Goal: Task Accomplishment & Management: Manage account settings

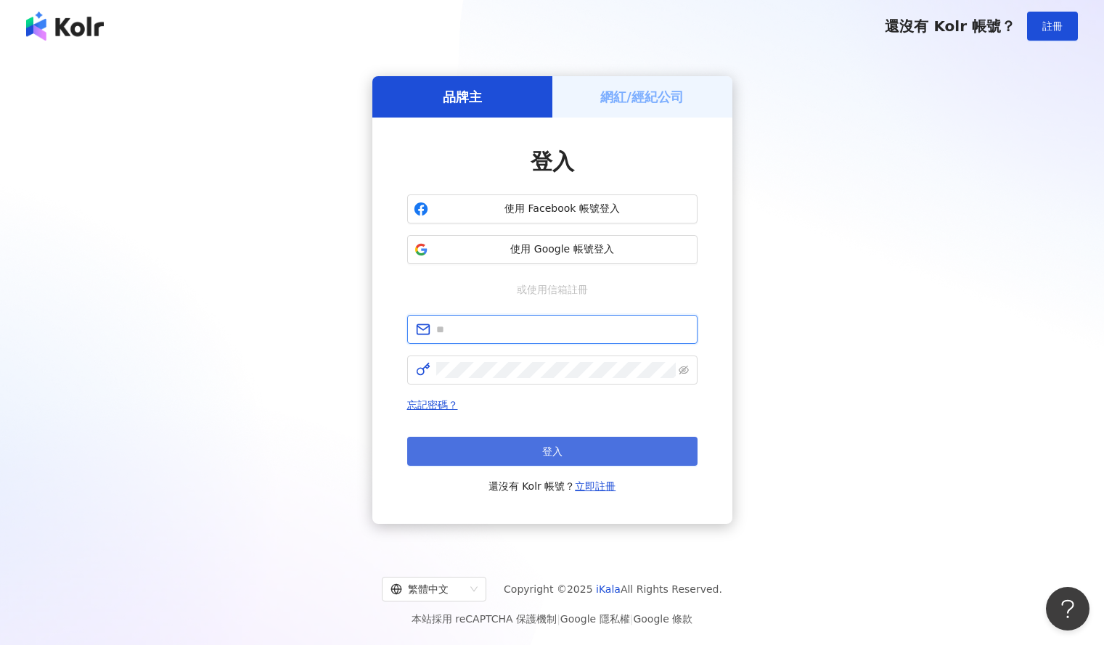
type input "**********"
click at [508, 454] on button "登入" at bounding box center [552, 451] width 290 height 29
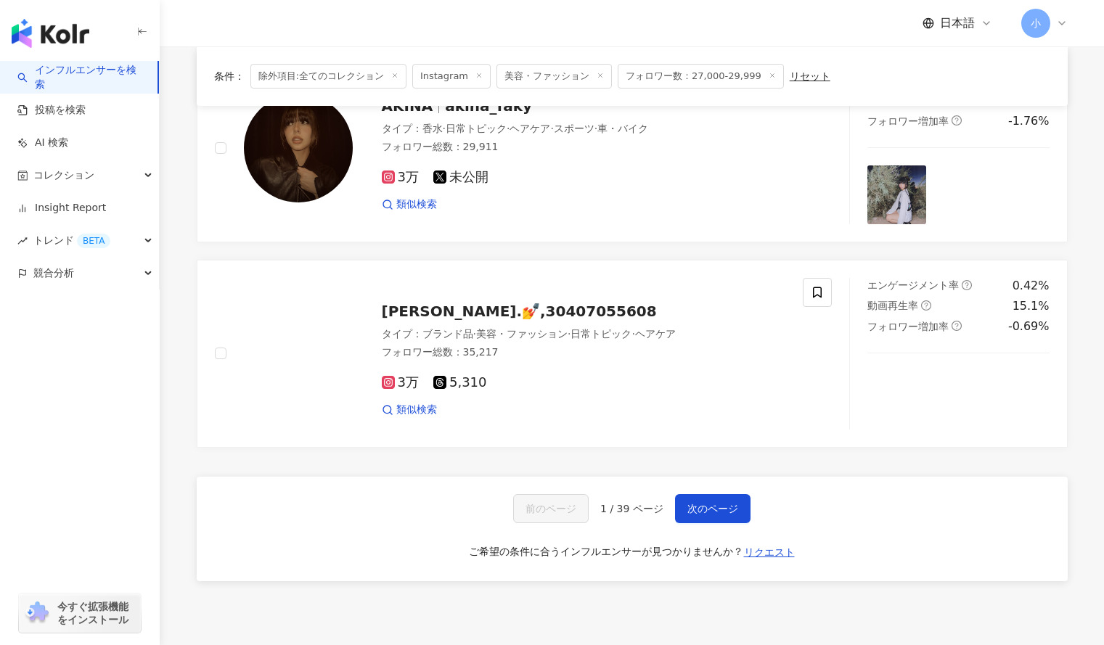
scroll to position [2229, 0]
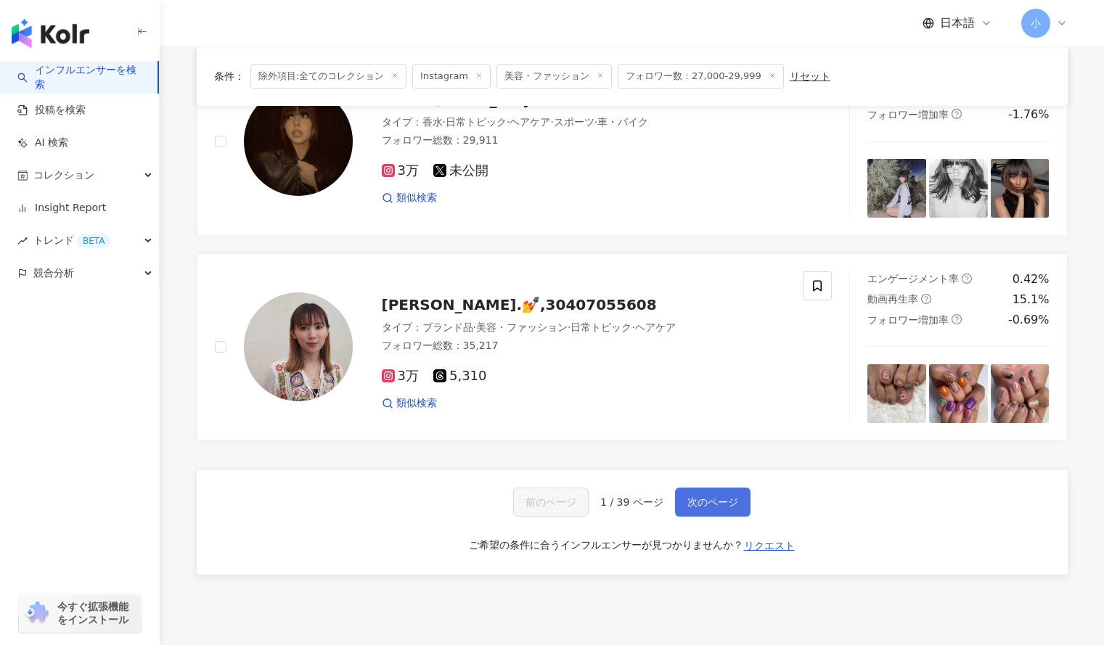
click at [712, 508] on span "次のページ" at bounding box center [712, 502] width 51 height 12
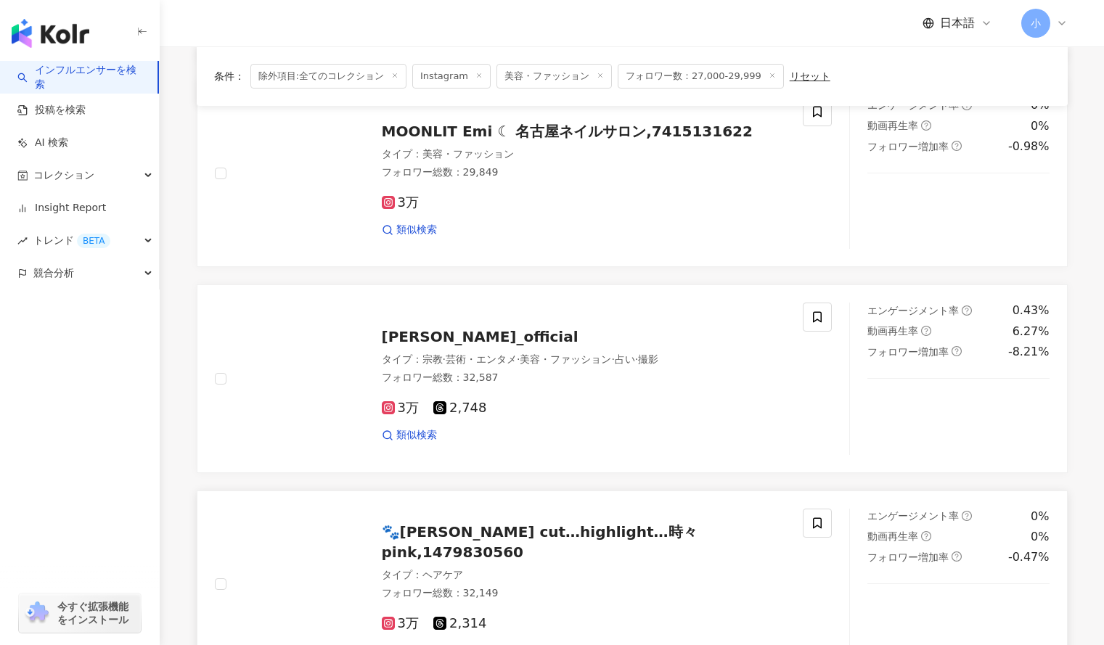
scroll to position [2356, 0]
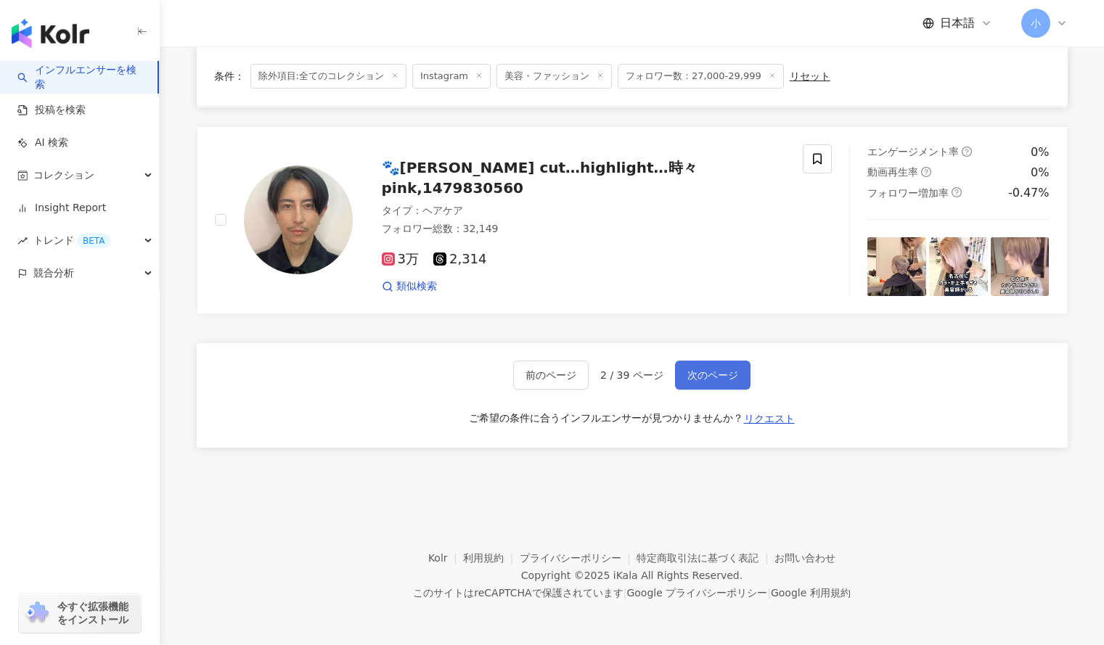
click at [716, 369] on span "次のページ" at bounding box center [712, 375] width 51 height 12
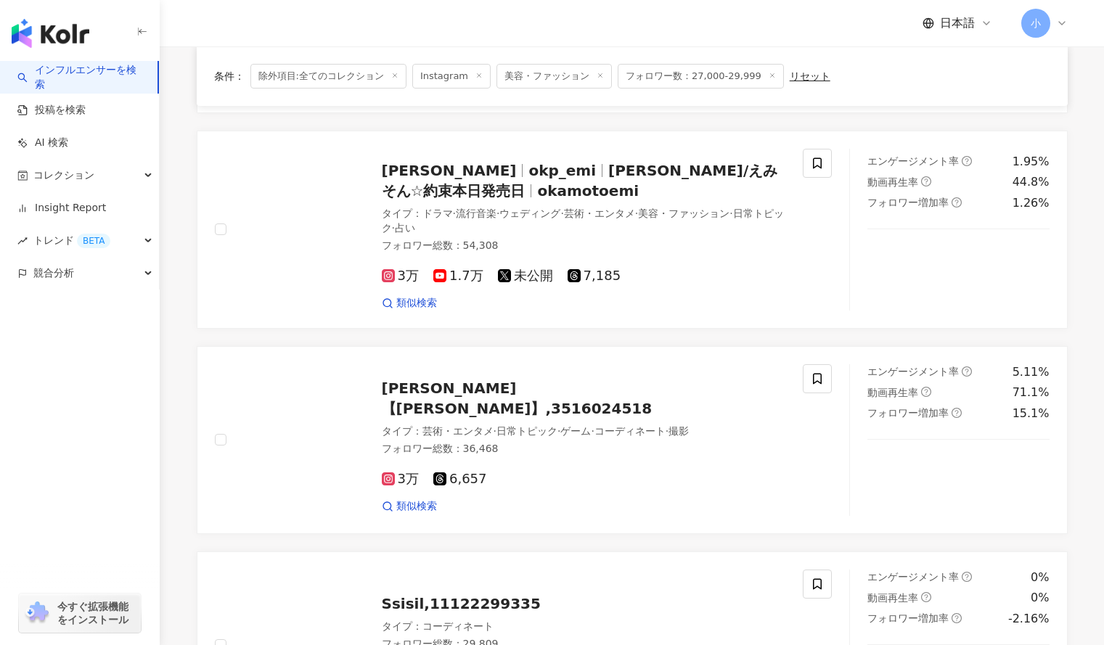
scroll to position [296, 0]
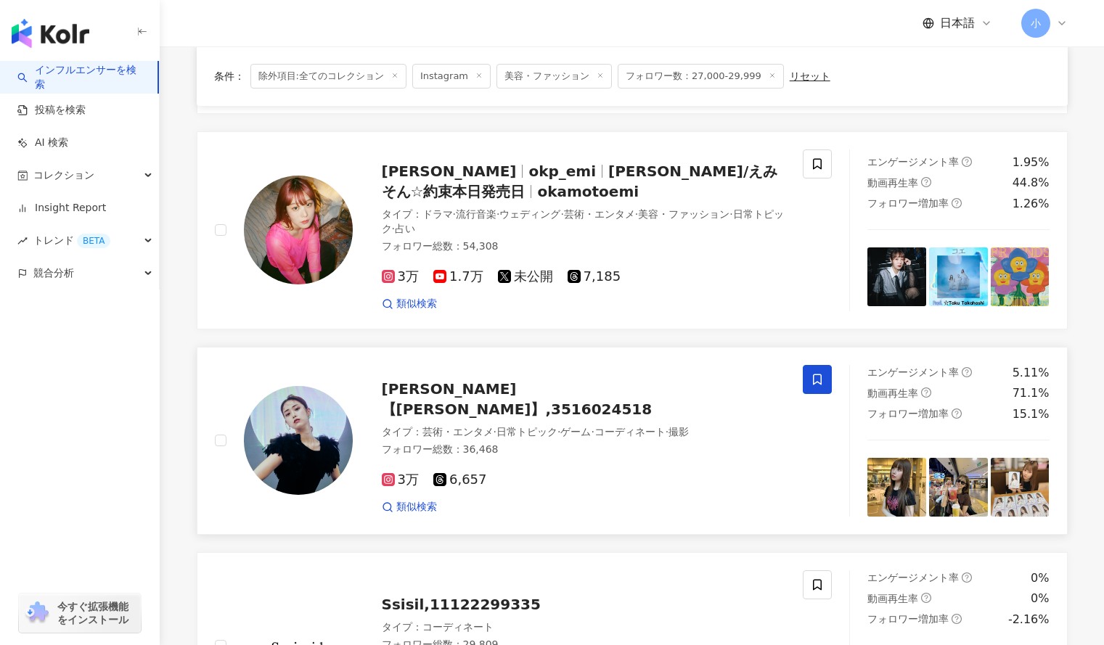
click at [825, 372] on span at bounding box center [817, 379] width 29 height 29
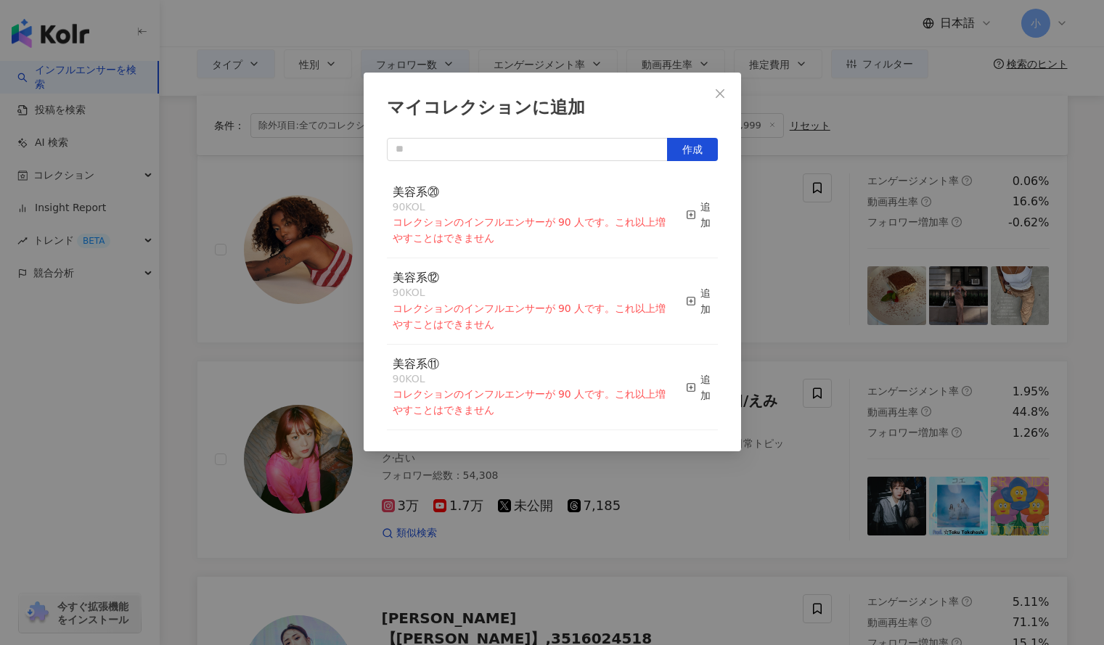
scroll to position [0, 0]
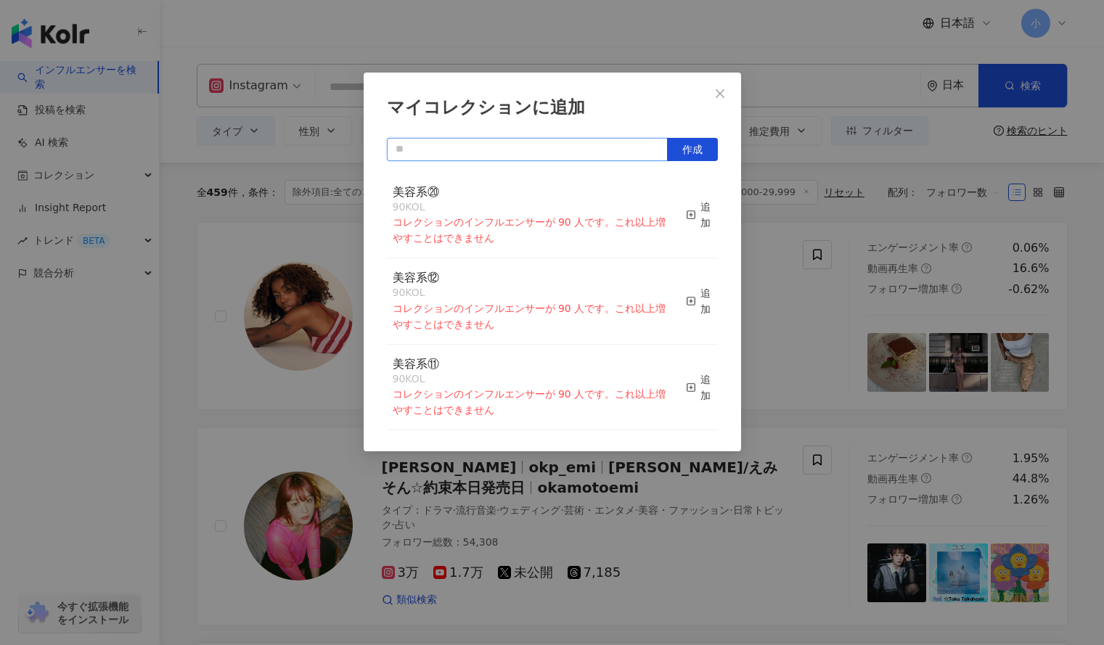
click at [602, 145] on input "text" at bounding box center [527, 149] width 281 height 23
type input "****"
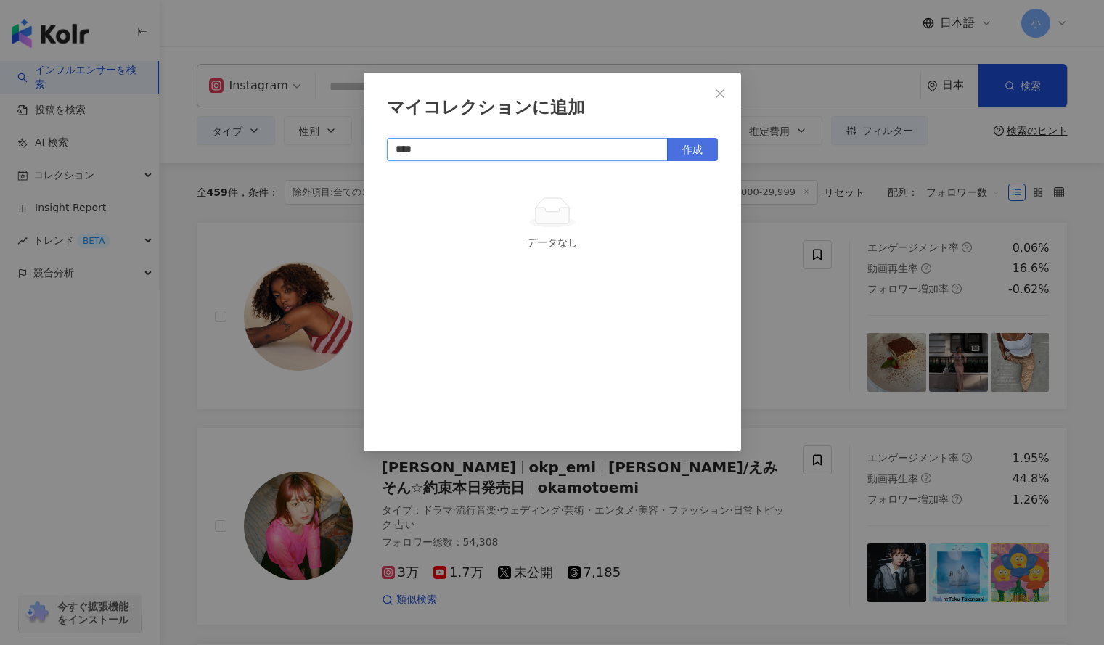
click at [714, 146] on button "作成" at bounding box center [692, 149] width 51 height 23
click at [768, 214] on div "マイコレクションに追加 **** 作成 美容系㉑ 1 KOL 追加済み" at bounding box center [552, 322] width 1104 height 645
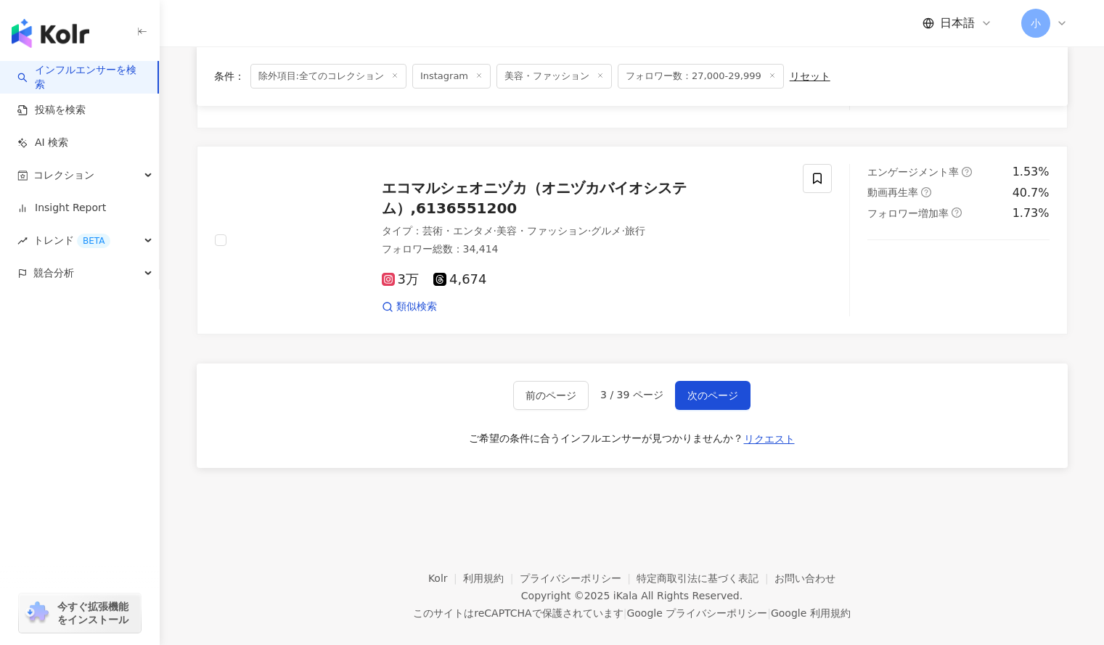
scroll to position [2365, 0]
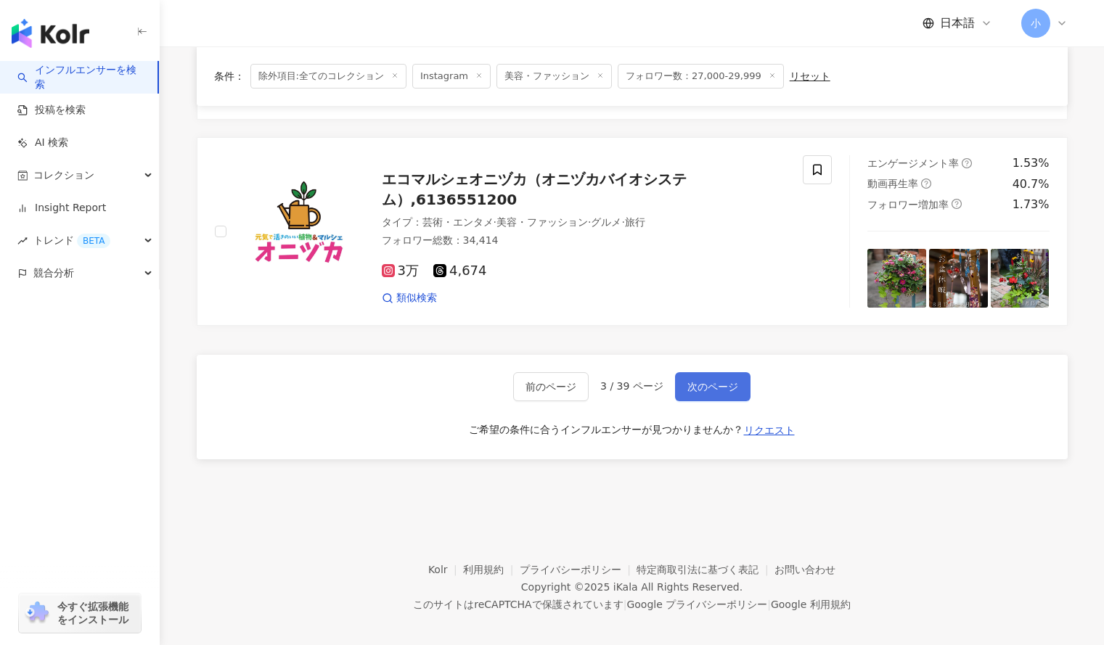
click at [703, 390] on button "次のページ" at bounding box center [712, 386] width 75 height 29
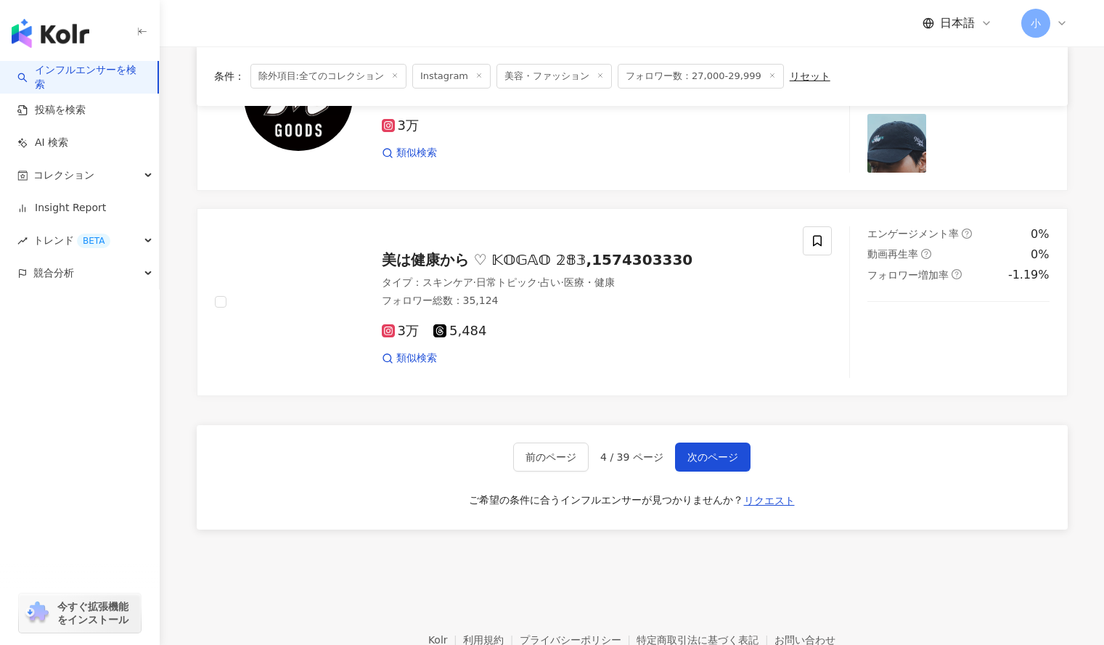
scroll to position [2287, 0]
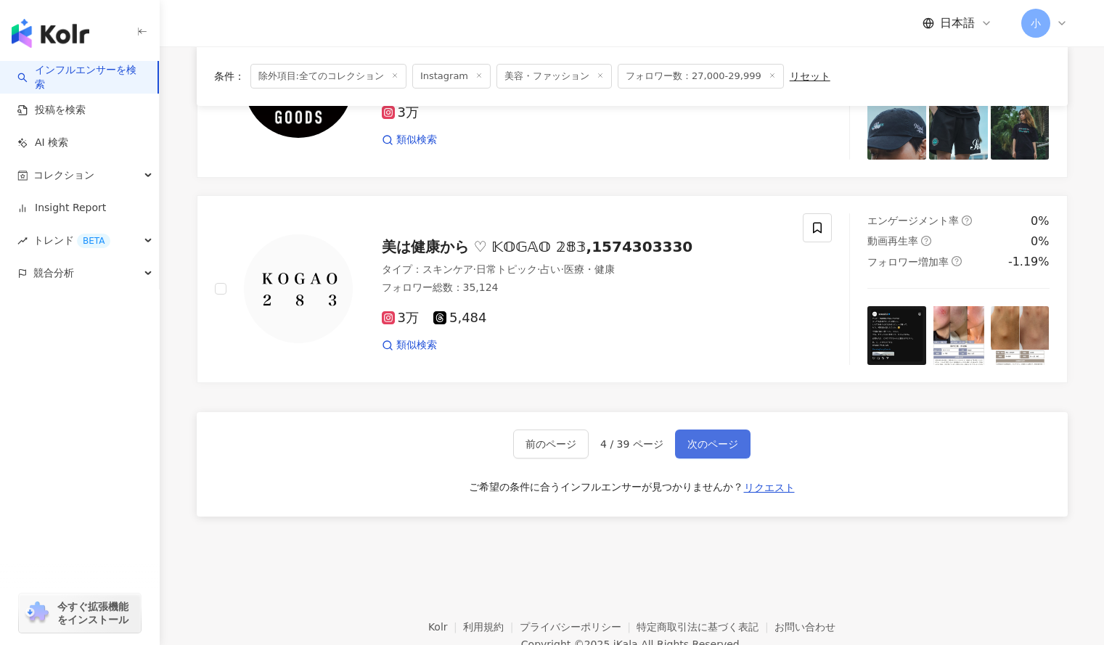
click at [720, 456] on button "次のページ" at bounding box center [712, 444] width 75 height 29
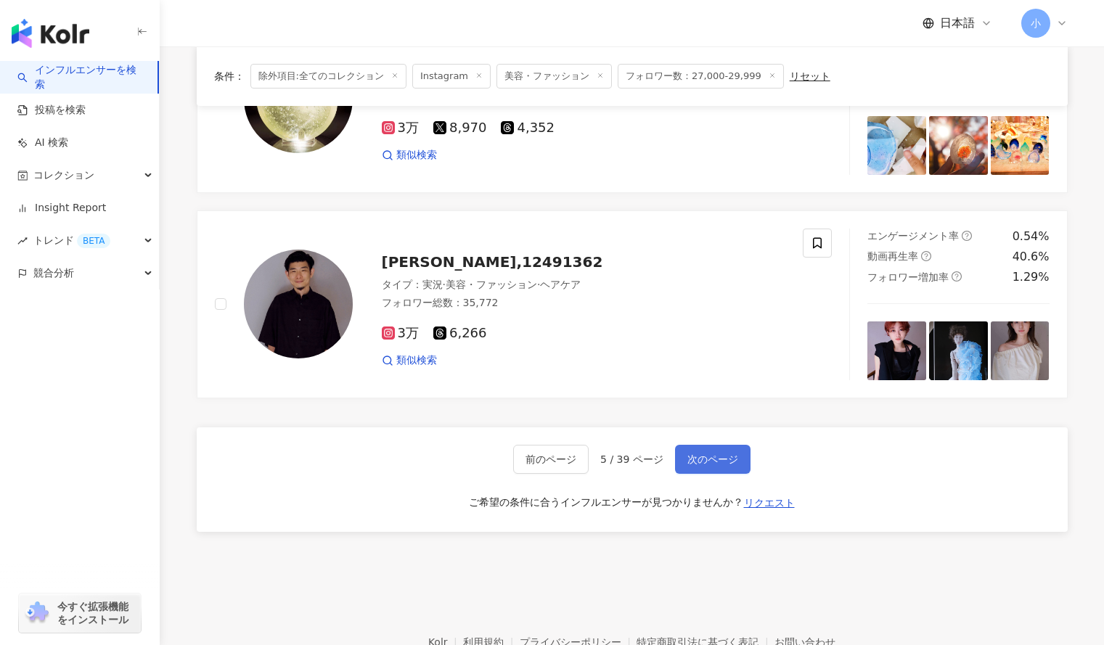
scroll to position [2356, 0]
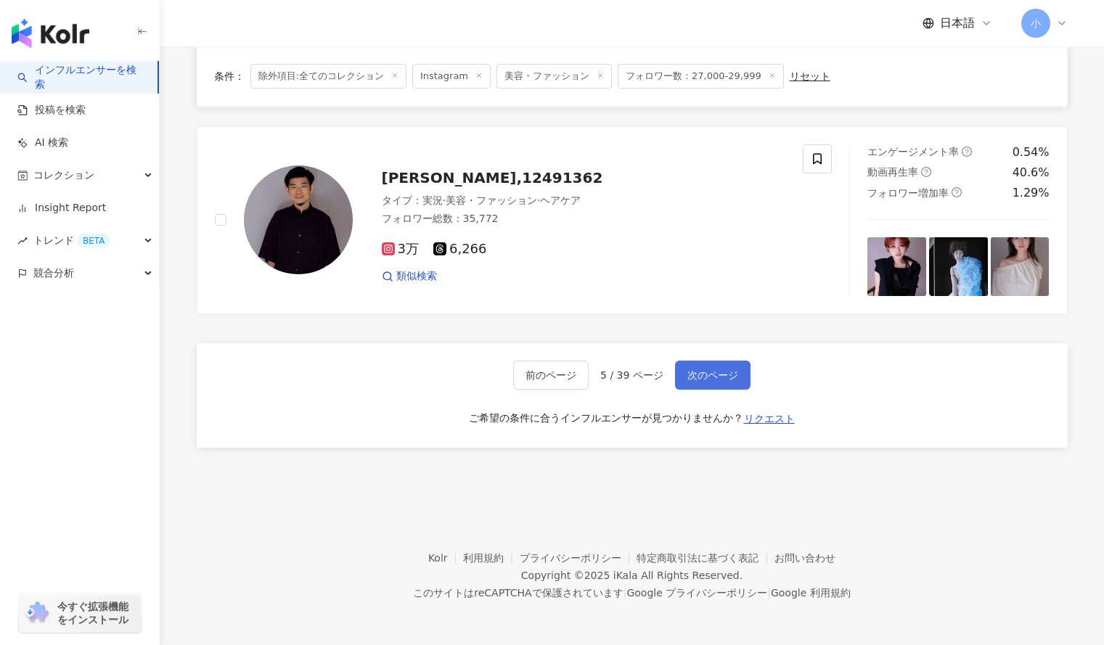
click at [727, 376] on span "次のページ" at bounding box center [712, 375] width 51 height 12
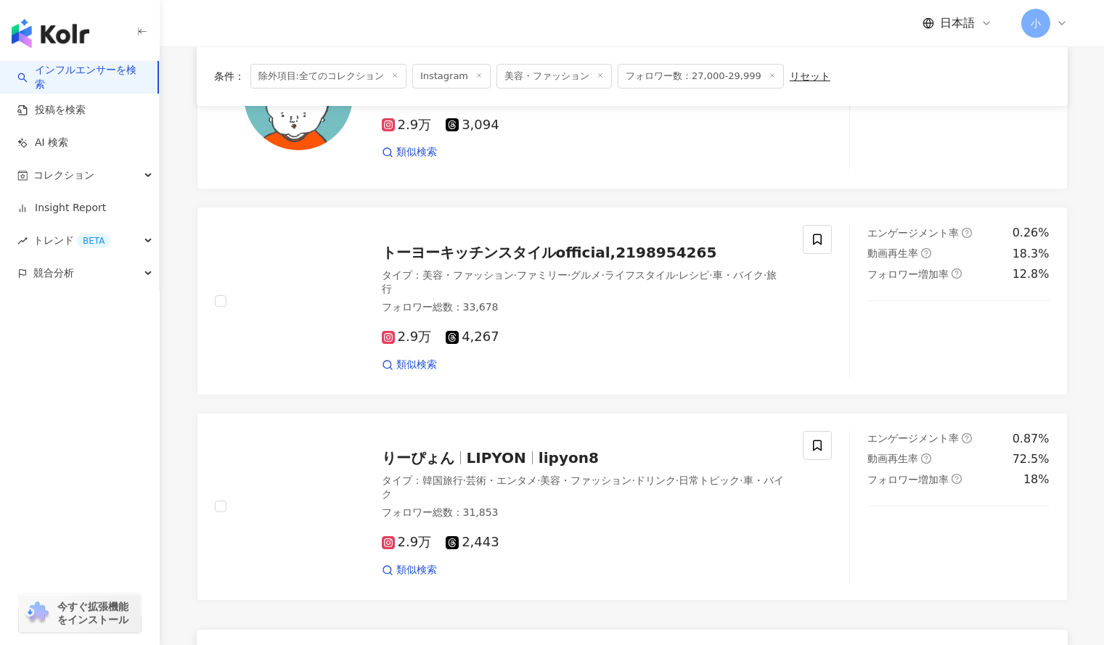
scroll to position [2070, 0]
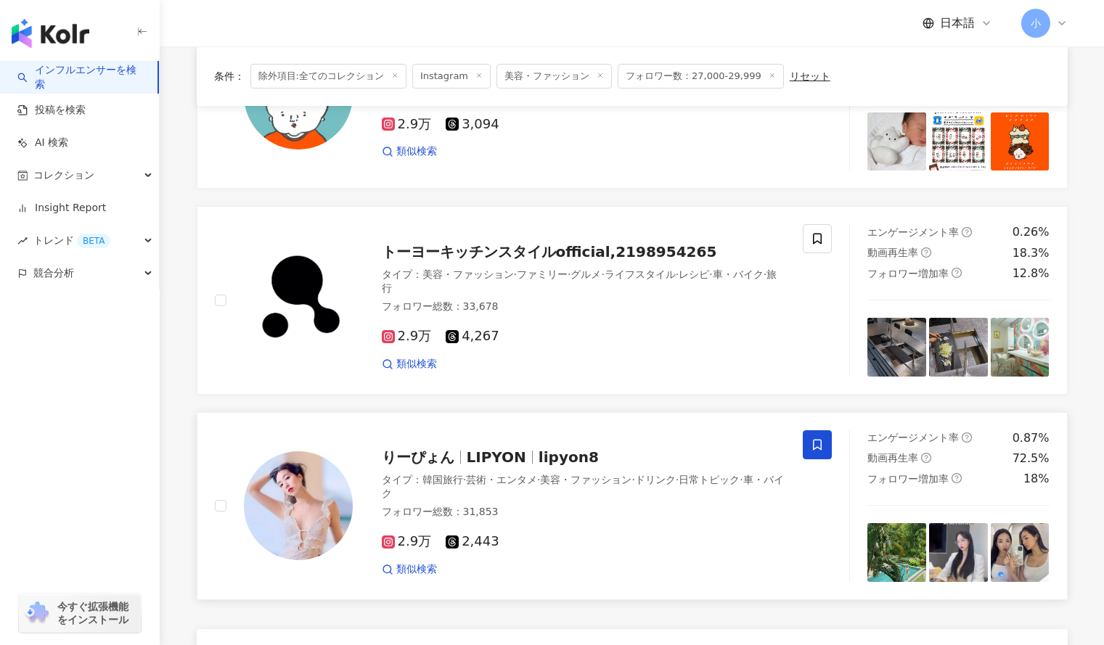
click at [806, 441] on span at bounding box center [817, 444] width 29 height 29
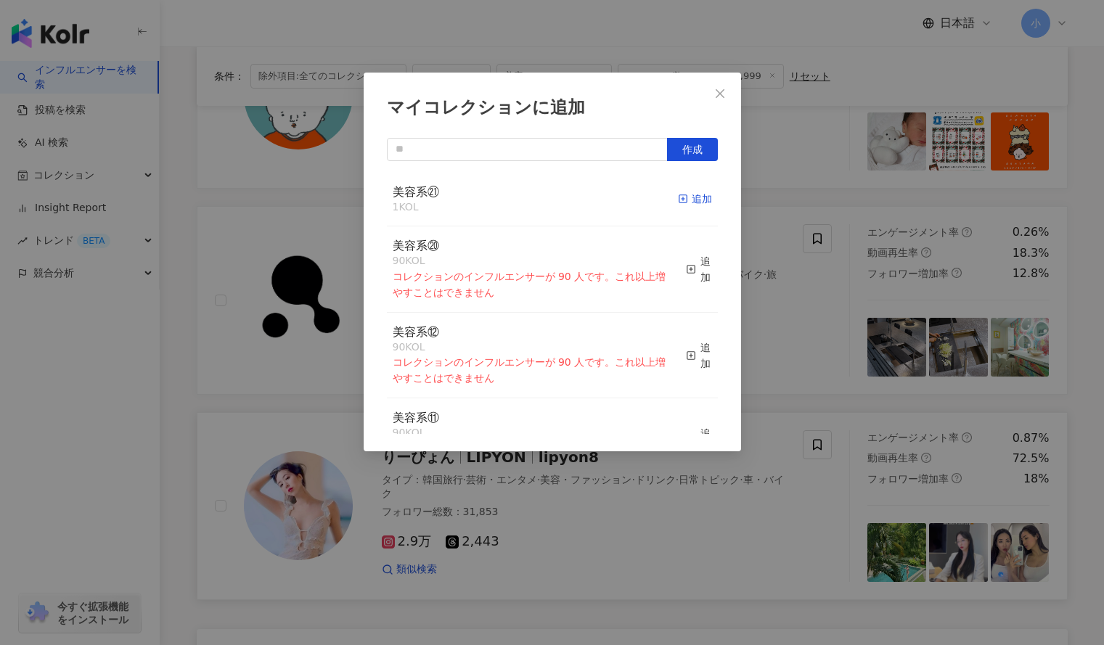
click at [692, 197] on div "追加" at bounding box center [695, 199] width 34 height 16
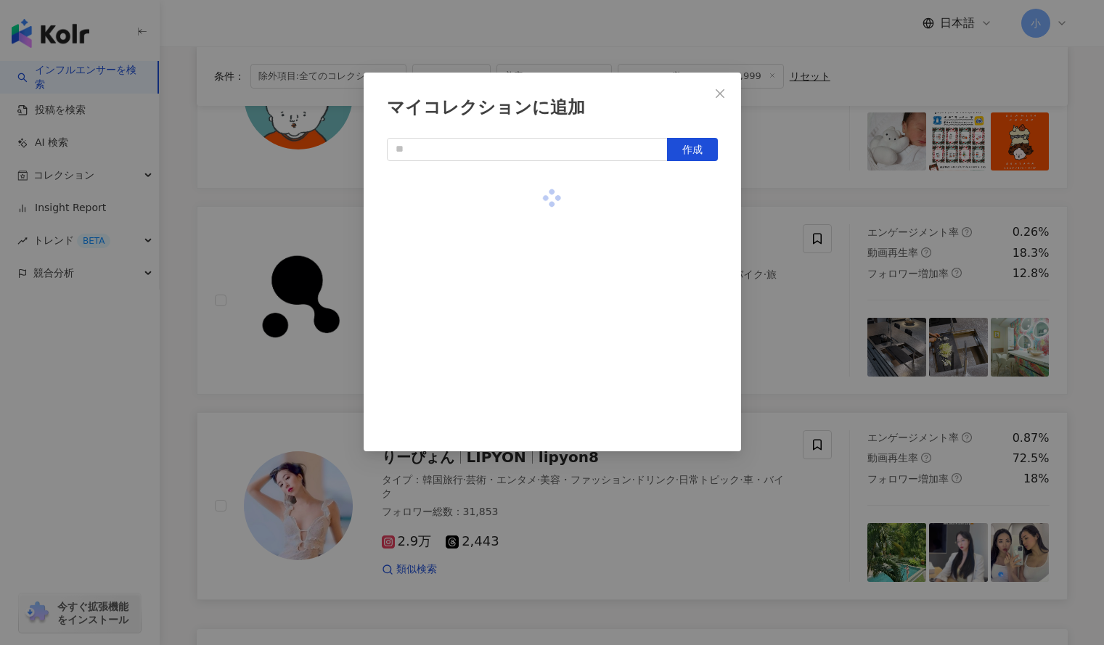
click at [755, 181] on div "マイコレクションに追加 作成" at bounding box center [552, 322] width 1104 height 645
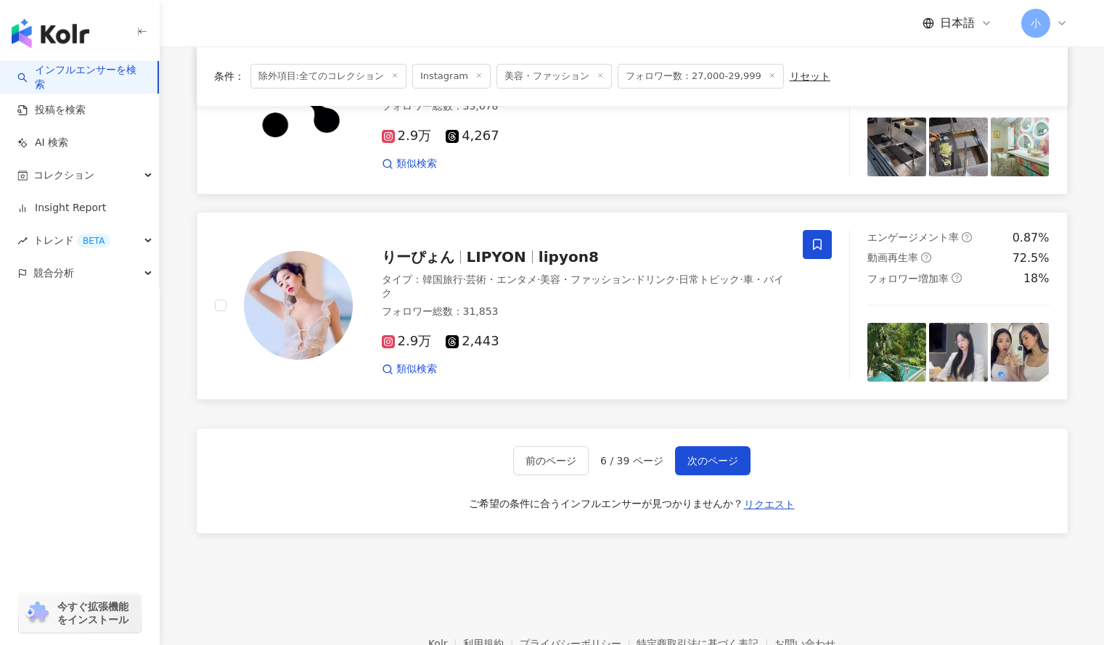
scroll to position [2356, 0]
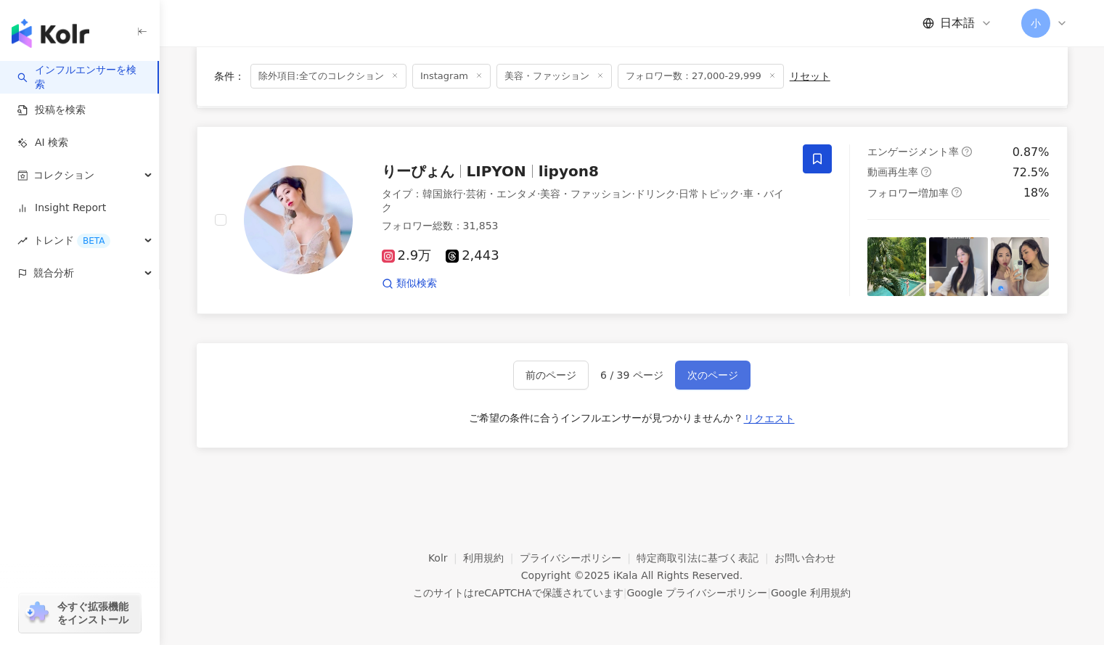
click at [721, 372] on span "次のページ" at bounding box center [712, 375] width 51 height 12
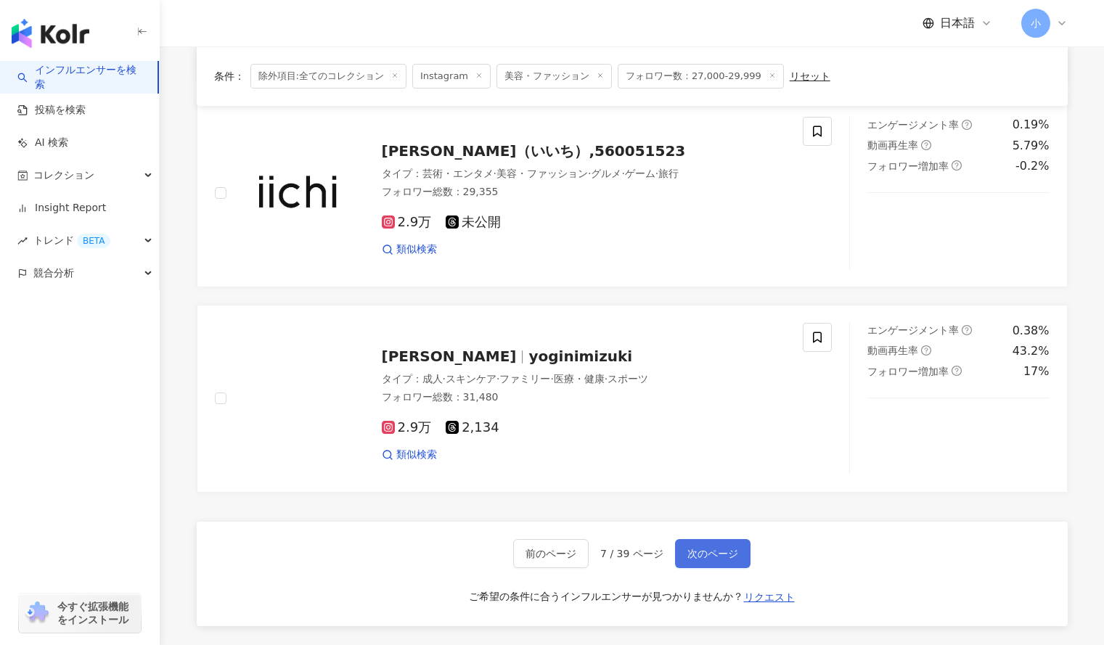
scroll to position [2177, 0]
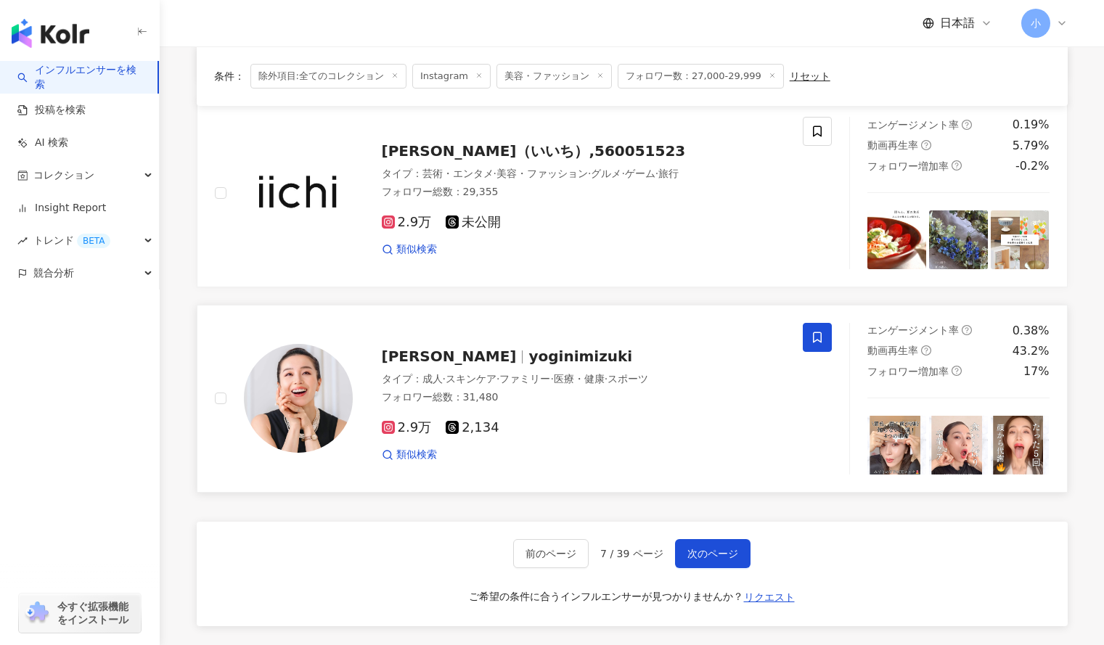
click at [817, 340] on icon at bounding box center [817, 337] width 13 height 13
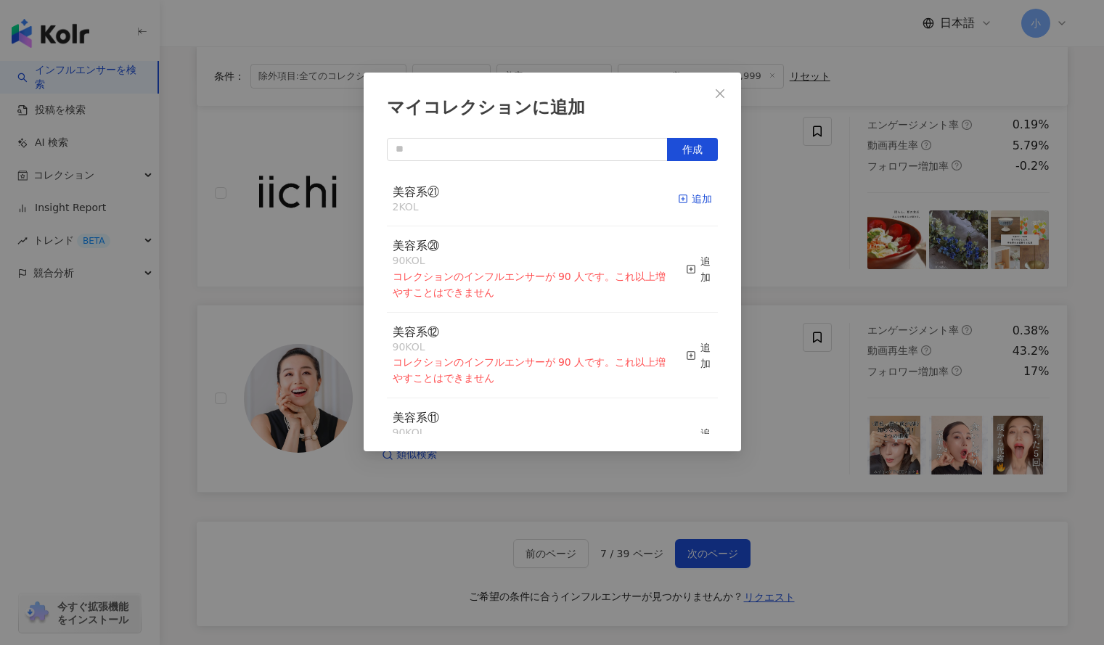
click at [679, 197] on div "追加" at bounding box center [695, 199] width 34 height 16
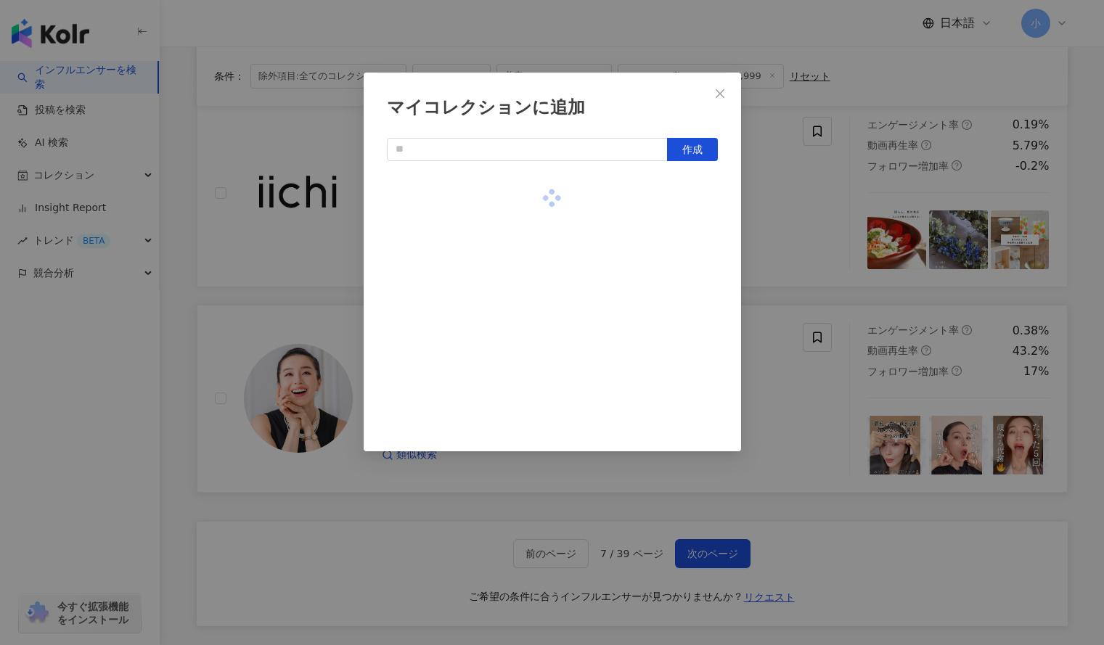
click at [790, 213] on div "マイコレクションに追加 作成" at bounding box center [552, 322] width 1104 height 645
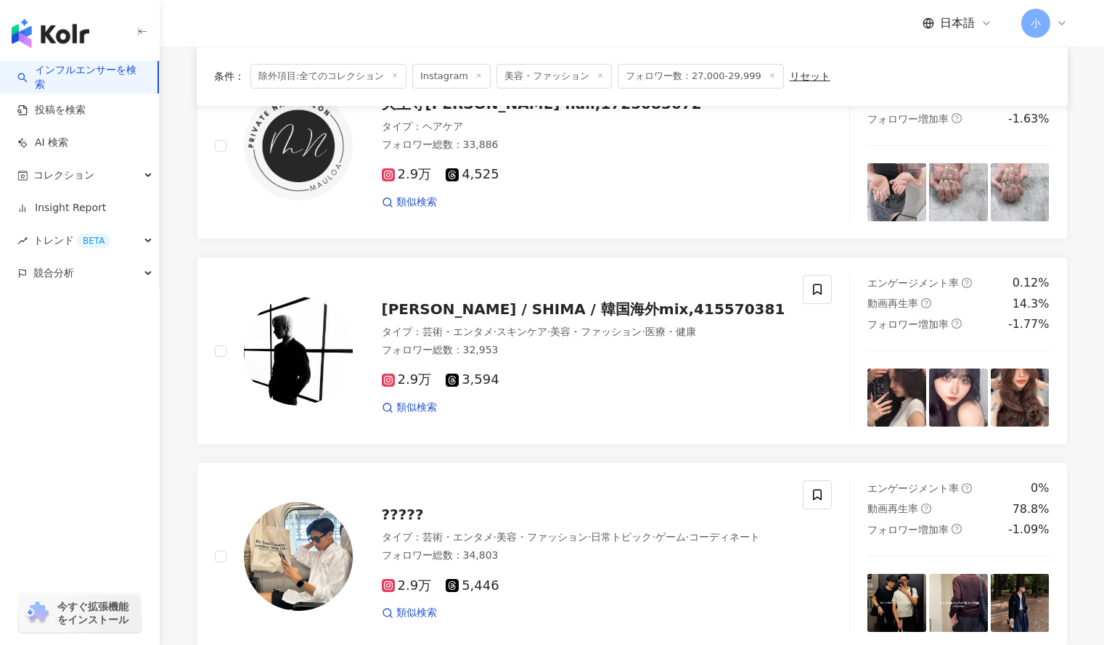
scroll to position [2356, 0]
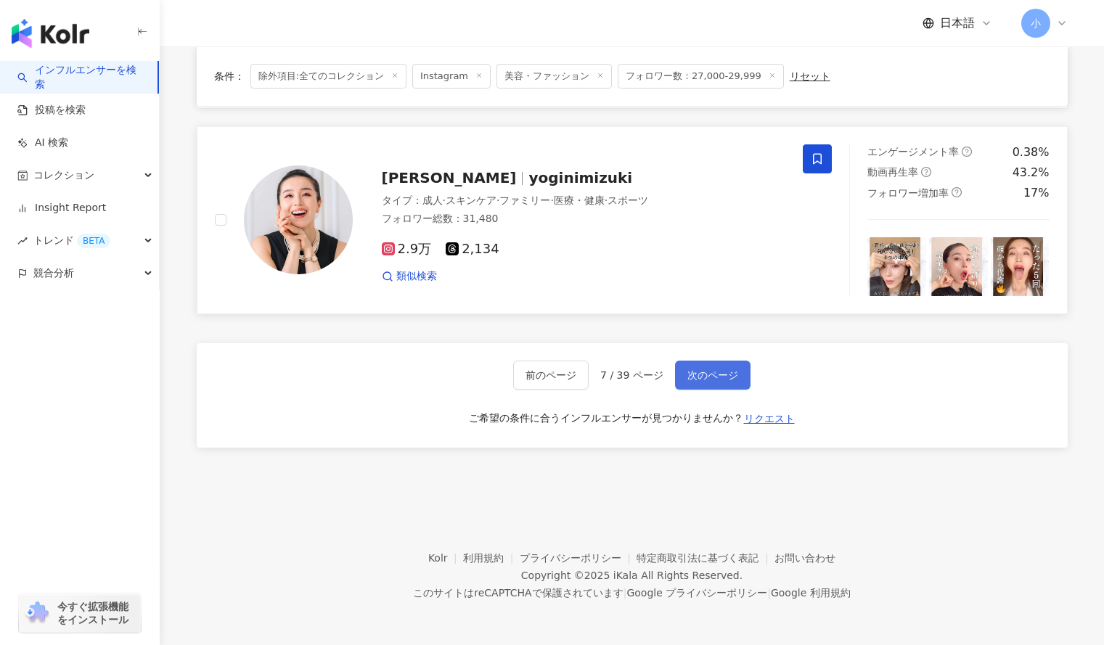
click at [717, 375] on span "次のページ" at bounding box center [712, 375] width 51 height 12
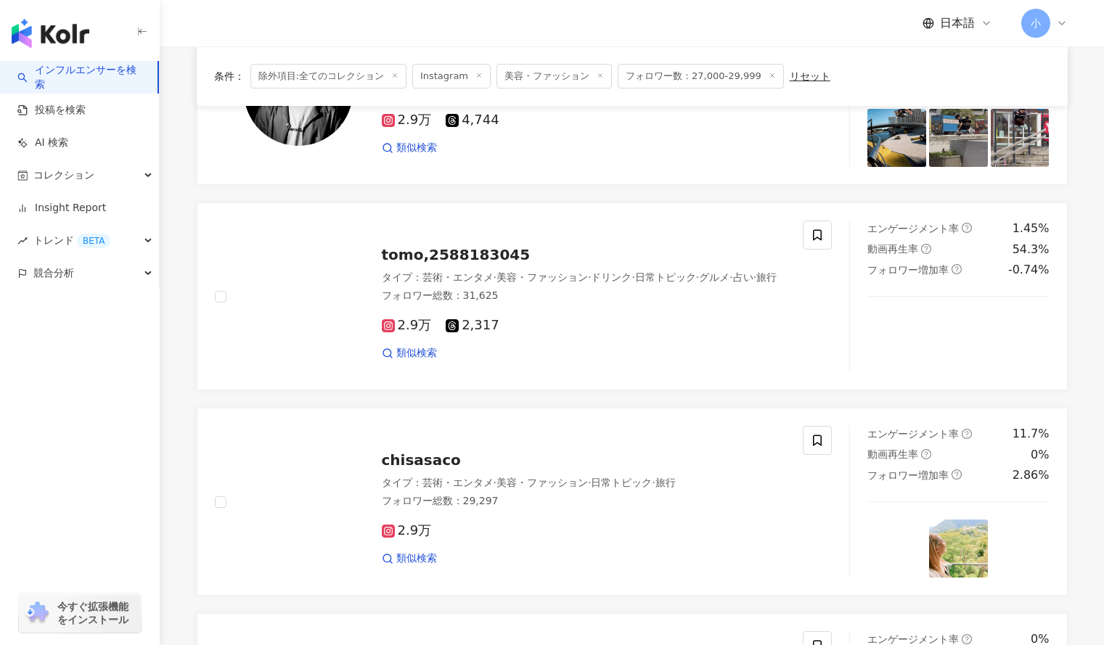
scroll to position [1457, 0]
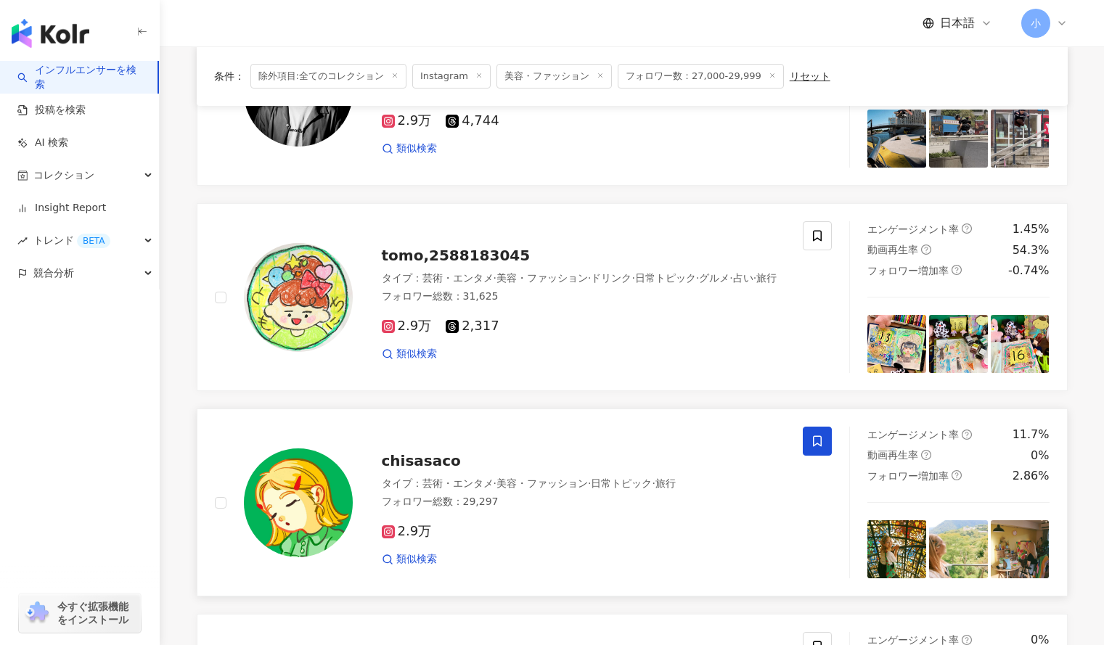
click at [812, 448] on icon at bounding box center [817, 441] width 13 height 13
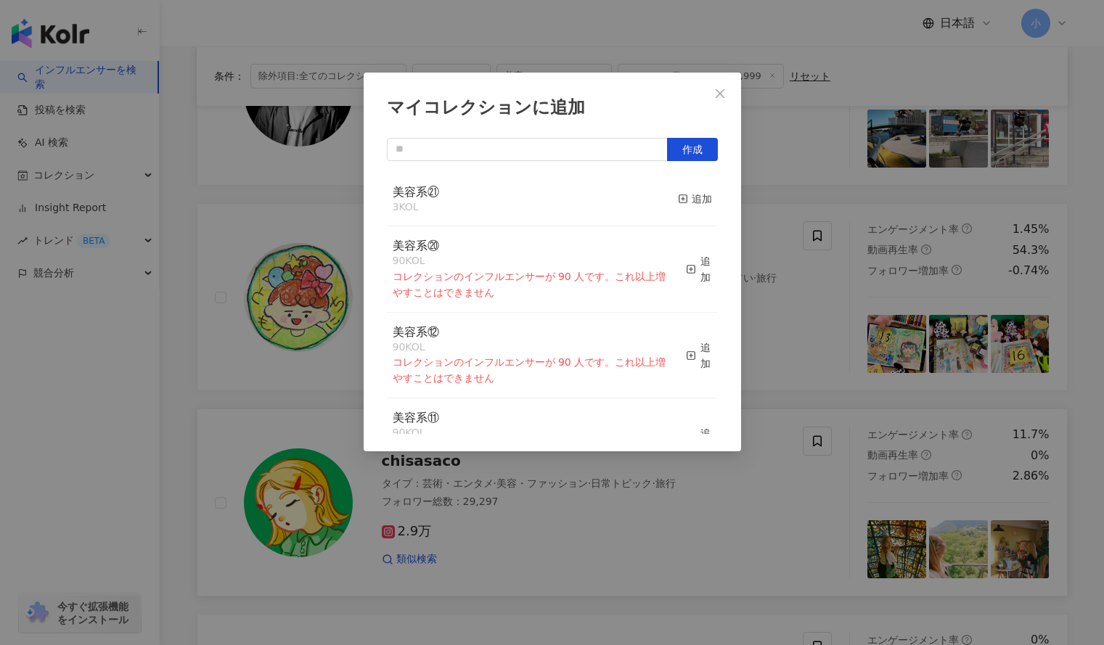
click at [681, 208] on button "追加" at bounding box center [695, 199] width 34 height 30
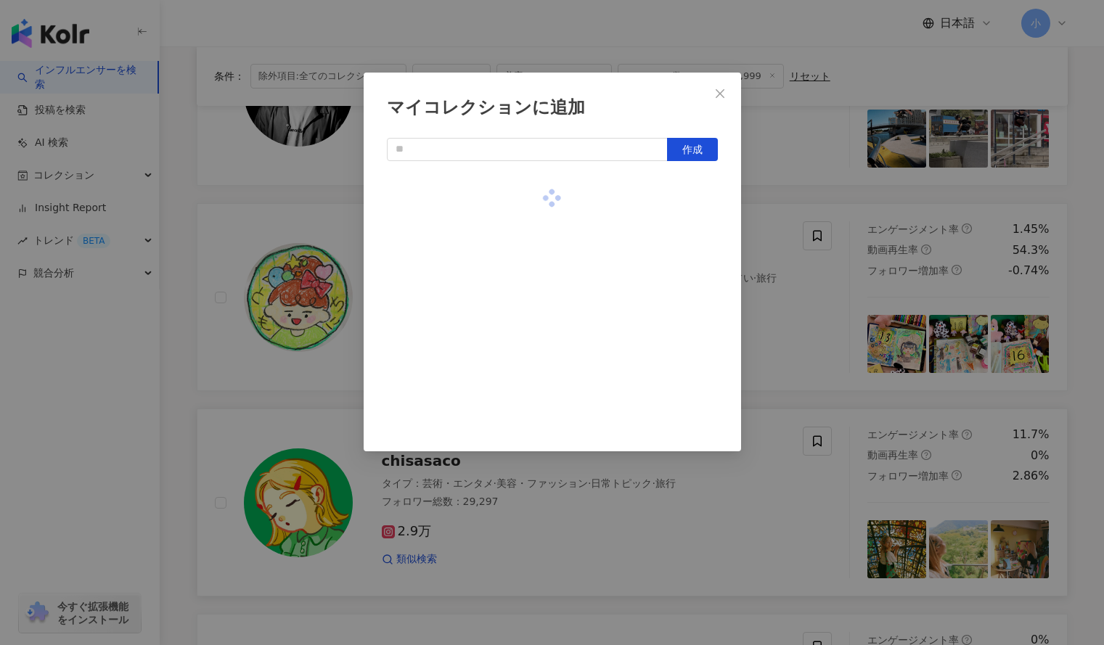
click at [764, 332] on div "マイコレクションに追加 作成" at bounding box center [552, 322] width 1104 height 645
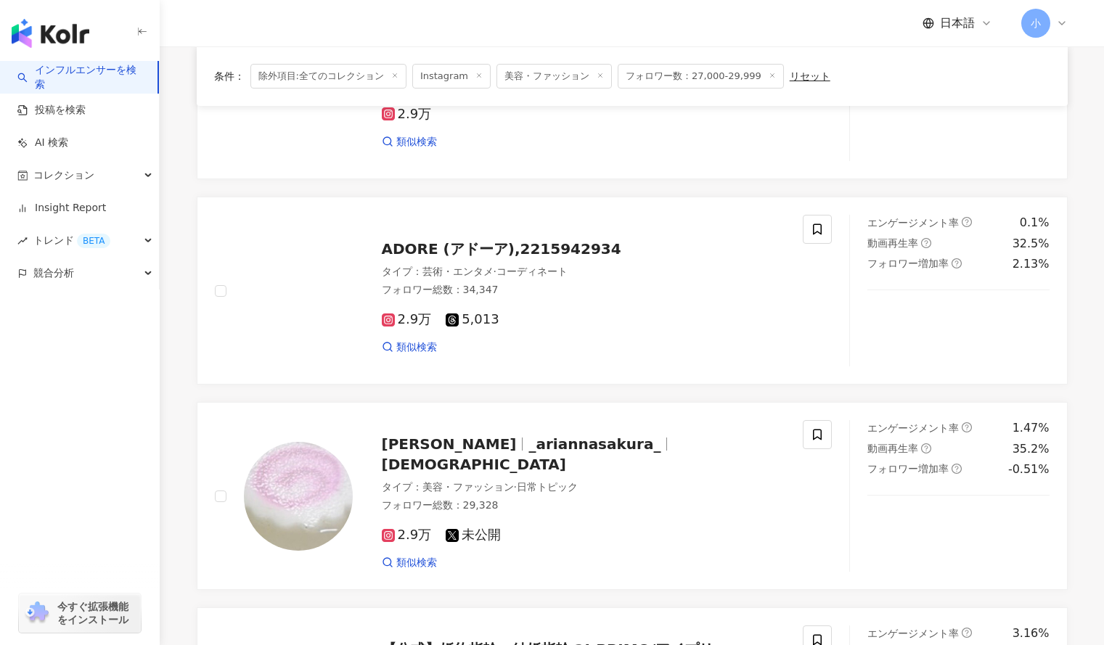
scroll to position [439, 0]
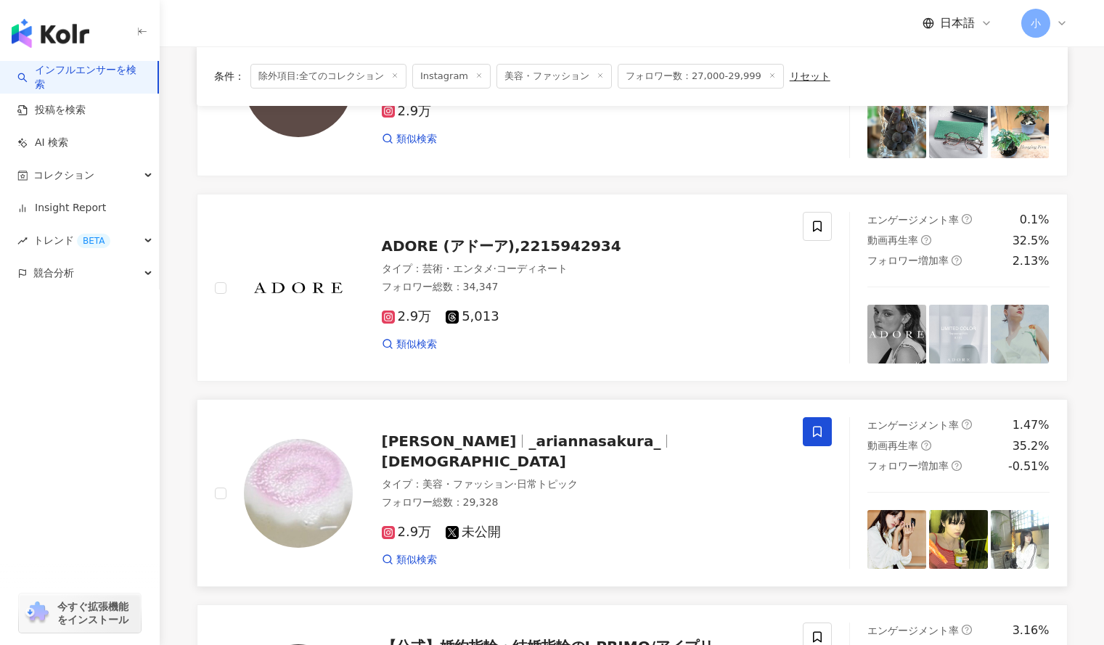
click at [814, 434] on icon at bounding box center [817, 432] width 9 height 11
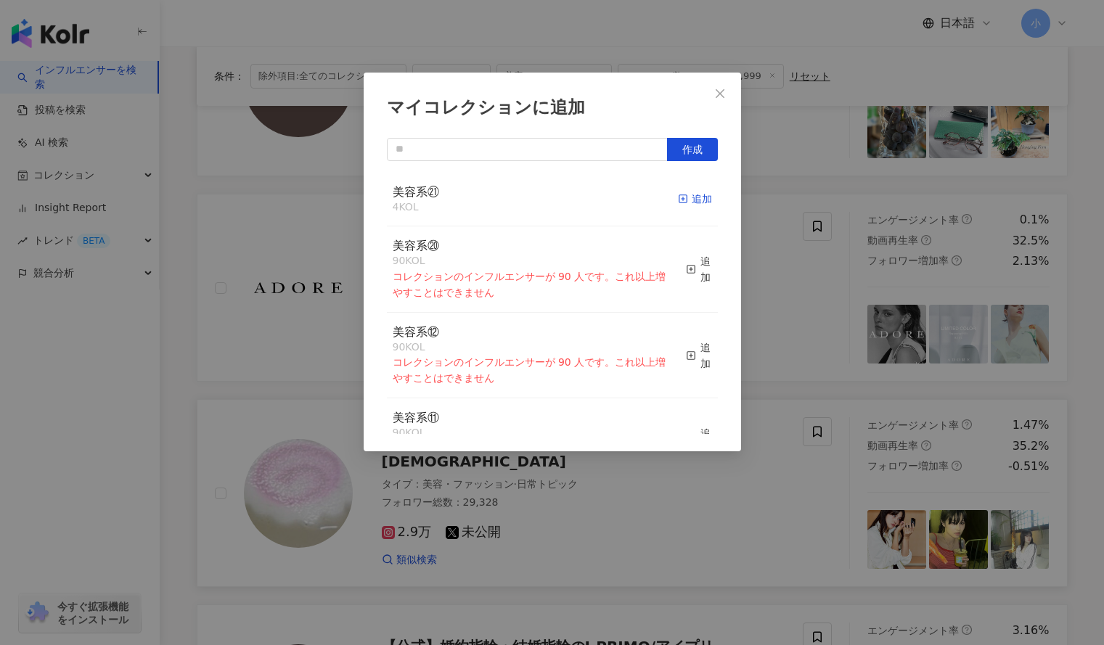
click at [690, 194] on div "追加" at bounding box center [695, 199] width 34 height 16
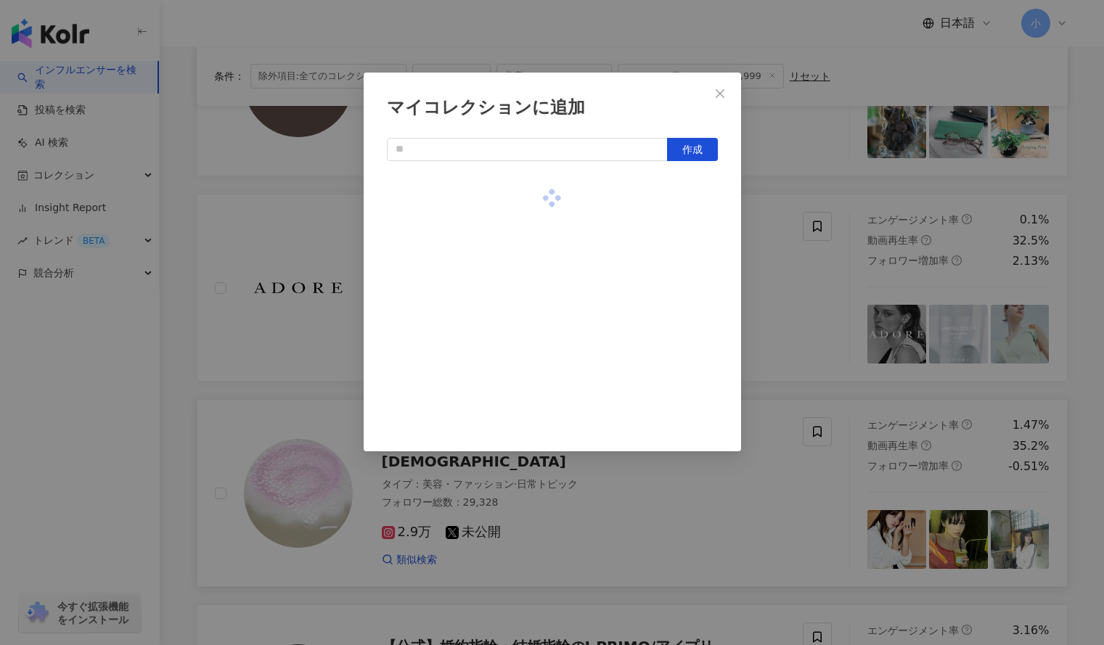
click at [753, 228] on div "マイコレクションに追加 作成" at bounding box center [552, 322] width 1104 height 645
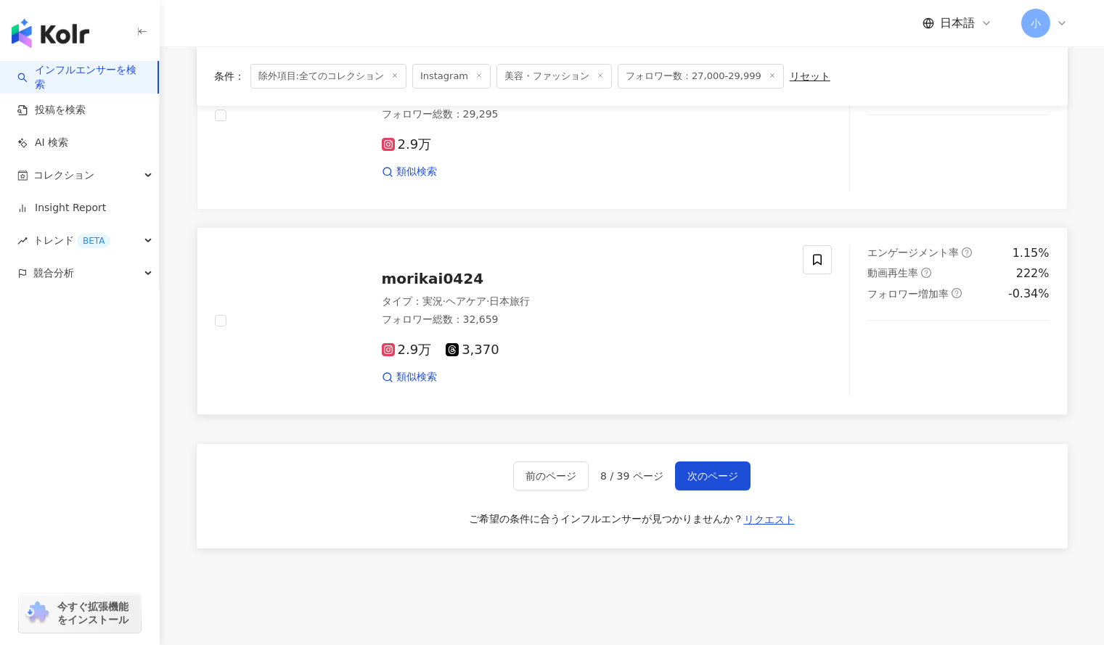
scroll to position [2299, 0]
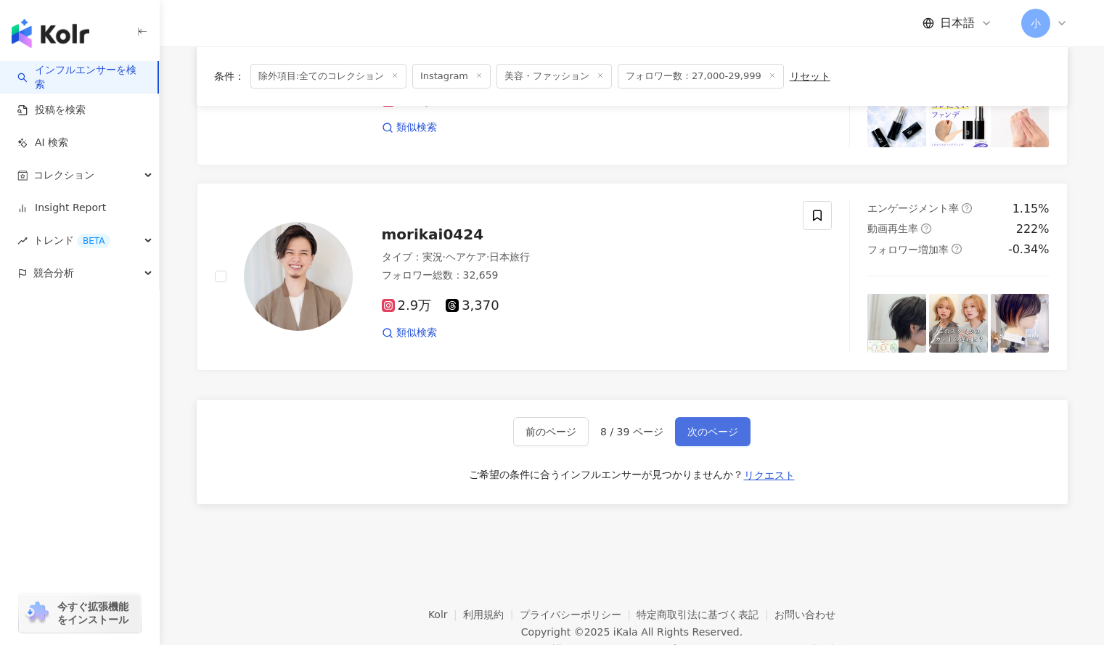
click at [702, 433] on span "次のページ" at bounding box center [712, 432] width 51 height 12
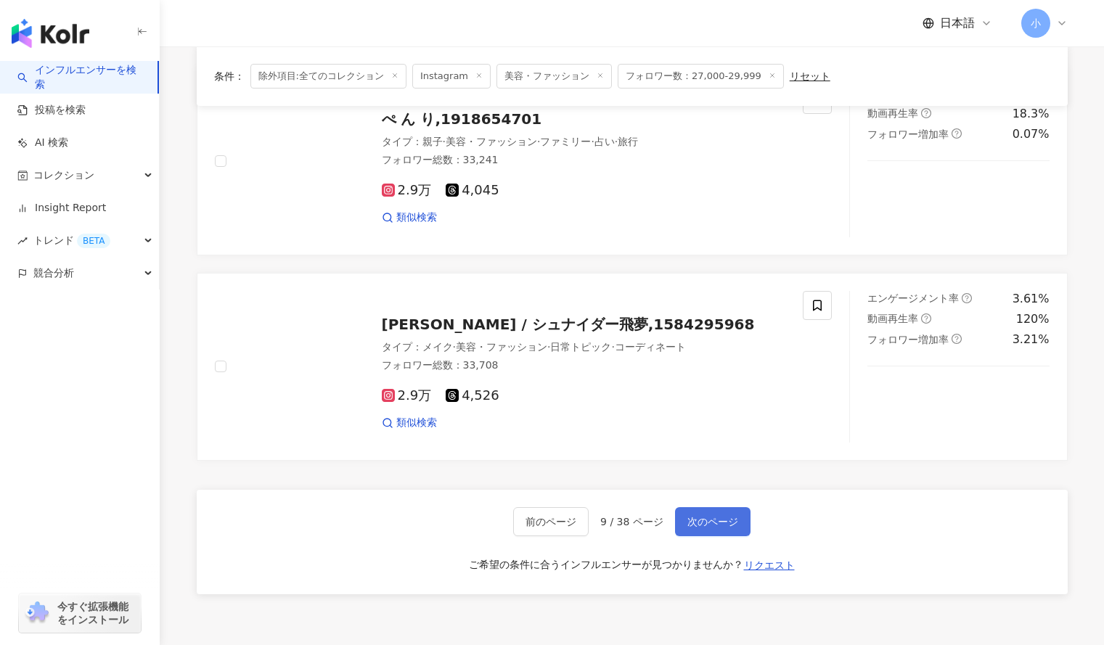
scroll to position [2234, 0]
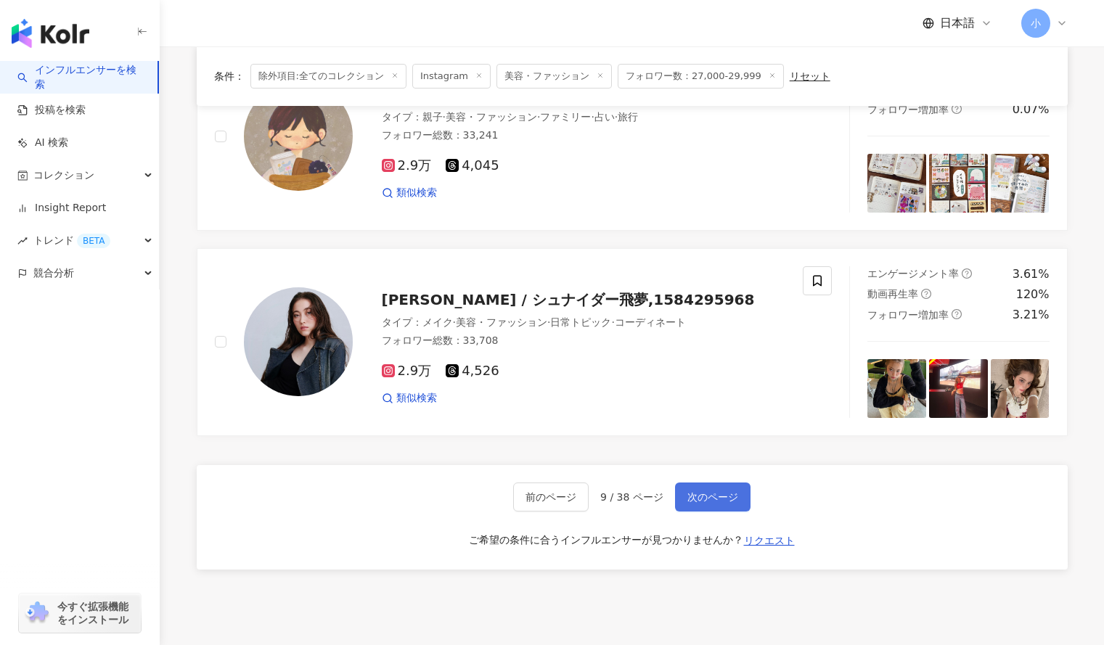
click at [702, 483] on button "次のページ" at bounding box center [712, 497] width 75 height 29
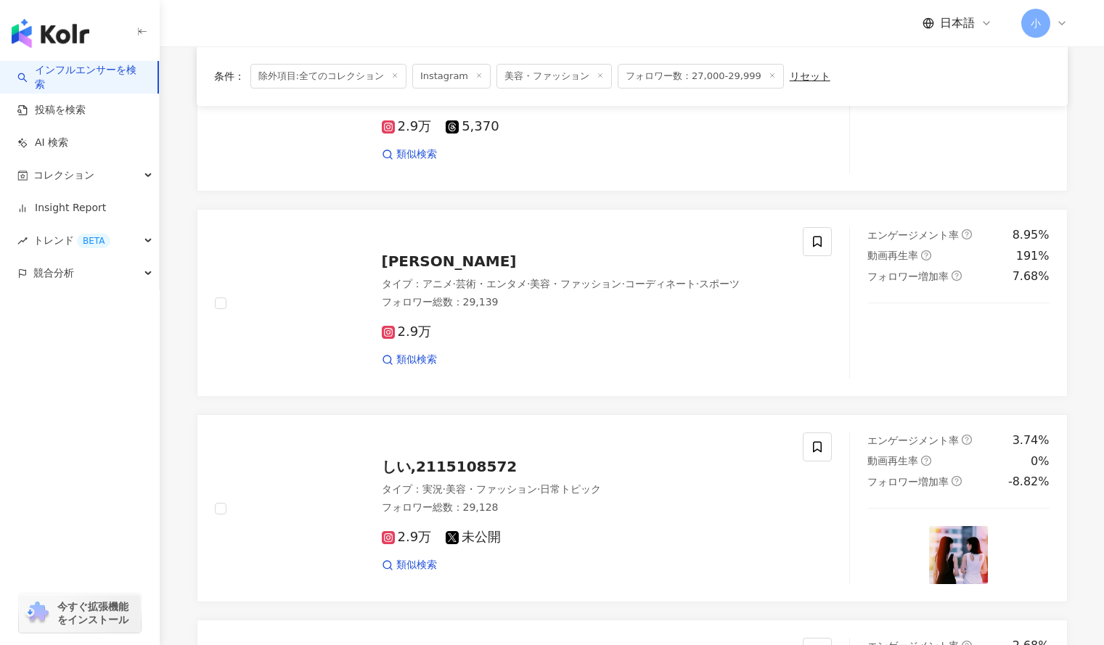
scroll to position [1245, 0]
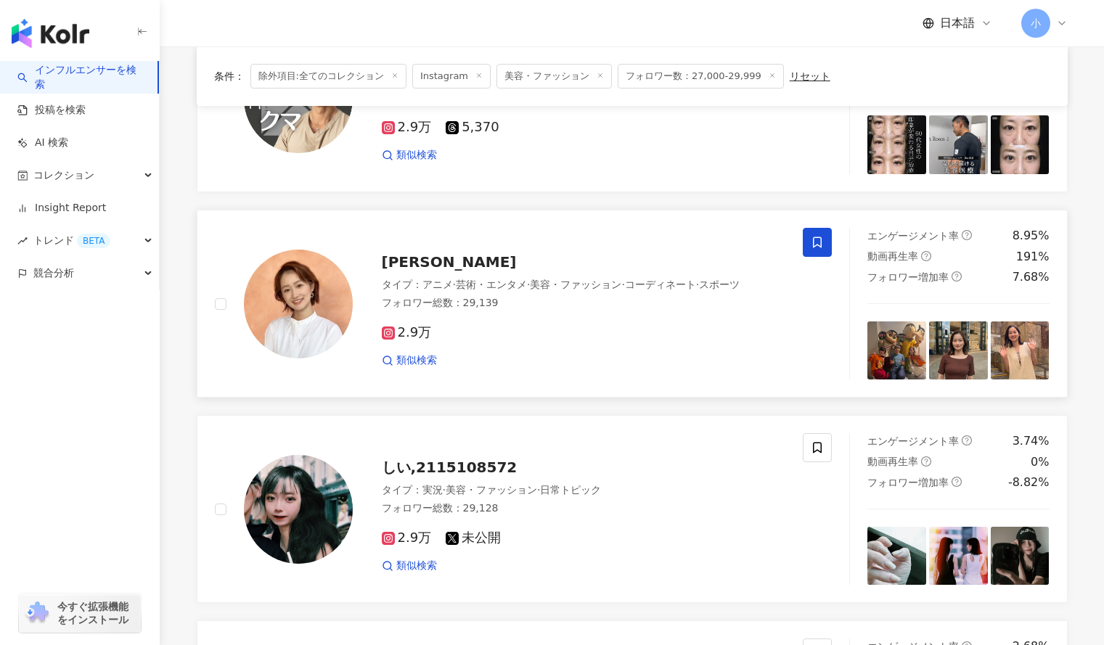
click at [812, 243] on icon at bounding box center [817, 242] width 13 height 13
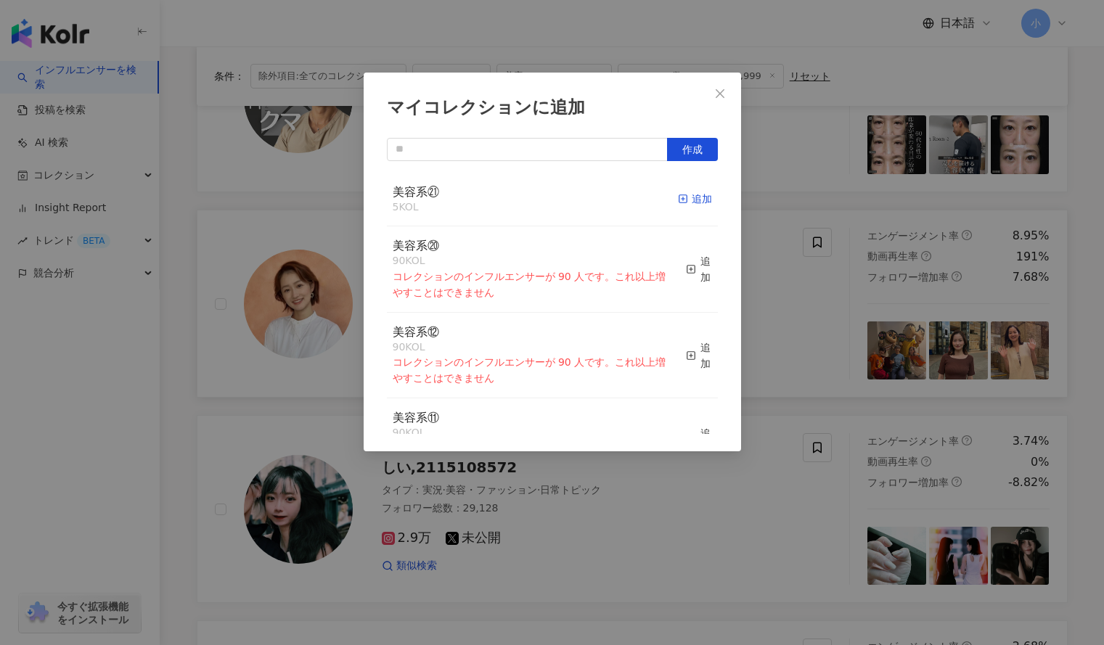
click at [682, 202] on div "追加" at bounding box center [695, 199] width 34 height 16
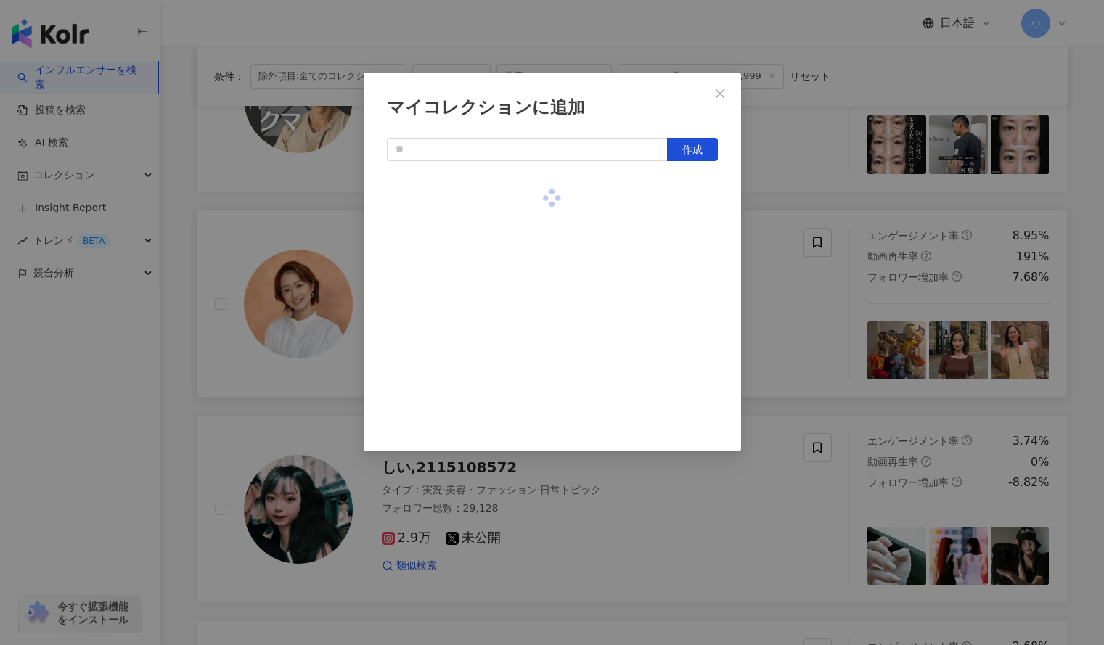
click at [786, 208] on div "マイコレクションに追加 作成" at bounding box center [552, 322] width 1104 height 645
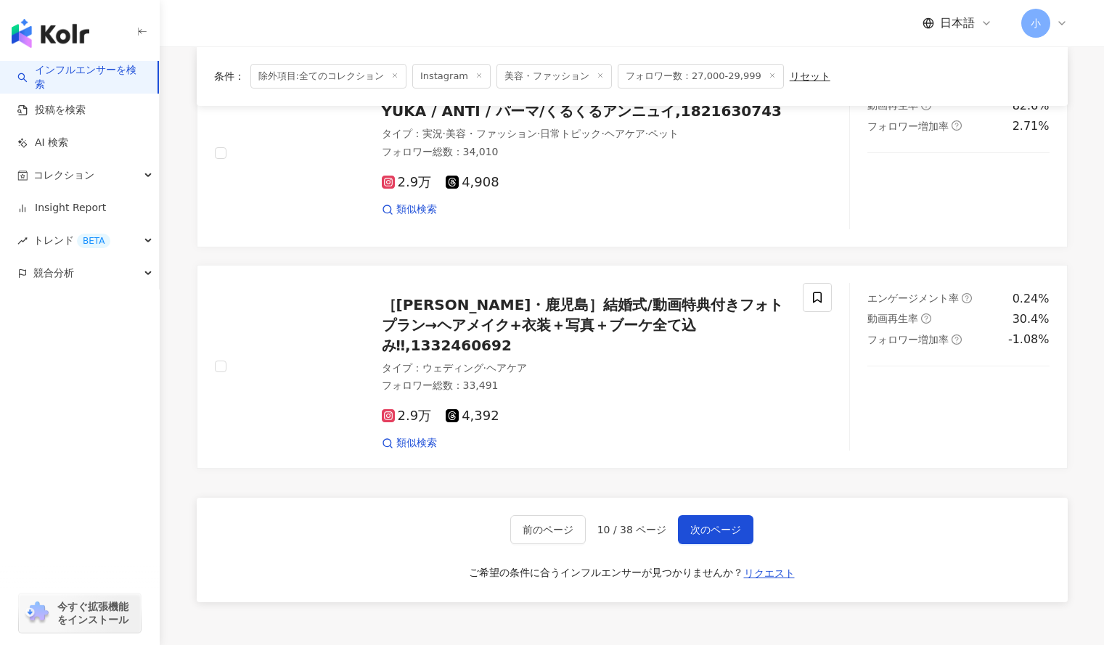
scroll to position [2356, 0]
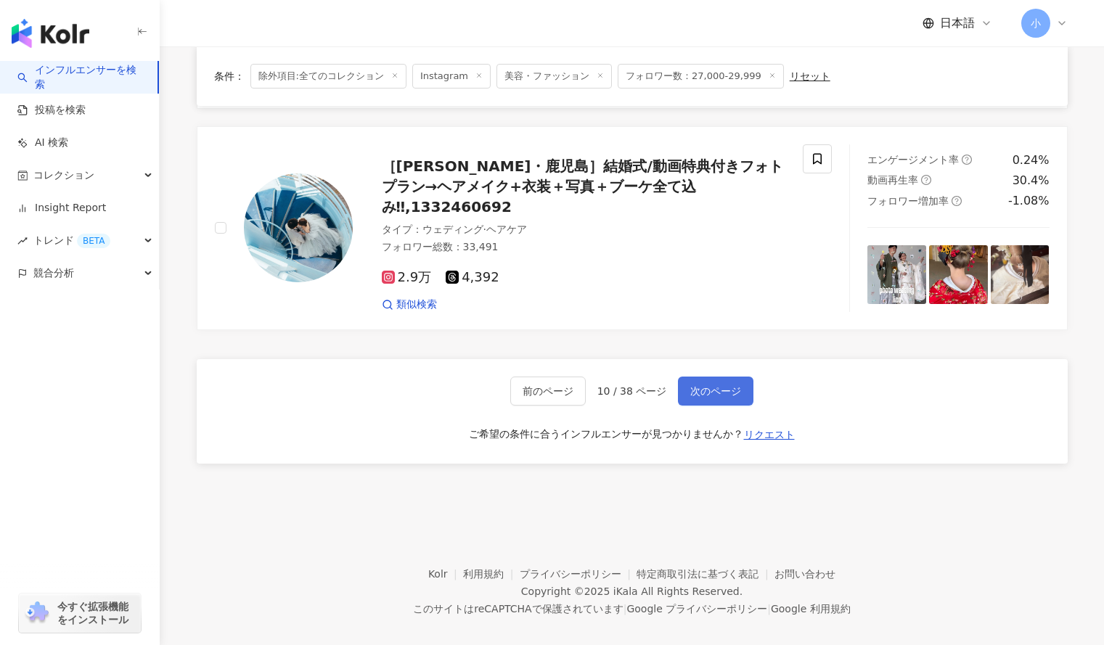
click at [722, 385] on span "次のページ" at bounding box center [715, 391] width 51 height 12
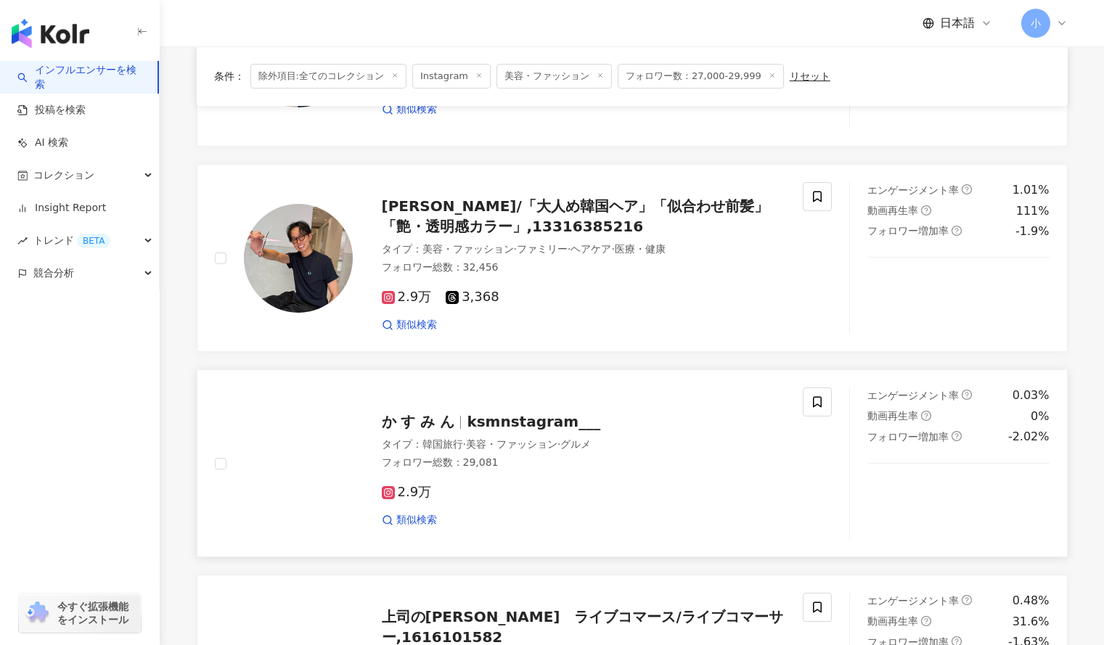
scroll to position [1084, 0]
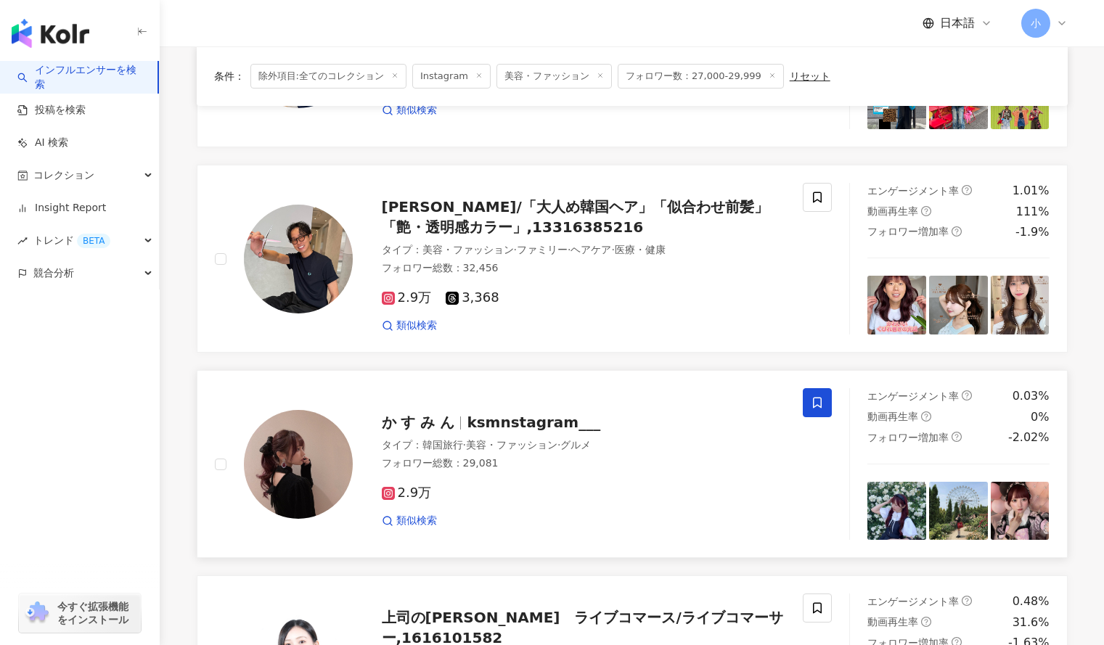
click at [815, 401] on icon at bounding box center [817, 402] width 13 height 13
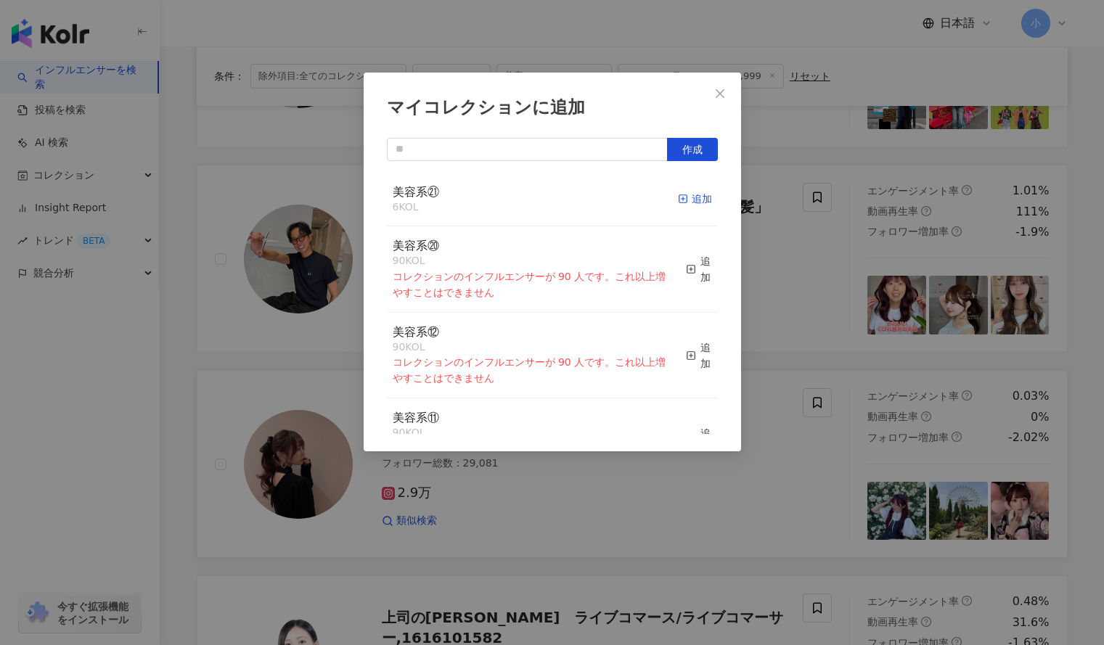
click at [683, 196] on div "追加" at bounding box center [695, 199] width 34 height 16
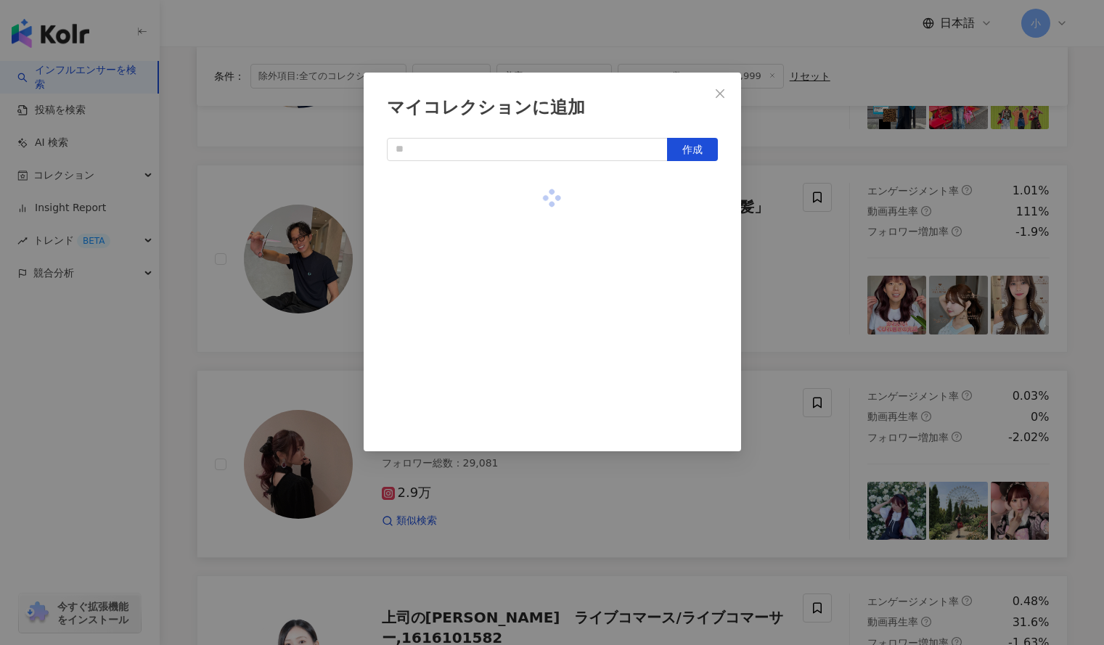
click at [785, 274] on div "マイコレクションに追加 作成" at bounding box center [552, 322] width 1104 height 645
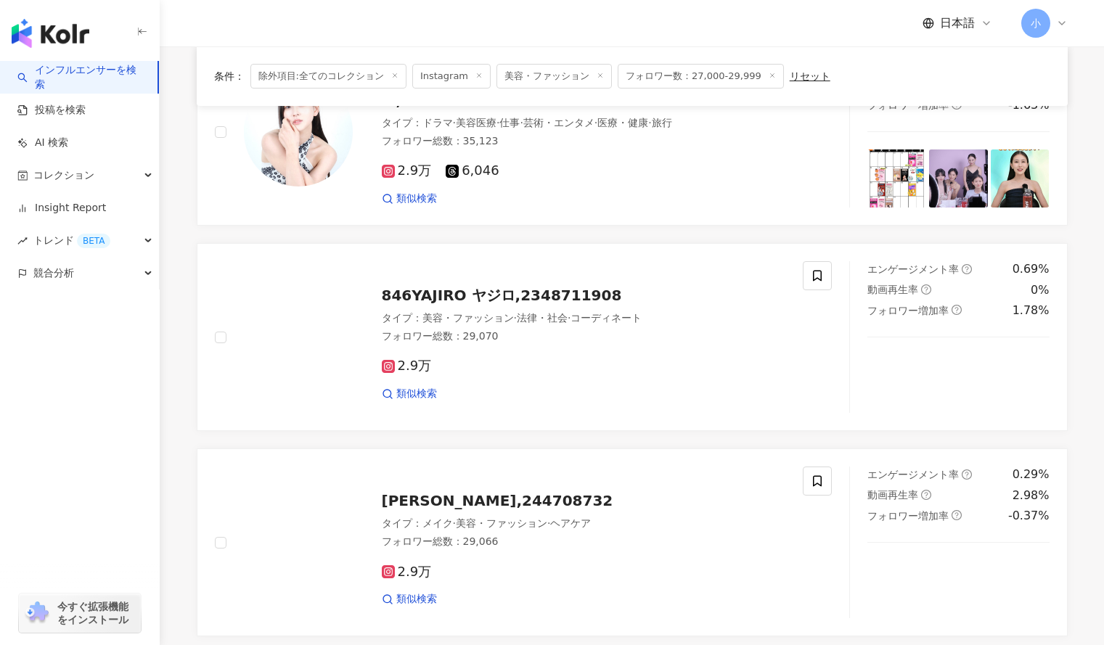
scroll to position [2356, 0]
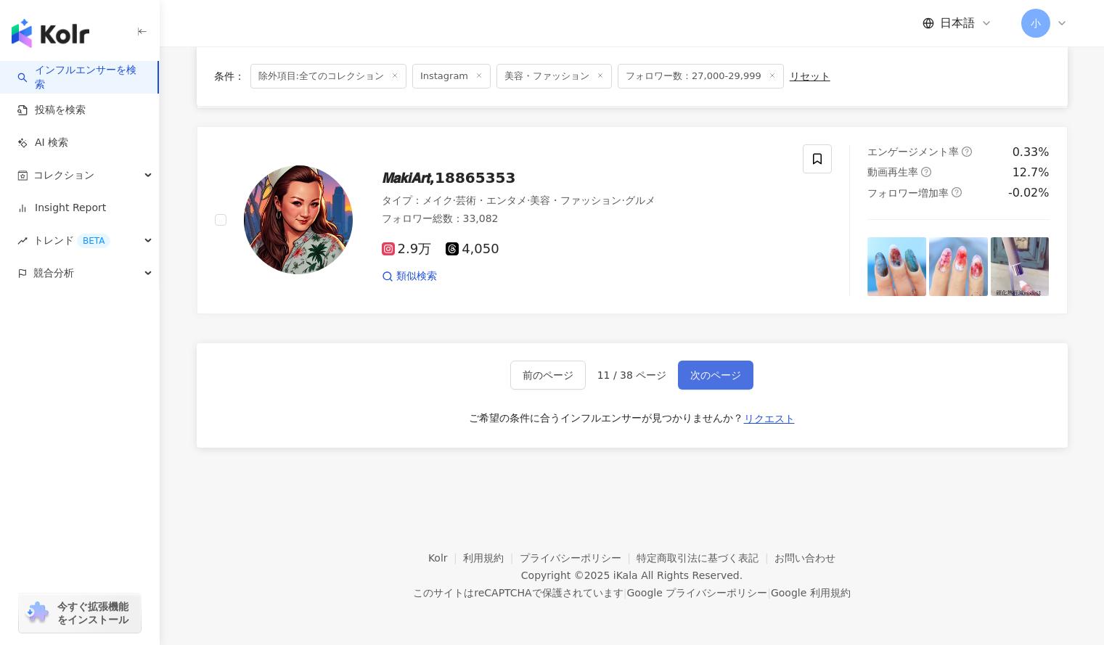
click at [704, 378] on span "次のページ" at bounding box center [715, 375] width 51 height 12
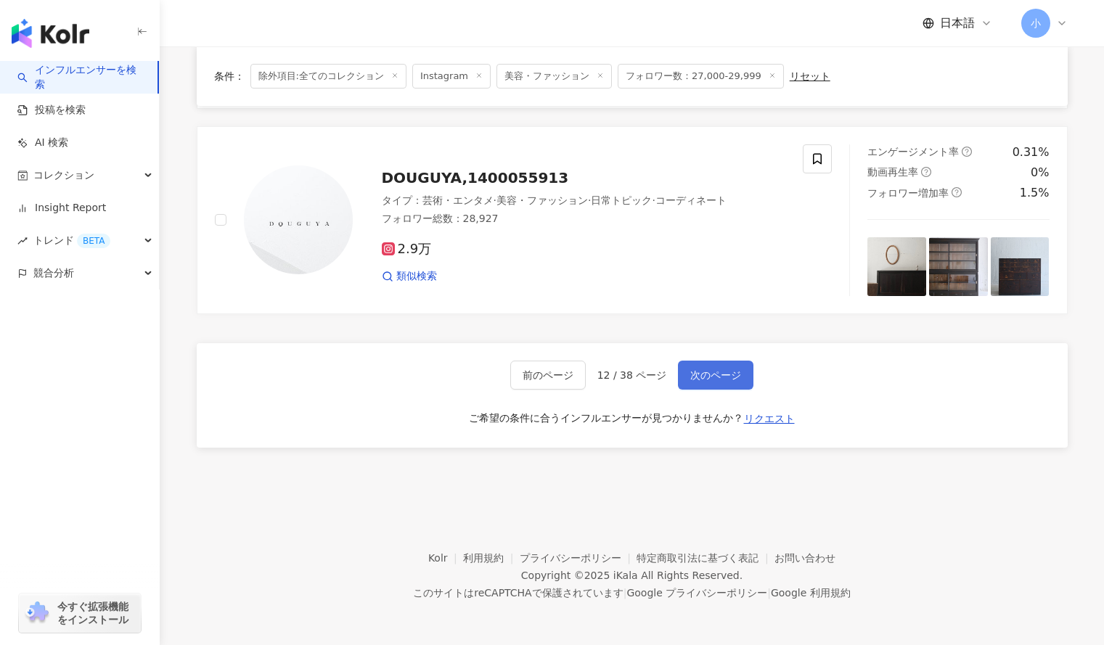
click at [716, 371] on span "次のページ" at bounding box center [715, 375] width 51 height 12
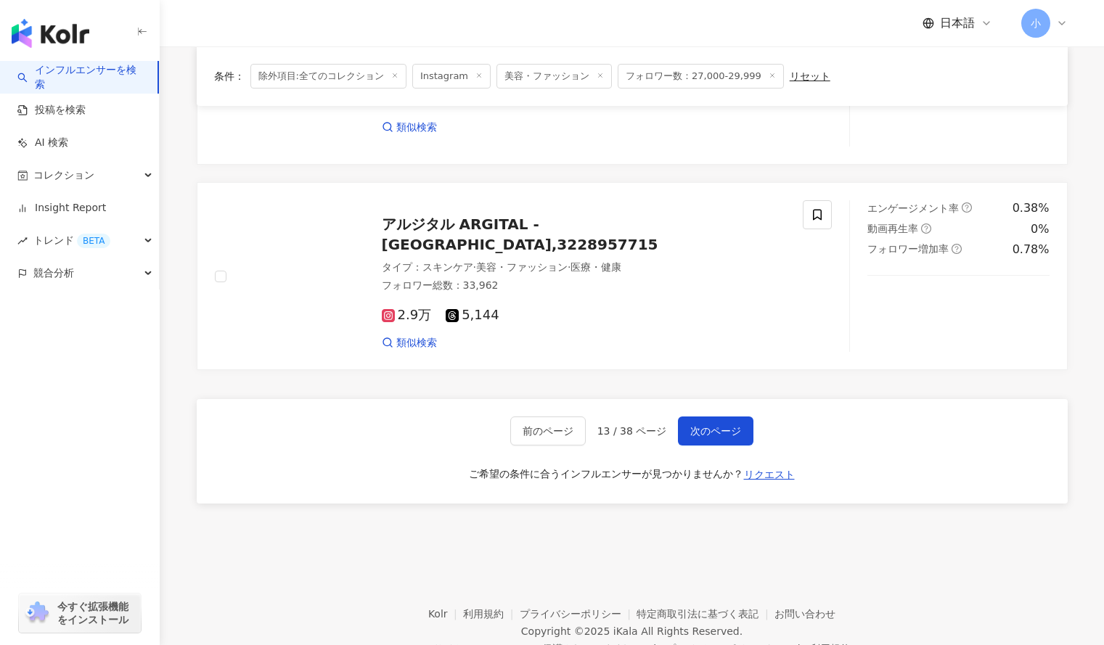
scroll to position [2365, 0]
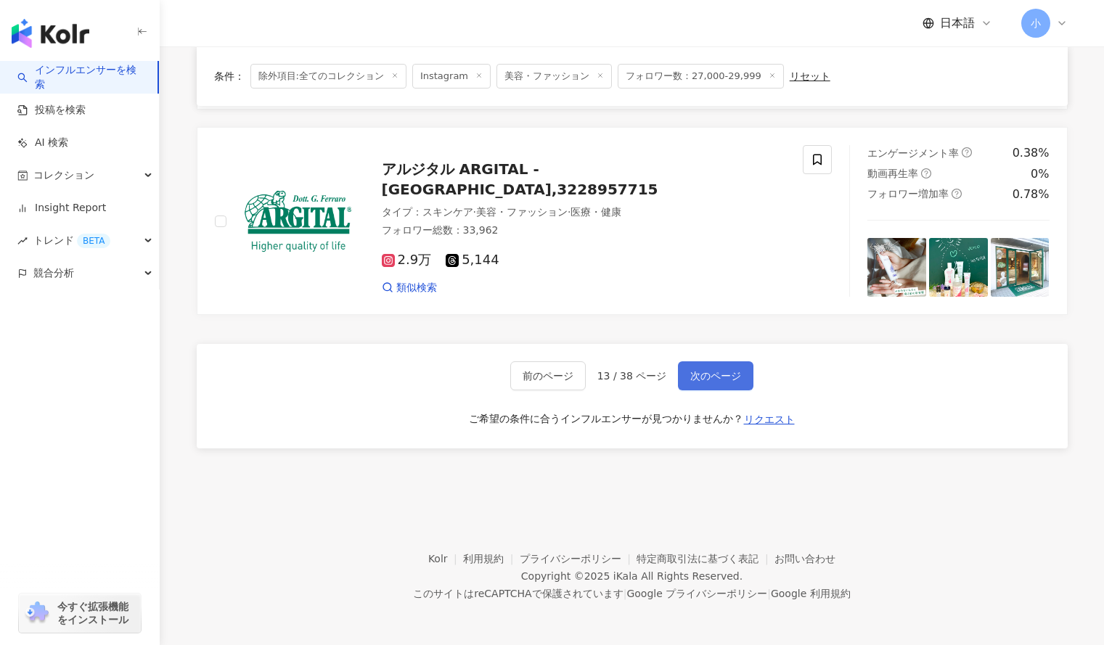
click at [719, 384] on button "次のページ" at bounding box center [715, 375] width 75 height 29
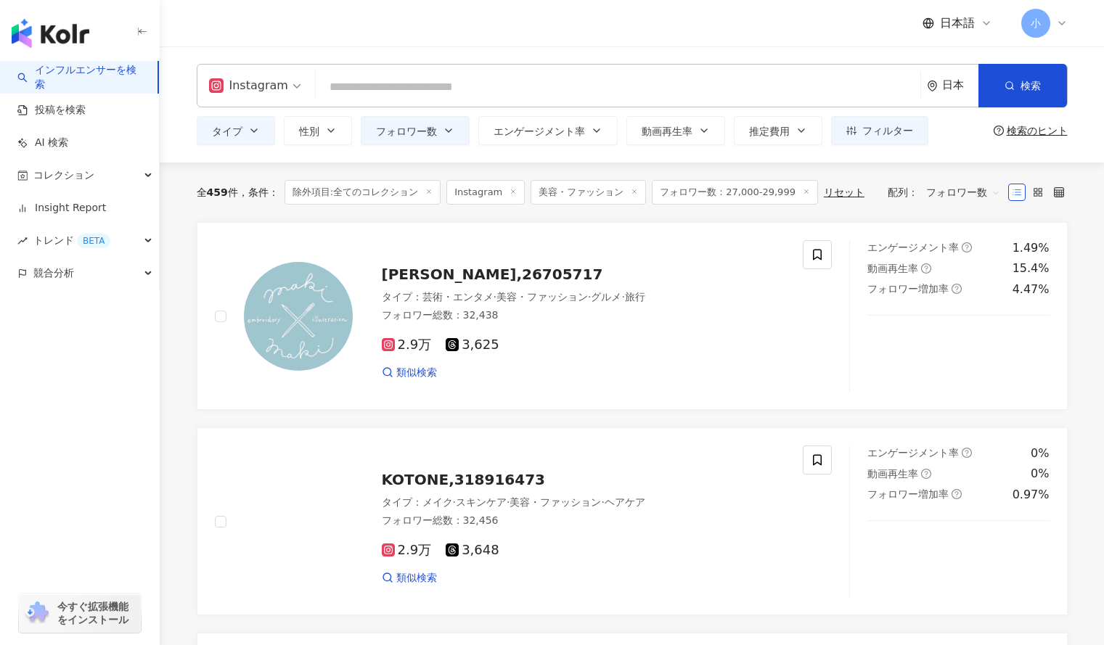
scroll to position [70, 0]
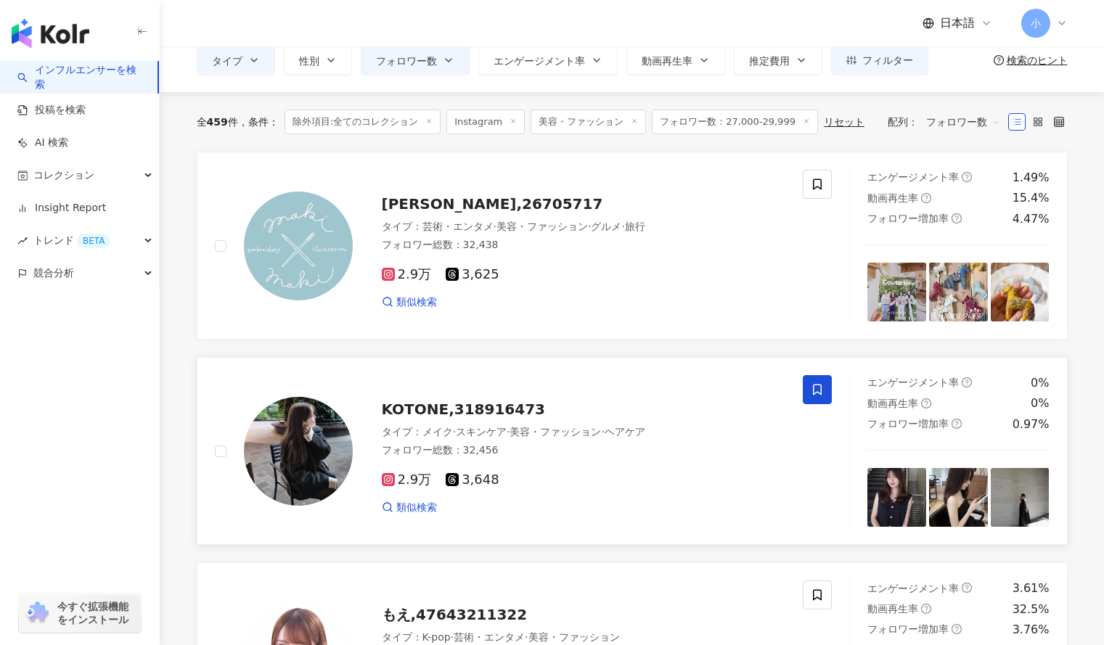
click at [822, 388] on icon at bounding box center [817, 390] width 9 height 11
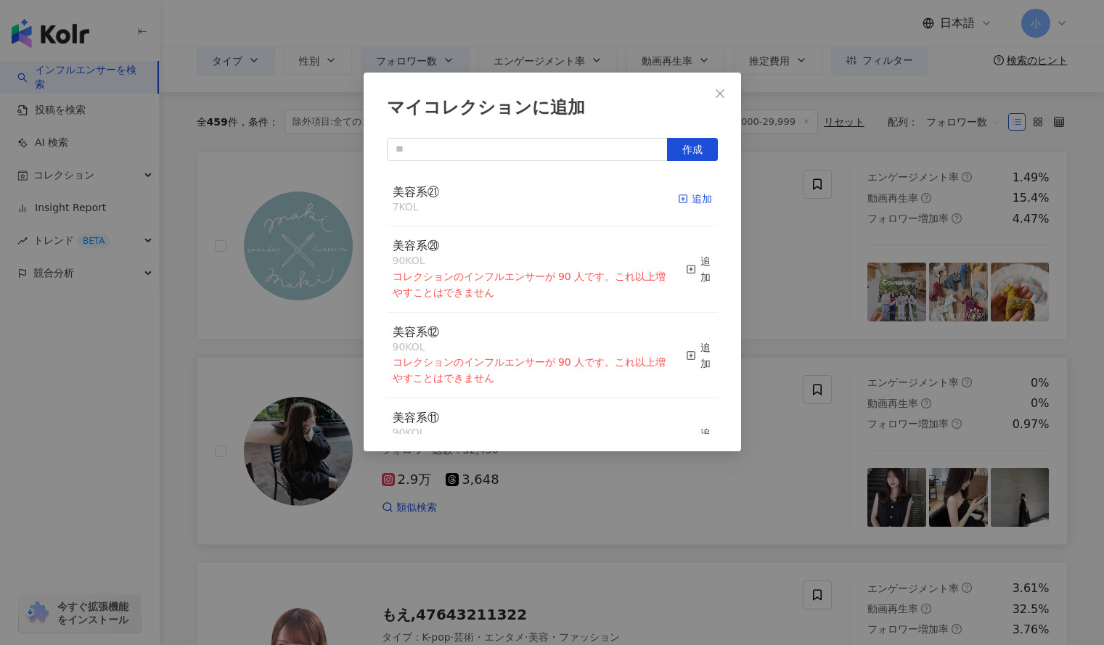
click at [679, 195] on div "追加" at bounding box center [695, 199] width 34 height 16
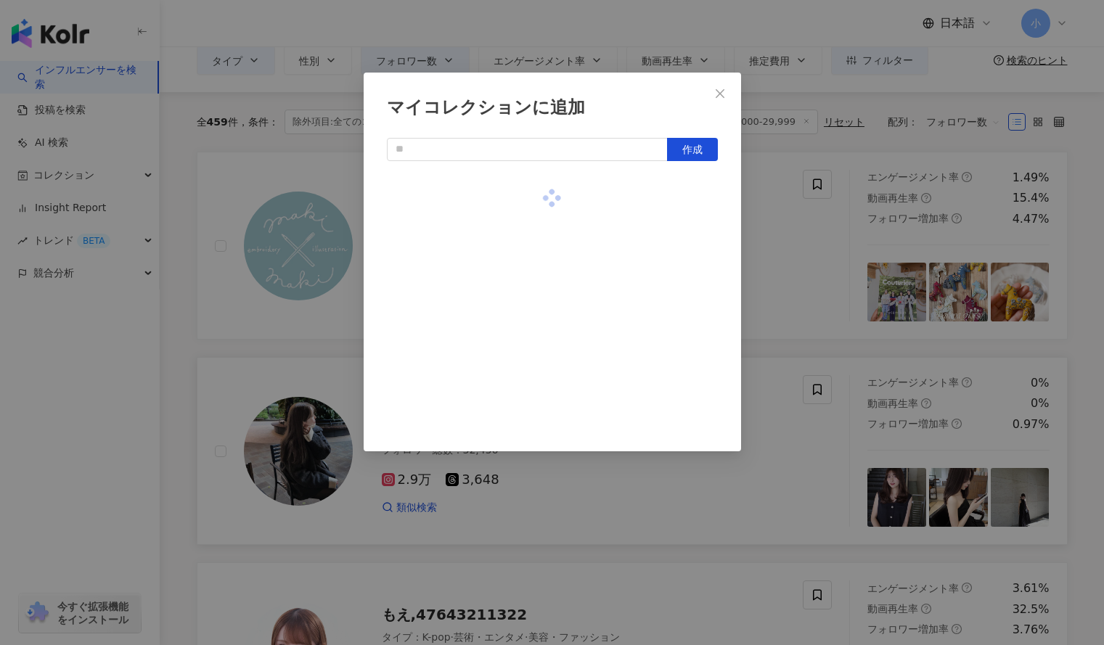
click at [801, 279] on div "マイコレクションに追加 作成" at bounding box center [552, 322] width 1104 height 645
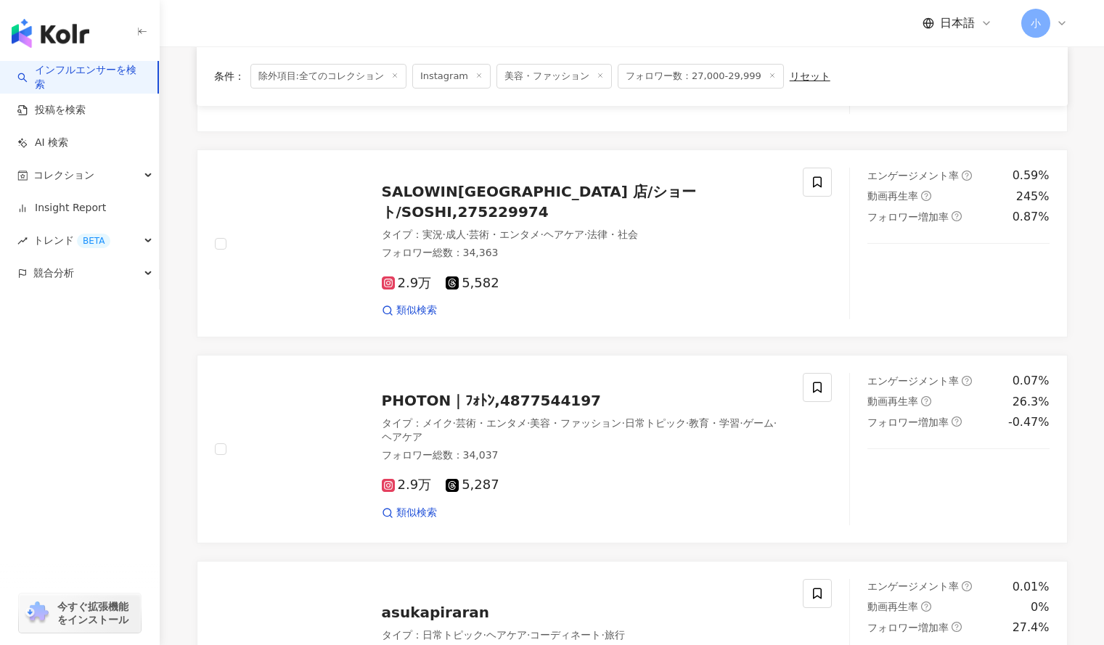
scroll to position [2356, 0]
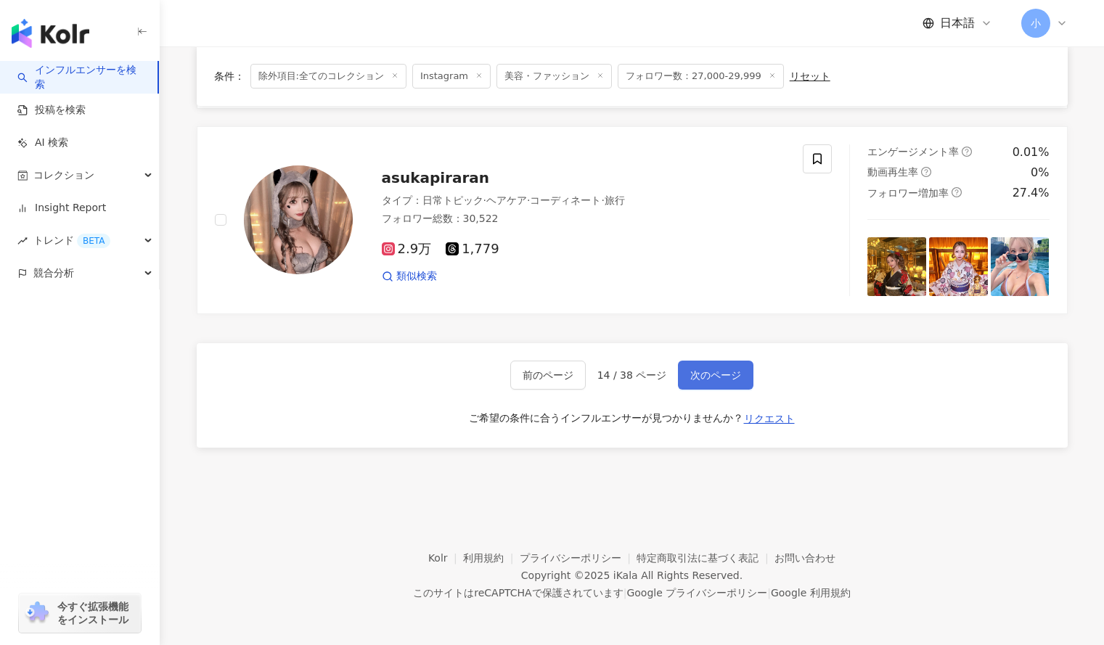
click at [705, 374] on span "次のページ" at bounding box center [715, 375] width 51 height 12
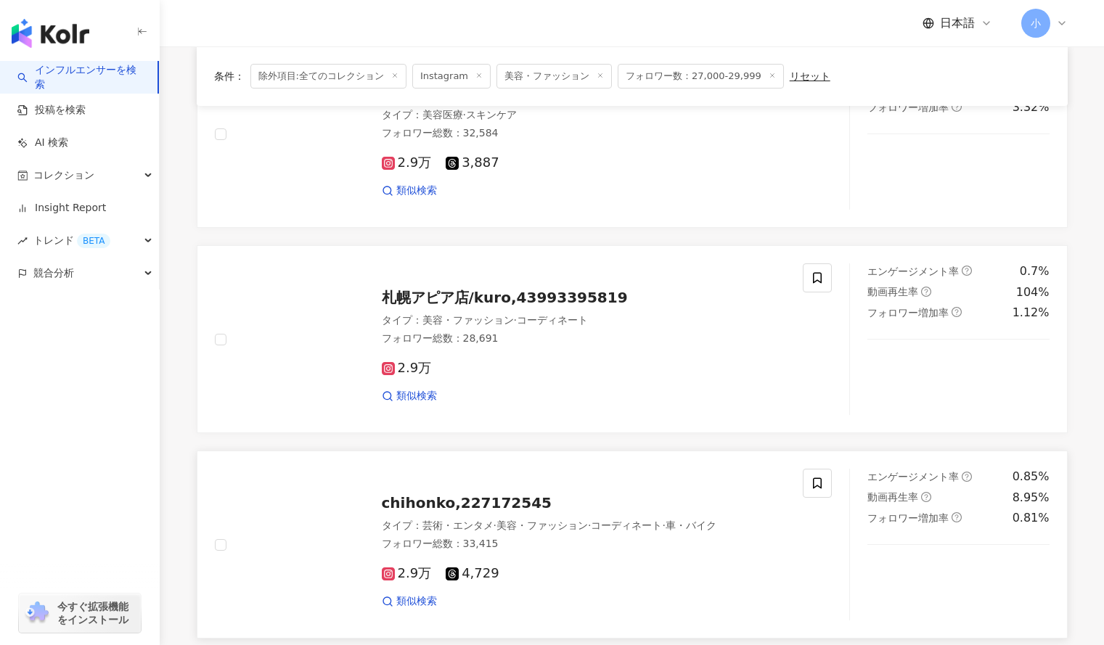
scroll to position [1425, 0]
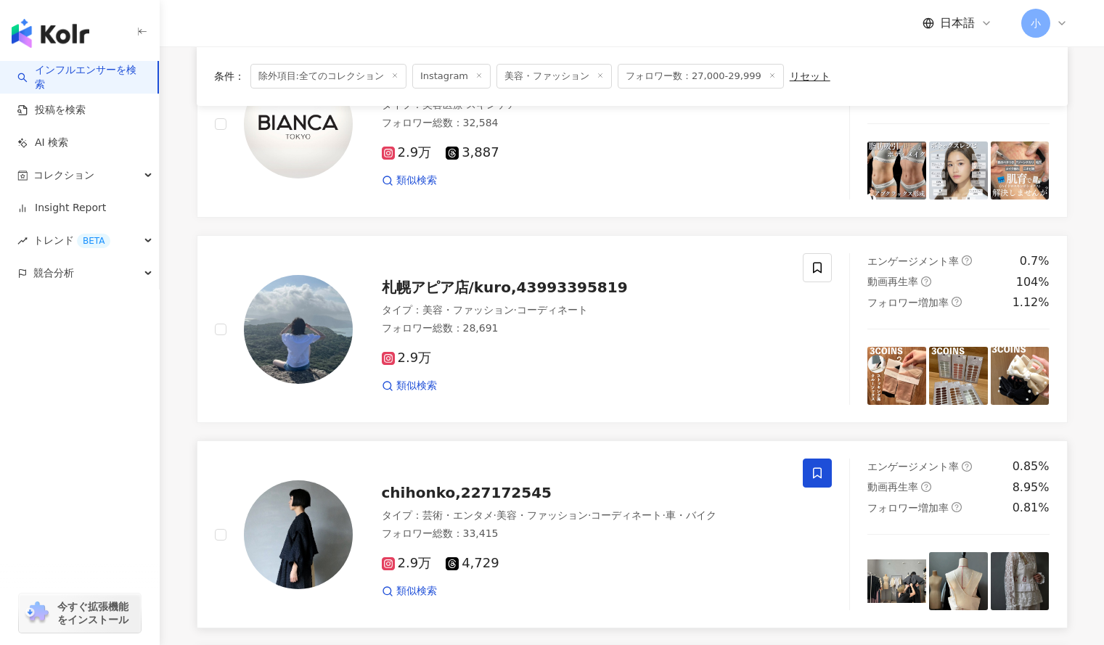
click at [819, 479] on icon at bounding box center [817, 473] width 13 height 13
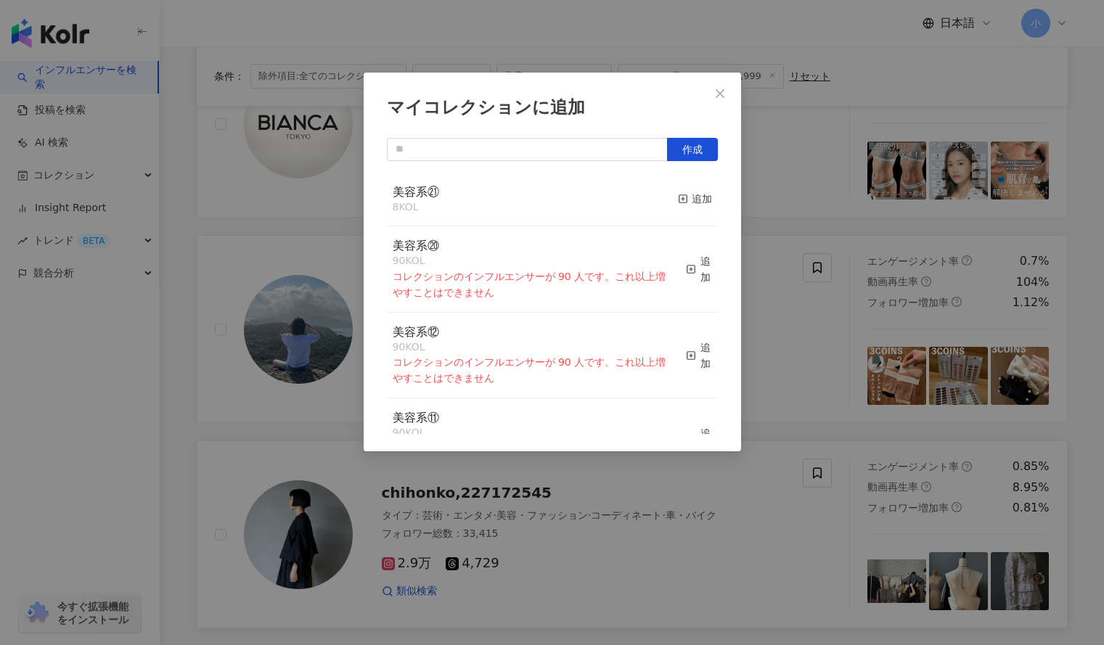
click at [687, 208] on button "追加" at bounding box center [695, 199] width 34 height 30
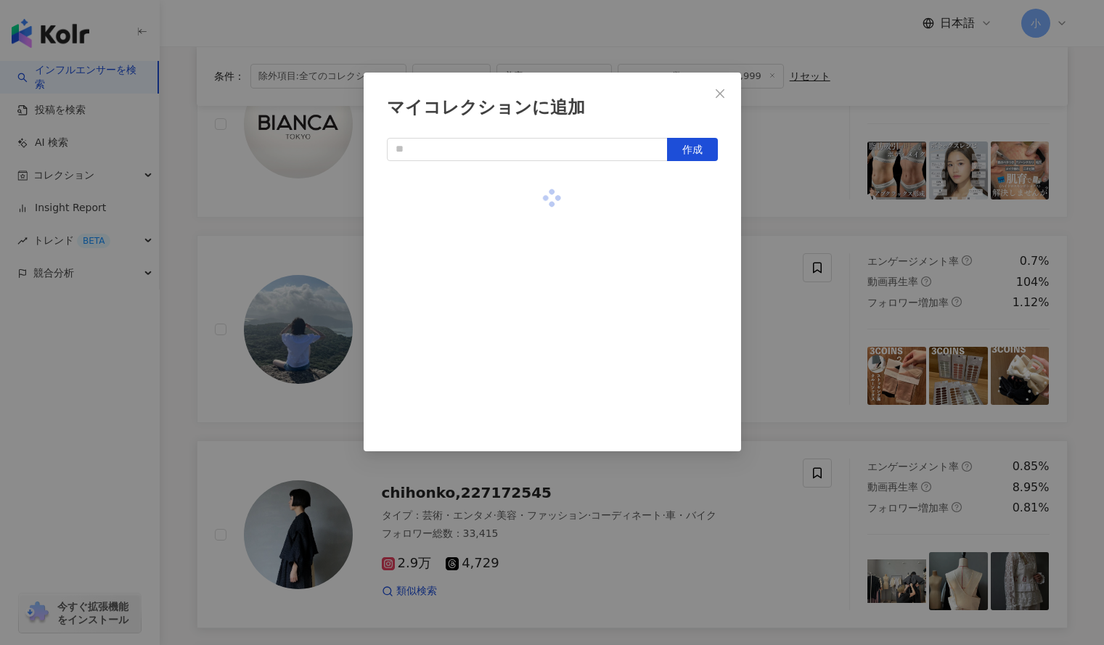
click at [753, 244] on div "マイコレクションに追加 作成" at bounding box center [552, 322] width 1104 height 645
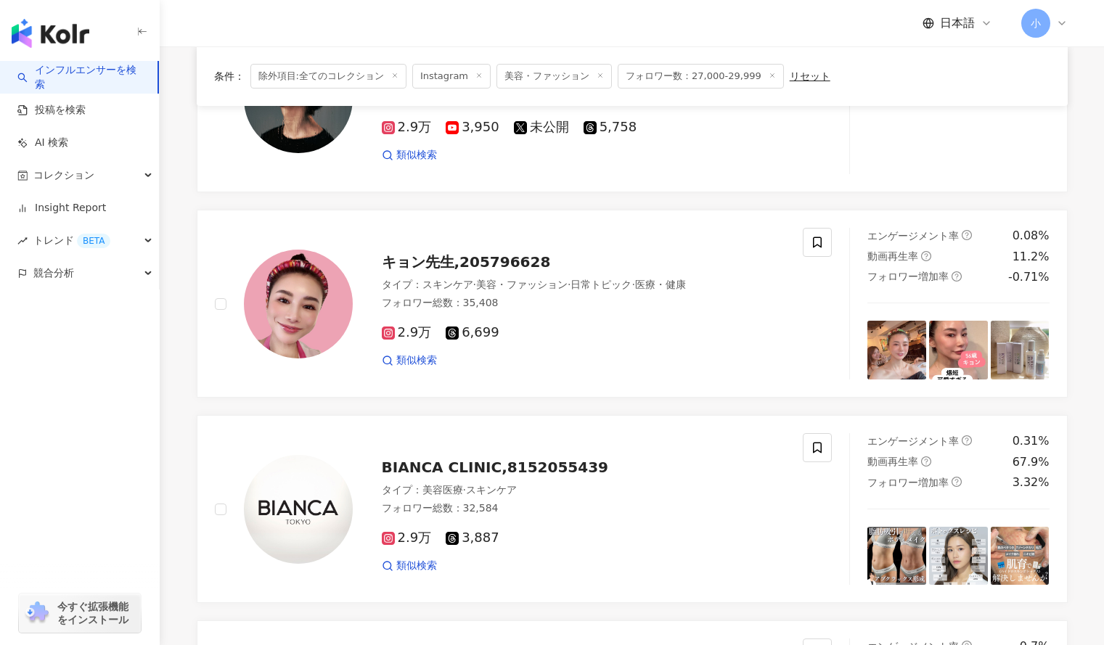
scroll to position [1038, 0]
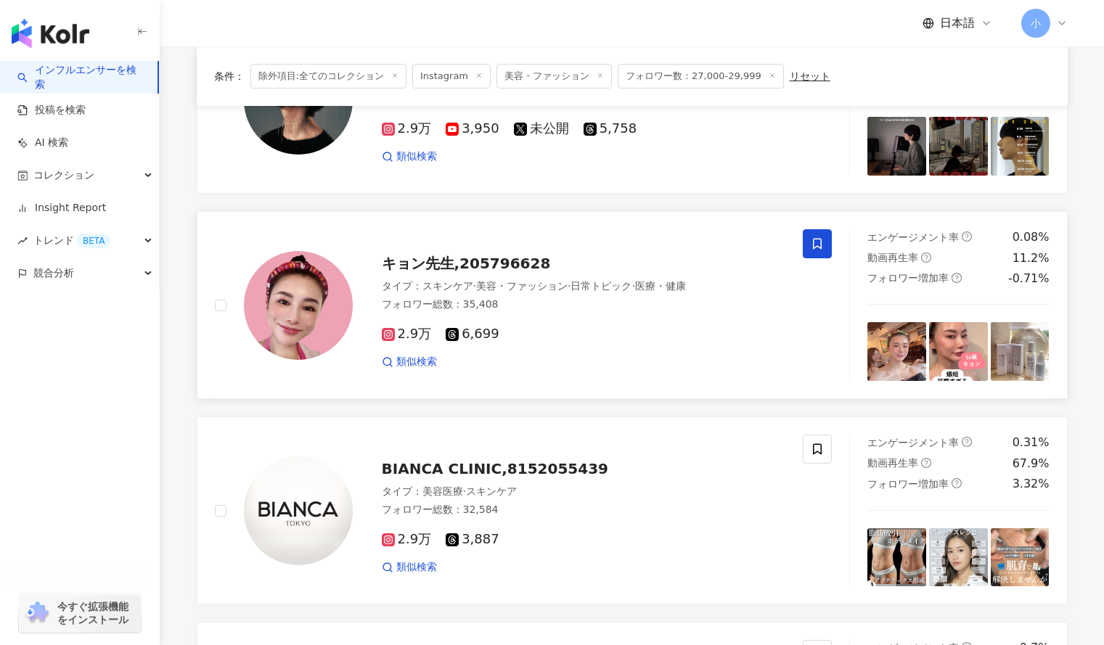
click at [829, 250] on span at bounding box center [817, 243] width 29 height 29
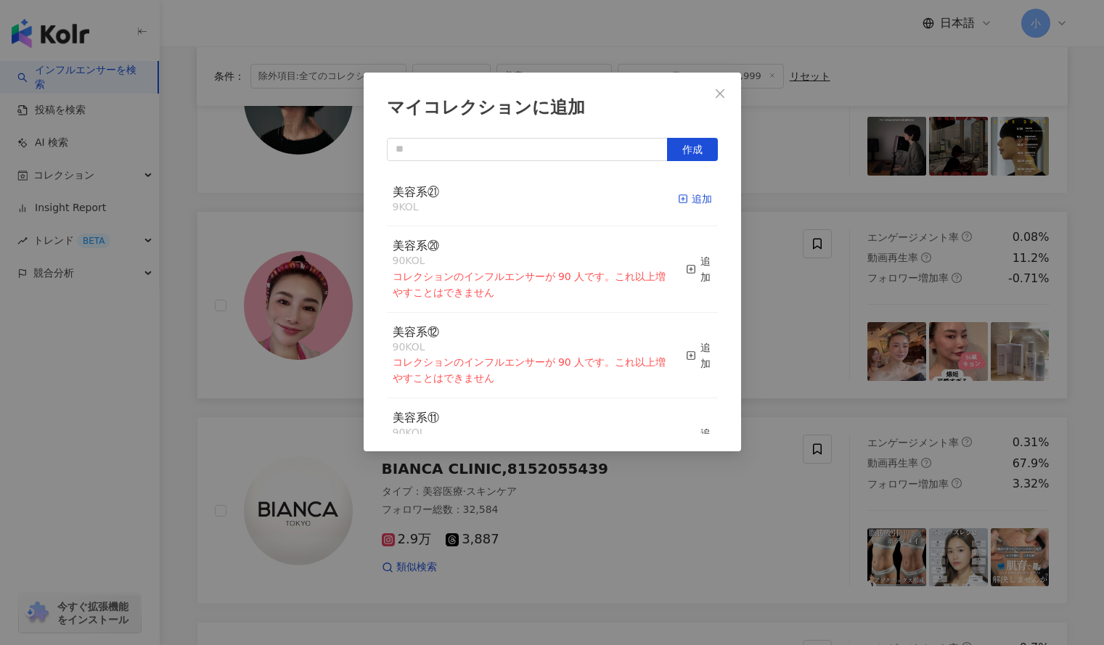
click at [691, 196] on div "追加" at bounding box center [695, 199] width 34 height 16
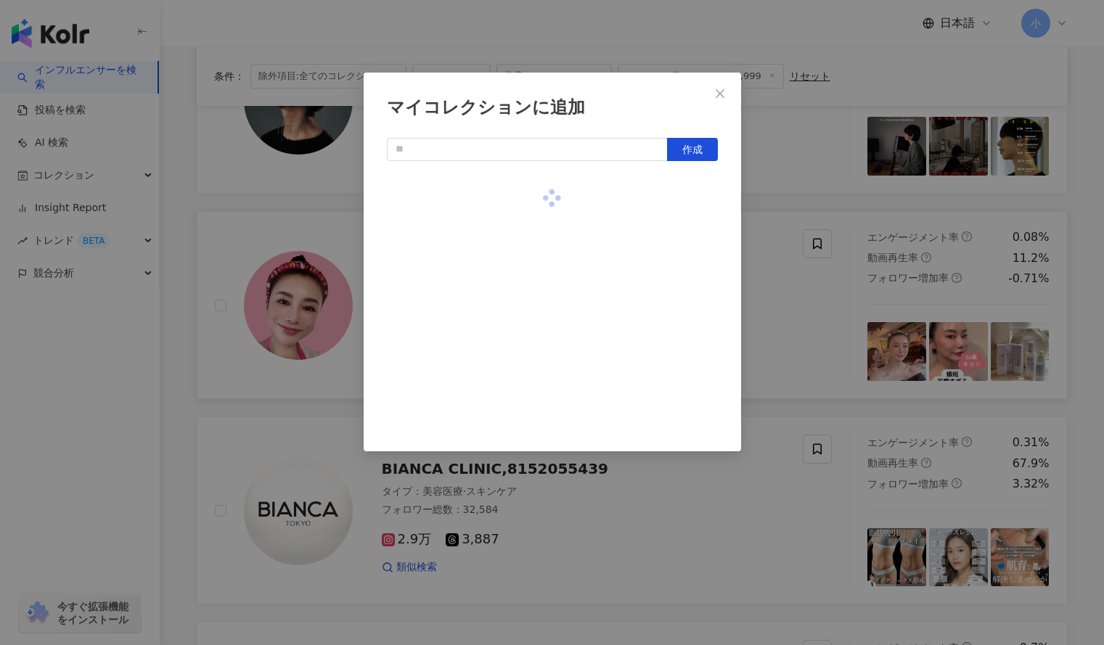
click at [766, 190] on div "マイコレクションに追加 作成" at bounding box center [552, 322] width 1104 height 645
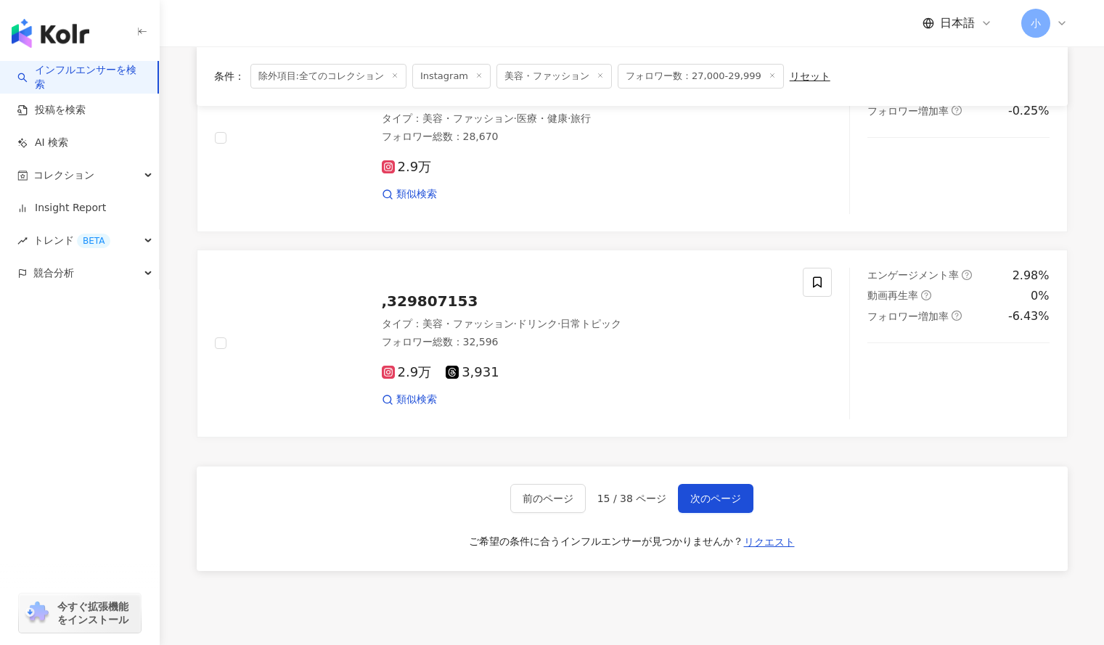
scroll to position [2356, 0]
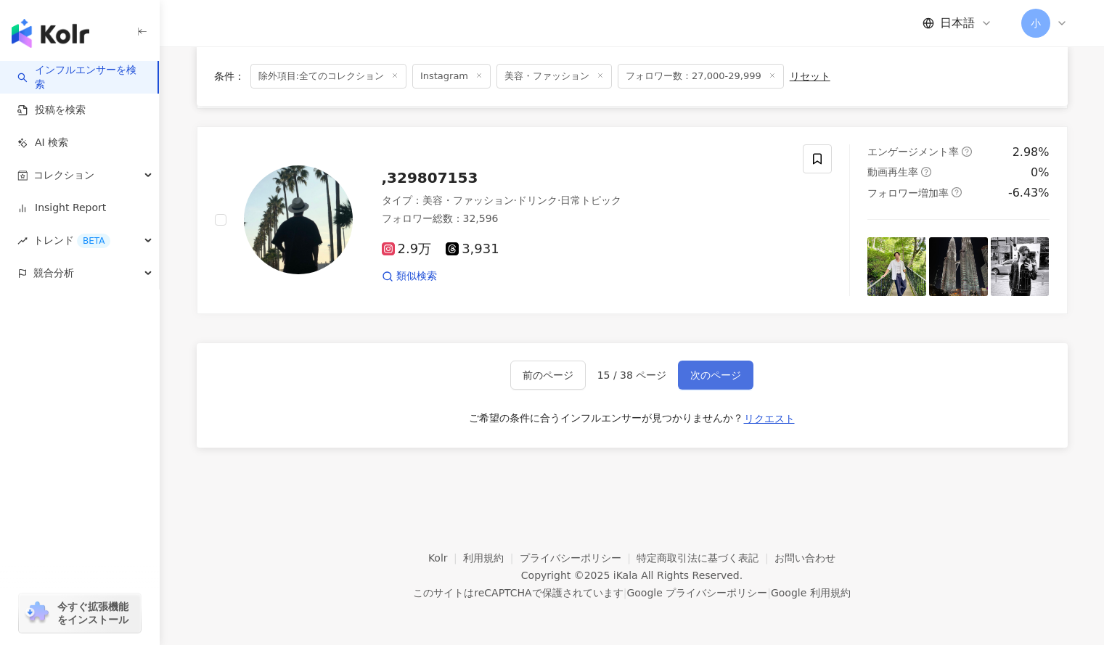
click at [714, 371] on span "次のページ" at bounding box center [715, 375] width 51 height 12
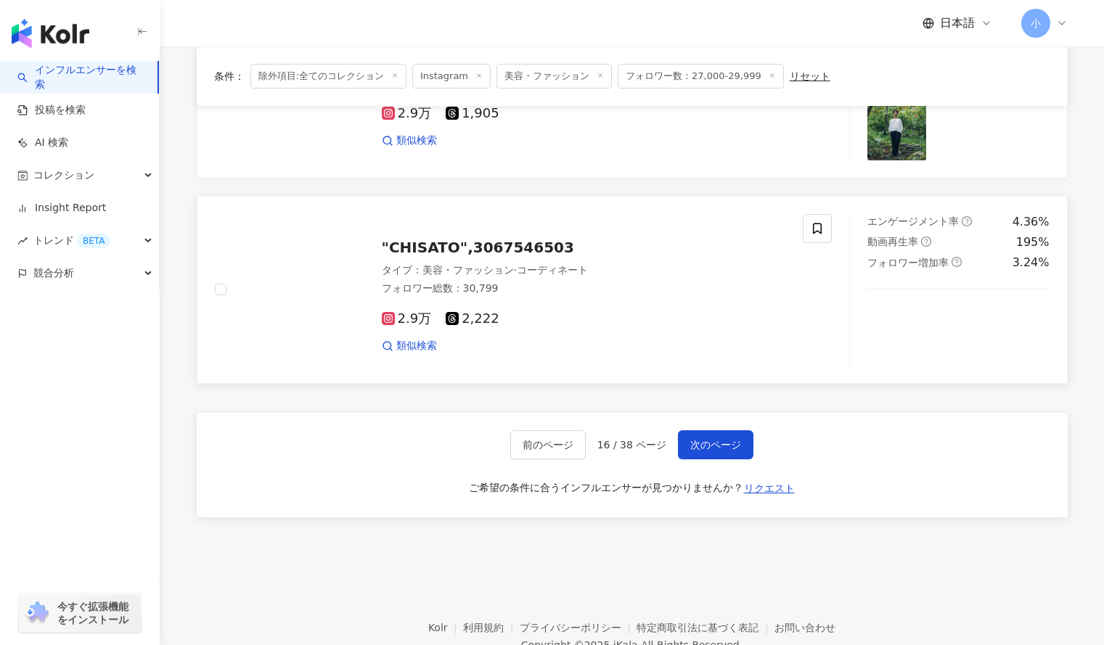
scroll to position [2309, 0]
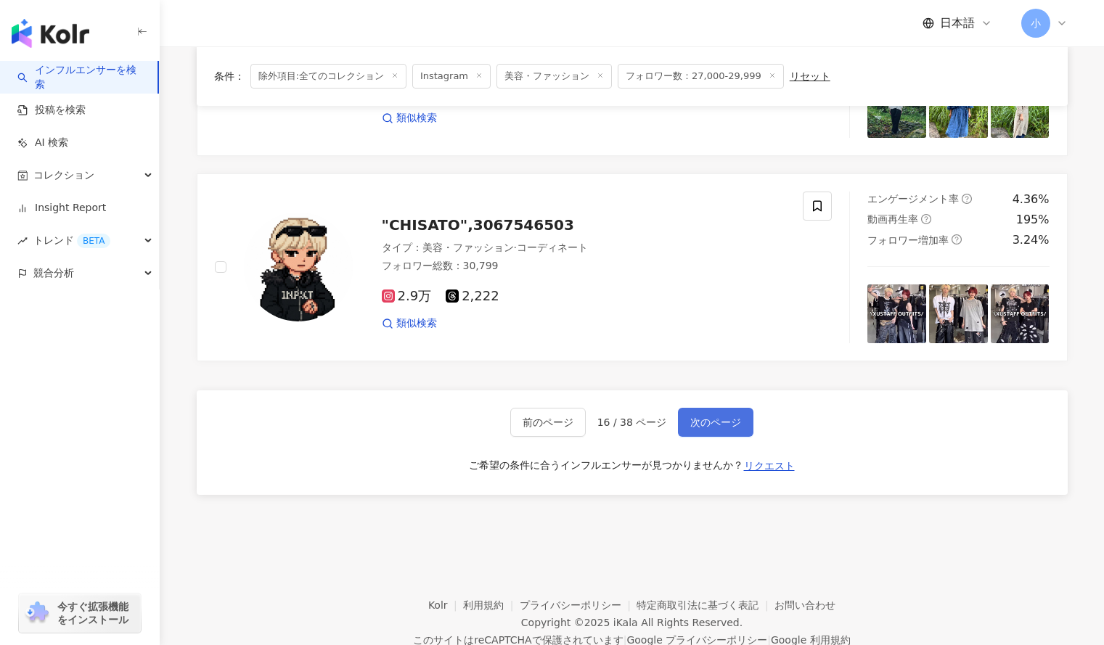
click at [705, 431] on button "次のページ" at bounding box center [715, 422] width 75 height 29
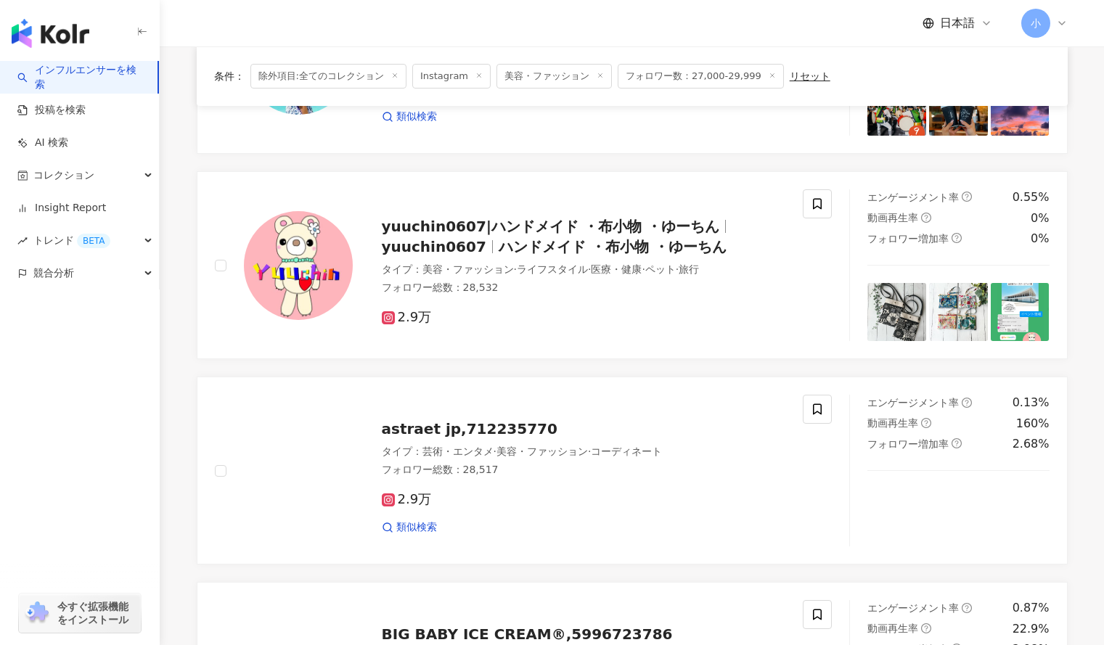
scroll to position [2356, 0]
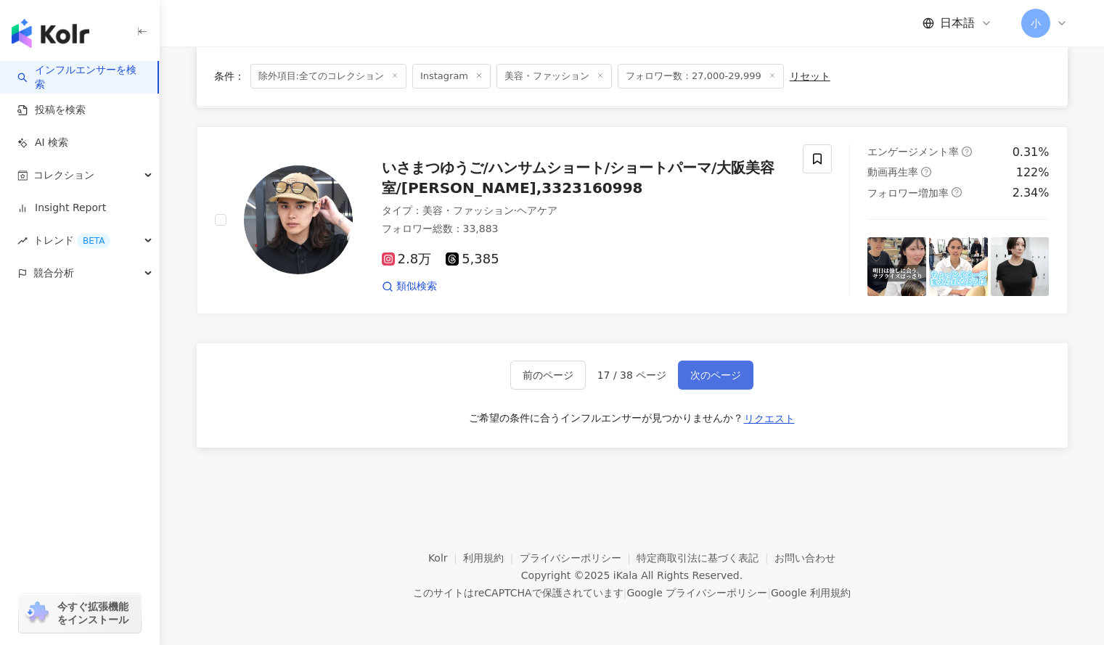
click at [709, 383] on button "次のページ" at bounding box center [715, 375] width 75 height 29
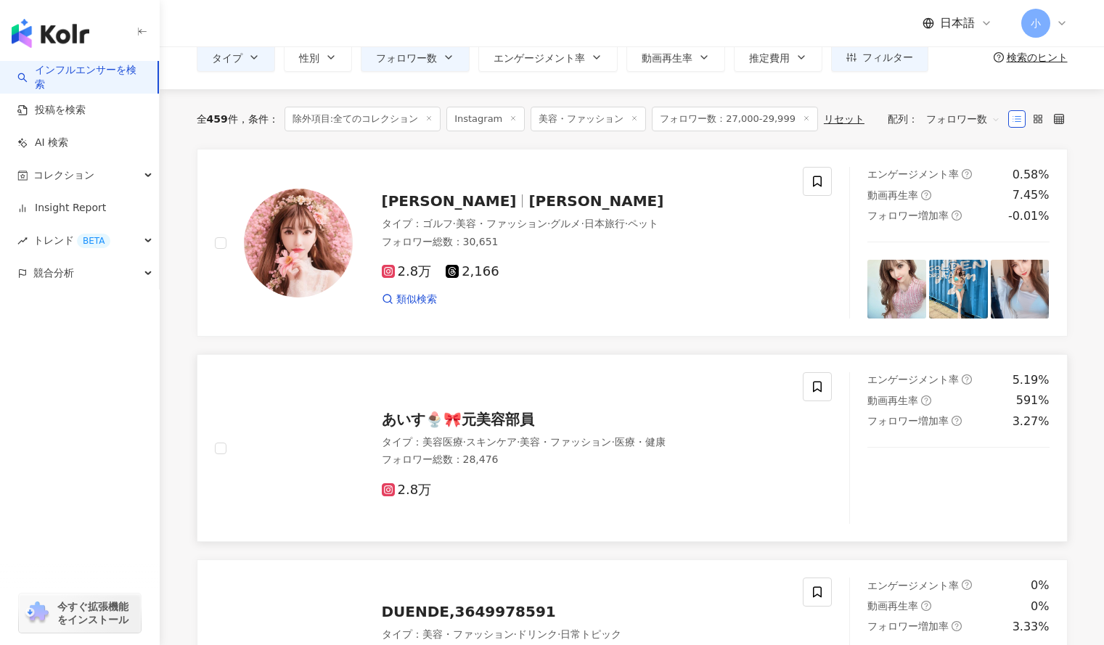
scroll to position [73, 0]
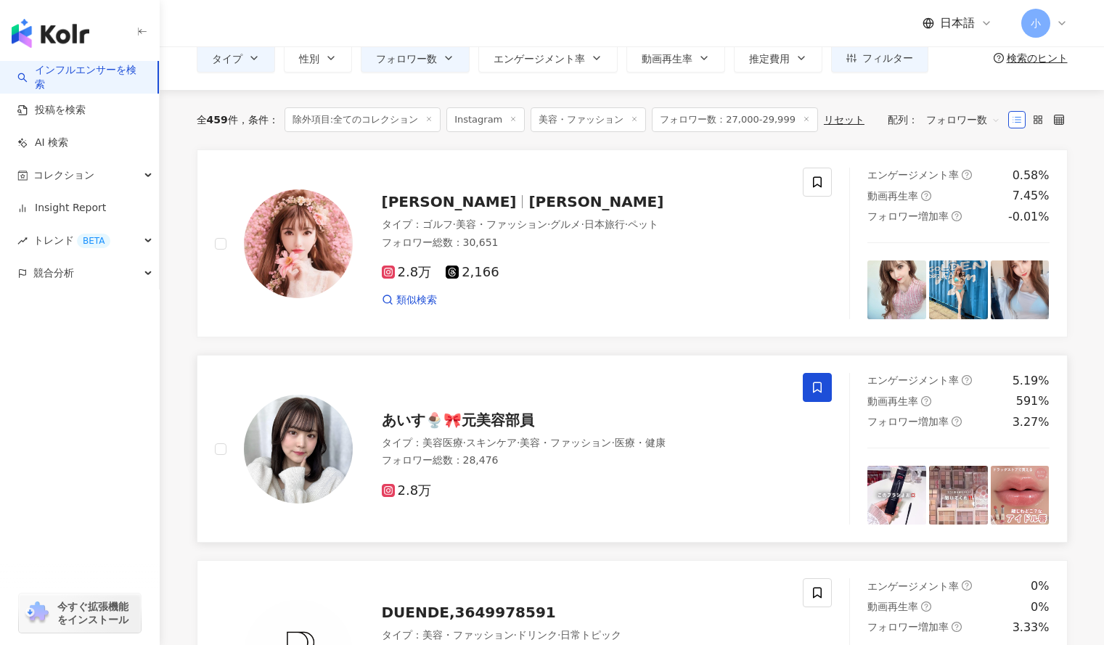
click at [824, 389] on span at bounding box center [817, 387] width 29 height 29
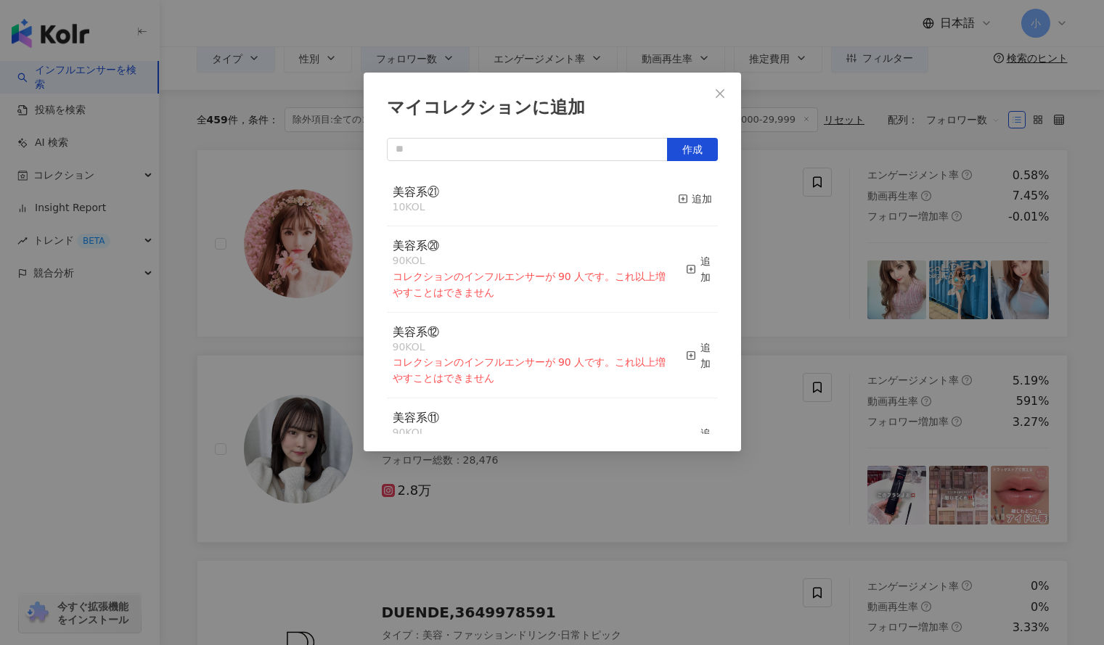
click at [678, 190] on button "追加" at bounding box center [695, 199] width 34 height 30
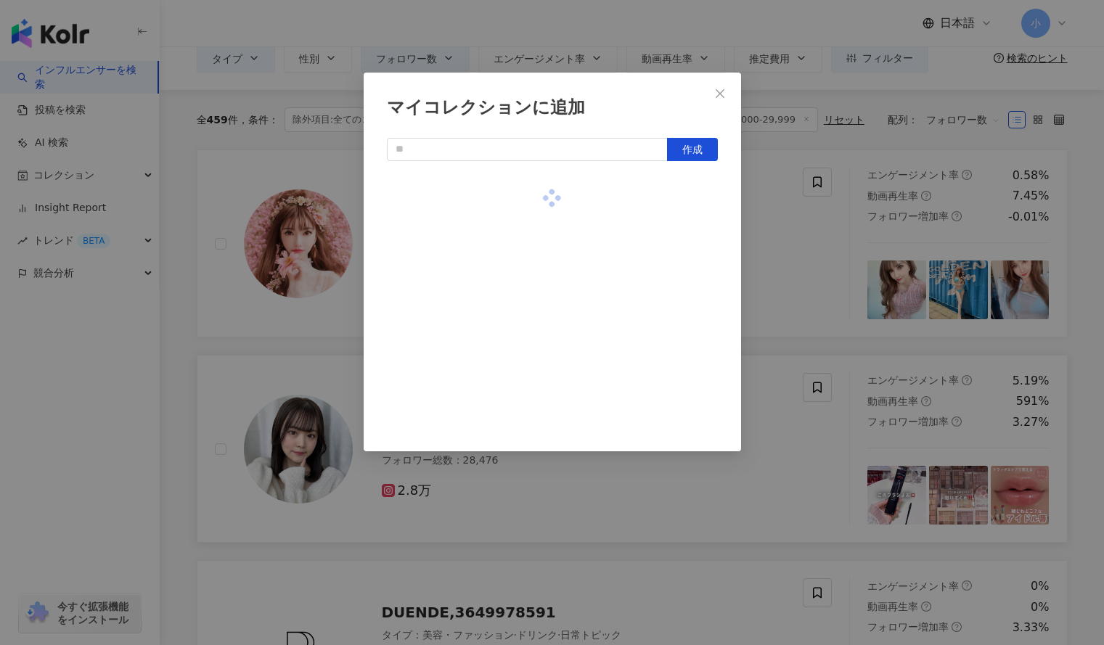
click at [740, 224] on div "マイコレクションに追加 作成" at bounding box center [552, 262] width 377 height 379
click at [761, 263] on div "マイコレクションに追加 作成" at bounding box center [552, 322] width 1104 height 645
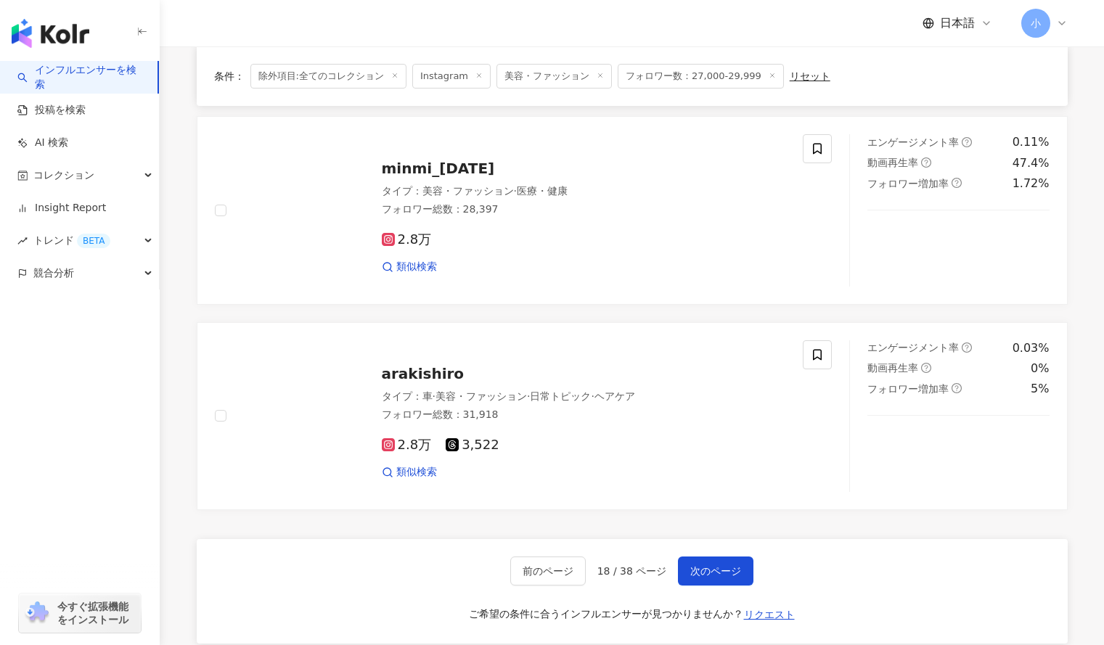
scroll to position [2356, 0]
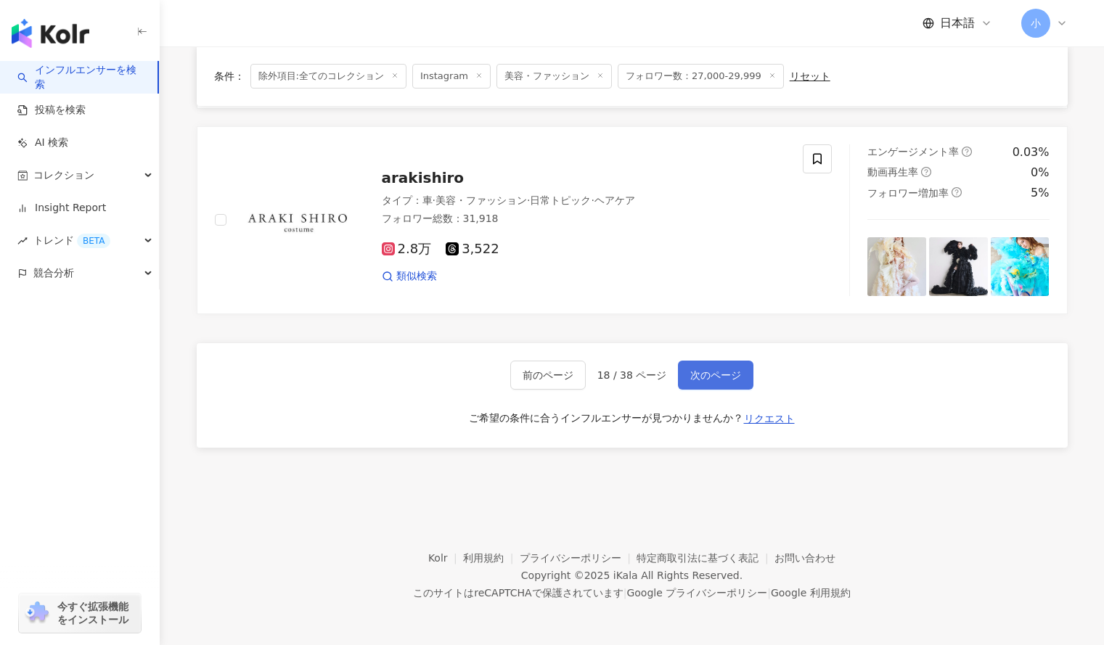
click at [711, 371] on span "次のページ" at bounding box center [715, 375] width 51 height 12
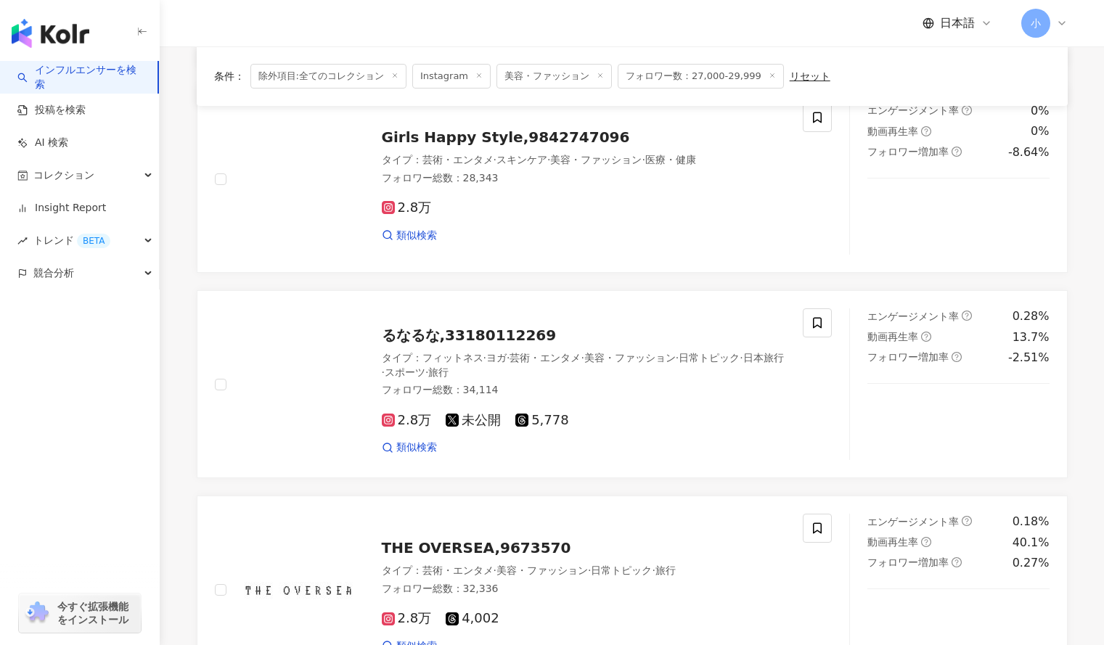
scroll to position [1351, 0]
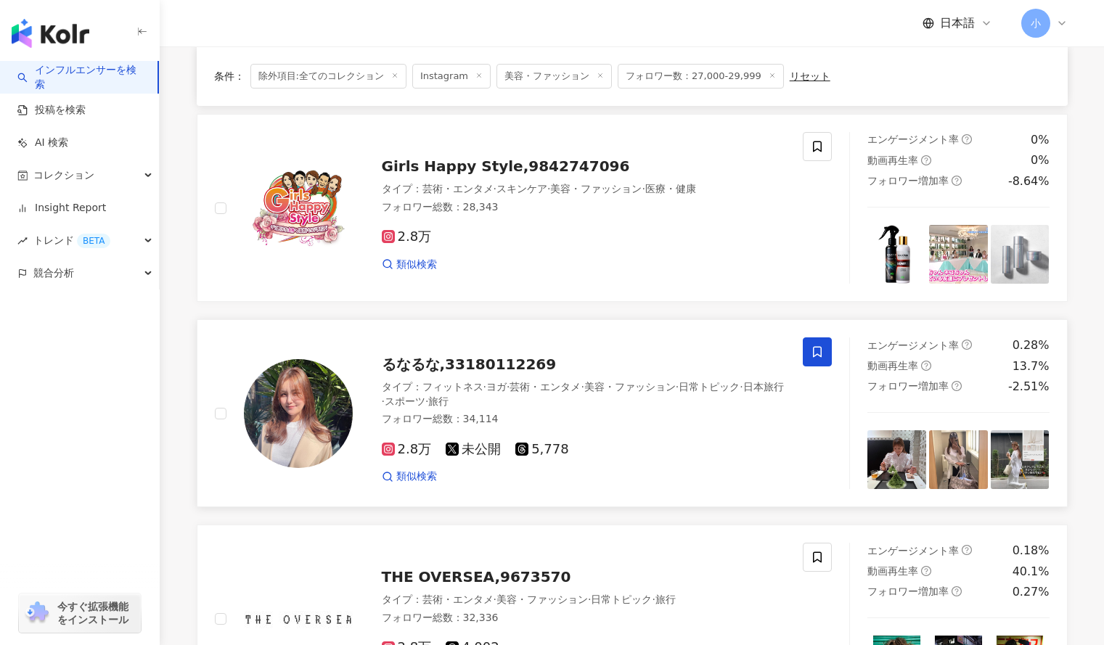
click at [806, 338] on span at bounding box center [817, 352] width 29 height 29
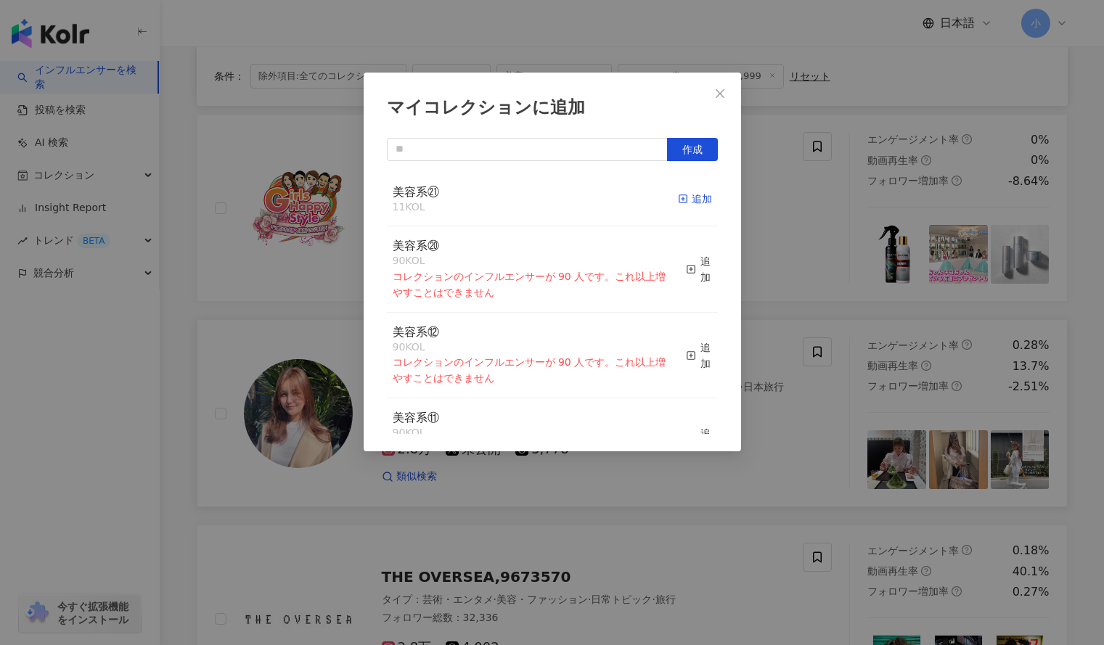
click at [684, 195] on div "追加" at bounding box center [695, 199] width 34 height 16
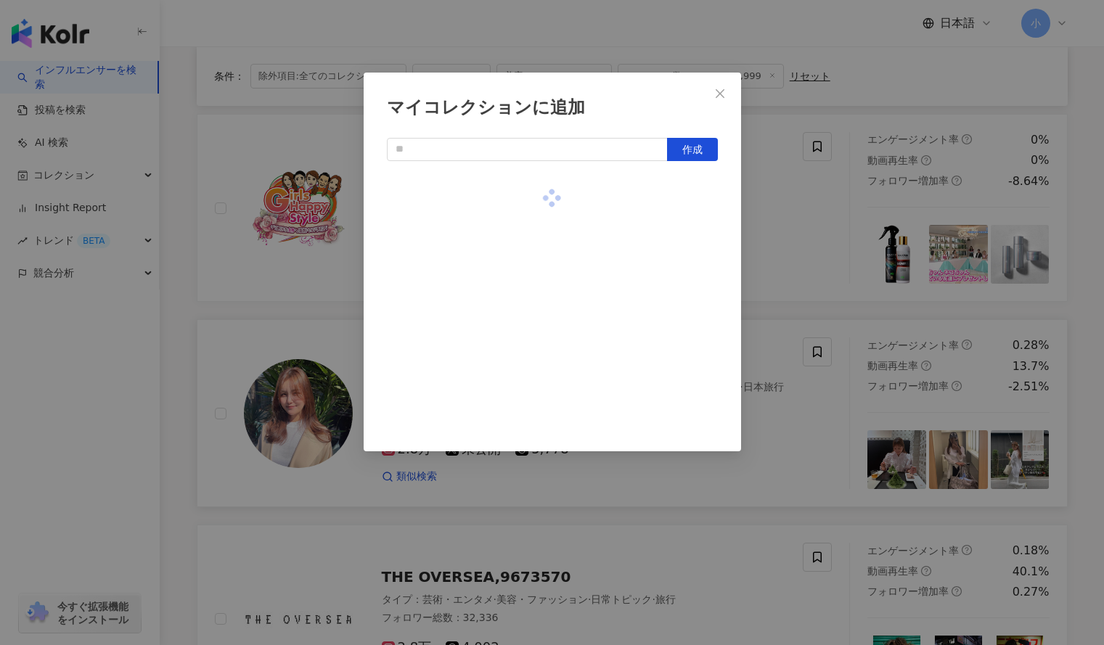
click at [835, 215] on div "マイコレクションに追加 作成" at bounding box center [552, 322] width 1104 height 645
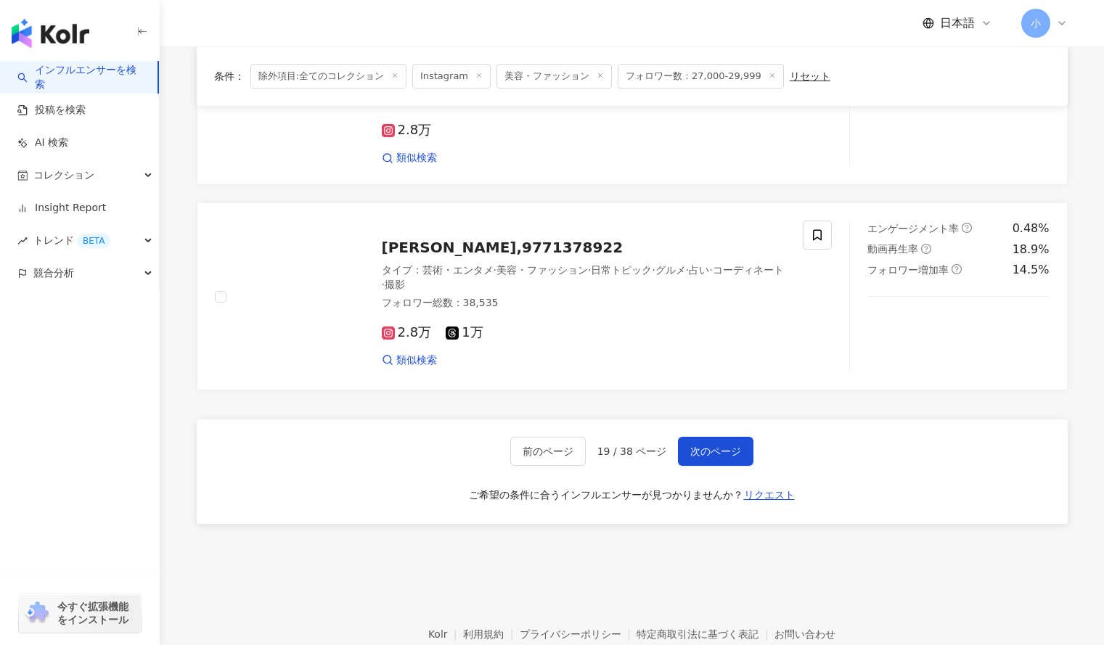
scroll to position [2356, 0]
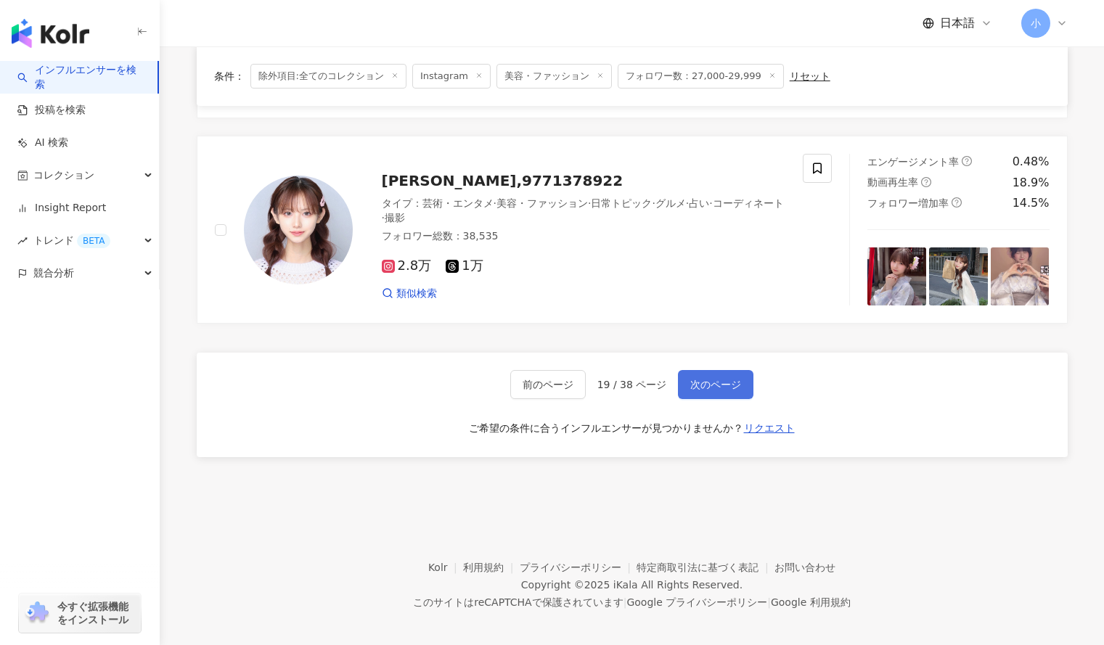
click at [723, 379] on span "次のページ" at bounding box center [715, 385] width 51 height 12
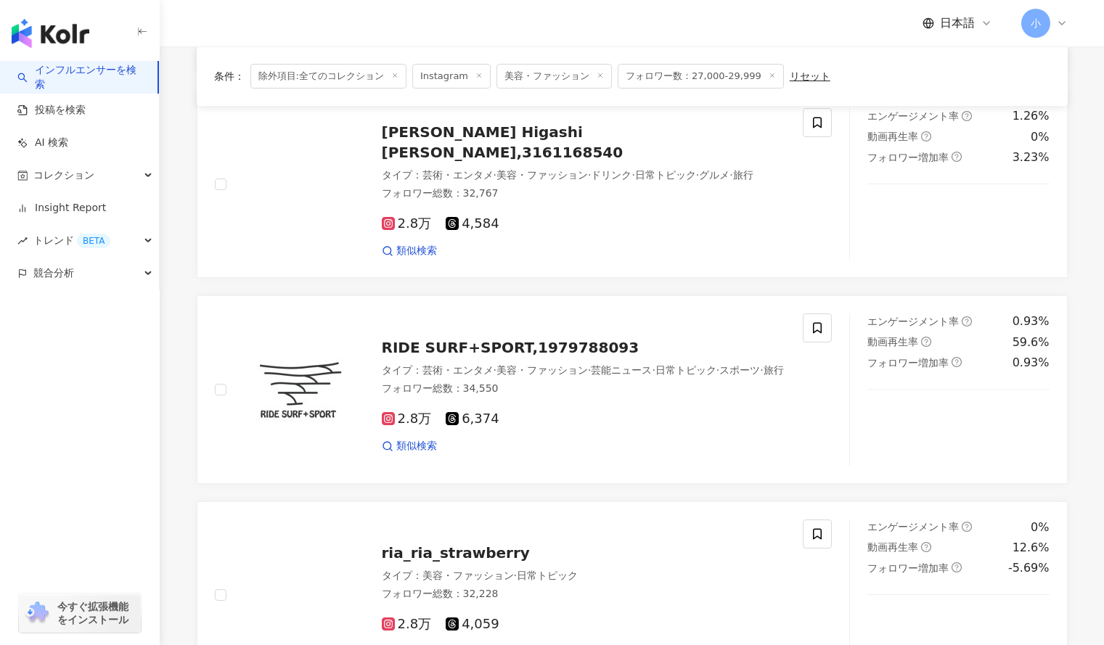
scroll to position [2243, 0]
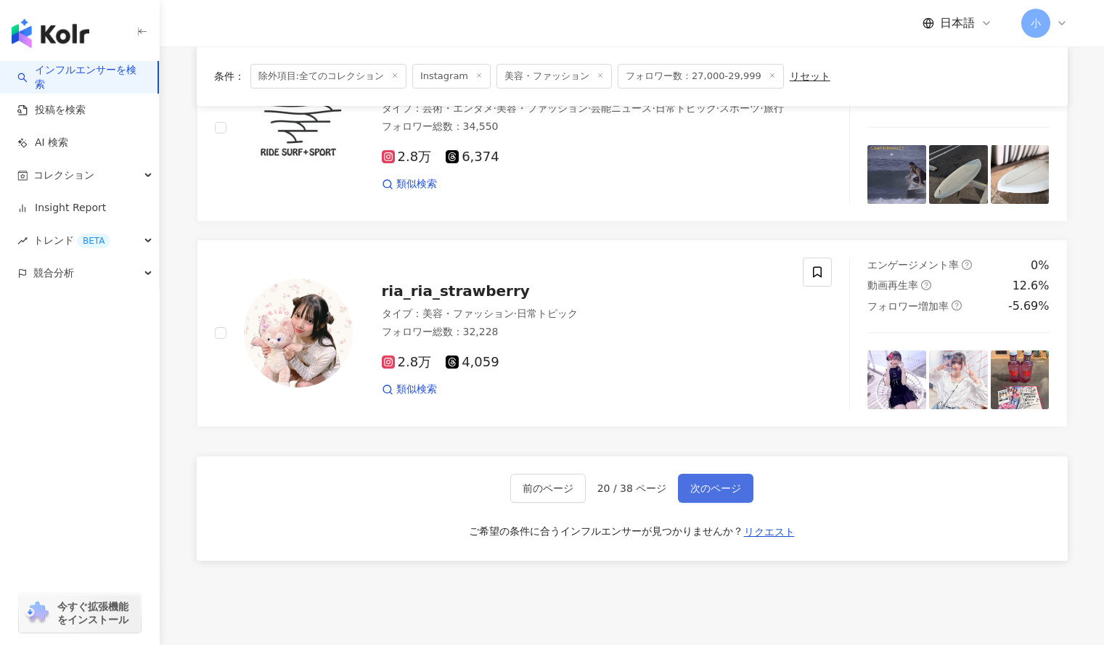
click at [691, 484] on span "次のページ" at bounding box center [715, 489] width 51 height 12
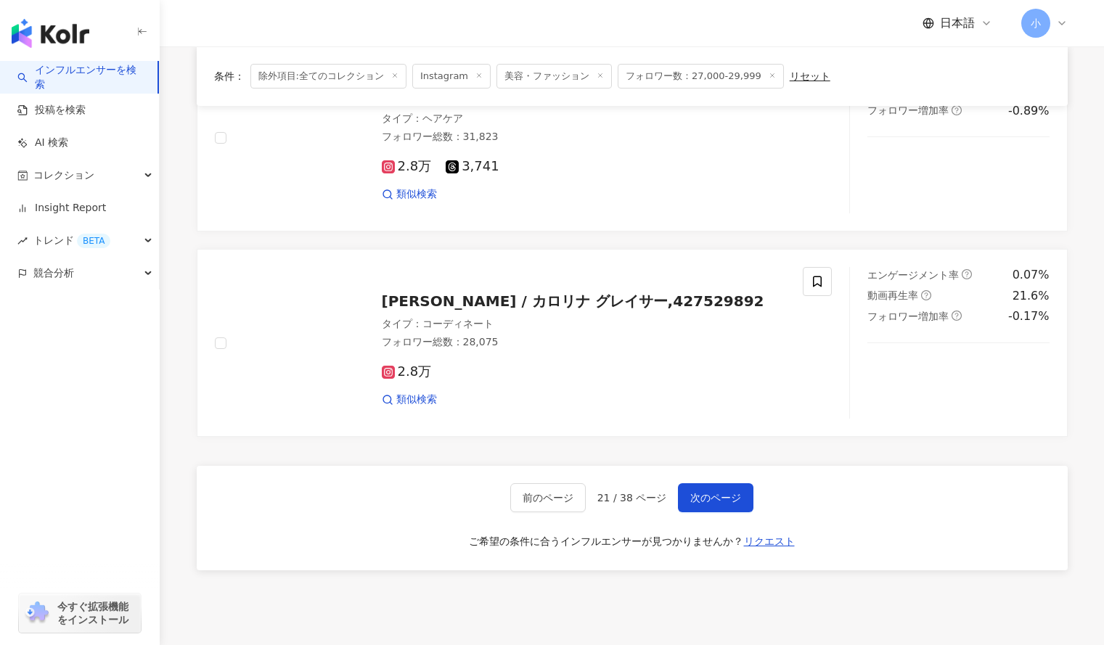
scroll to position [2359, 0]
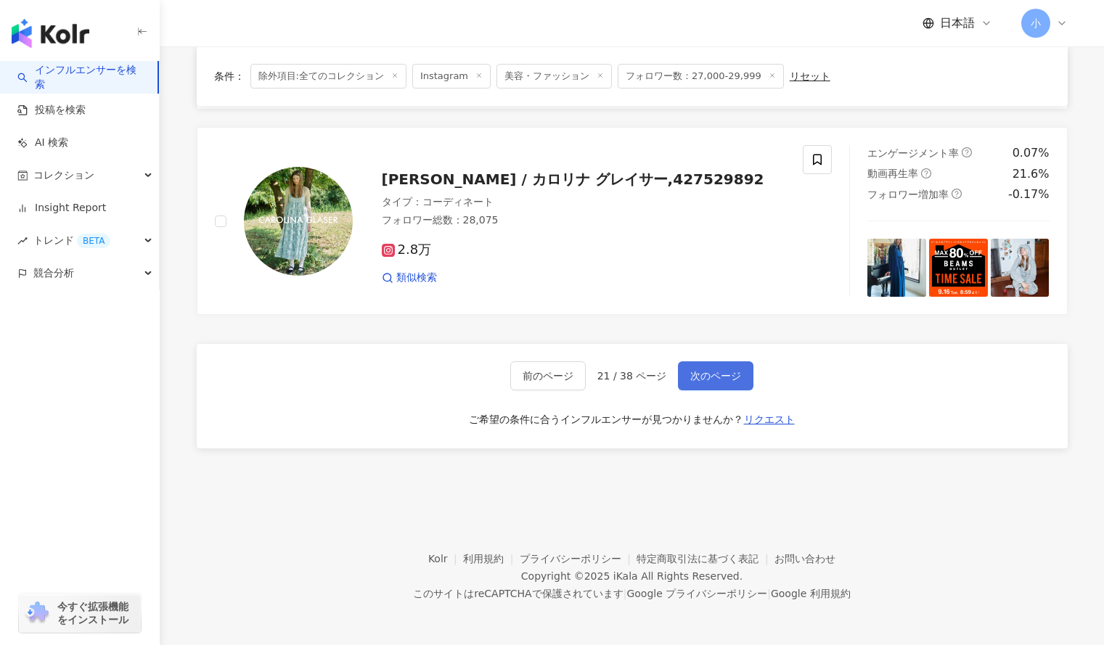
click at [709, 372] on span "次のページ" at bounding box center [715, 376] width 51 height 12
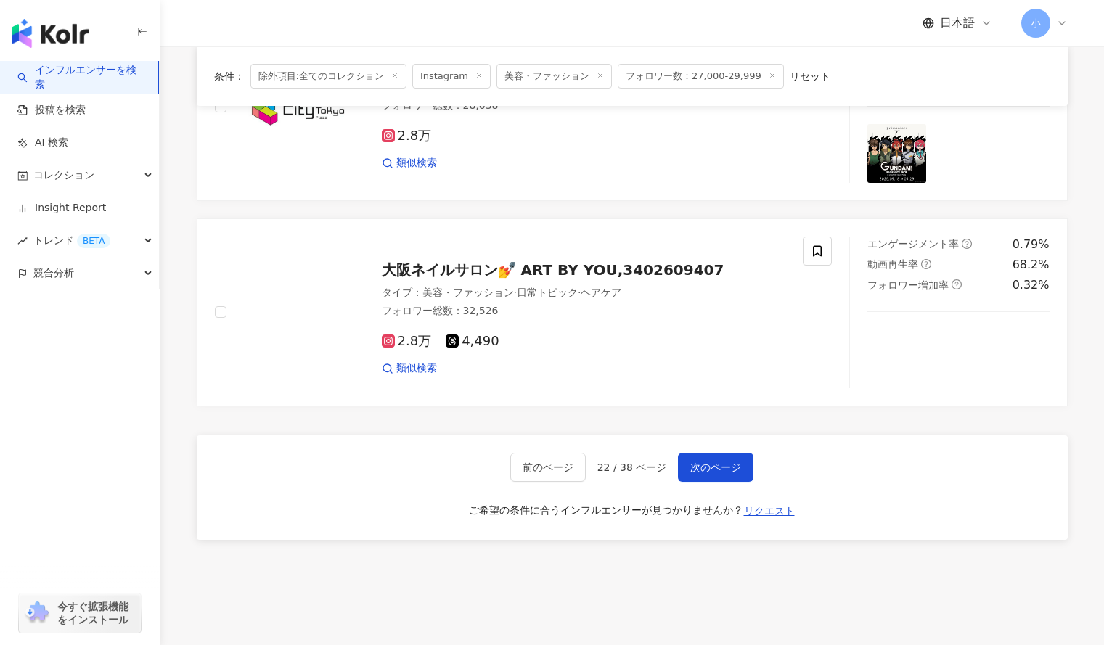
scroll to position [2356, 0]
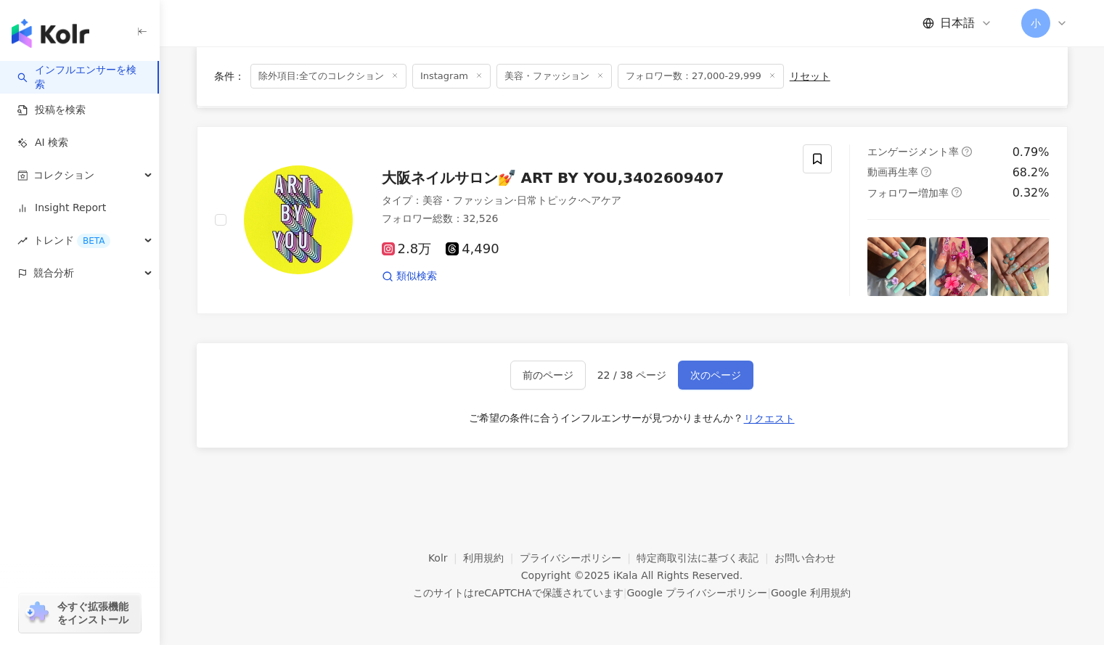
click at [718, 380] on span "次のページ" at bounding box center [715, 375] width 51 height 12
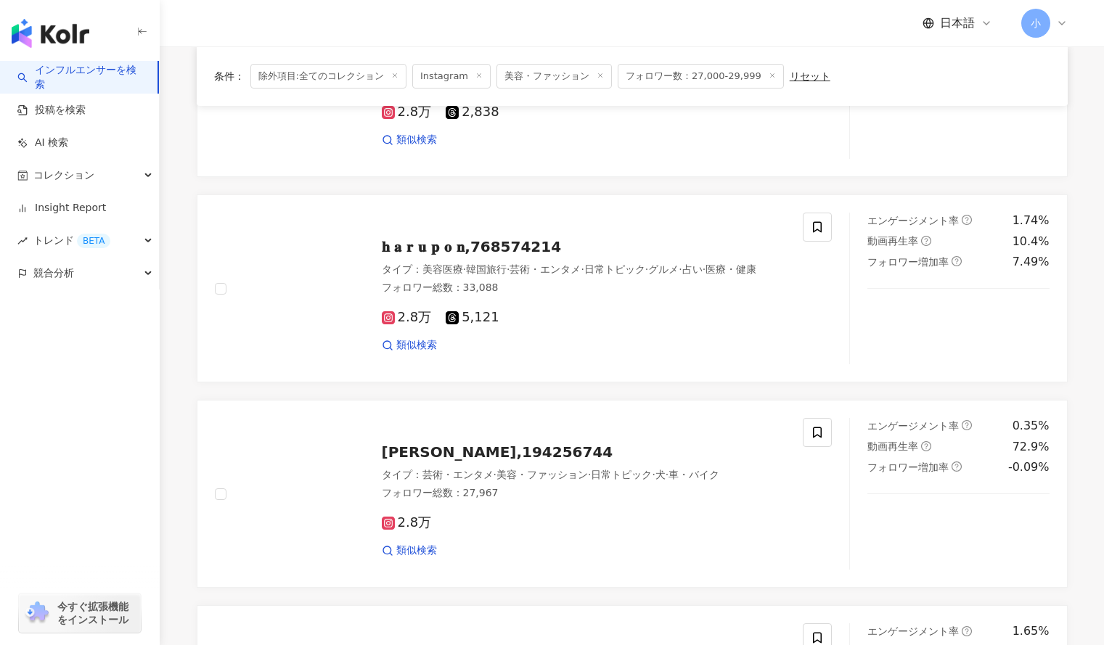
scroll to position [1259, 0]
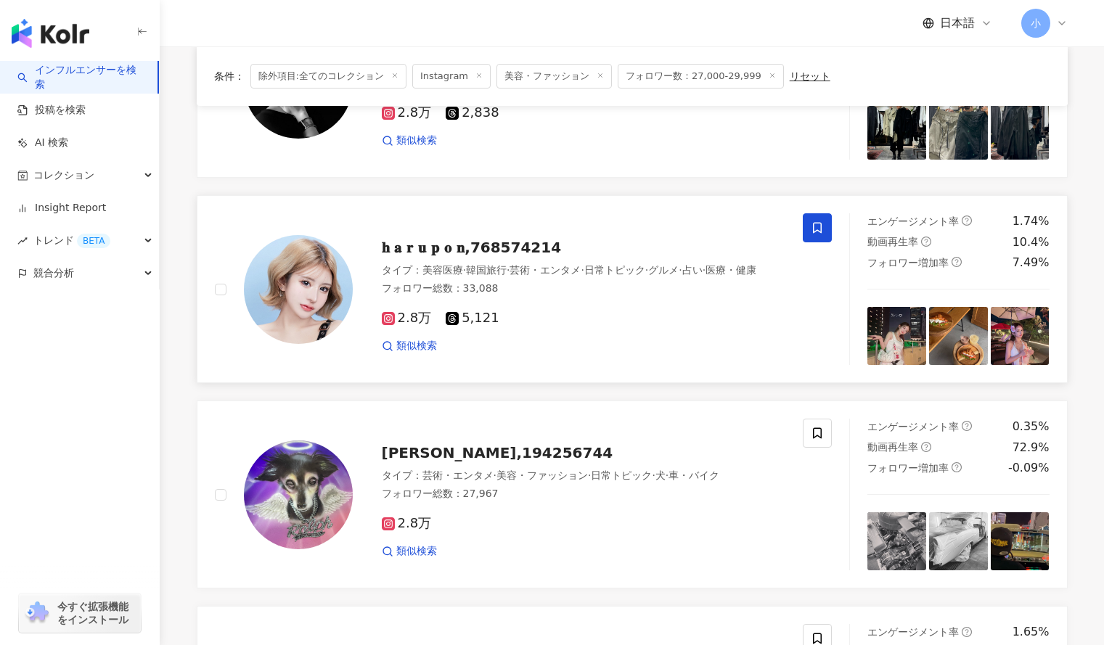
click at [808, 229] on span at bounding box center [817, 227] width 29 height 29
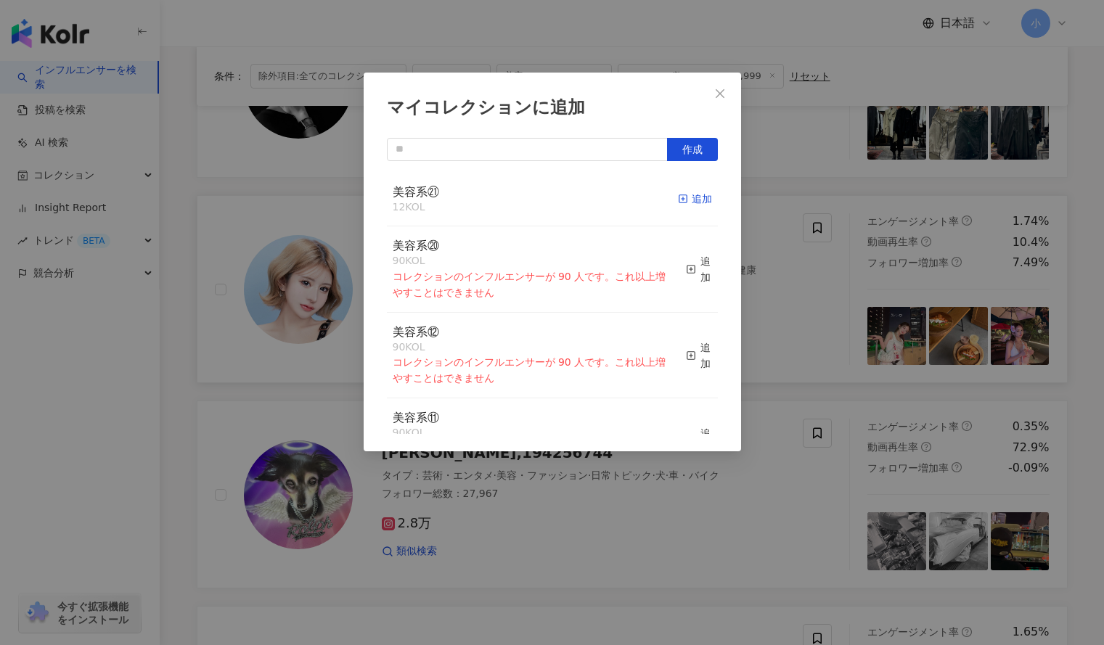
click at [678, 200] on div "追加" at bounding box center [695, 199] width 34 height 16
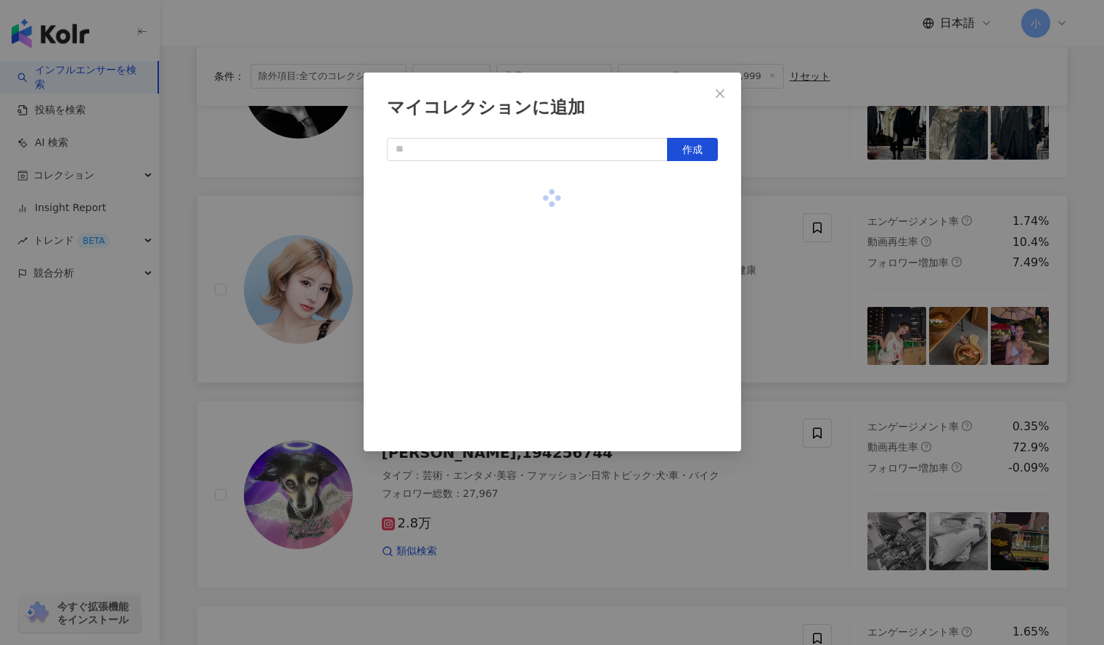
click at [786, 168] on div "マイコレクションに追加 作成" at bounding box center [552, 322] width 1104 height 645
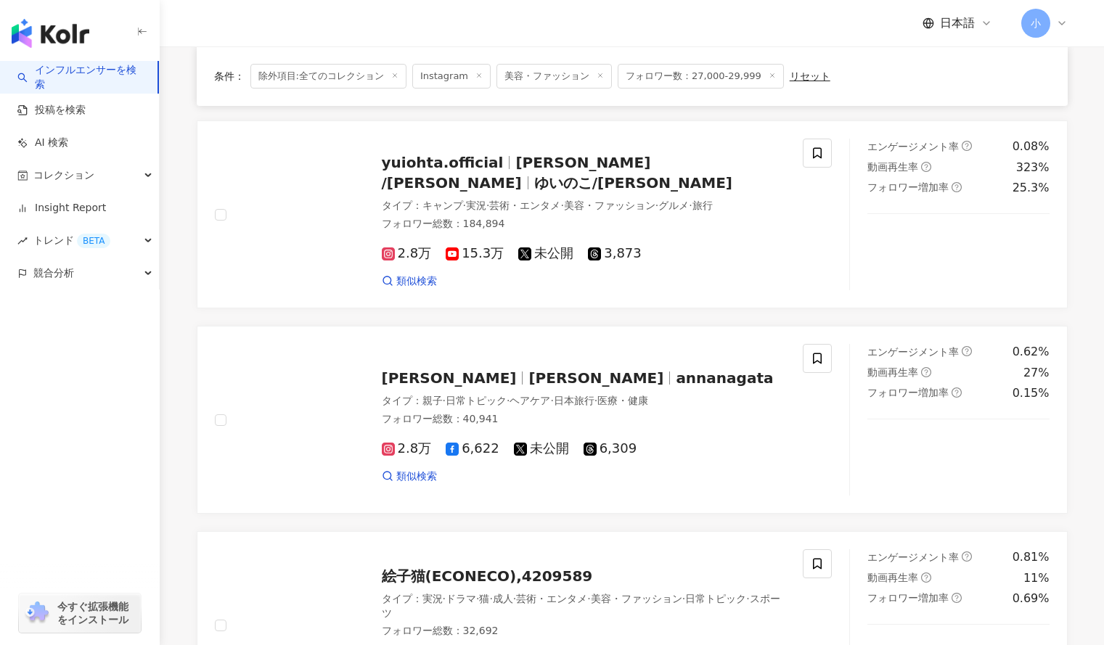
scroll to position [509, 0]
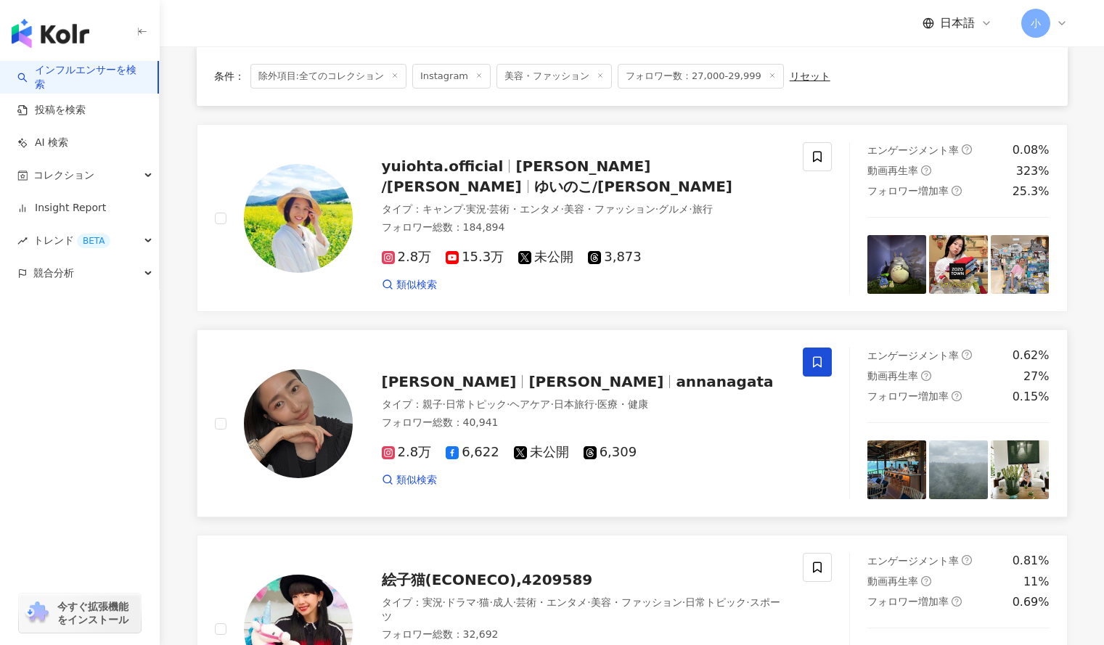
click at [816, 359] on icon at bounding box center [817, 362] width 13 height 13
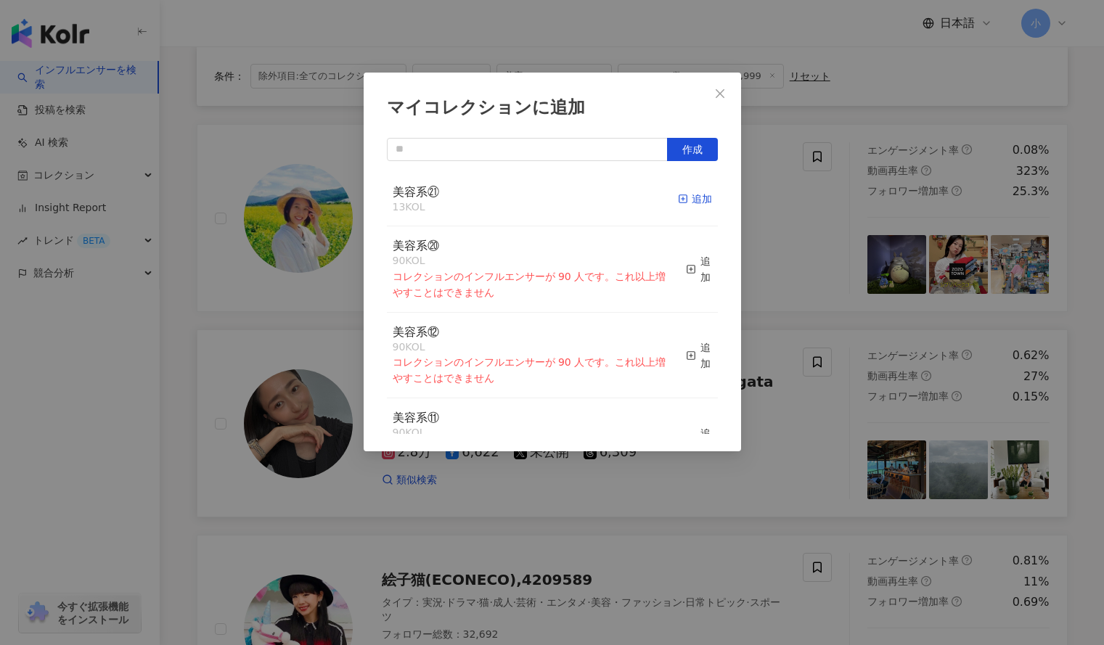
click at [679, 197] on div "追加" at bounding box center [695, 199] width 34 height 16
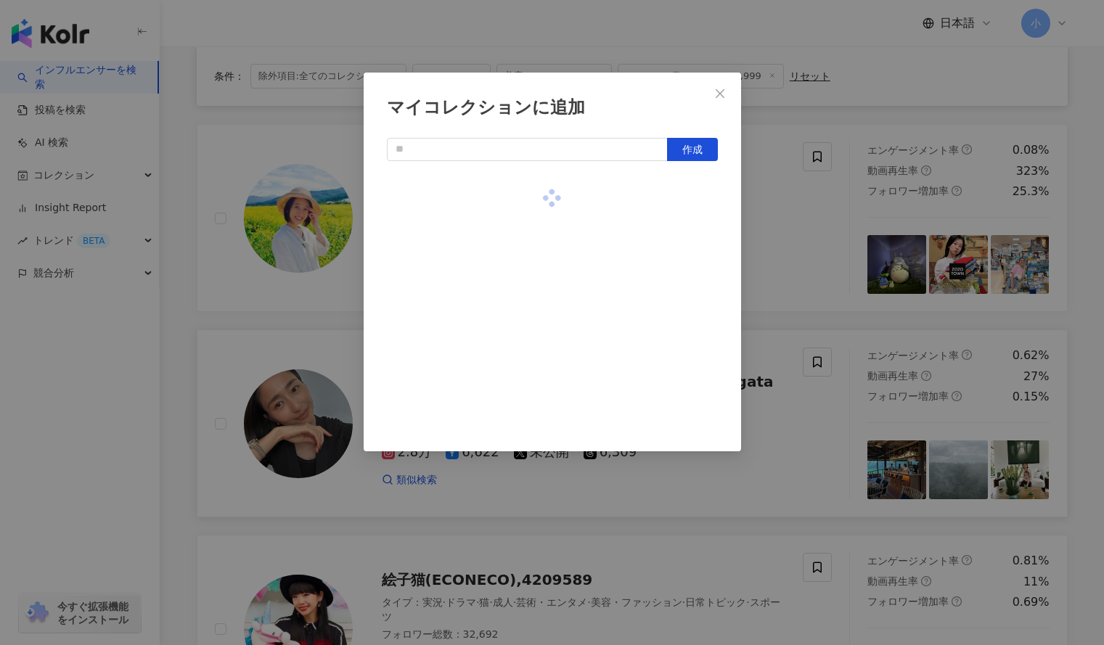
click at [802, 255] on div "マイコレクションに追加 作成" at bounding box center [552, 322] width 1104 height 645
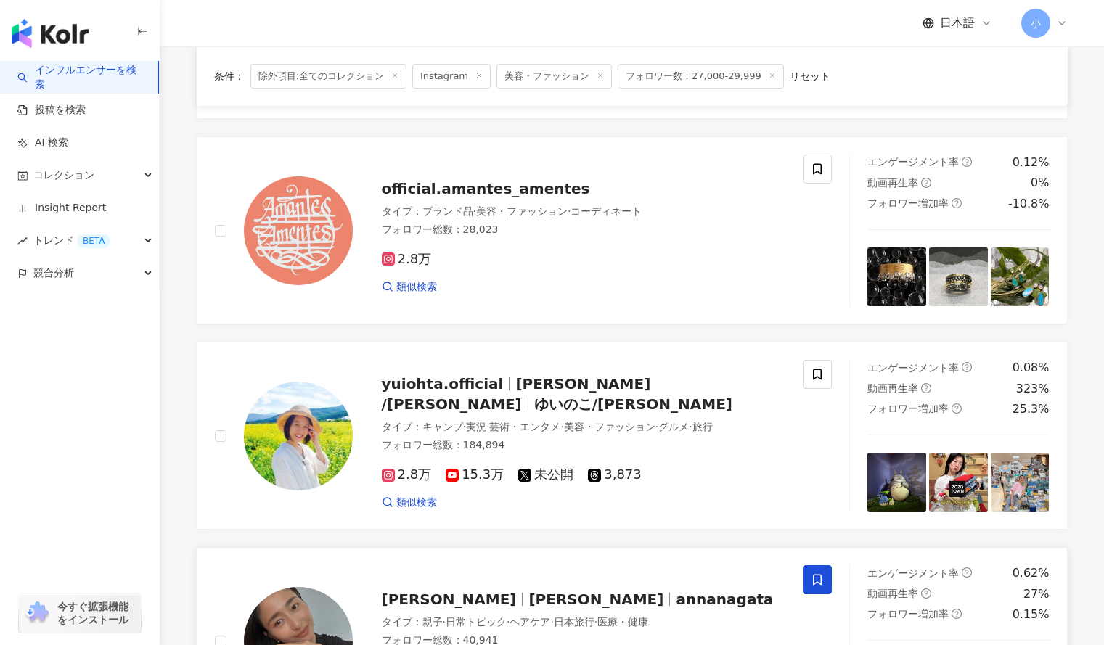
scroll to position [295, 0]
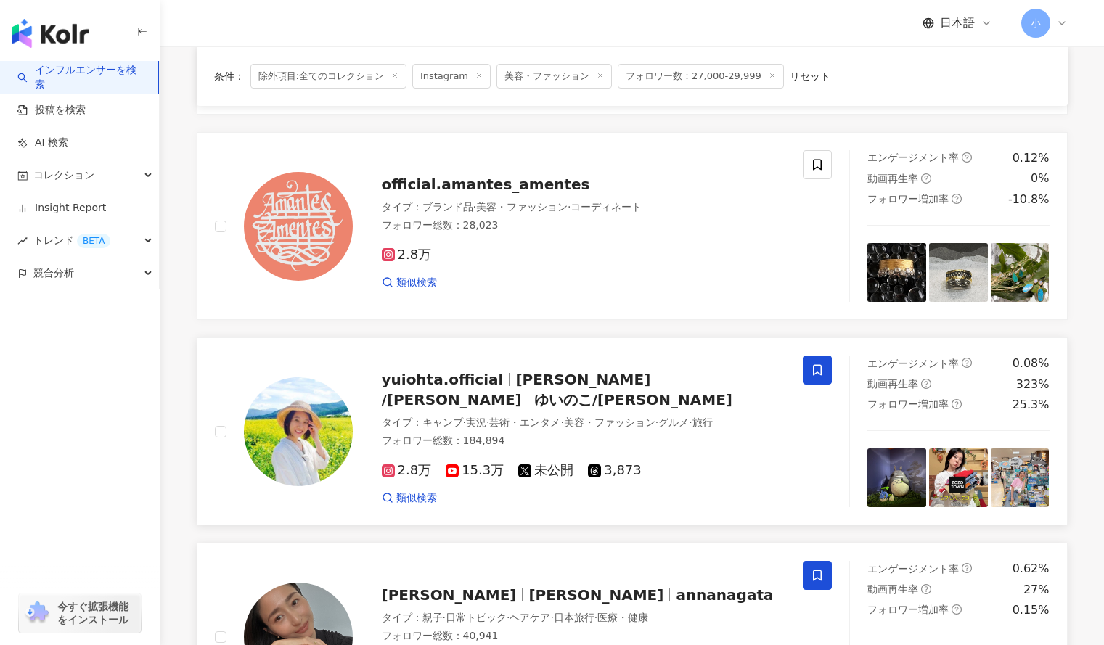
click at [805, 376] on span at bounding box center [817, 370] width 29 height 29
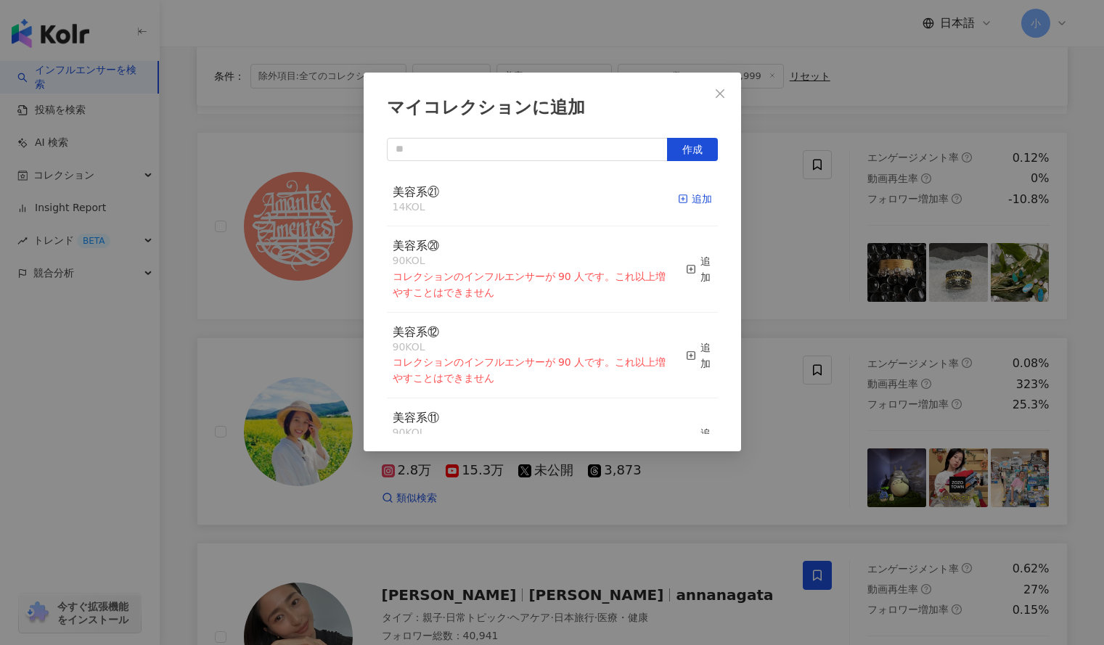
click at [678, 205] on span "button" at bounding box center [683, 199] width 10 height 12
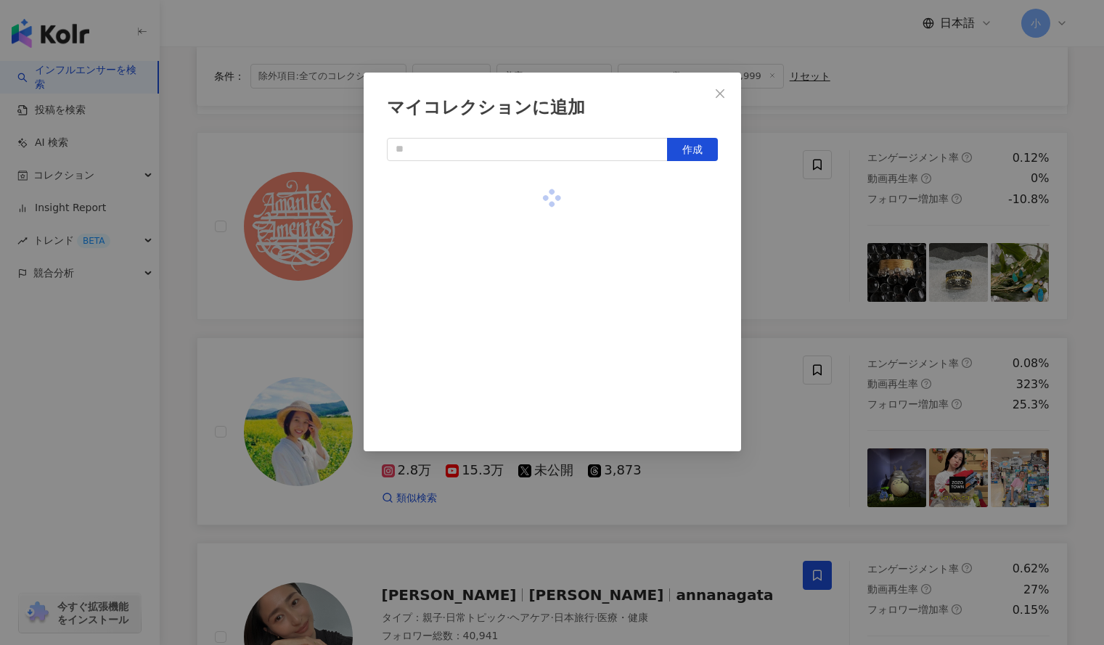
click at [810, 234] on div "マイコレクションに追加 作成" at bounding box center [552, 322] width 1104 height 645
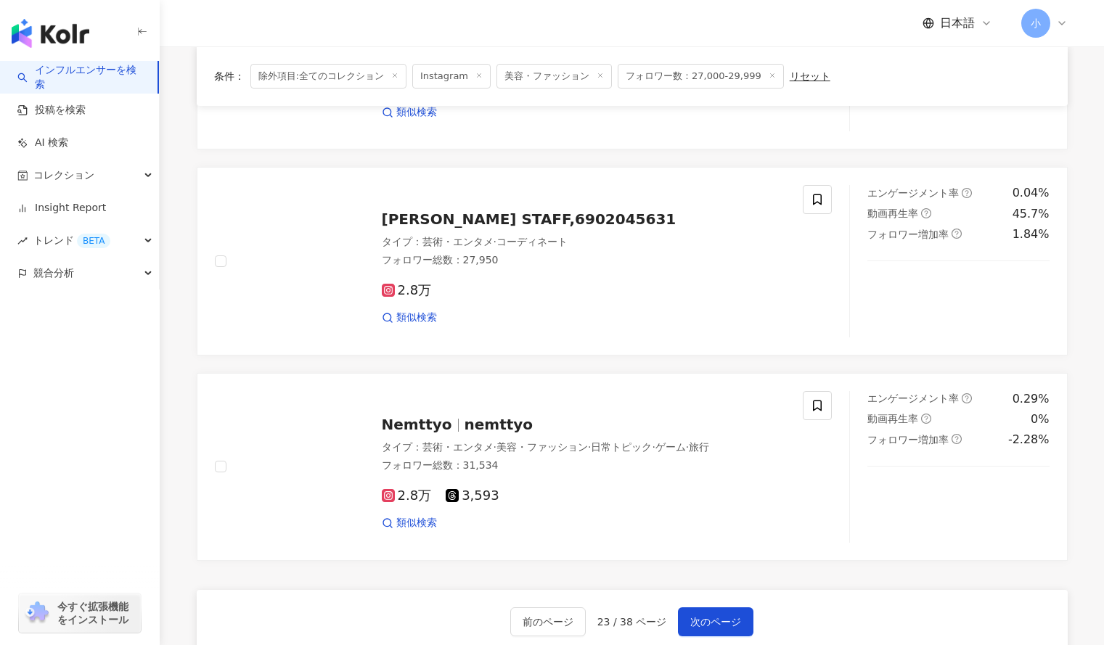
scroll to position [2356, 0]
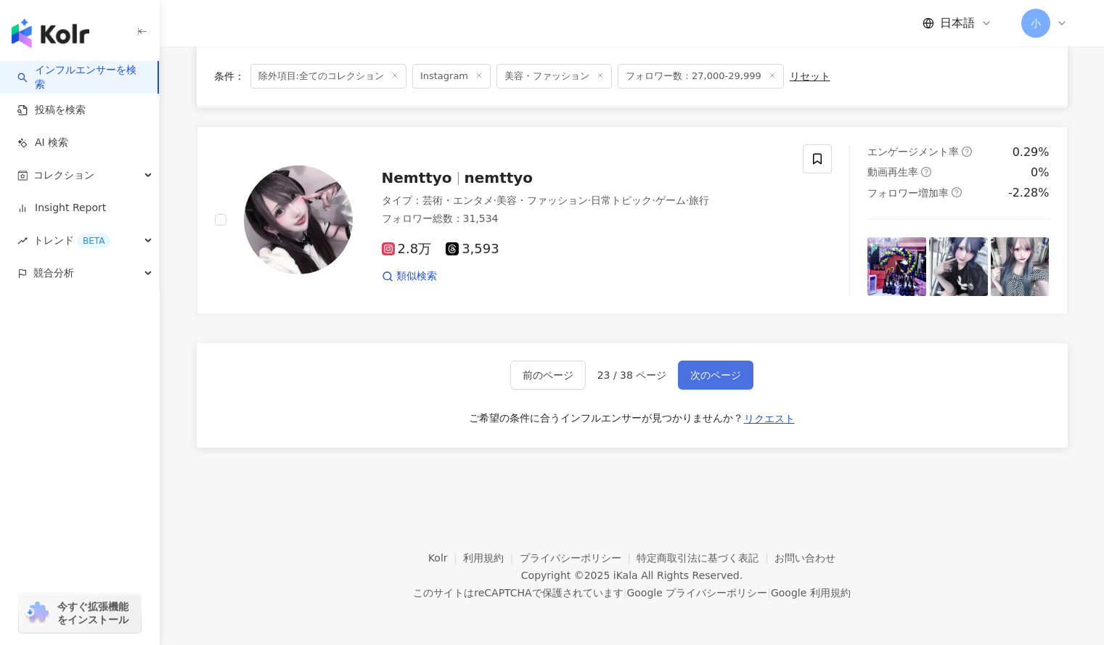
click at [733, 377] on span "次のページ" at bounding box center [715, 375] width 51 height 12
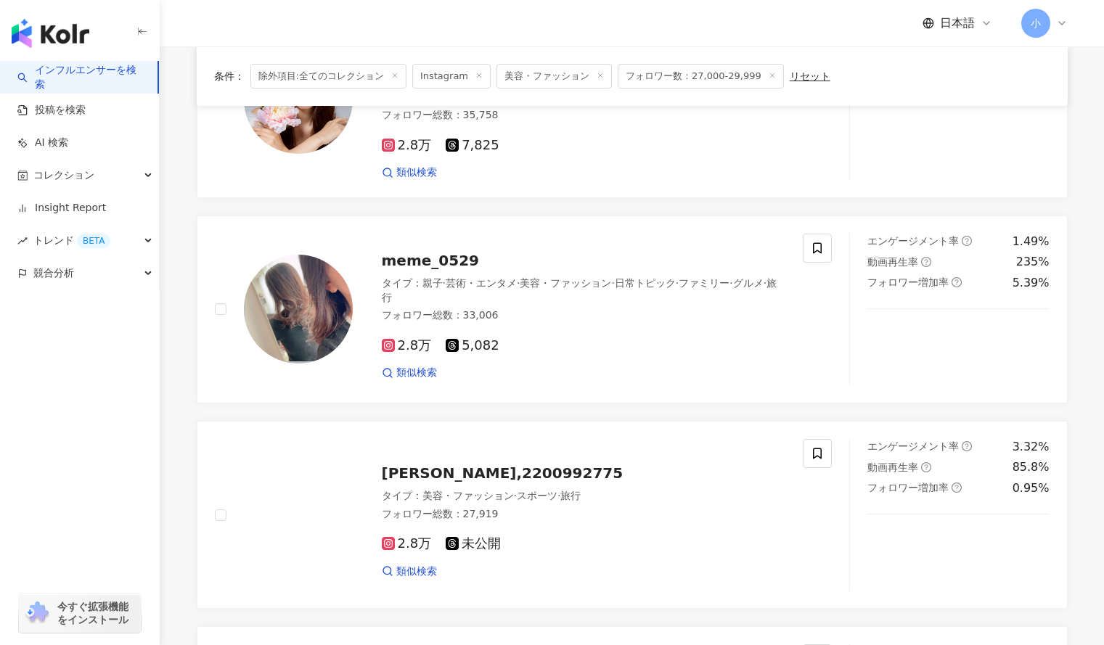
scroll to position [838, 0]
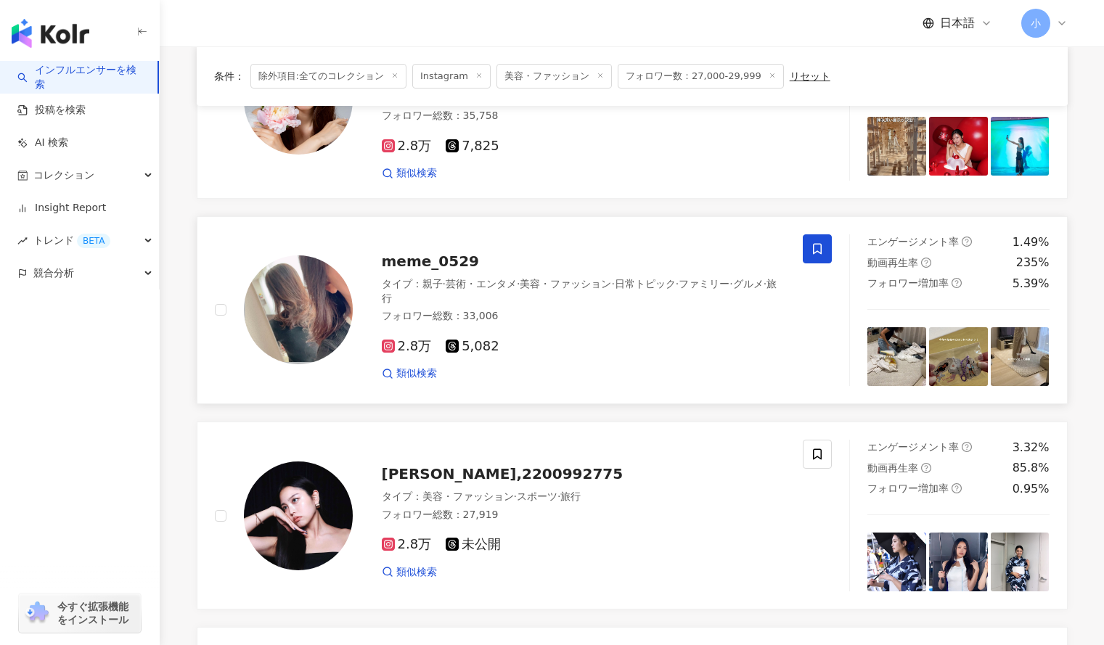
click at [821, 248] on span at bounding box center [817, 248] width 29 height 29
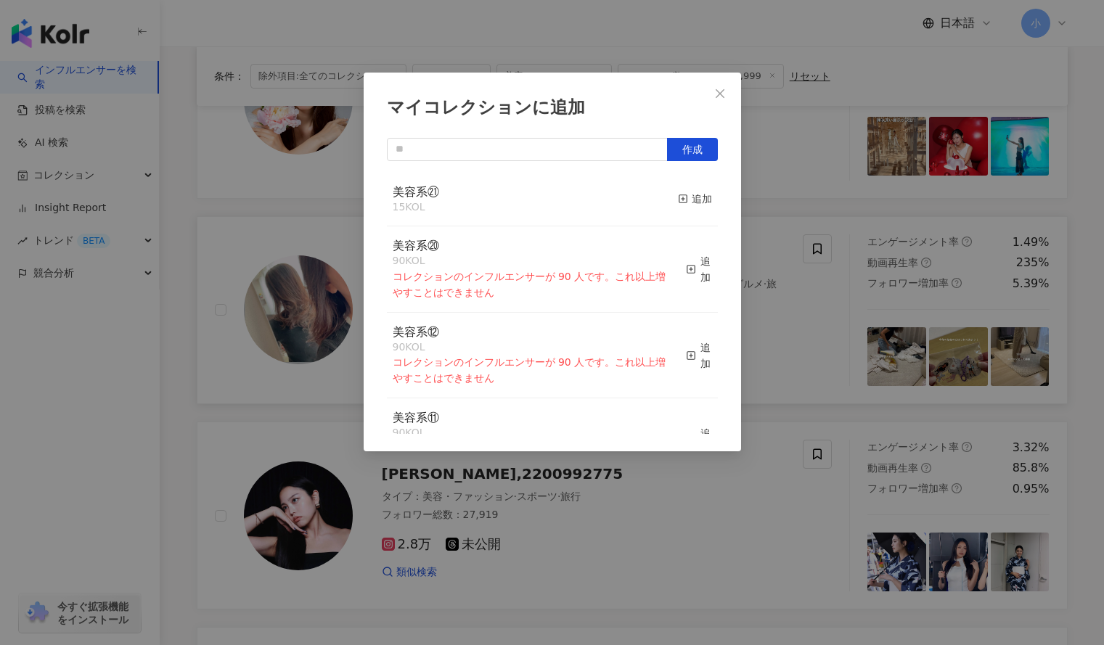
click at [680, 189] on button "追加" at bounding box center [695, 199] width 34 height 30
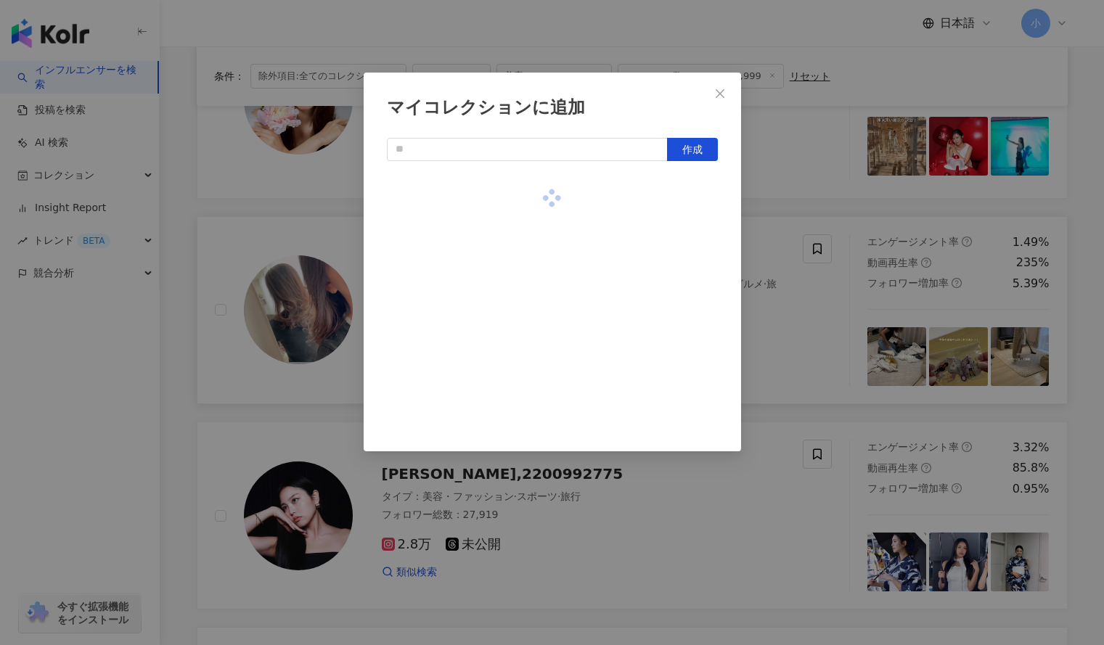
click at [811, 173] on div "マイコレクションに追加 作成" at bounding box center [552, 322] width 1104 height 645
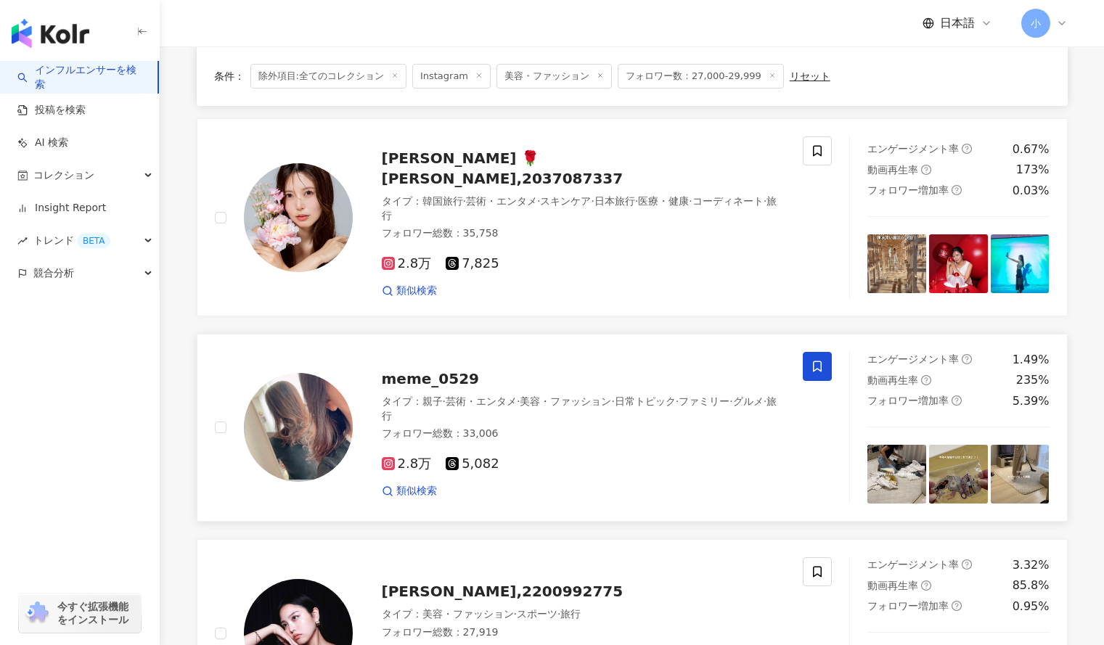
scroll to position [756, 0]
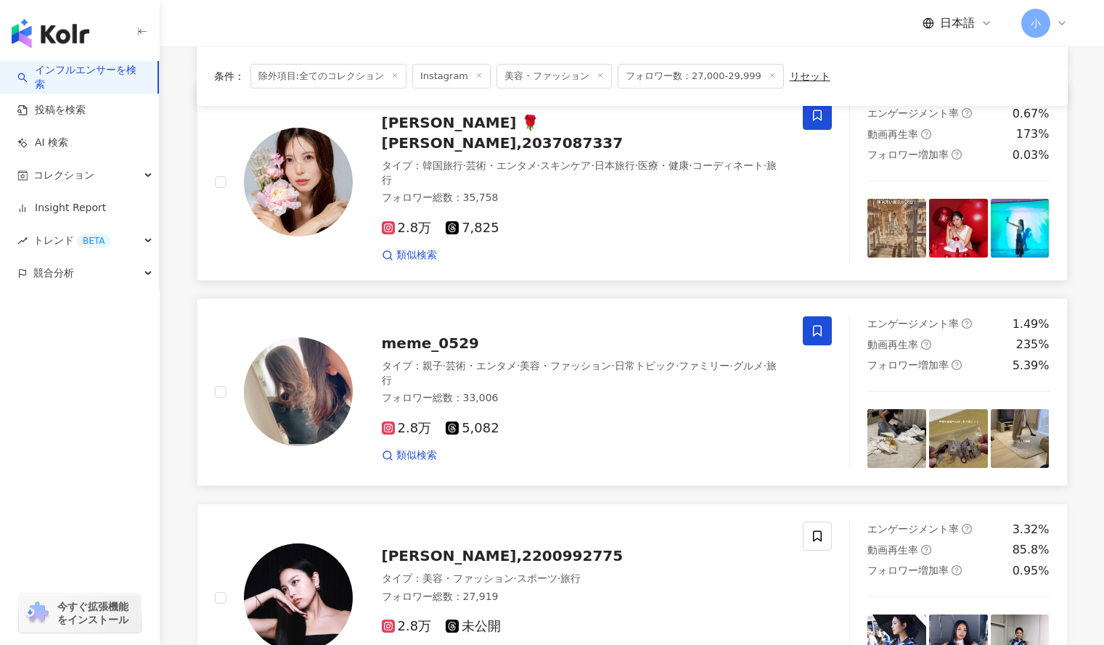
click at [817, 118] on icon at bounding box center [817, 115] width 9 height 11
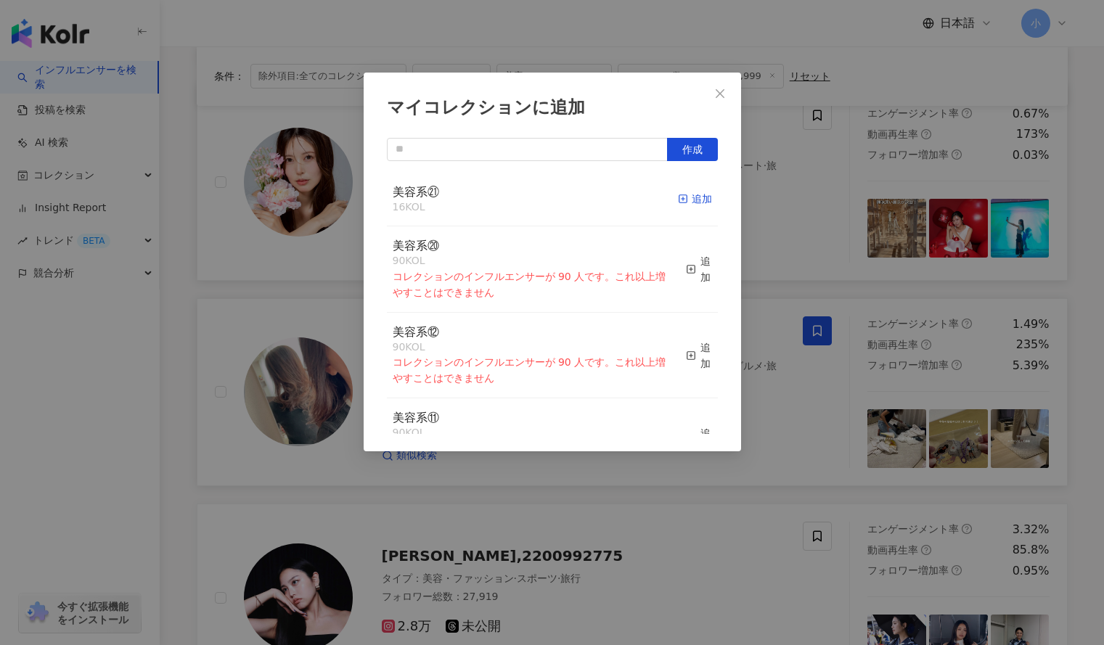
click at [678, 202] on icon "button" at bounding box center [683, 199] width 10 height 10
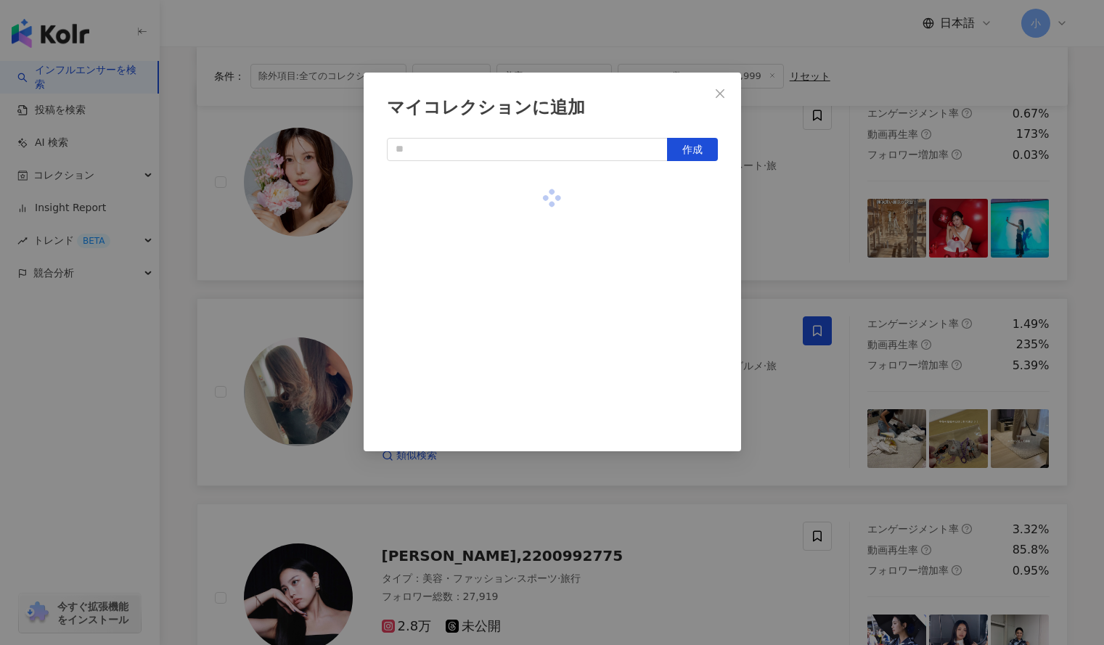
click at [779, 202] on div "マイコレクションに追加 作成" at bounding box center [552, 322] width 1104 height 645
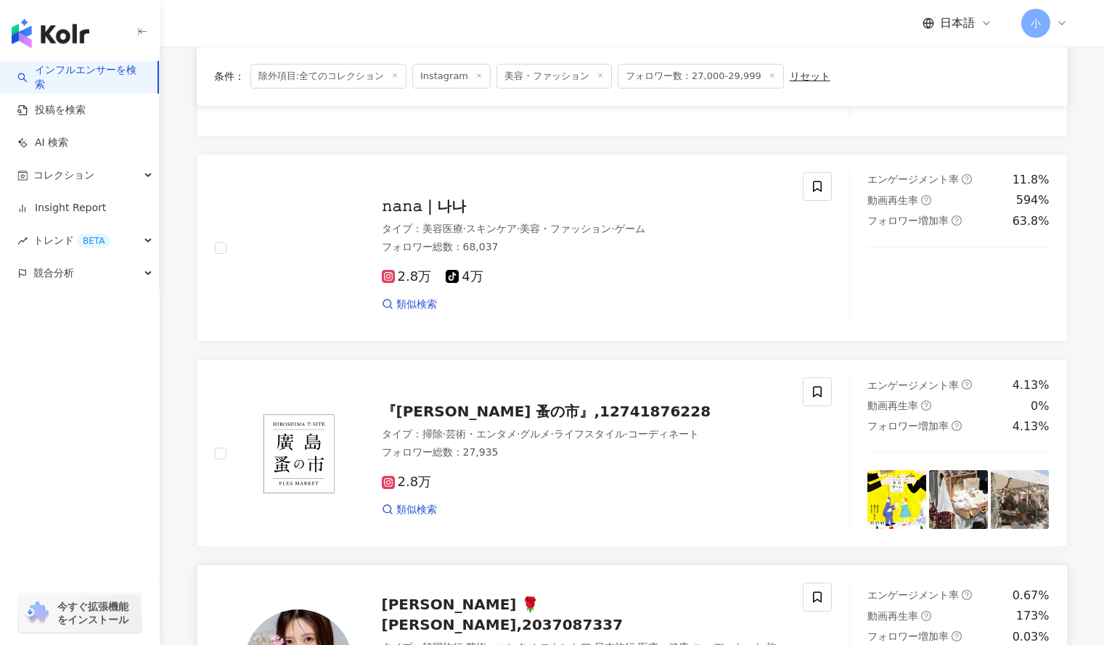
scroll to position [268, 0]
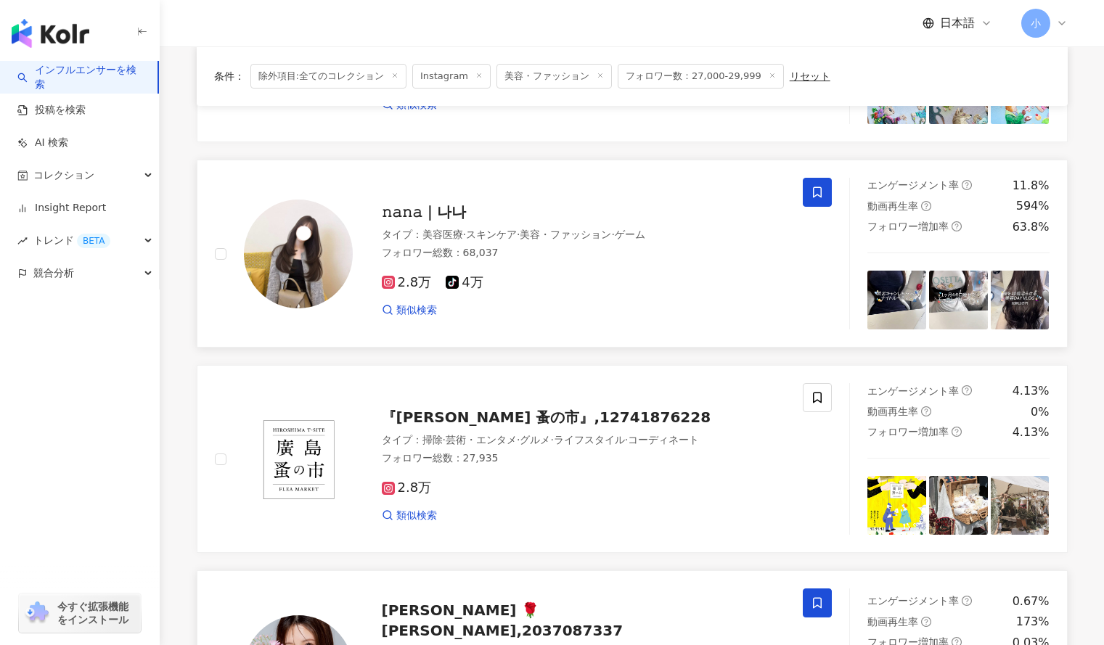
click at [812, 182] on span at bounding box center [817, 192] width 29 height 29
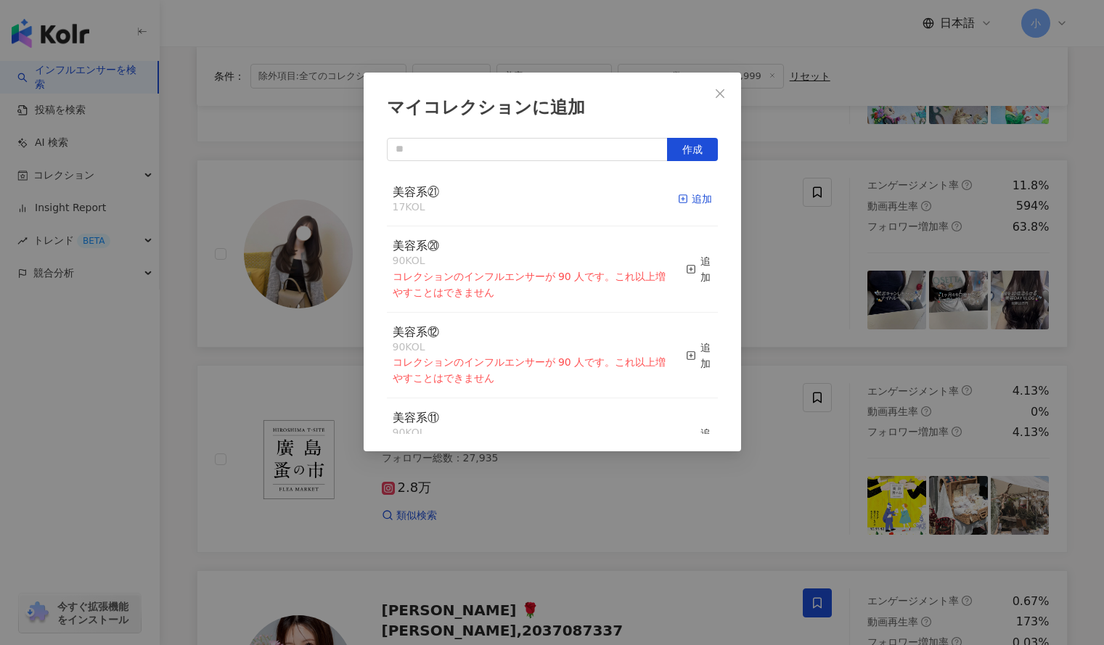
click at [688, 195] on div "追加" at bounding box center [695, 199] width 34 height 16
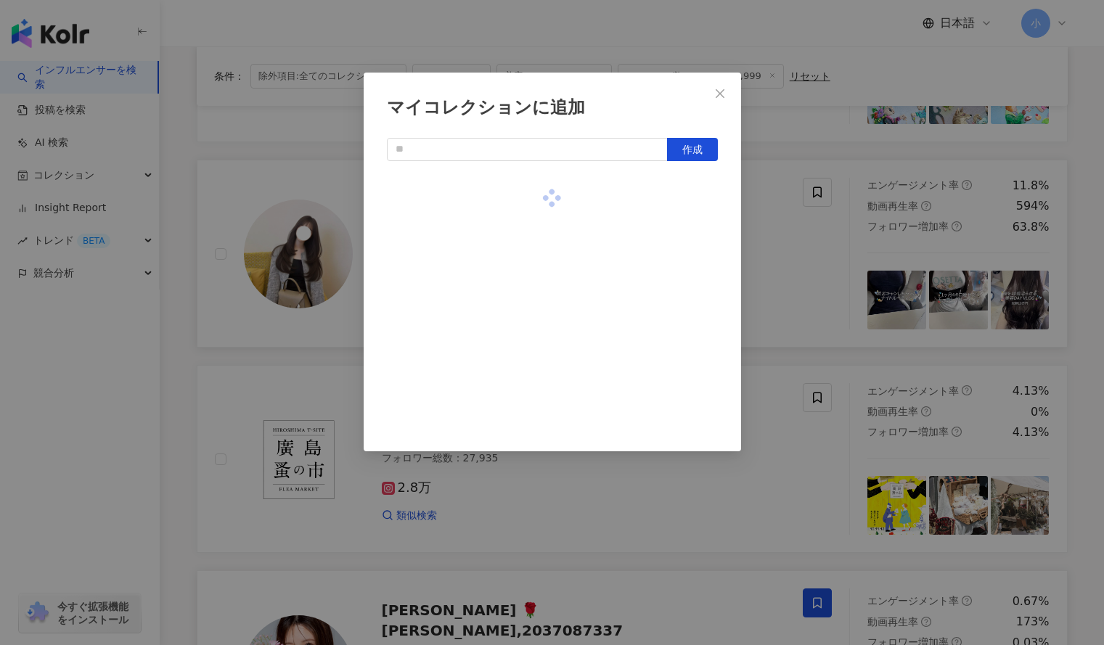
click at [747, 212] on div "マイコレクションに追加 作成" at bounding box center [552, 322] width 1104 height 645
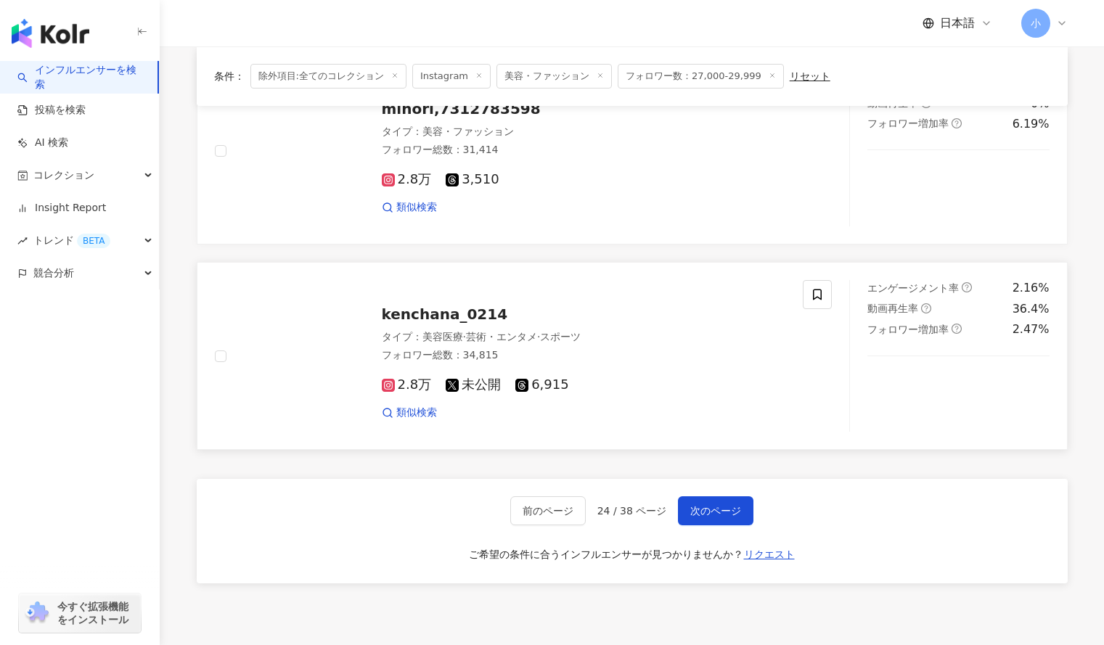
scroll to position [2234, 0]
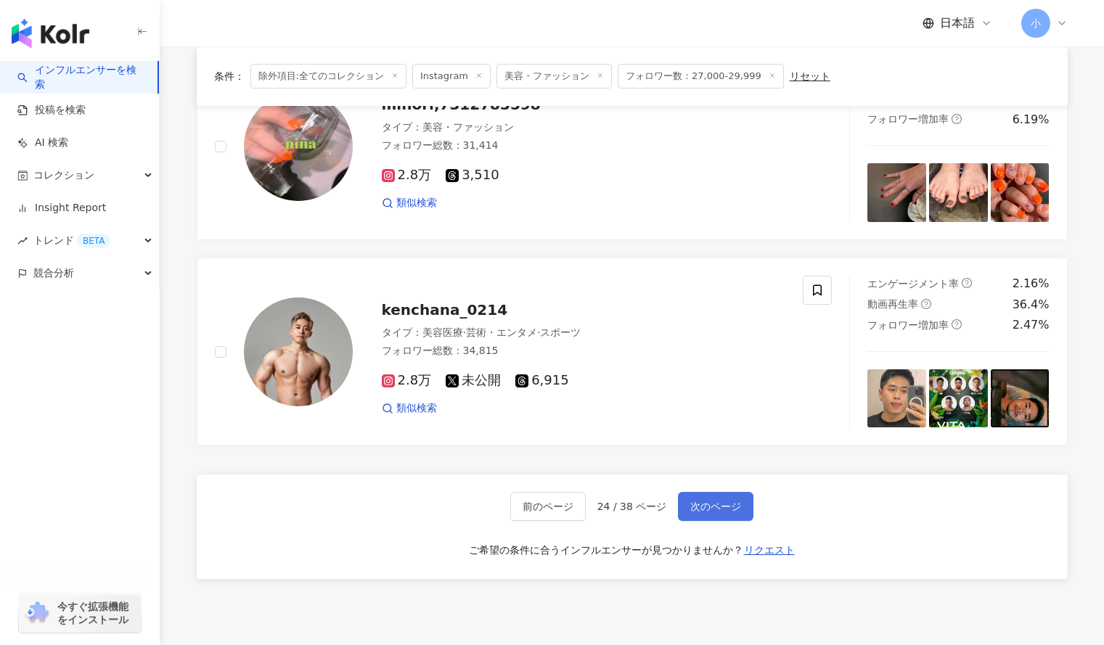
click at [710, 492] on button "次のページ" at bounding box center [715, 506] width 75 height 29
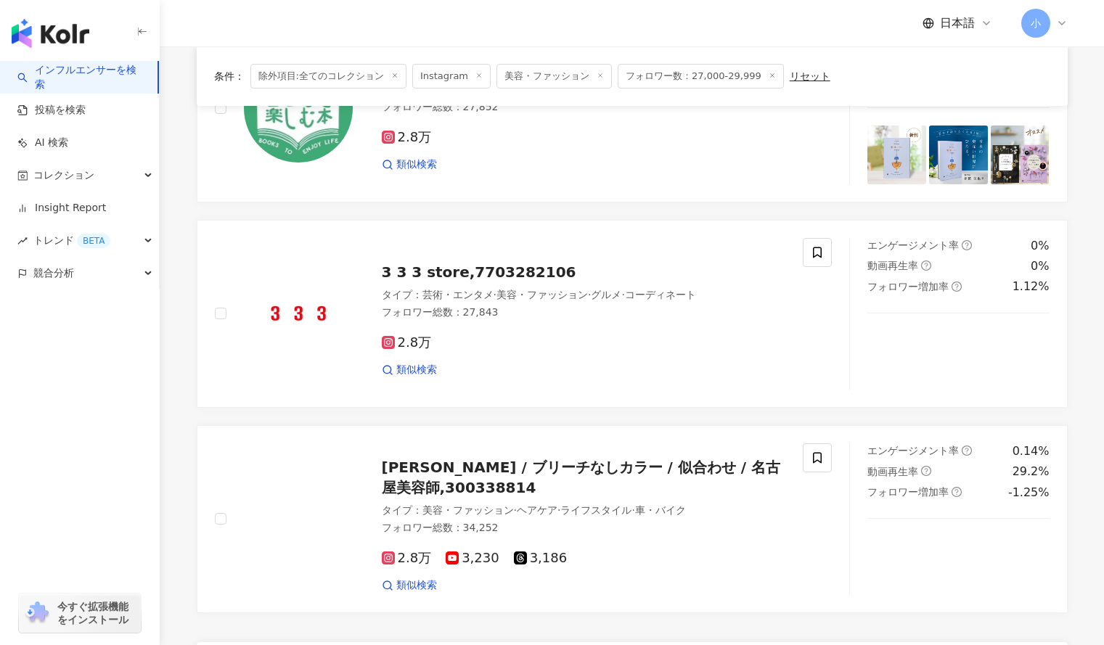
scroll to position [2094, 0]
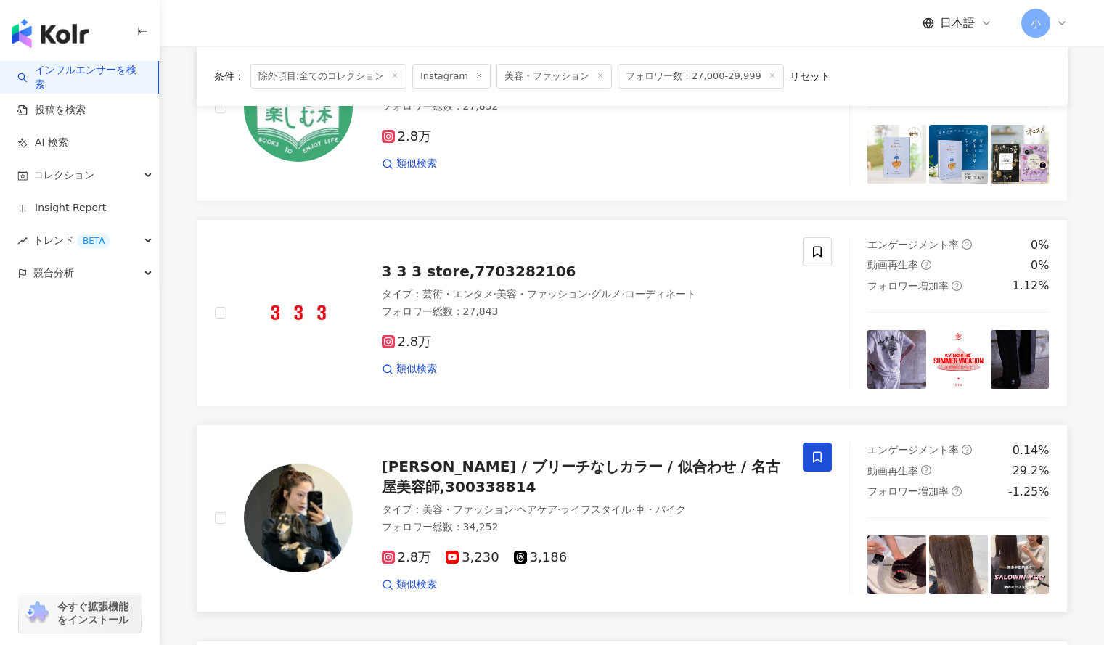
click at [813, 451] on icon at bounding box center [817, 457] width 13 height 13
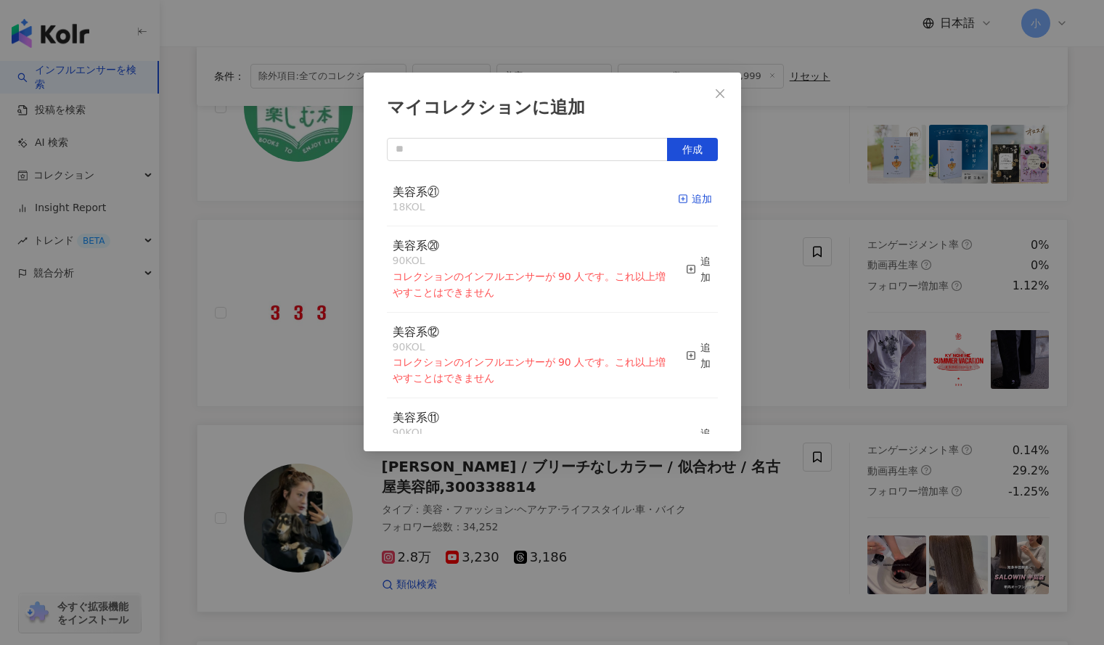
click at [684, 207] on div "追加" at bounding box center [695, 199] width 34 height 16
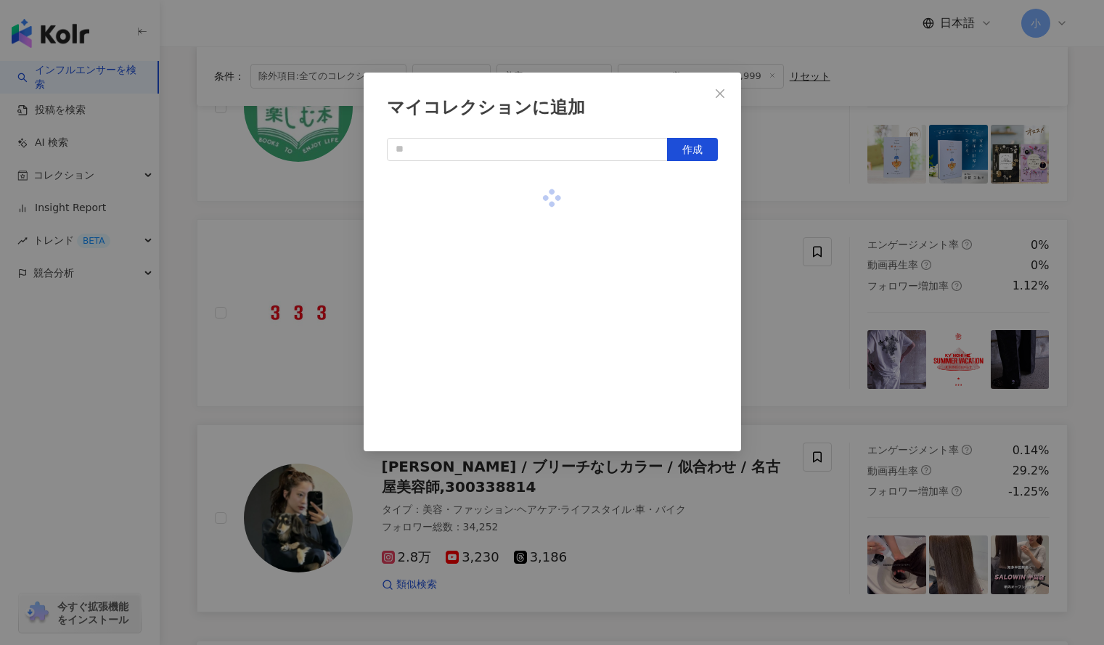
click at [769, 214] on div "マイコレクションに追加 作成" at bounding box center [552, 322] width 1104 height 645
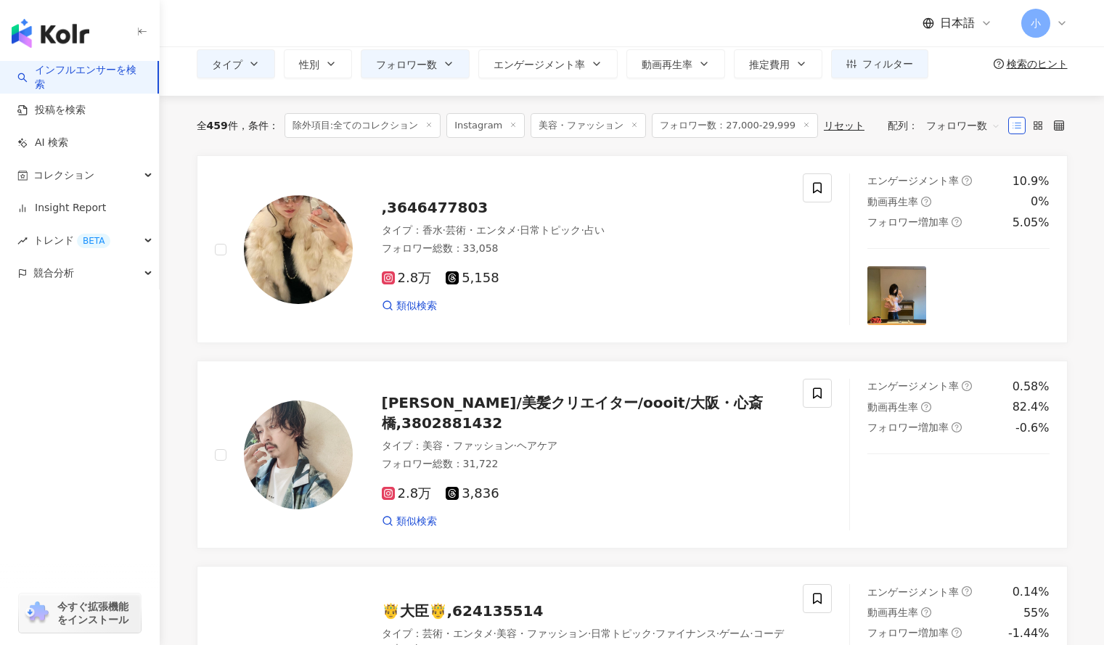
scroll to position [66, 0]
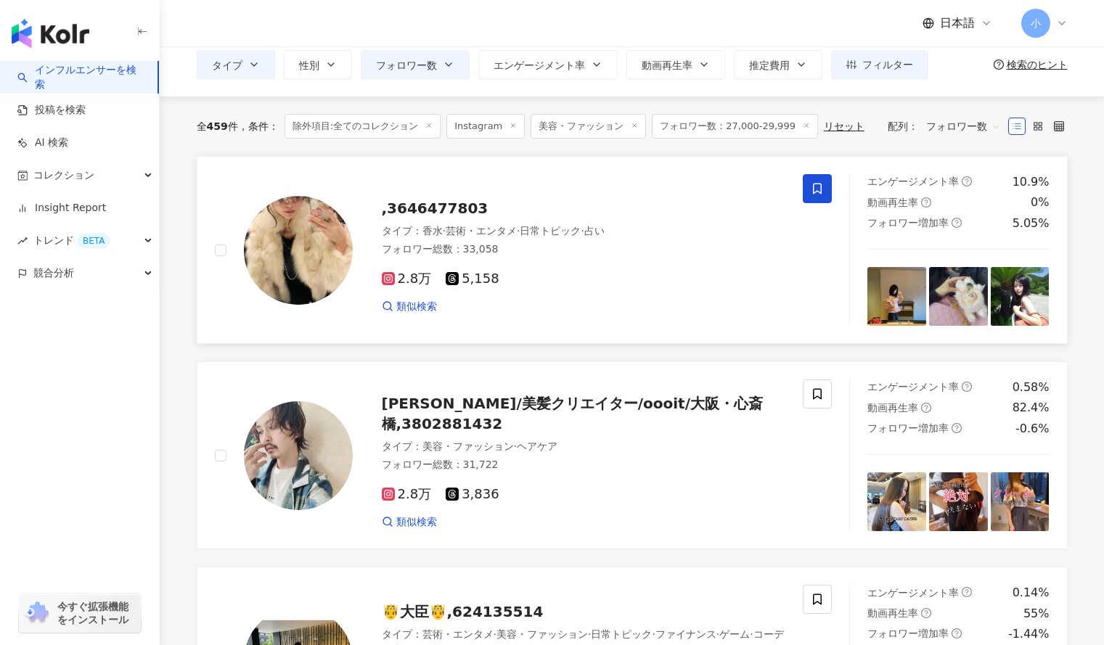
click at [813, 187] on icon at bounding box center [817, 188] width 13 height 13
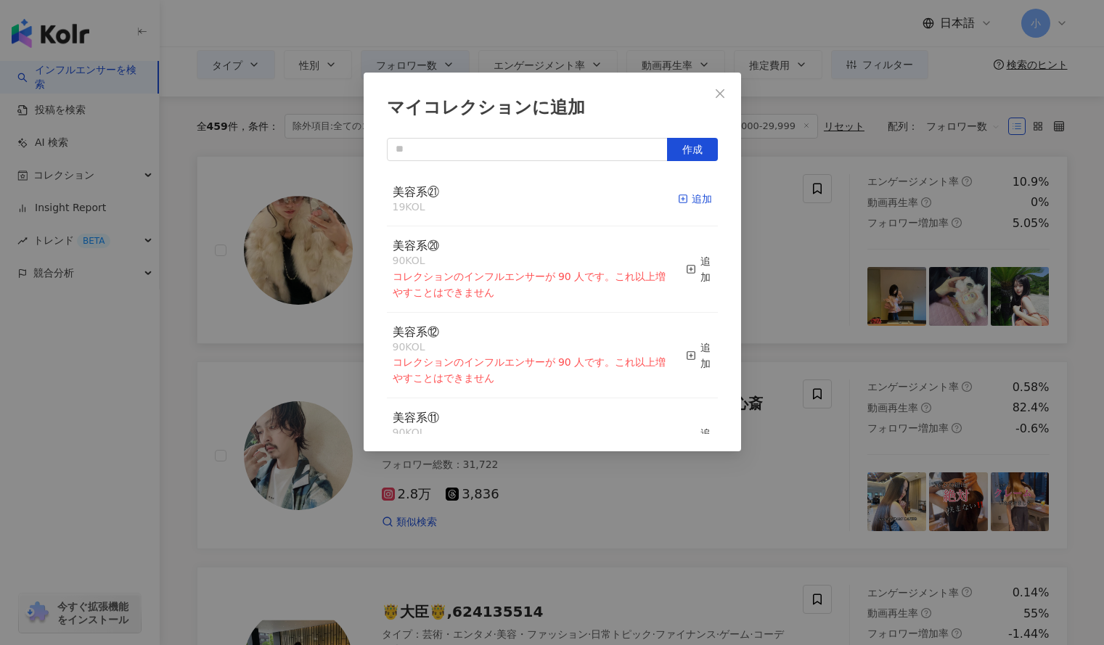
click at [692, 199] on div "追加" at bounding box center [695, 199] width 34 height 16
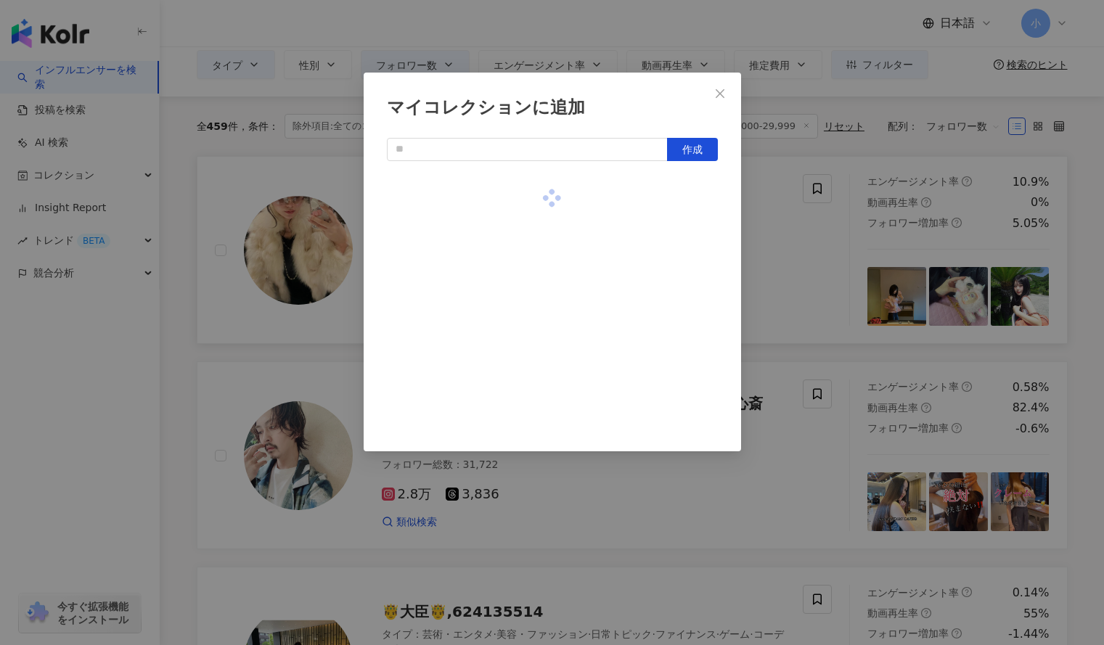
click at [777, 230] on div "マイコレクションに追加 作成" at bounding box center [552, 322] width 1104 height 645
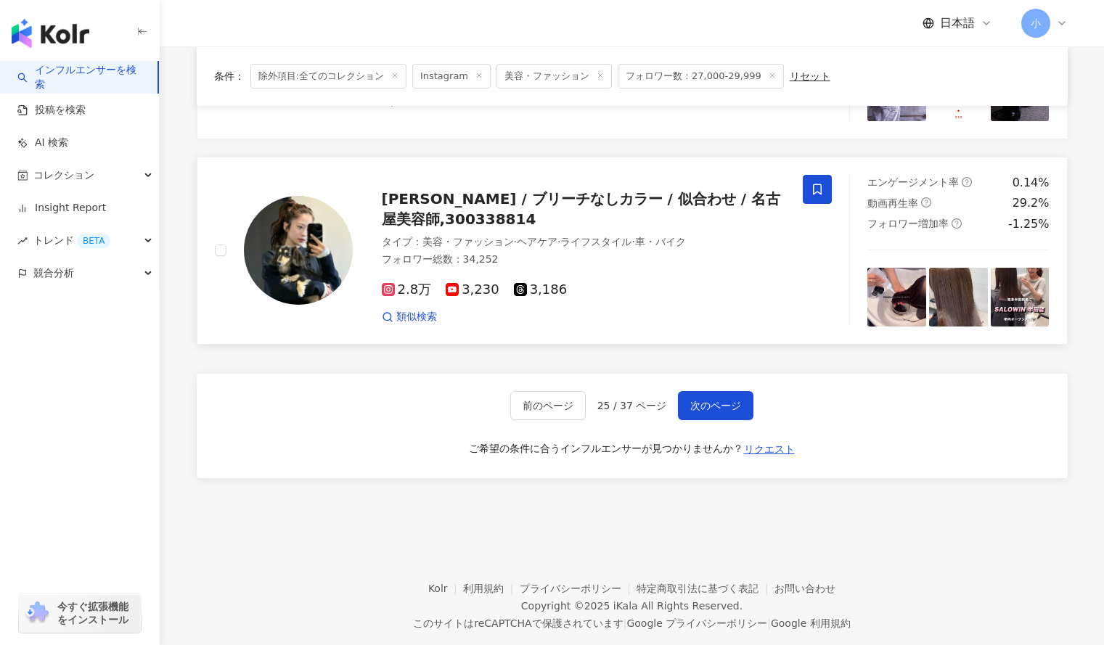
scroll to position [2371, 0]
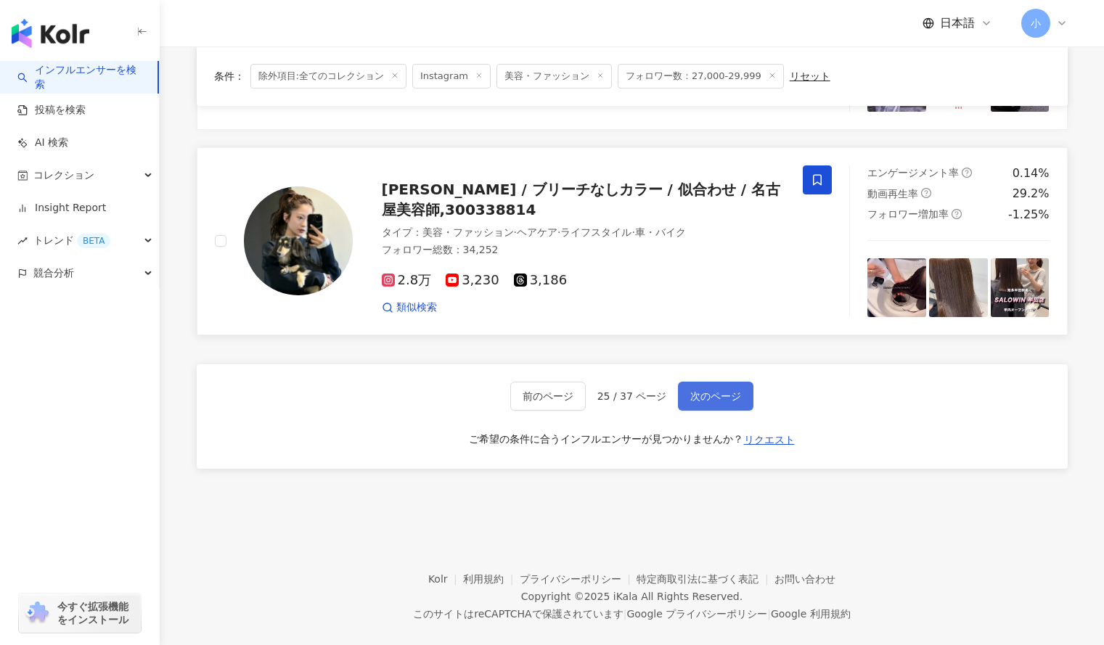
click at [719, 390] on span "次のページ" at bounding box center [715, 396] width 51 height 12
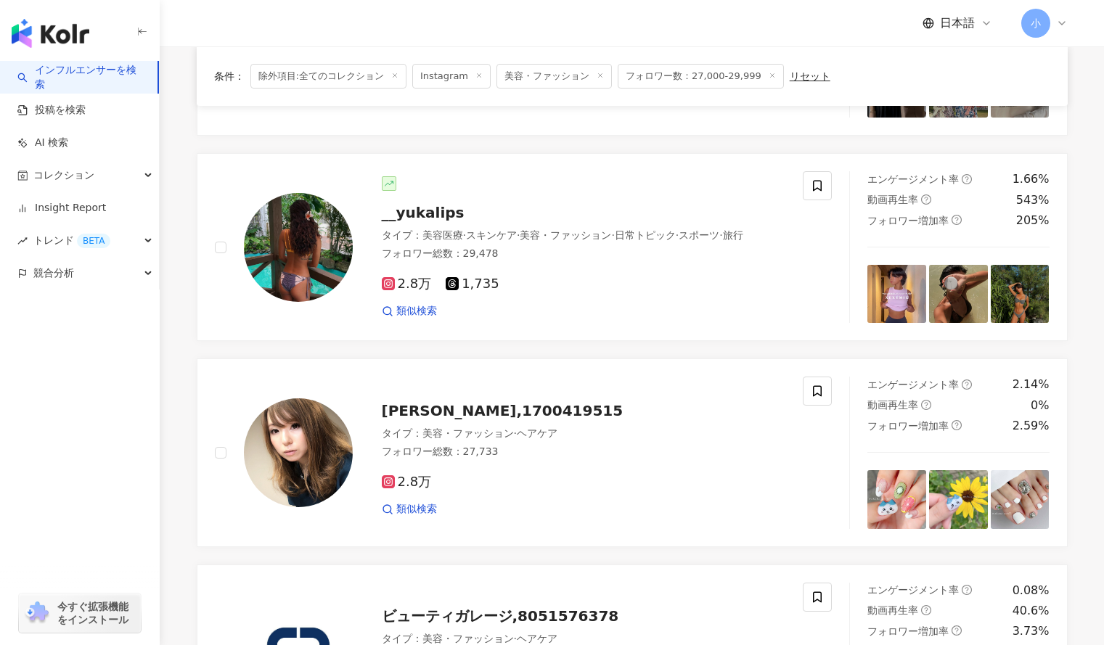
scroll to position [1917, 0]
click at [811, 189] on icon at bounding box center [817, 186] width 13 height 13
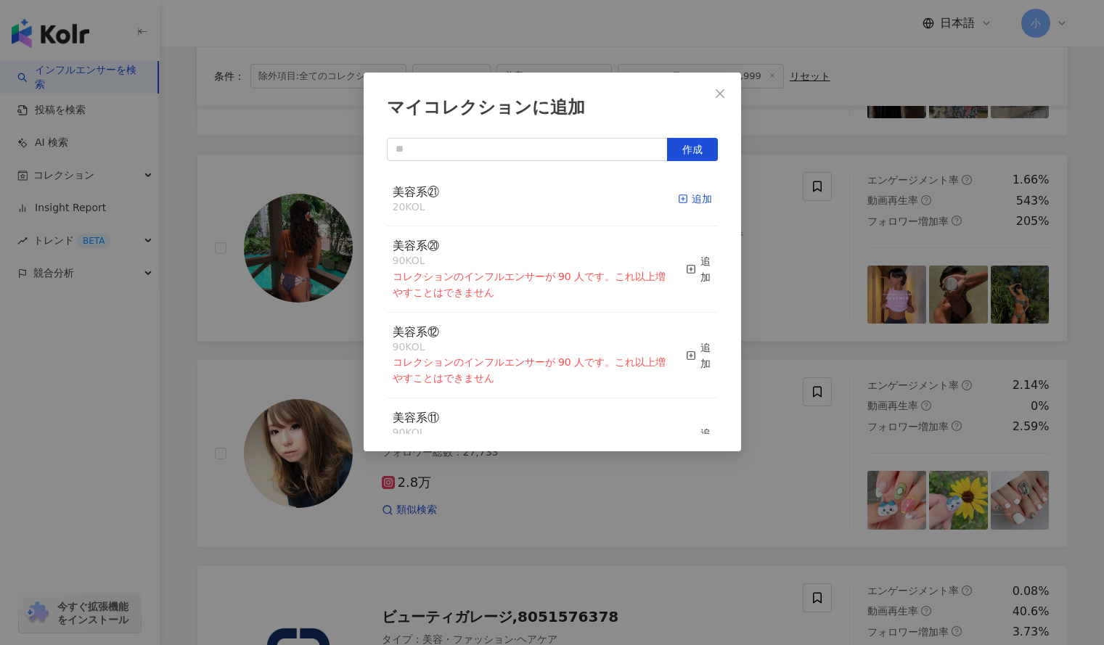
click at [692, 200] on div "追加" at bounding box center [695, 199] width 34 height 16
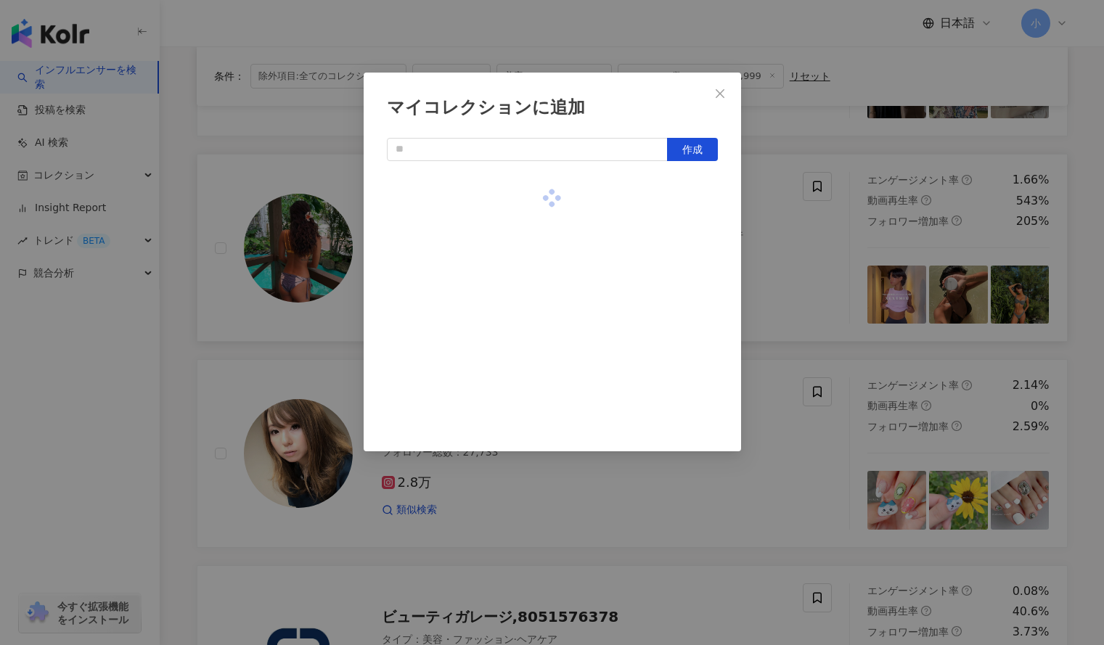
click at [801, 240] on div "マイコレクションに追加 作成" at bounding box center [552, 322] width 1104 height 645
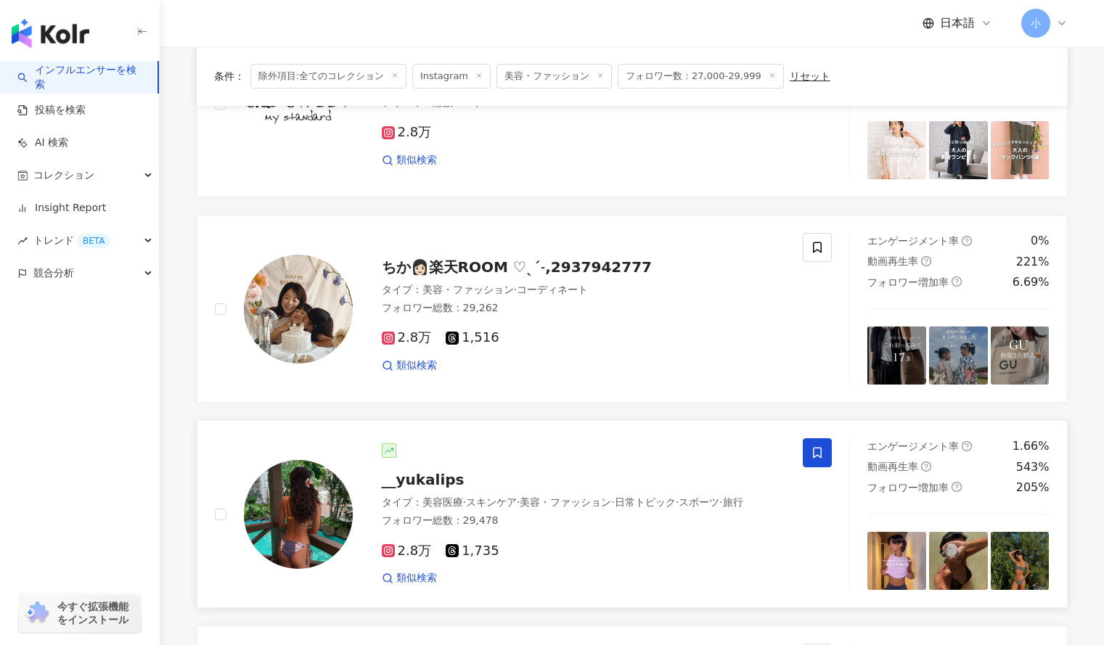
scroll to position [1650, 0]
click at [806, 242] on span at bounding box center [817, 248] width 29 height 29
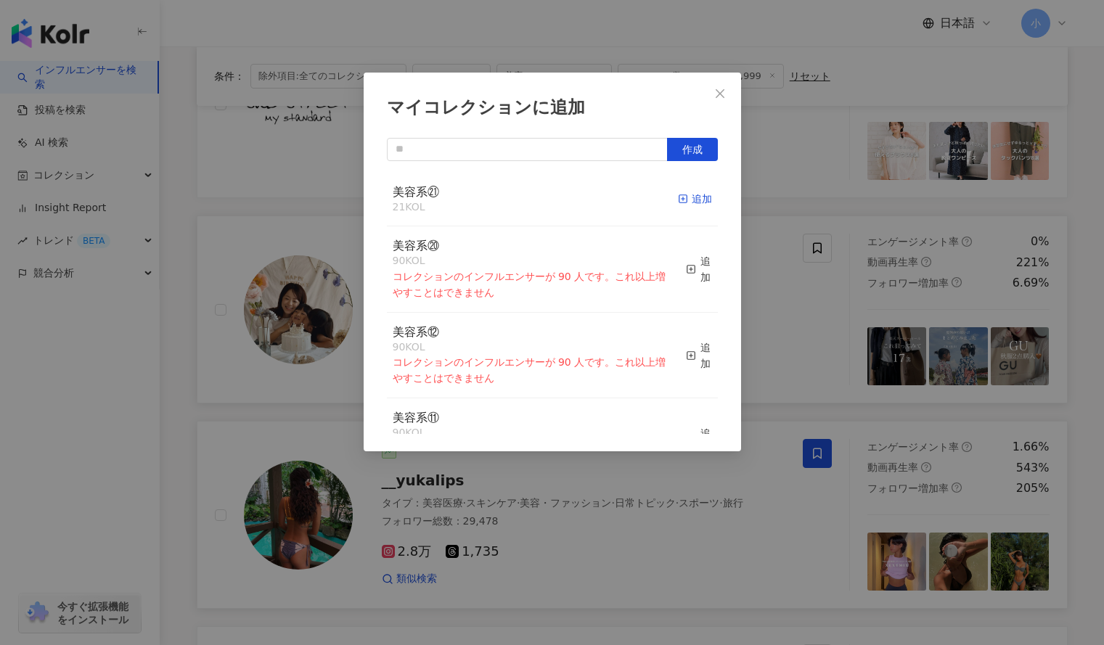
click at [678, 195] on icon "button" at bounding box center [683, 199] width 10 height 10
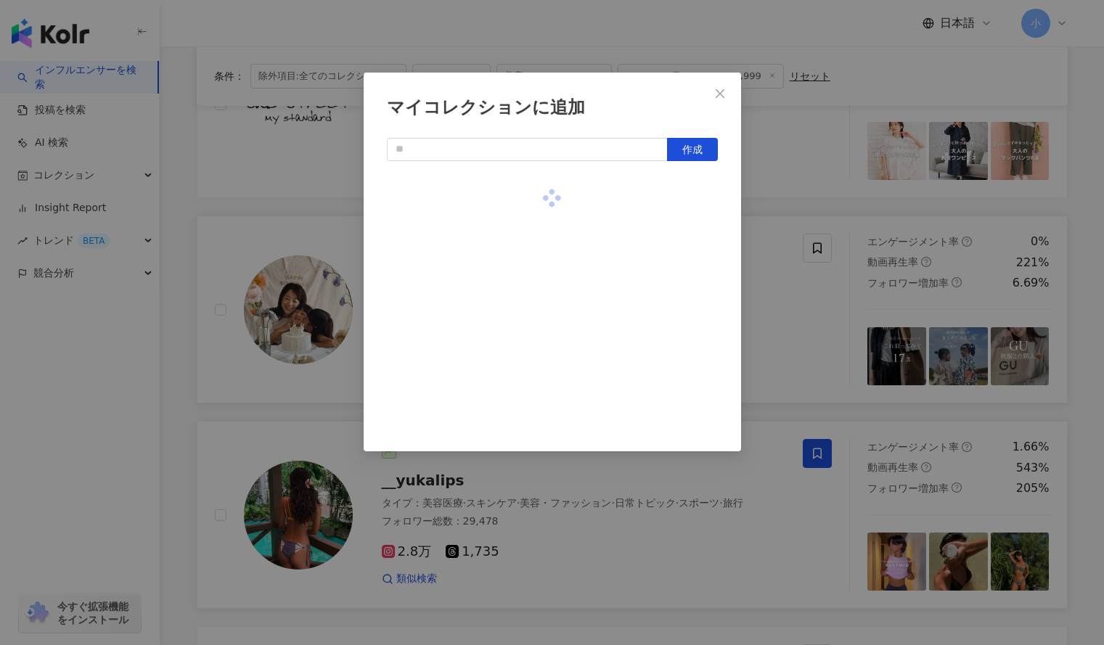
click at [770, 182] on div "マイコレクションに追加 作成" at bounding box center [552, 322] width 1104 height 645
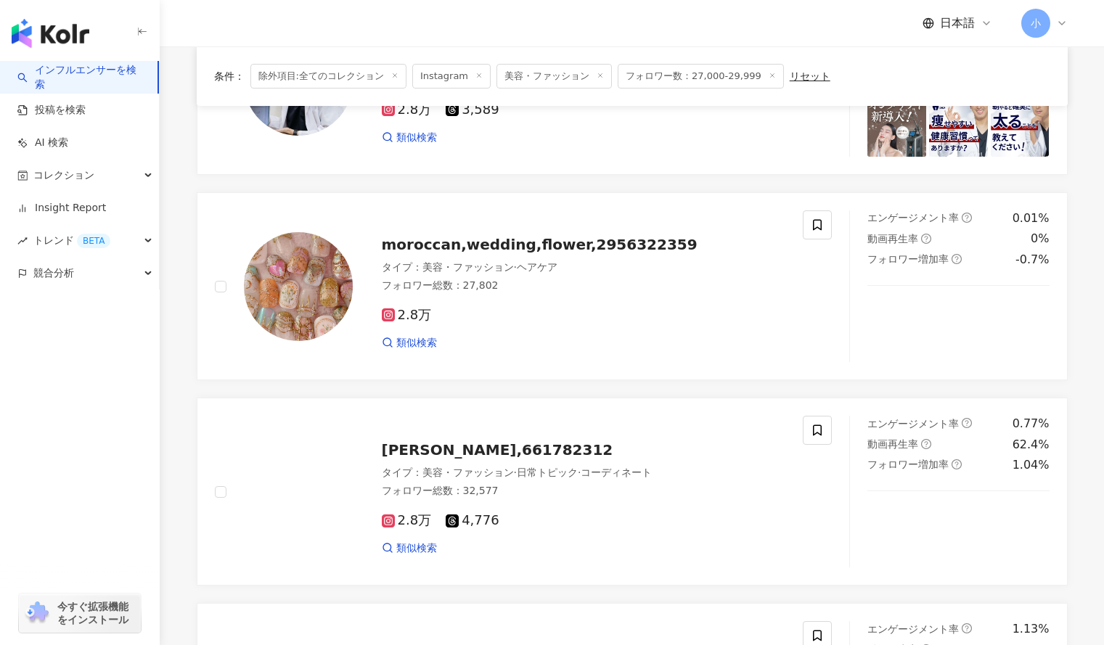
scroll to position [234, 0]
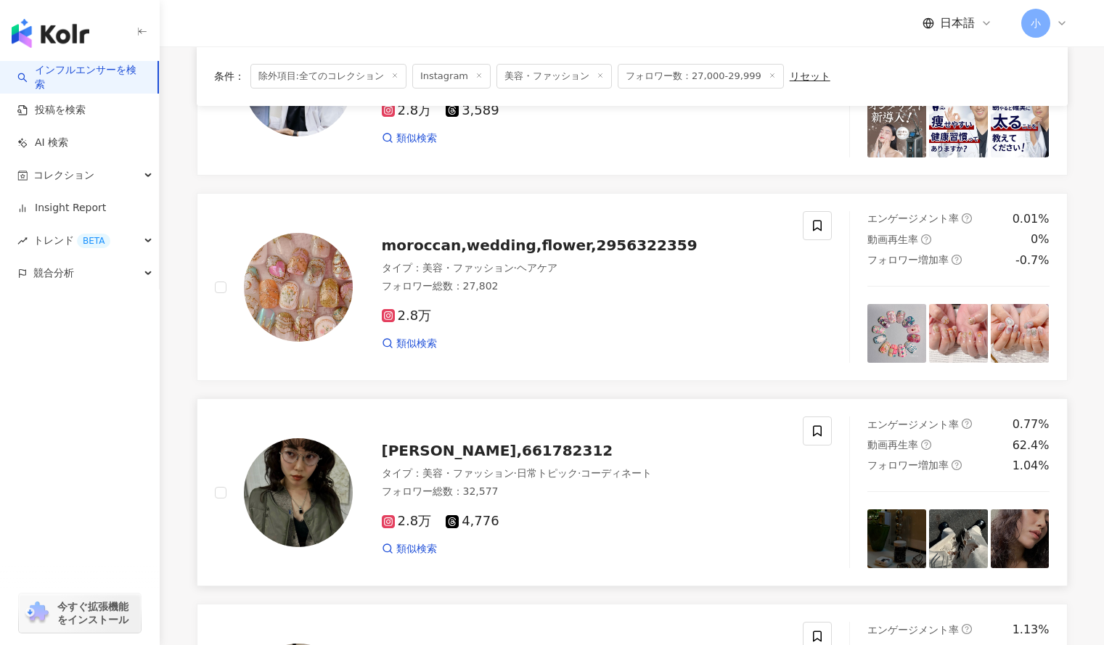
click at [800, 414] on link "SHIORI,661782312 タイプ ： 美容・ファッション · 日常トピック · コーディネート フォロワー総数 ： 32,577 2.8万 4,776…" at bounding box center [632, 492] width 871 height 188
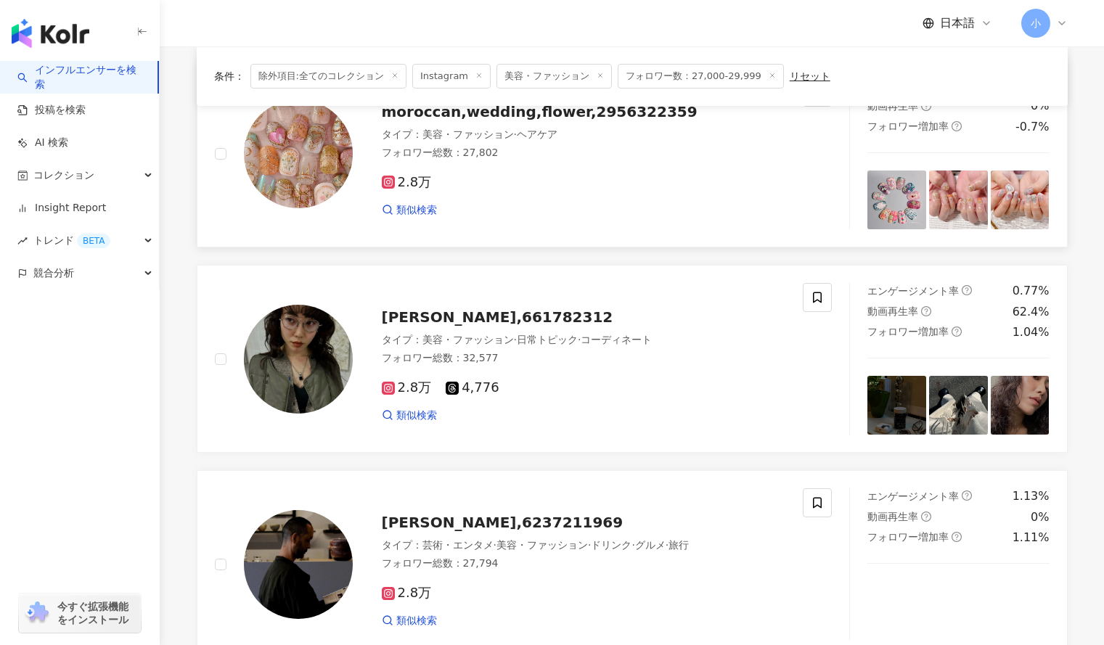
scroll to position [419, 0]
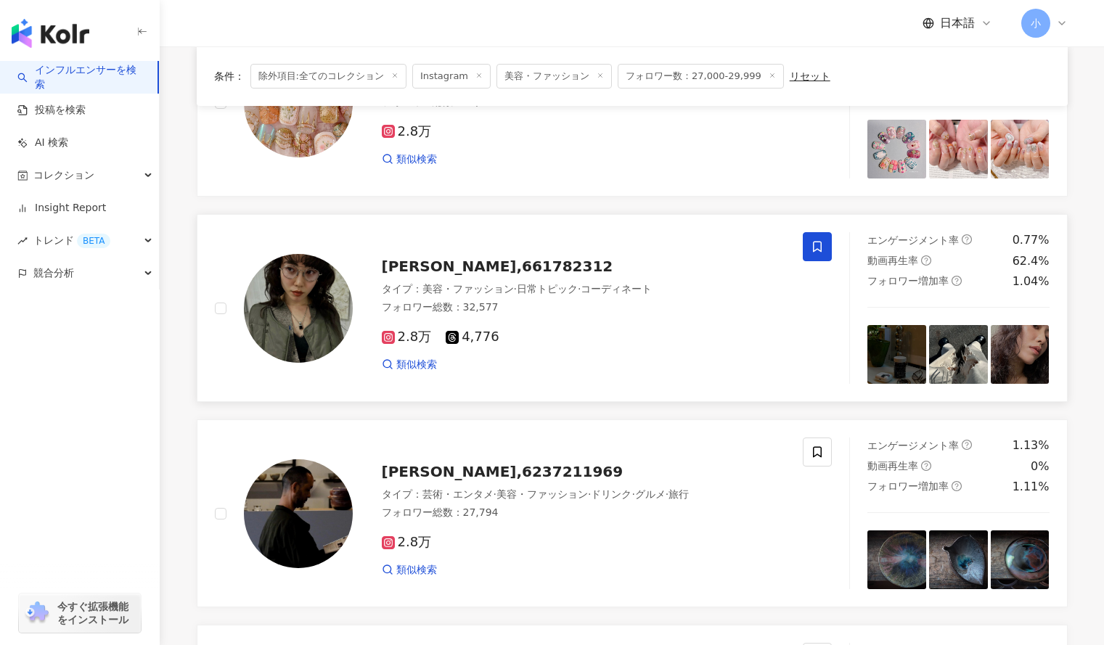
click at [816, 239] on span at bounding box center [817, 246] width 29 height 29
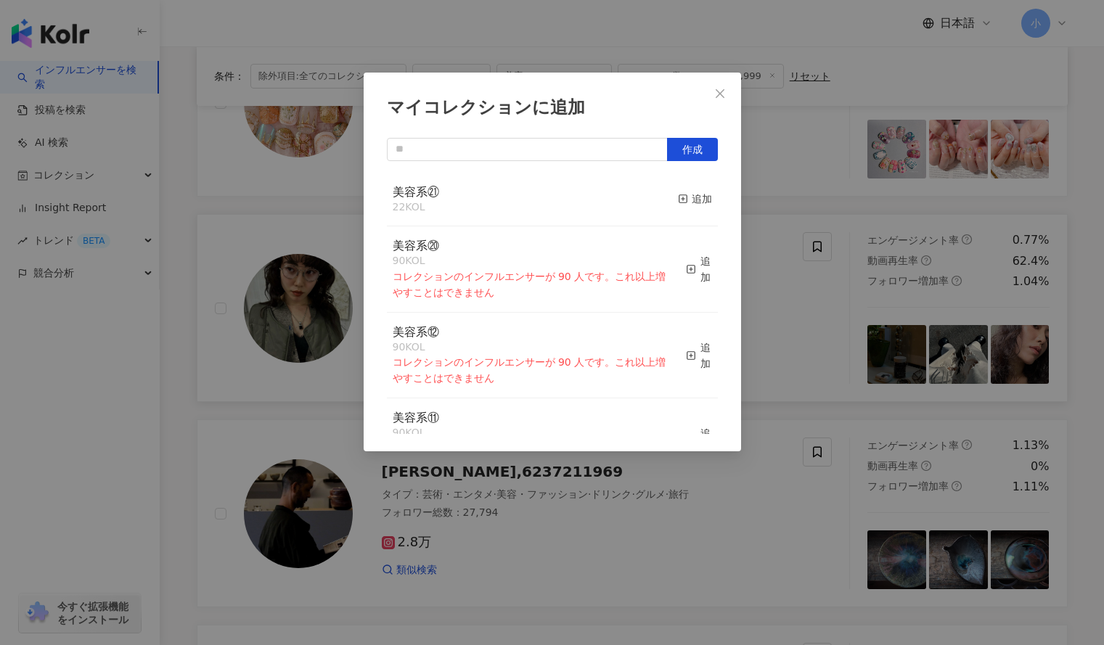
click at [690, 190] on button "追加" at bounding box center [695, 199] width 34 height 30
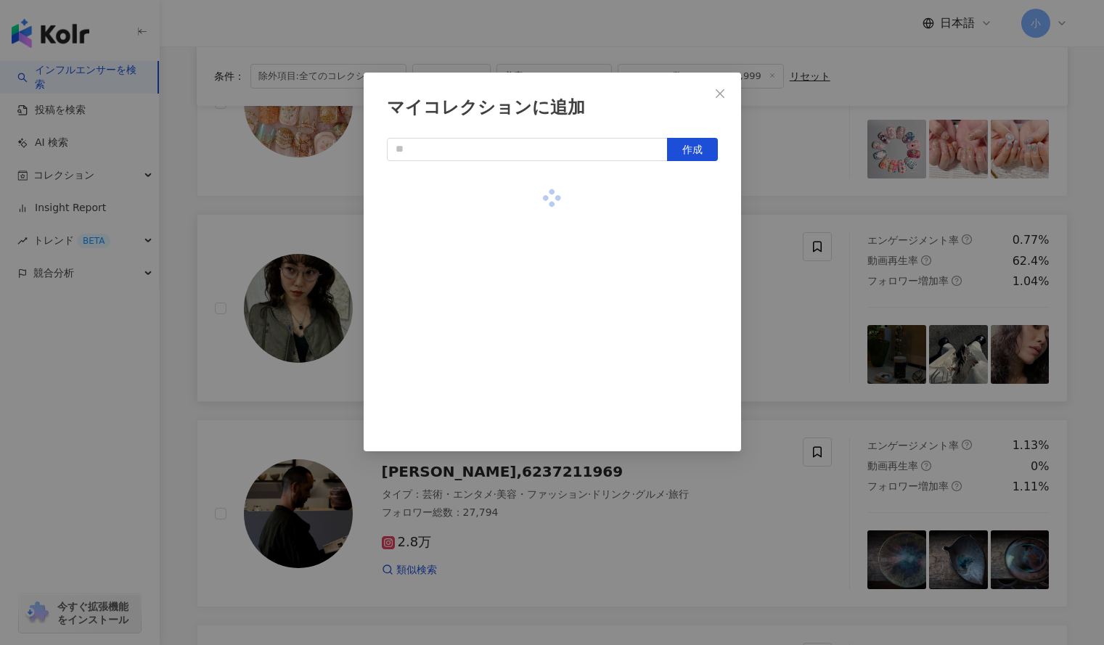
click at [778, 186] on div "マイコレクションに追加 作成" at bounding box center [552, 322] width 1104 height 645
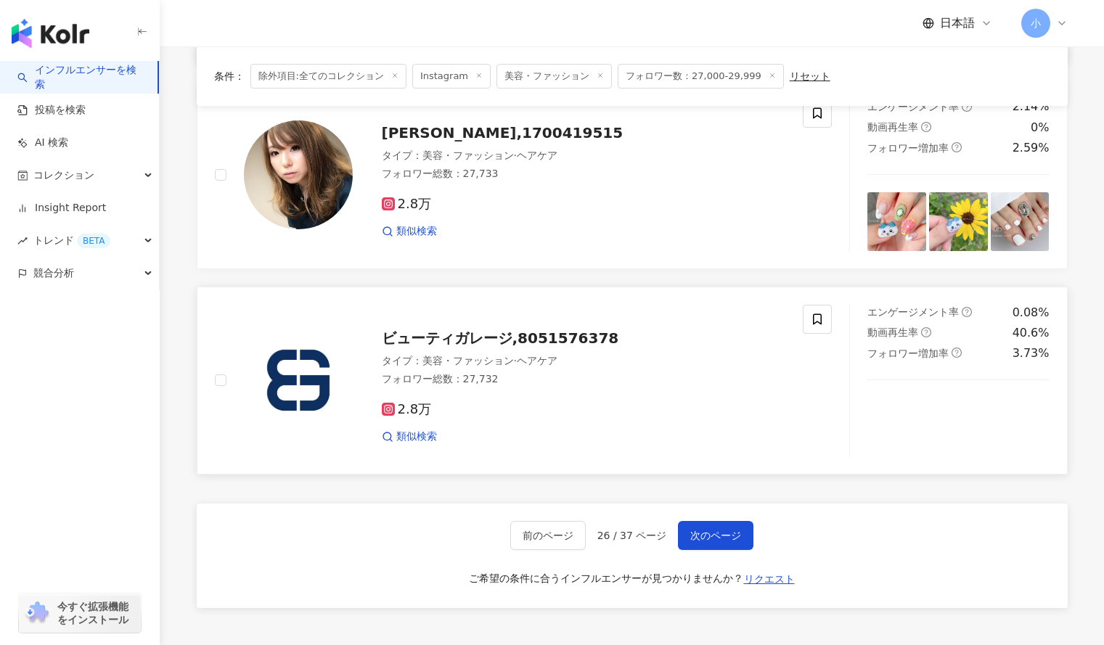
scroll to position [2242, 0]
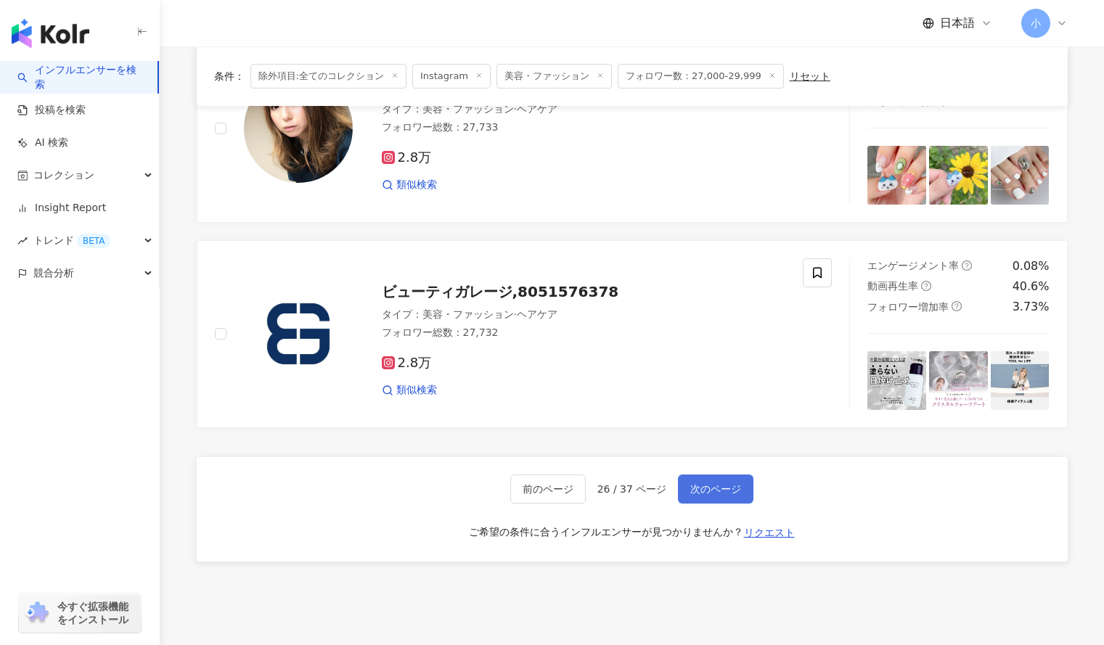
click at [716, 480] on button "次のページ" at bounding box center [715, 489] width 75 height 29
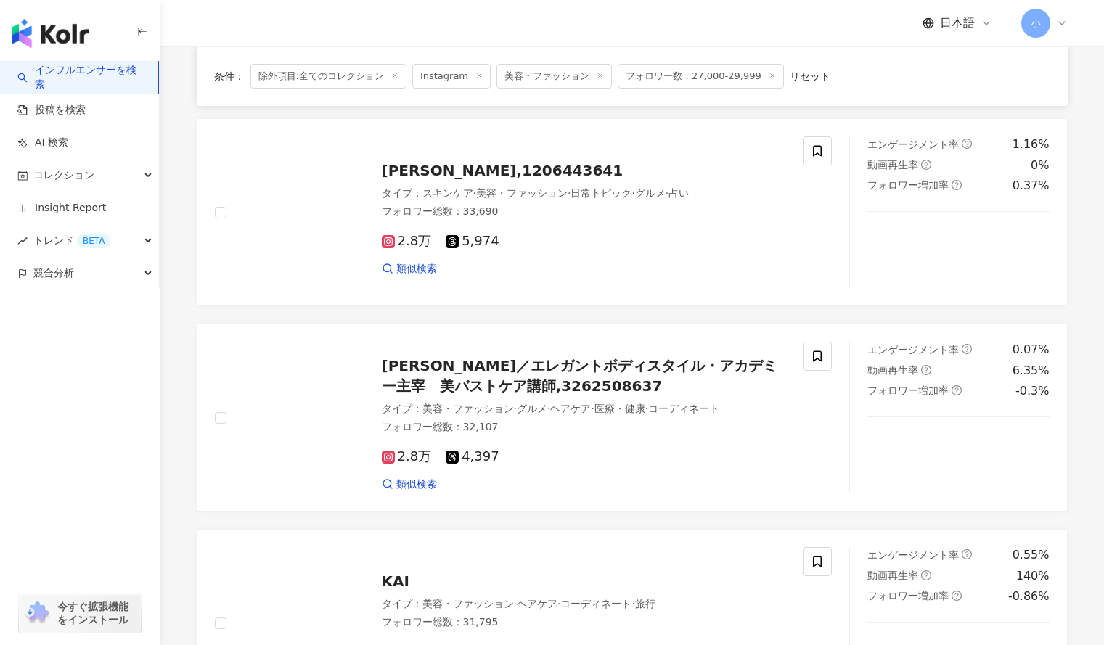
scroll to position [514, 0]
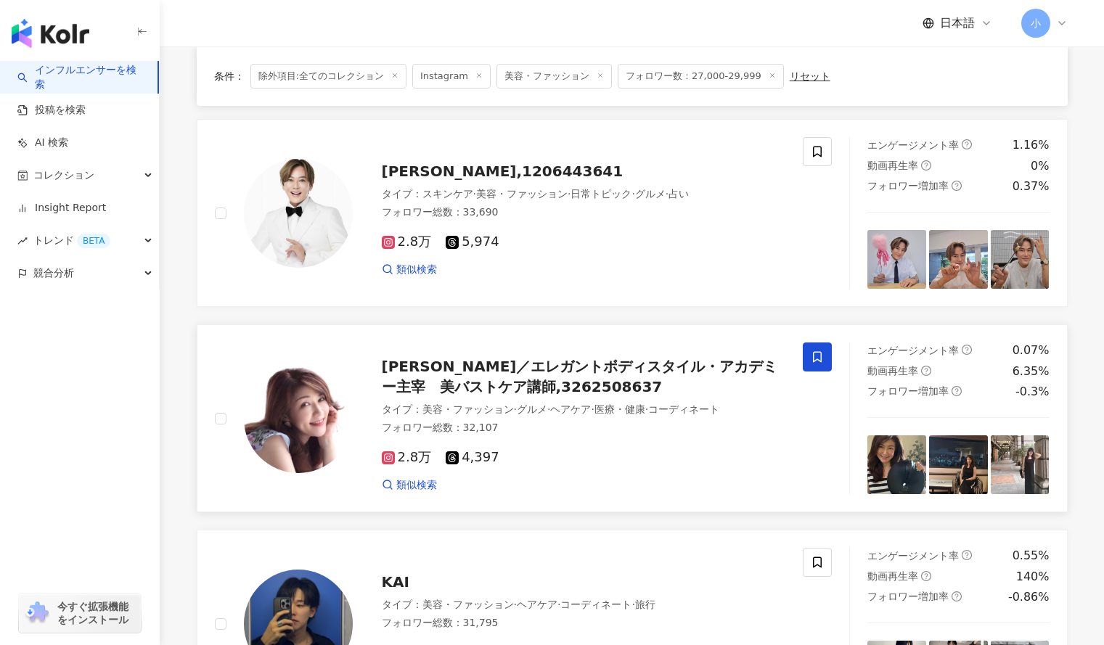
click at [819, 361] on icon at bounding box center [817, 357] width 9 height 11
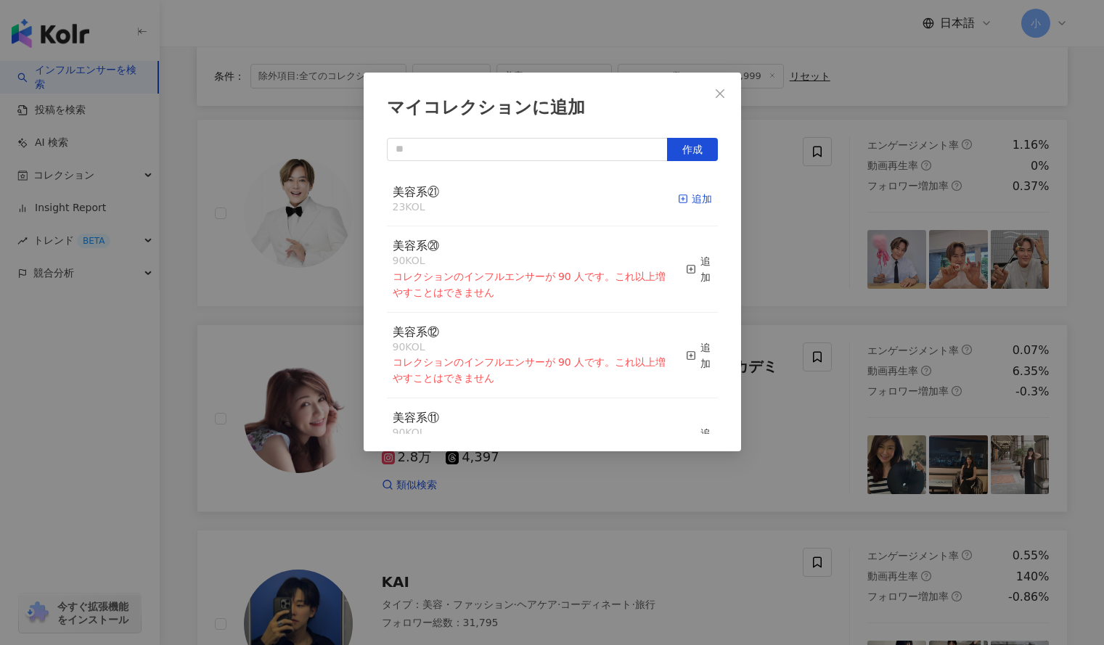
click at [690, 195] on div "追加" at bounding box center [695, 199] width 34 height 16
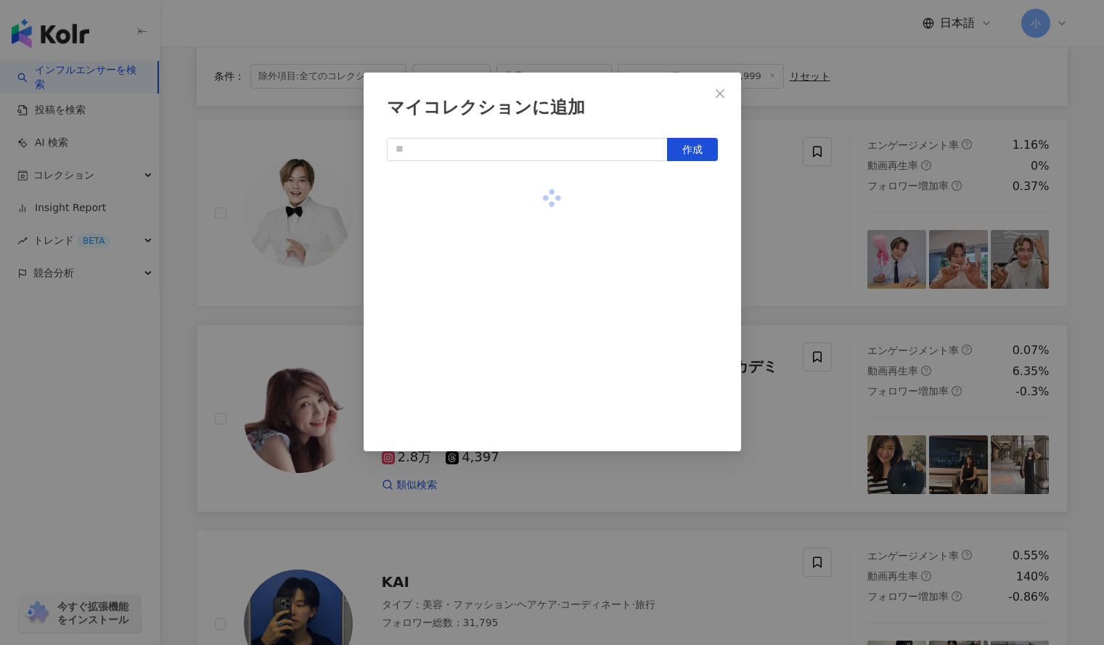
click at [787, 208] on div "マイコレクションに追加 作成" at bounding box center [552, 322] width 1104 height 645
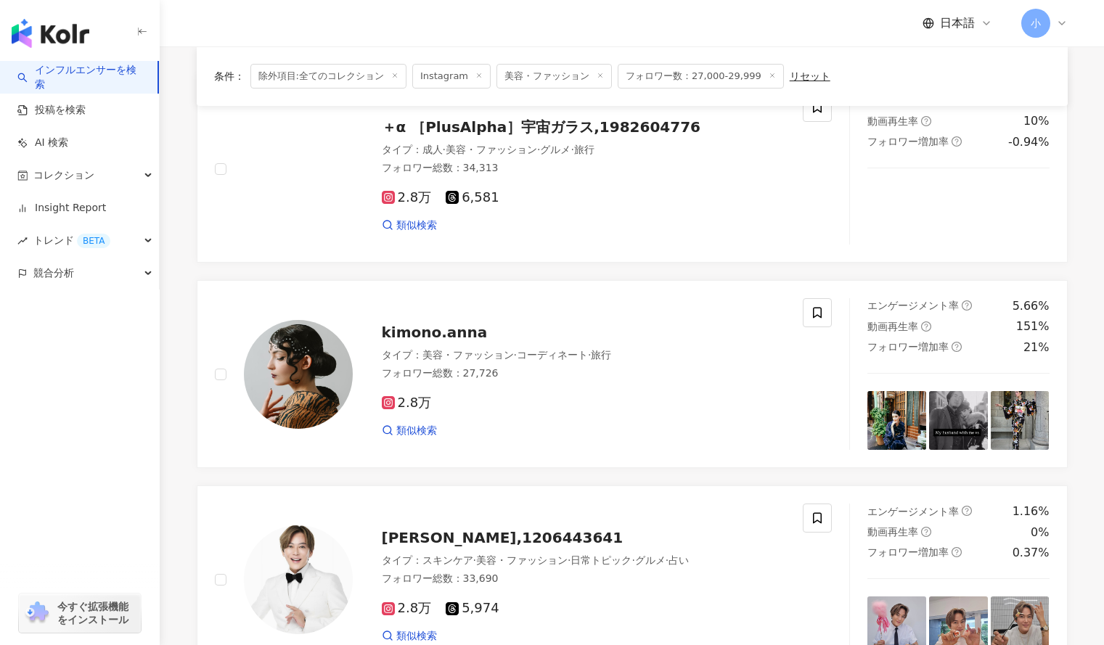
scroll to position [147, 0]
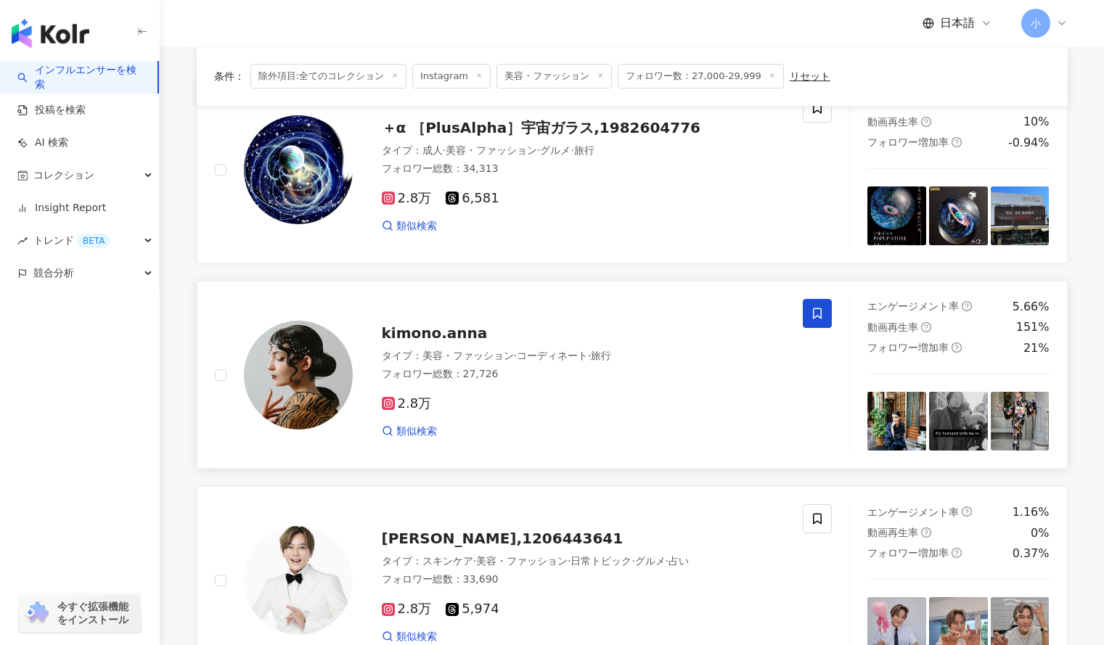
click at [822, 315] on icon at bounding box center [817, 313] width 13 height 13
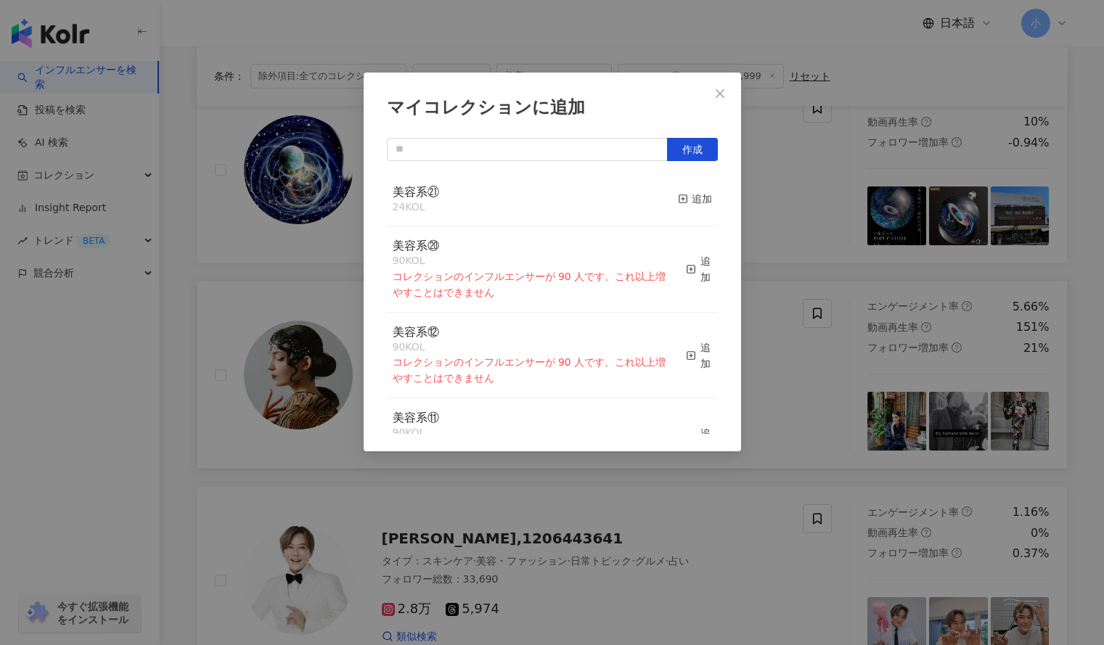
click at [788, 302] on div "マイコレクションに追加 作成 美容系㉑ 24 KOL 追加 美容系⑳ 90 KOL コレクションのインフルエンサーが 90 人です。これ以上増やすことはできま…" at bounding box center [552, 322] width 1104 height 645
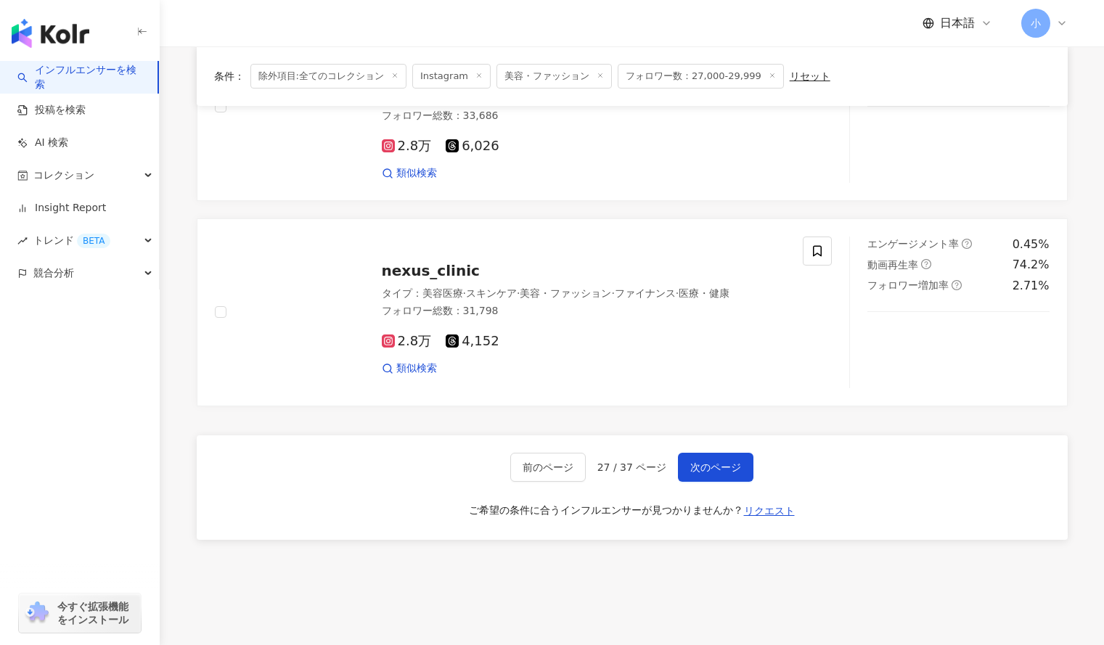
scroll to position [2371, 0]
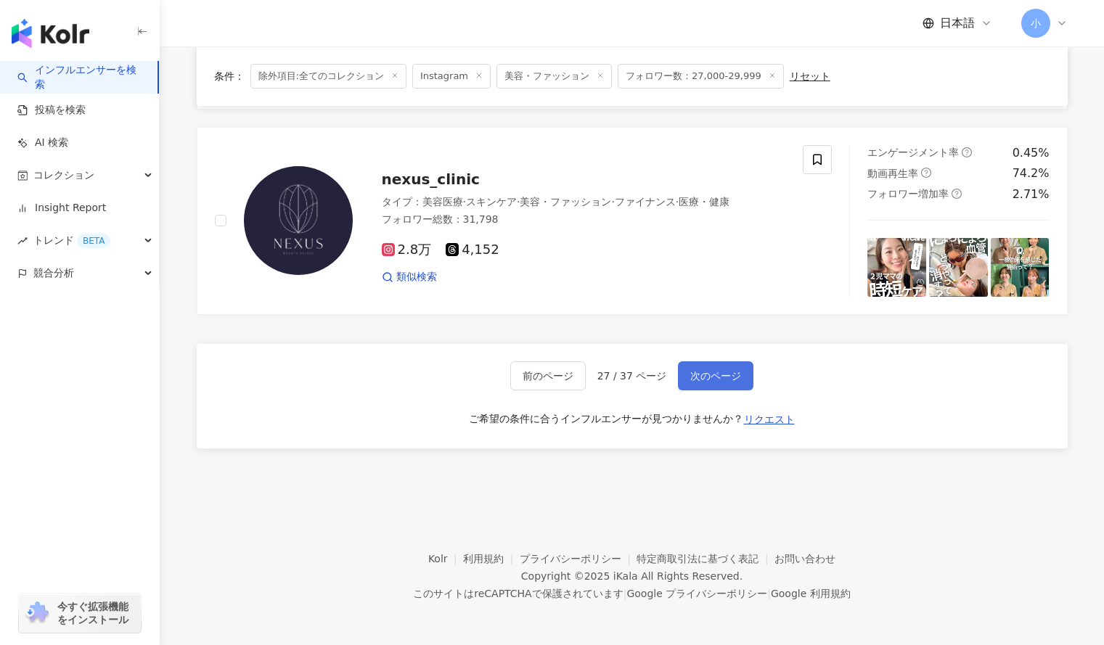
click at [698, 377] on span "次のページ" at bounding box center [715, 376] width 51 height 12
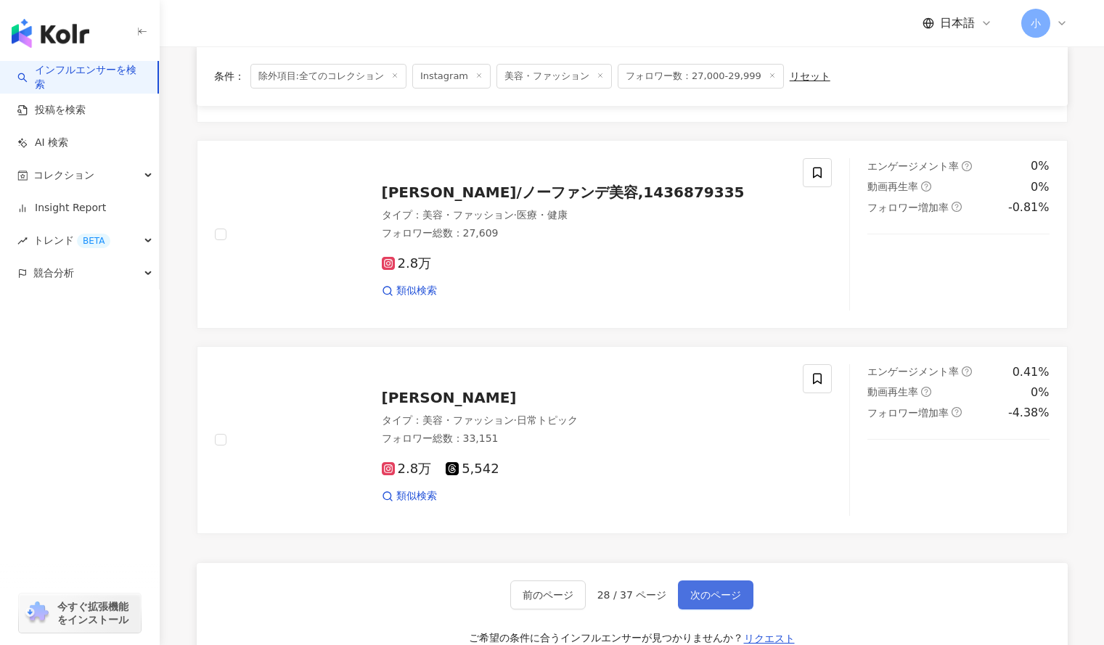
scroll to position [2135, 0]
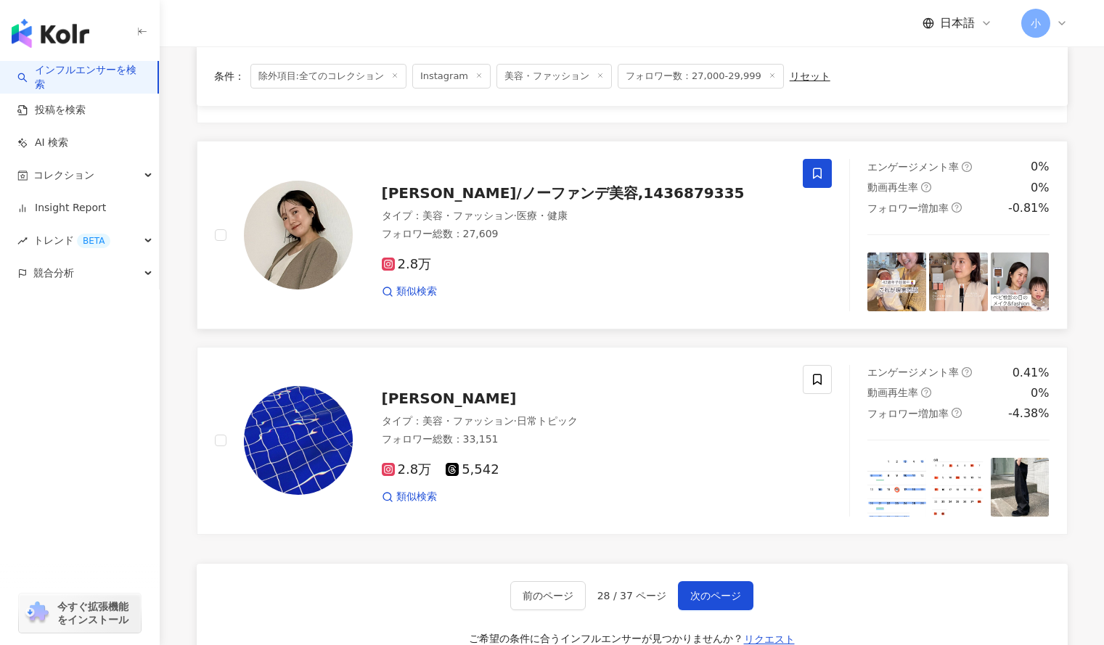
click at [811, 174] on icon at bounding box center [817, 173] width 13 height 13
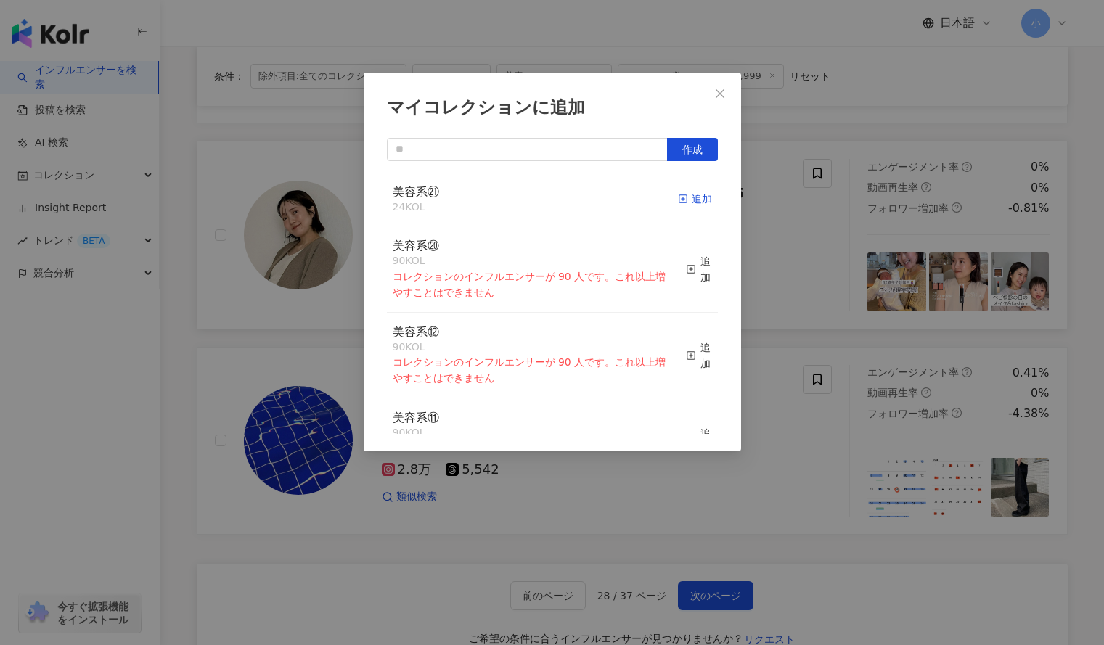
click at [692, 203] on div "追加" at bounding box center [695, 199] width 34 height 16
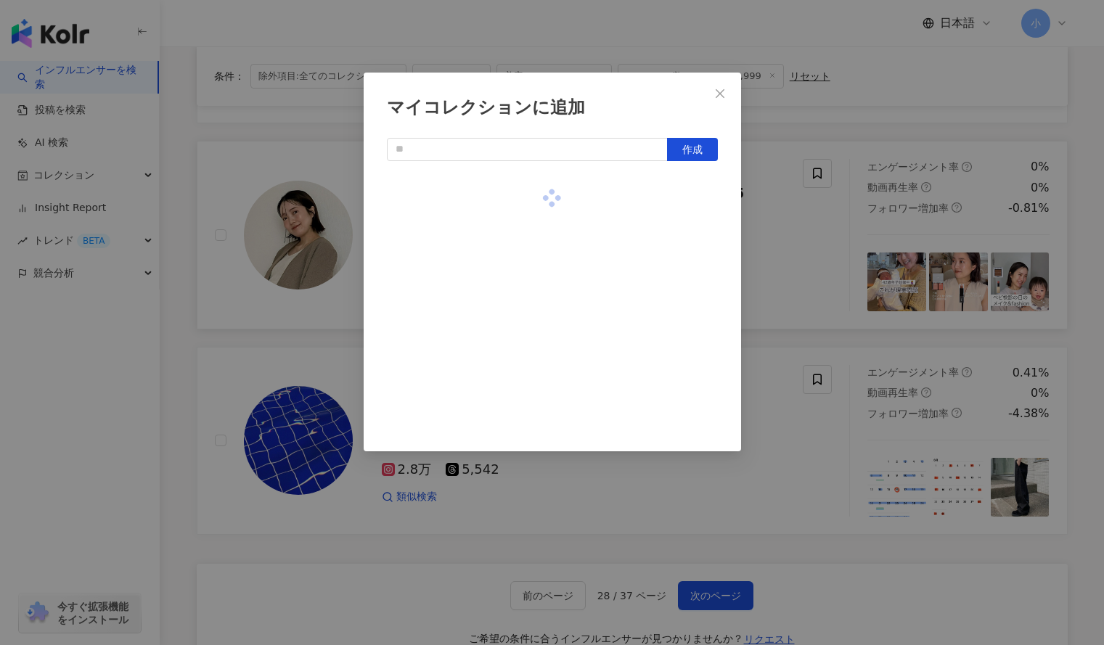
click at [814, 233] on div "マイコレクションに追加 作成" at bounding box center [552, 322] width 1104 height 645
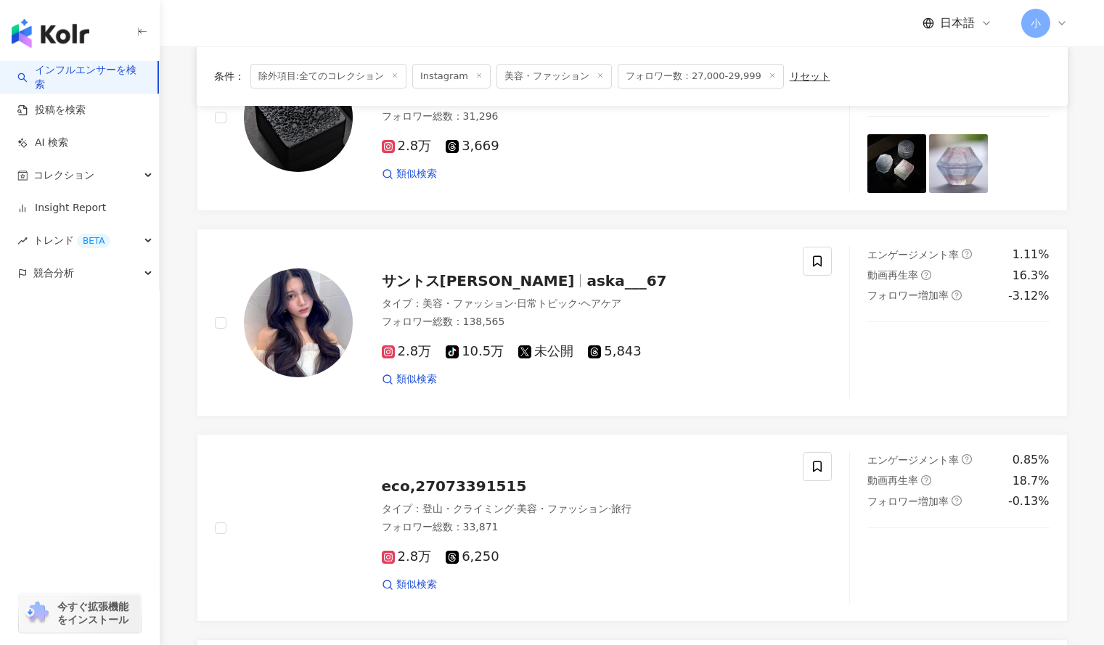
scroll to position [1015, 0]
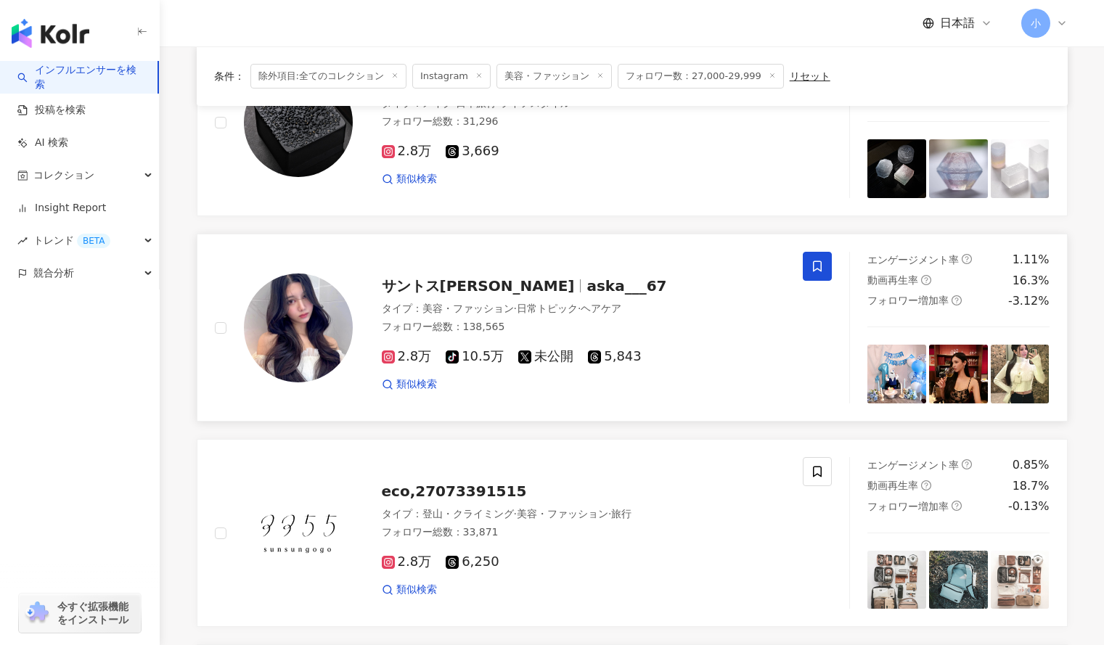
click at [828, 263] on span at bounding box center [817, 266] width 29 height 29
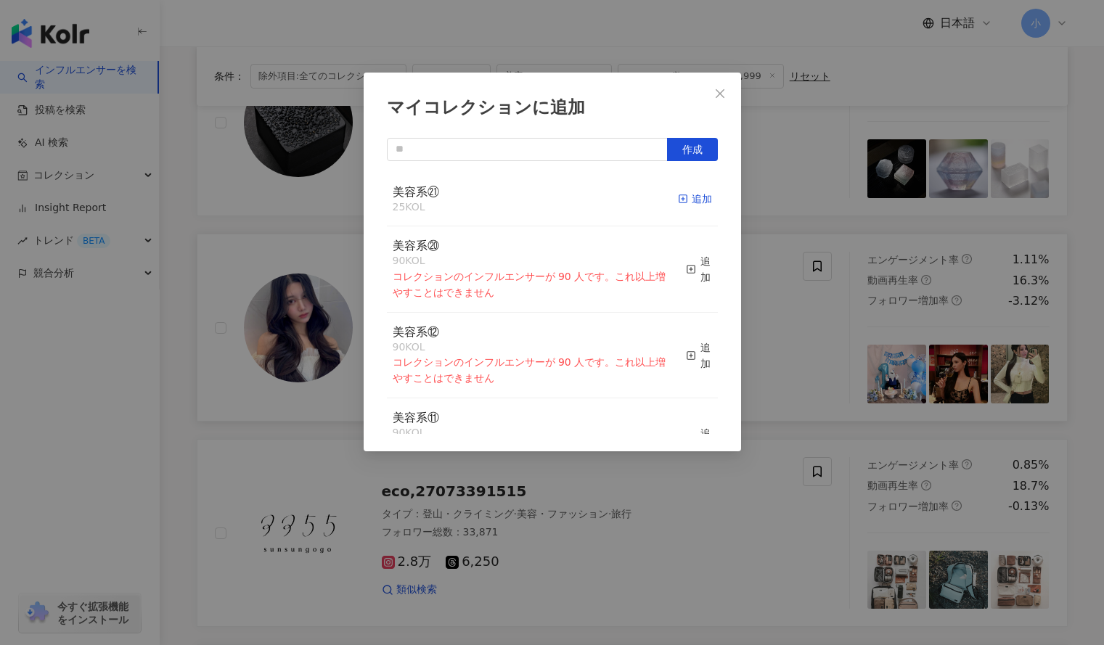
click at [687, 192] on div "追加" at bounding box center [695, 199] width 34 height 16
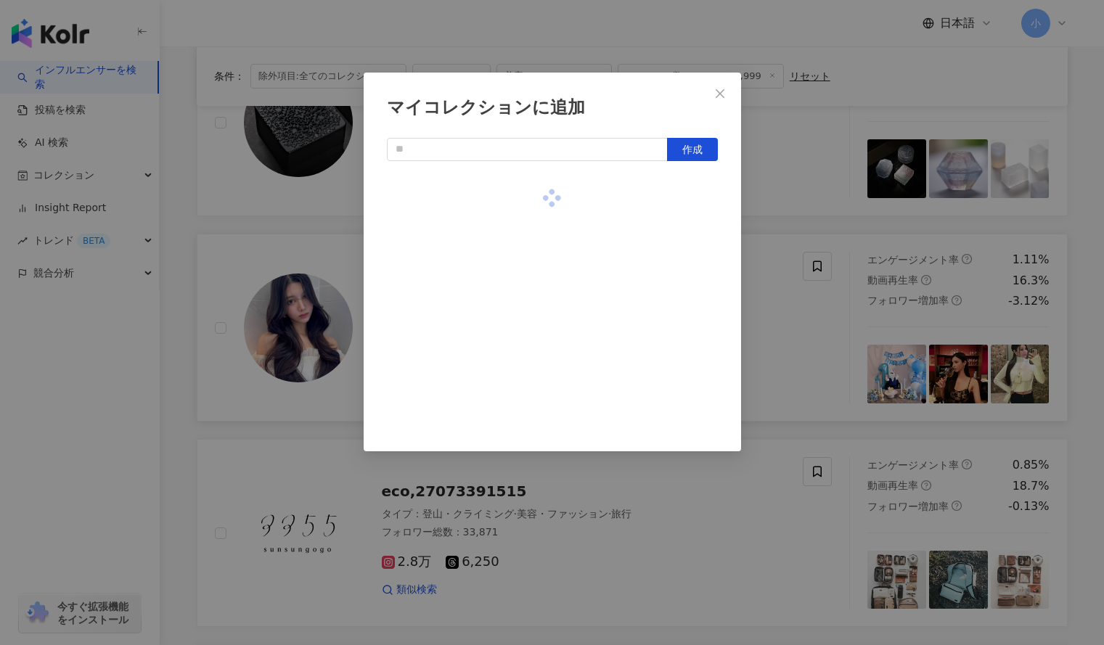
click at [803, 202] on div "マイコレクションに追加 作成" at bounding box center [552, 322] width 1104 height 645
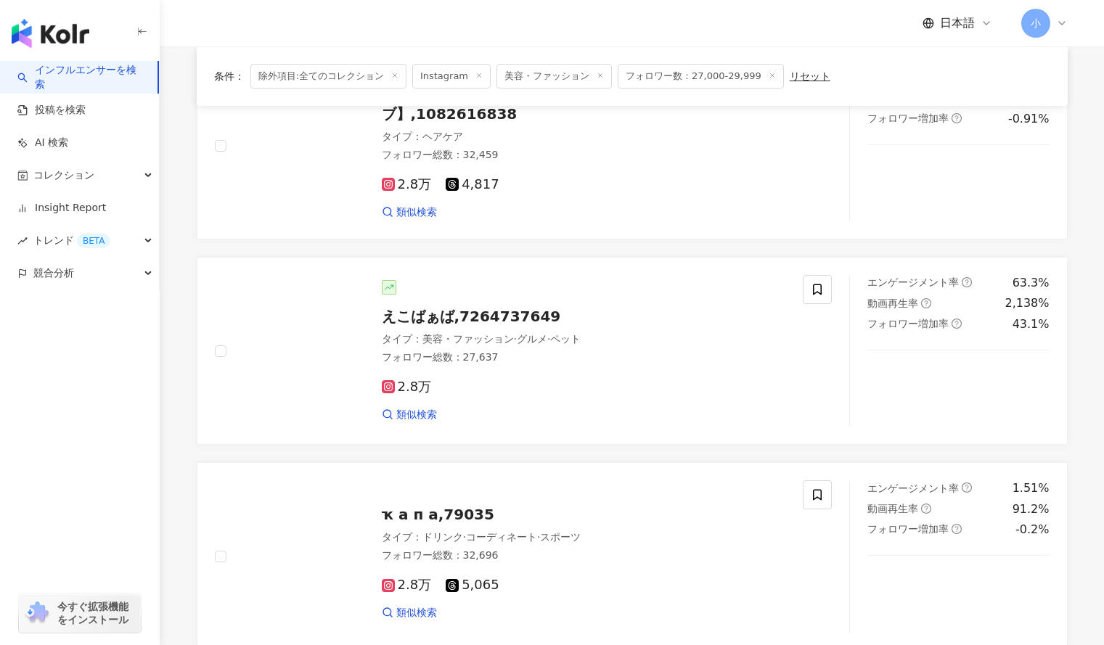
scroll to position [171, 0]
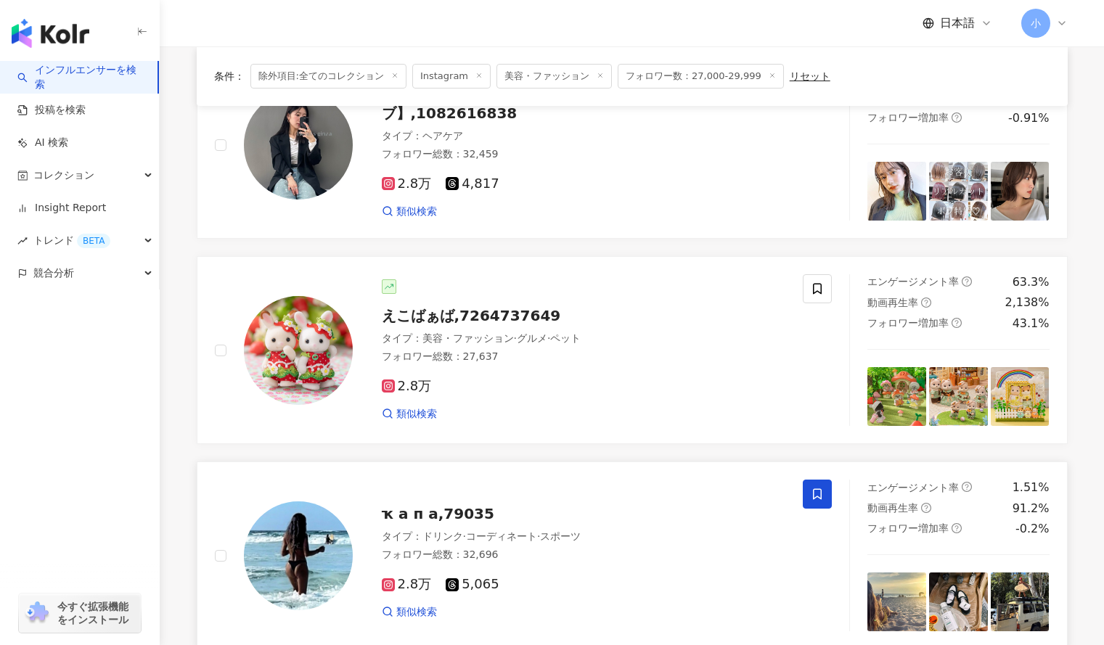
click at [810, 496] on span at bounding box center [817, 494] width 29 height 29
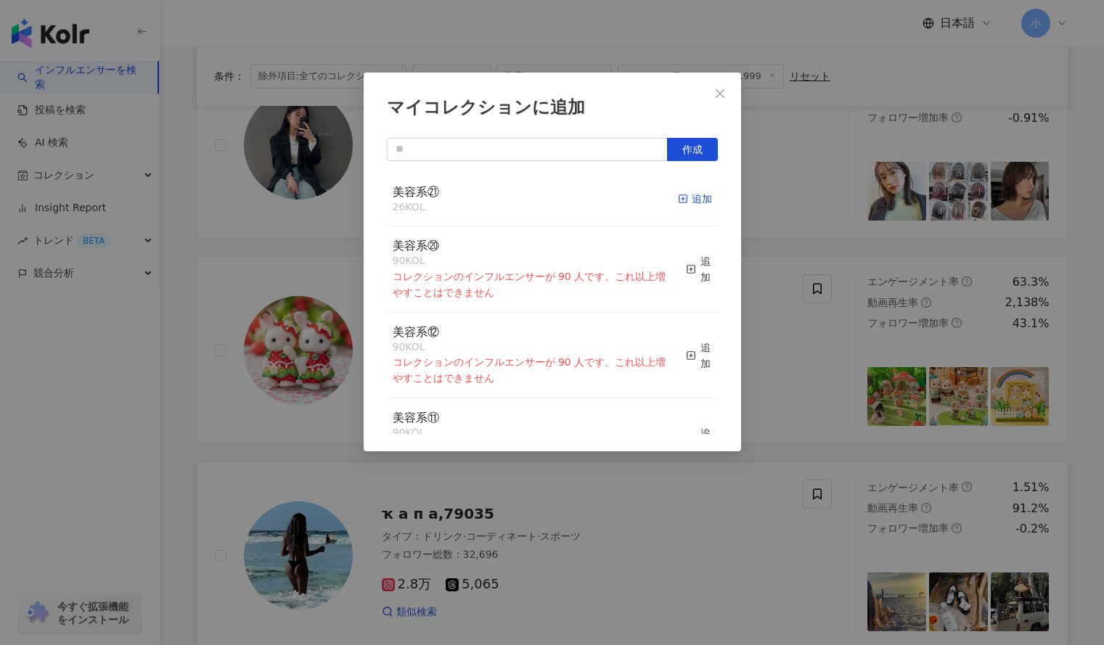
click at [678, 201] on icon "button" at bounding box center [683, 199] width 10 height 10
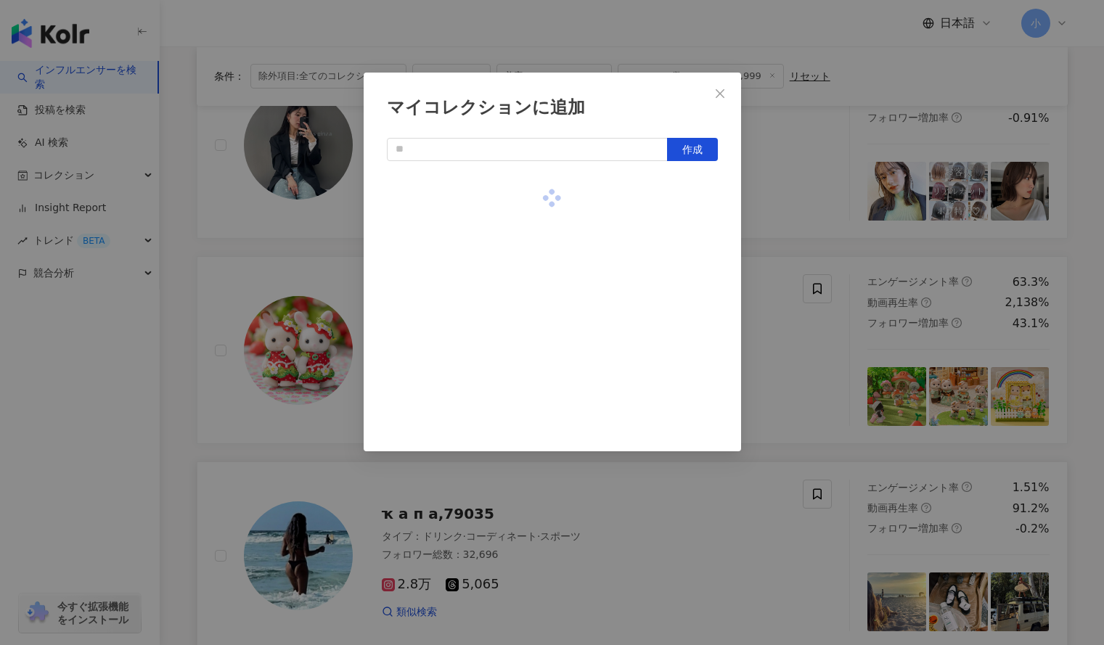
click at [811, 185] on div "マイコレクションに追加 作成" at bounding box center [552, 322] width 1104 height 645
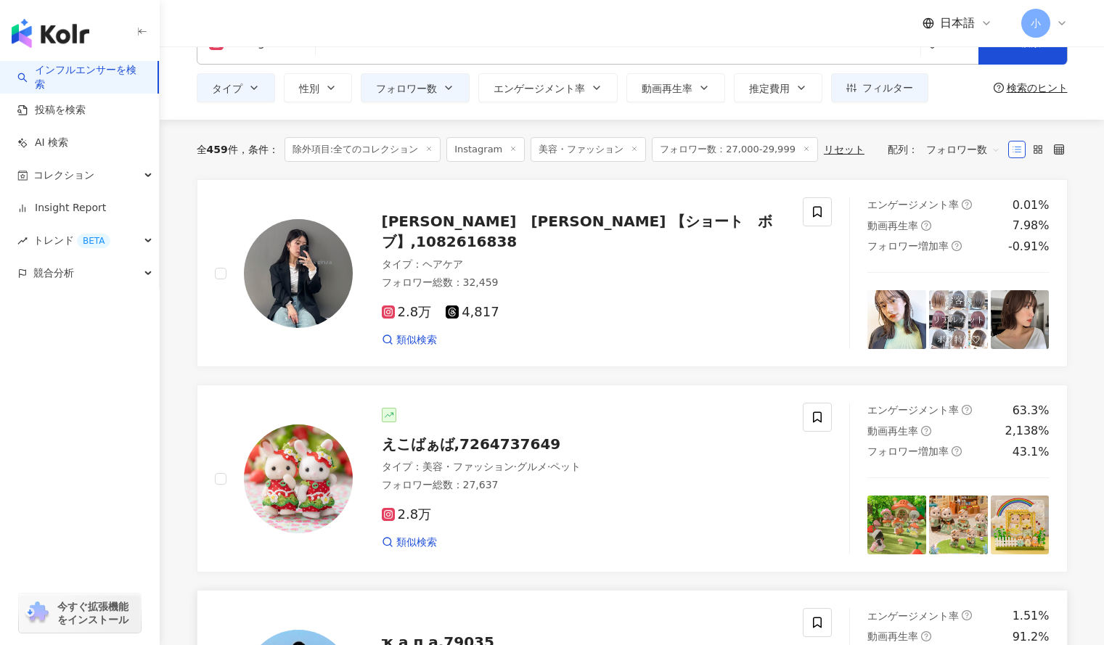
scroll to position [42, 0]
click at [819, 213] on icon at bounding box center [817, 212] width 13 height 13
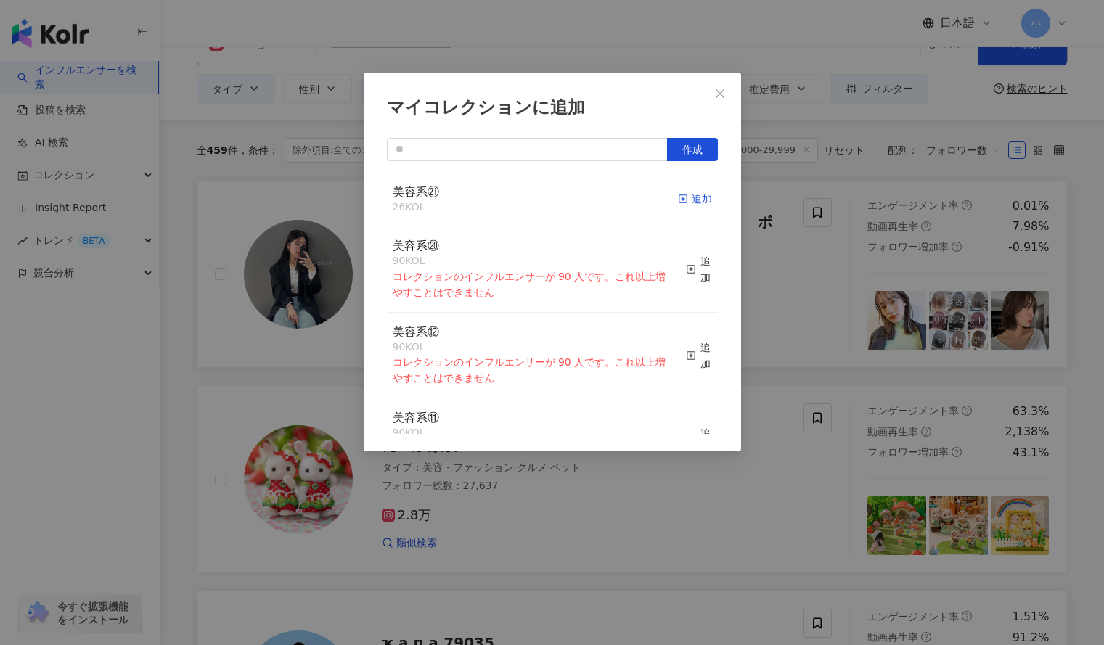
click at [681, 197] on div "追加" at bounding box center [695, 199] width 34 height 16
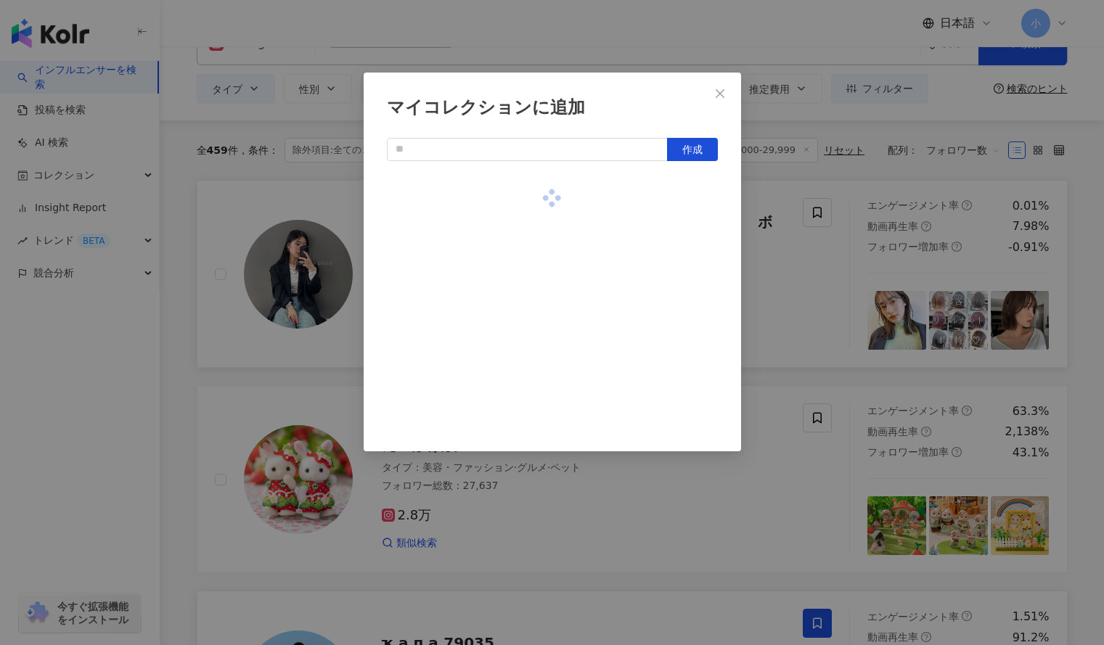
click at [794, 292] on div "マイコレクションに追加 作成" at bounding box center [552, 322] width 1104 height 645
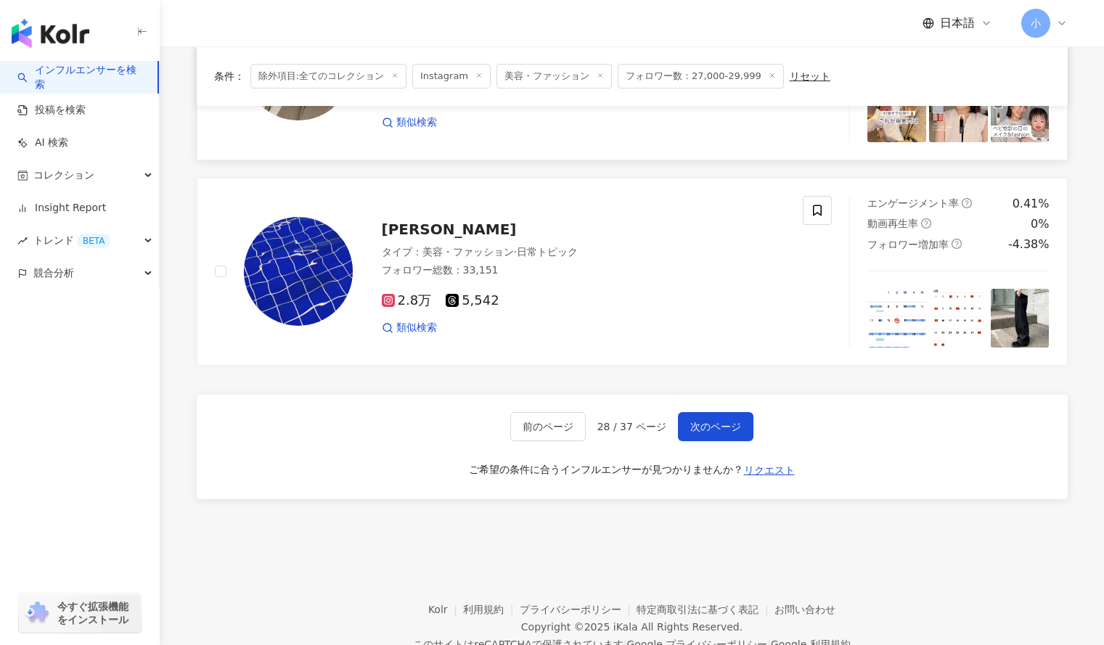
scroll to position [2356, 0]
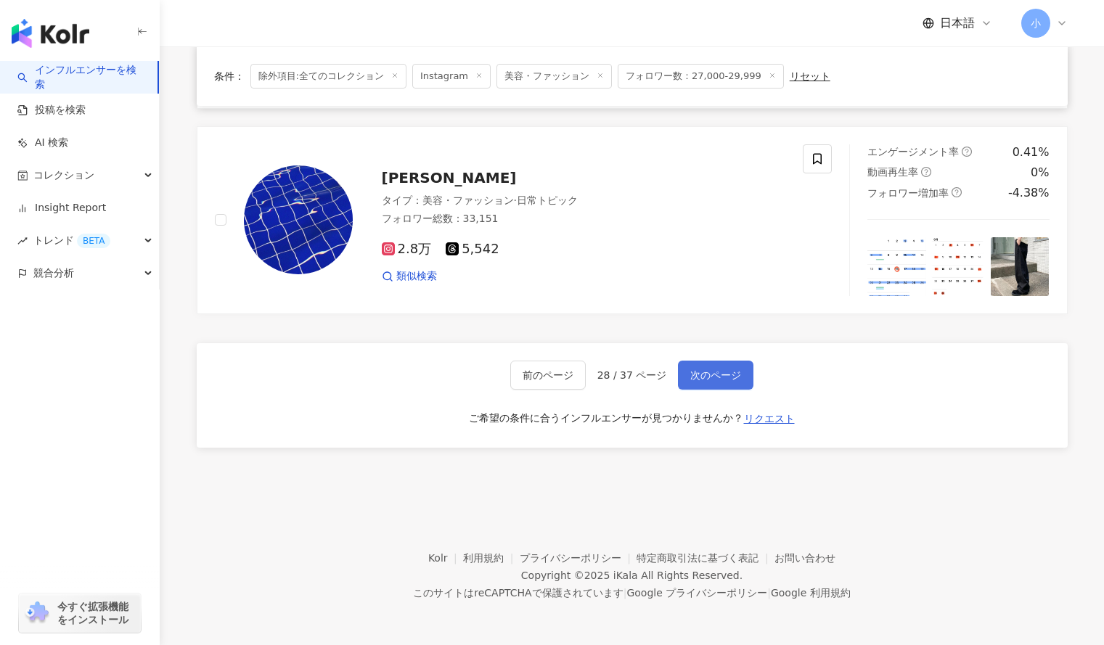
click at [712, 376] on span "次のページ" at bounding box center [715, 375] width 51 height 12
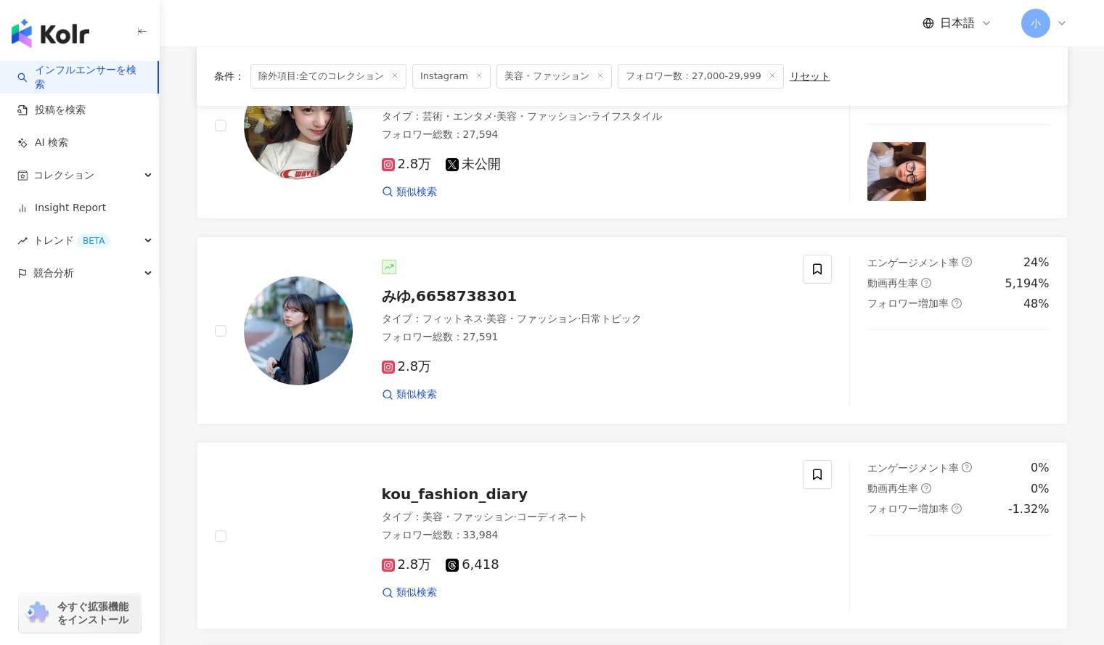
scroll to position [803, 0]
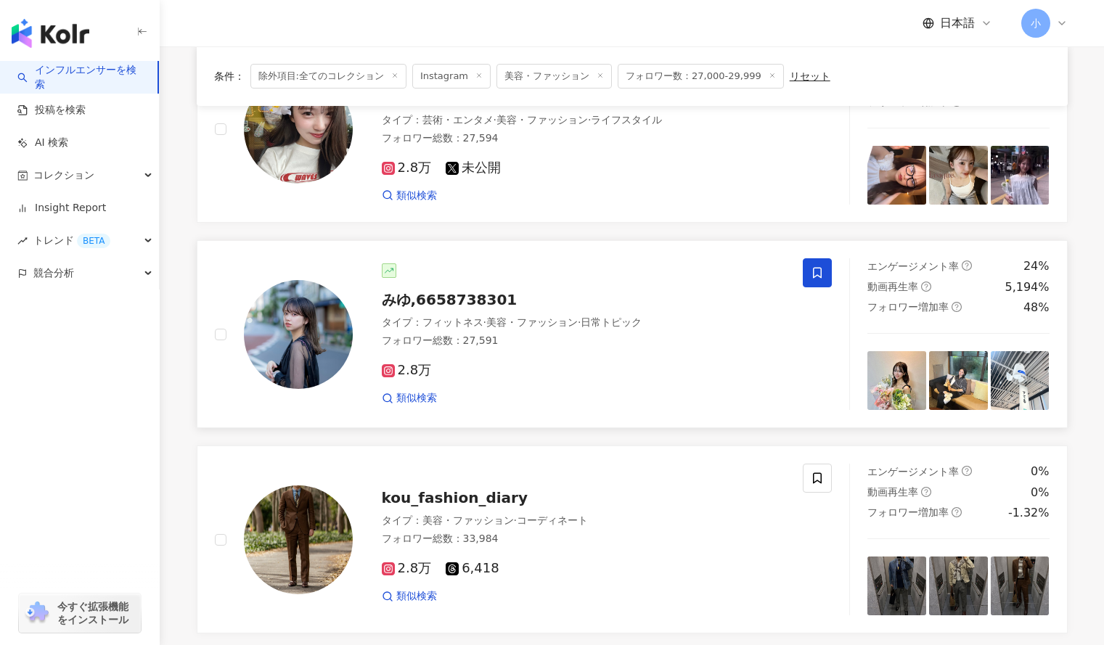
click at [810, 270] on span at bounding box center [817, 272] width 29 height 29
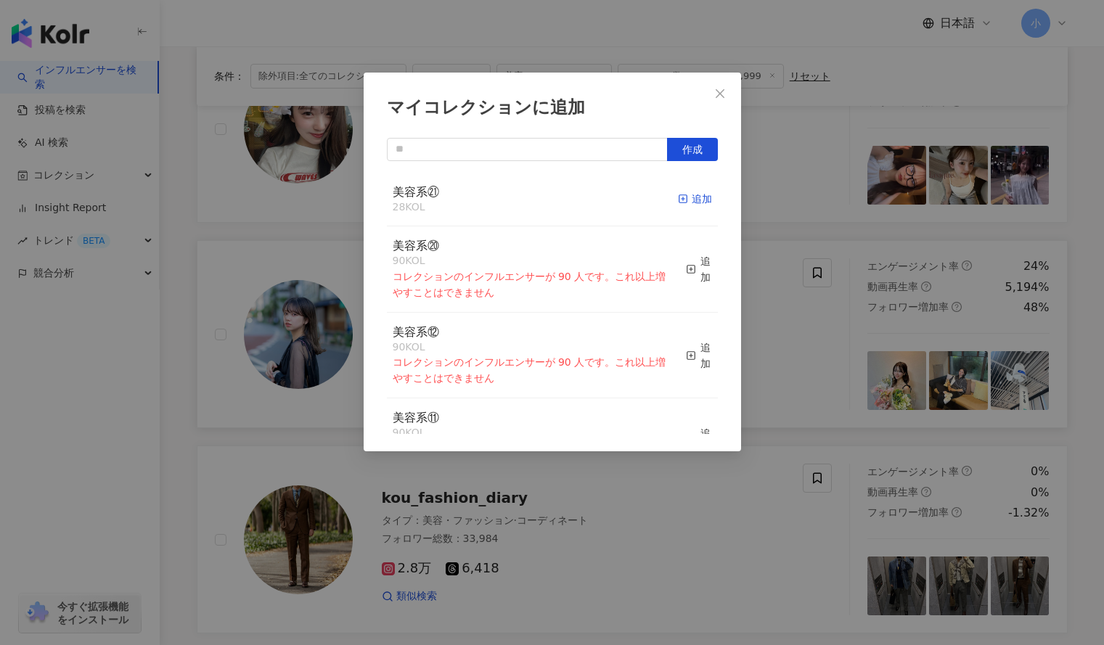
click at [679, 197] on rect "button" at bounding box center [683, 199] width 8 height 8
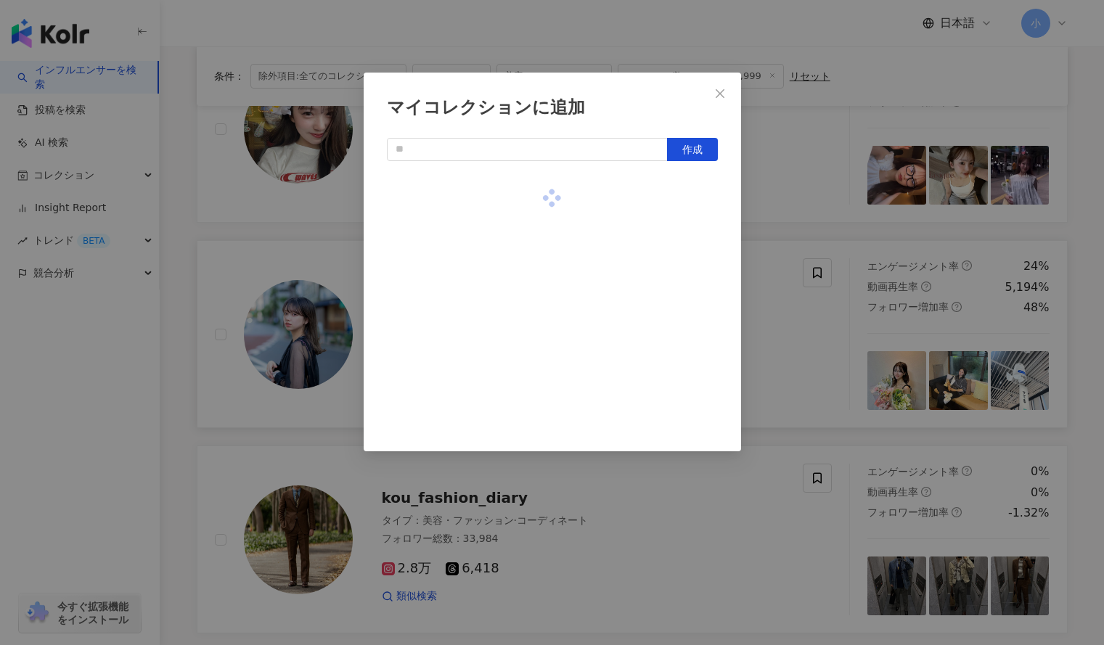
click at [798, 213] on div "マイコレクションに追加 作成" at bounding box center [552, 322] width 1104 height 645
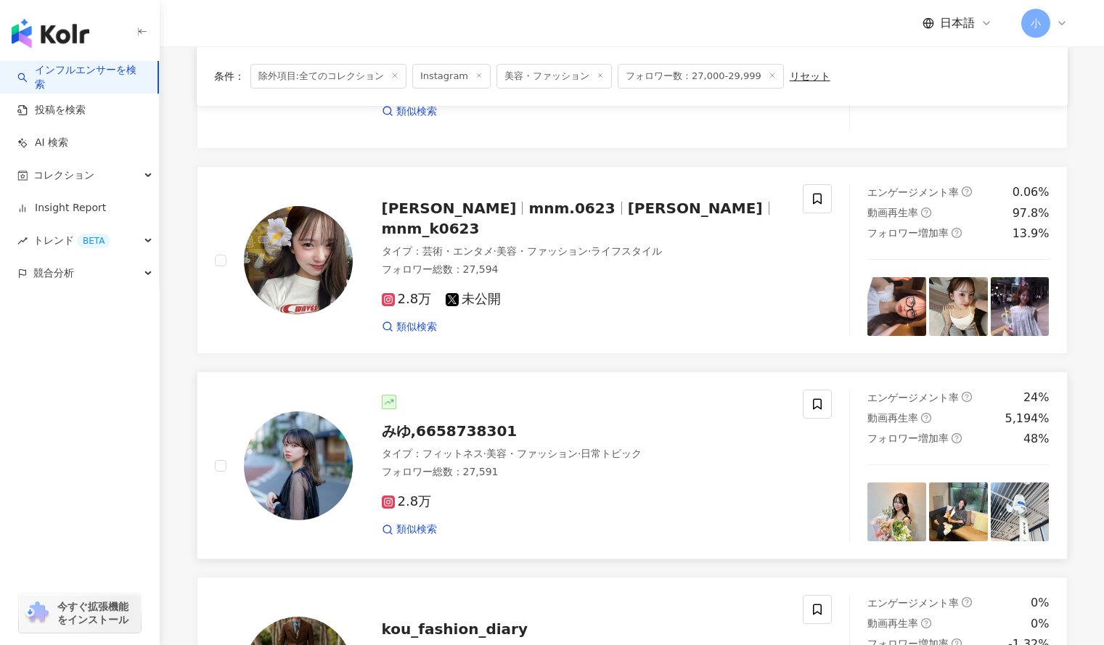
scroll to position [671, 0]
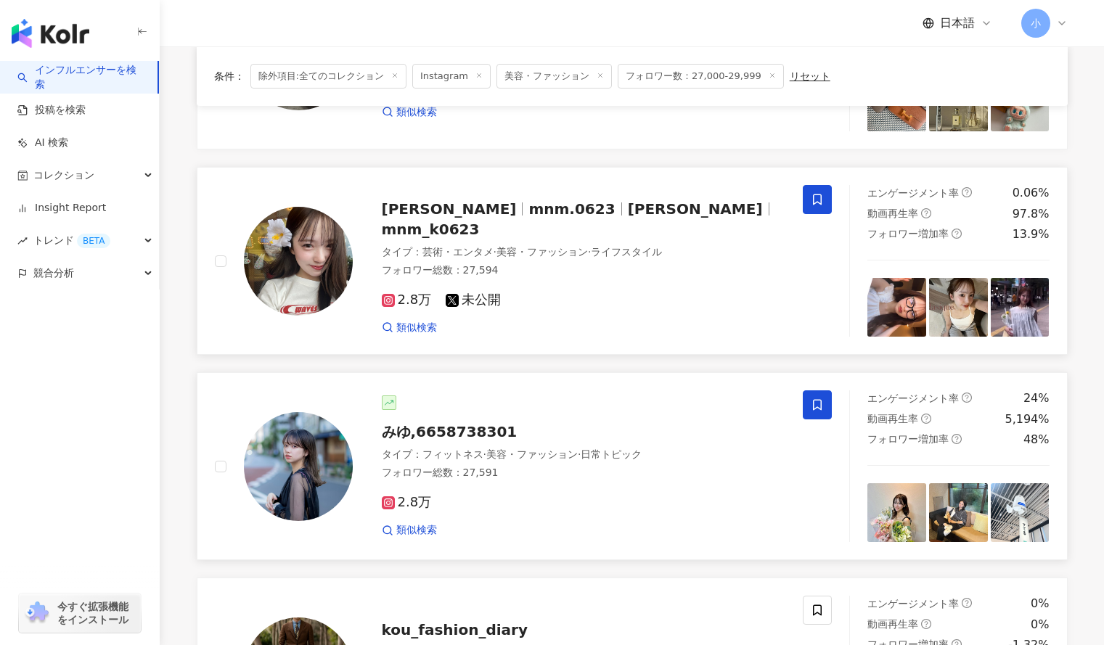
click at [819, 199] on icon at bounding box center [817, 199] width 13 height 13
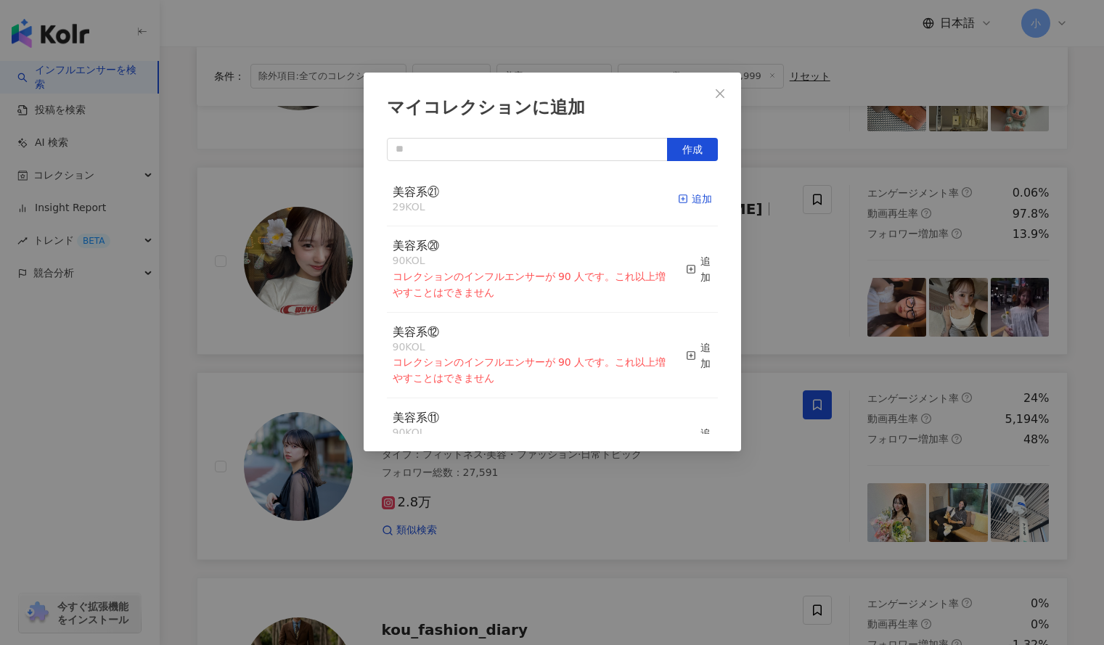
click at [678, 192] on div "追加" at bounding box center [695, 199] width 34 height 16
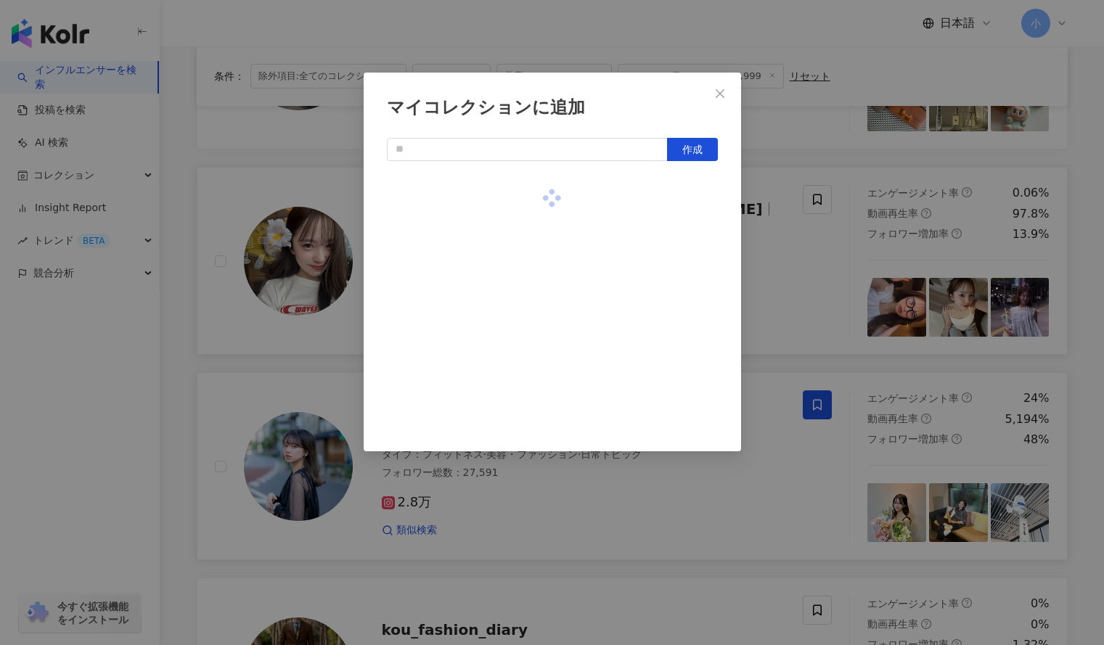
click at [753, 221] on div "マイコレクションに追加 作成" at bounding box center [552, 322] width 1104 height 645
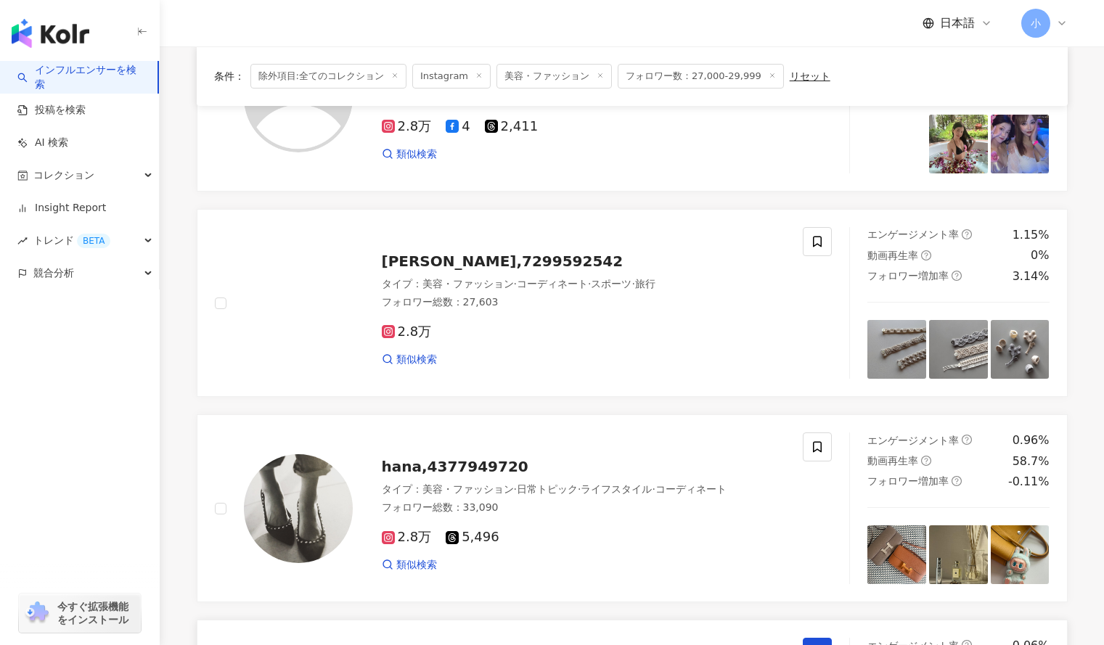
scroll to position [219, 0]
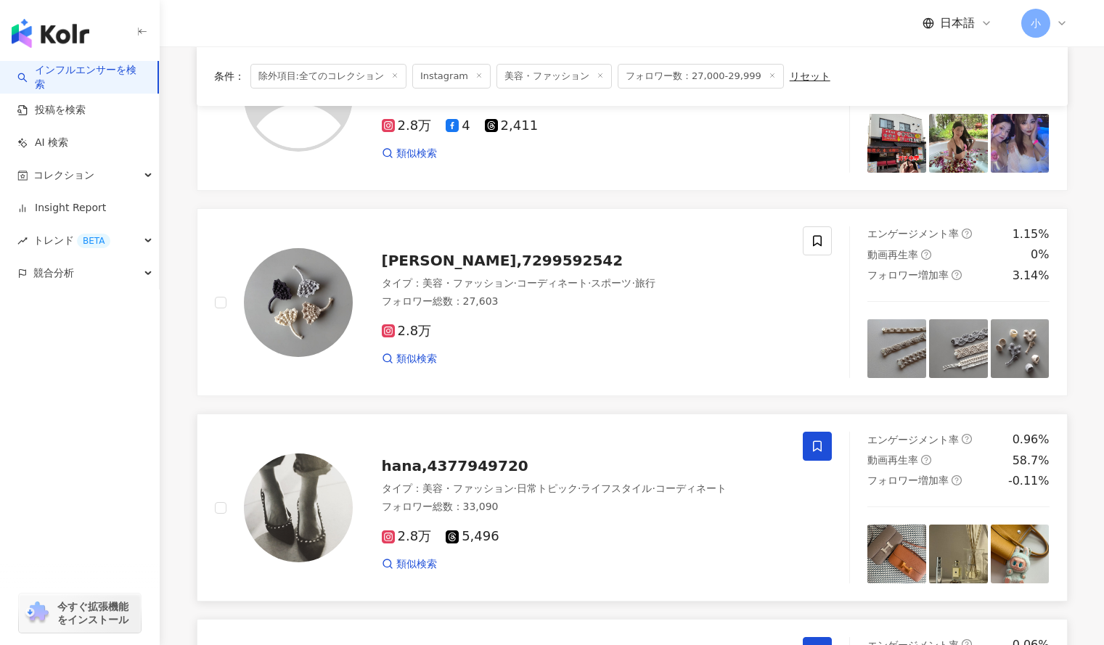
click at [815, 449] on icon at bounding box center [817, 446] width 13 height 13
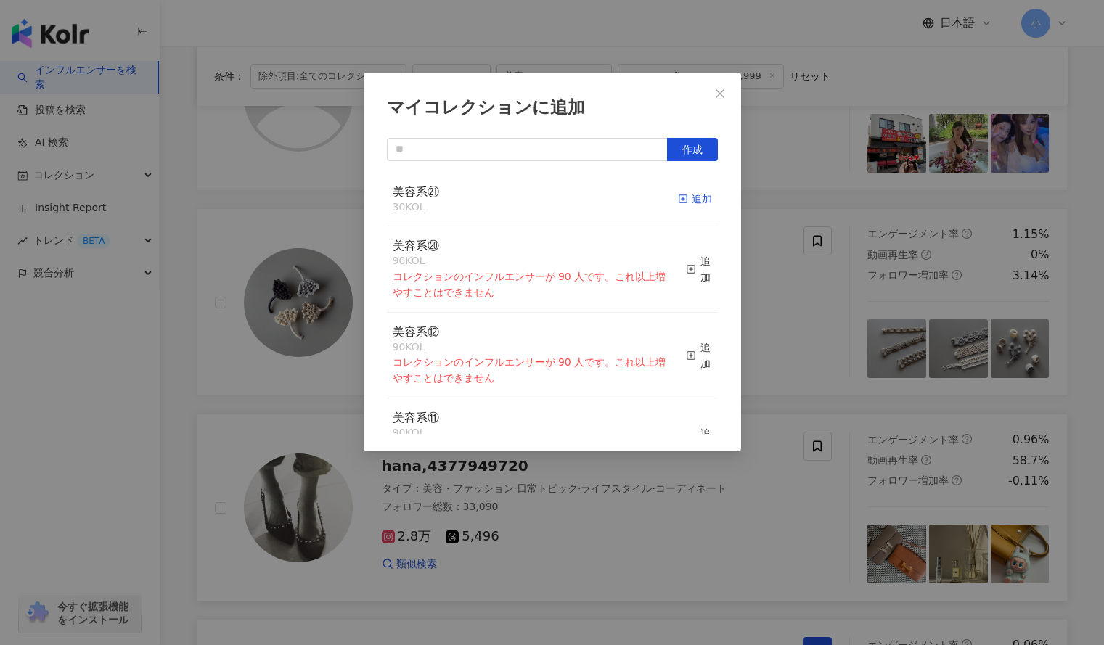
click at [688, 200] on div "追加" at bounding box center [695, 199] width 34 height 16
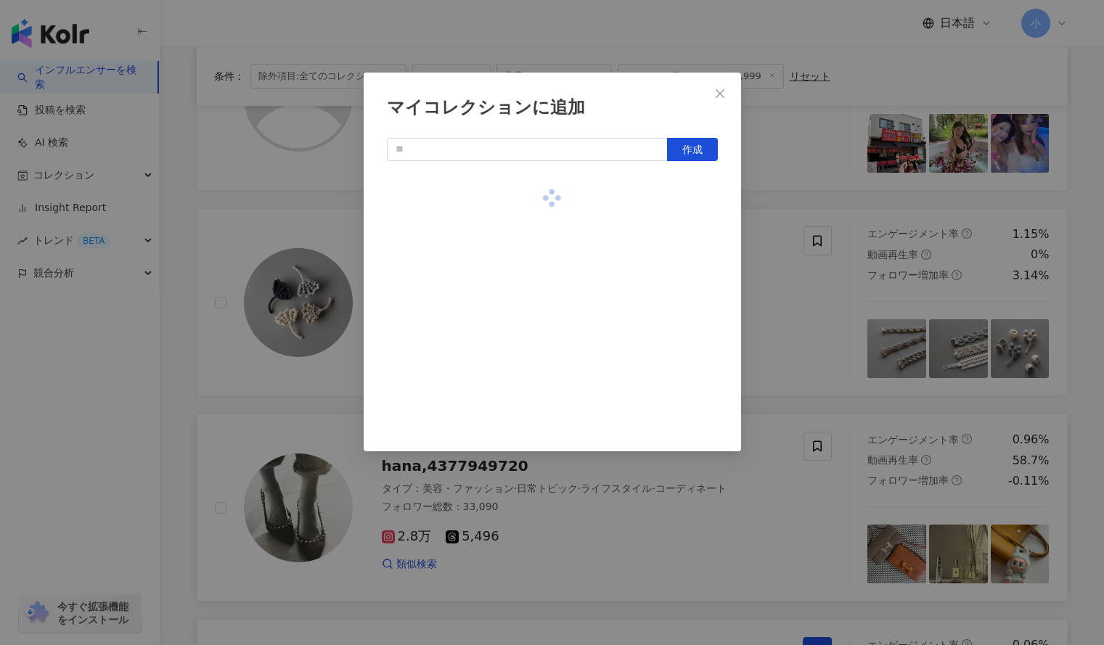
click at [761, 226] on div "マイコレクションに追加 作成" at bounding box center [552, 322] width 1104 height 645
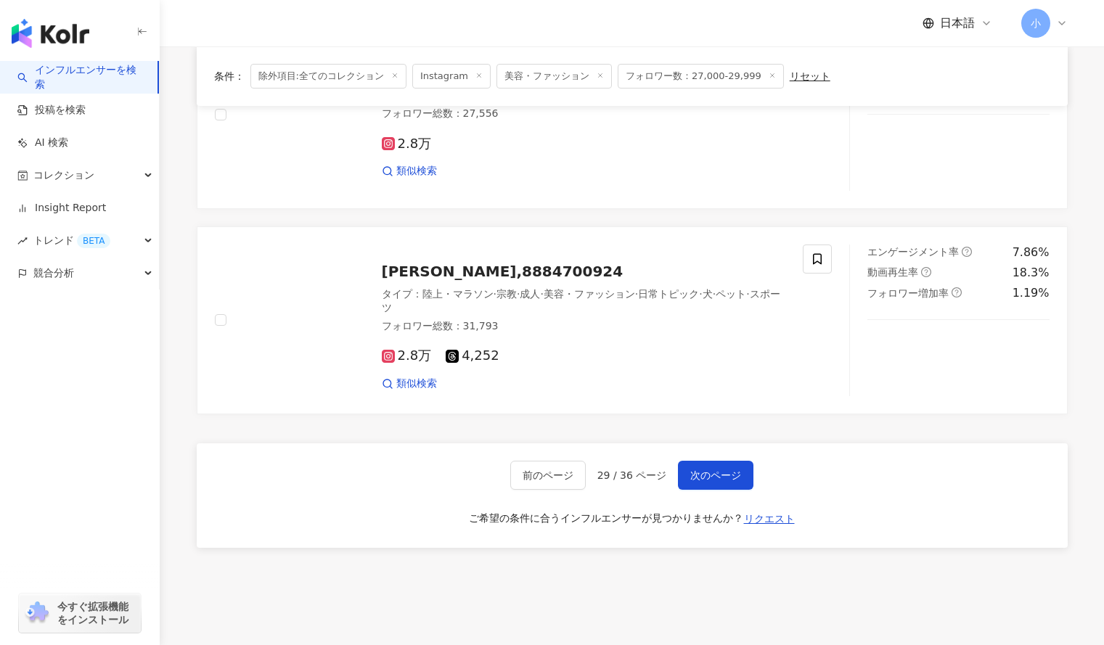
scroll to position [2356, 0]
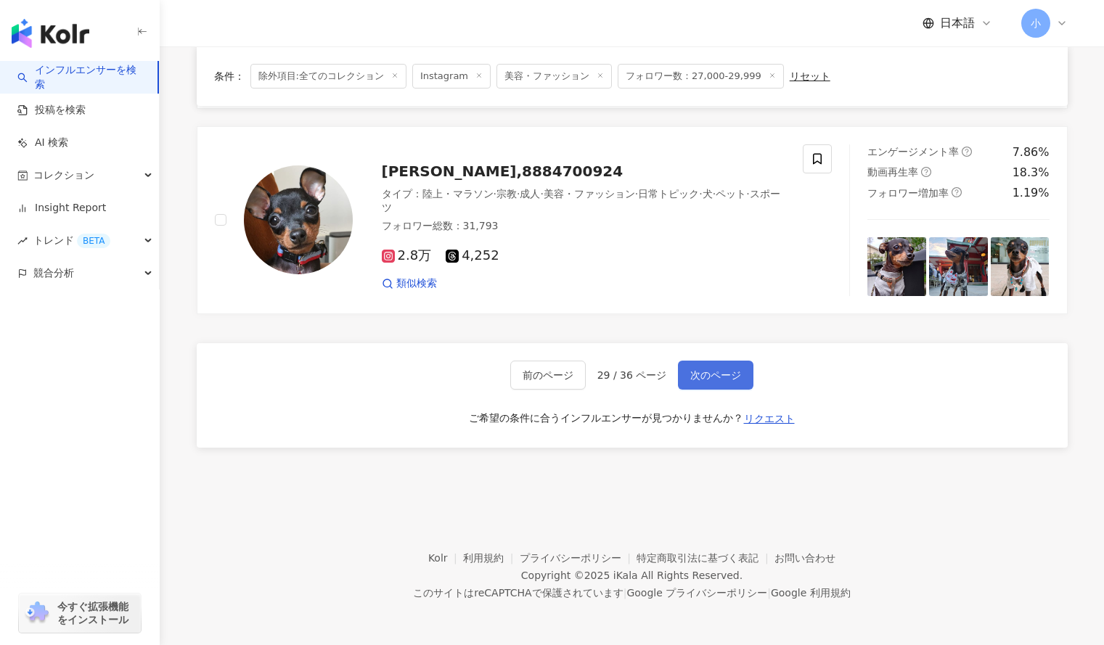
click at [696, 381] on span "次のページ" at bounding box center [715, 375] width 51 height 12
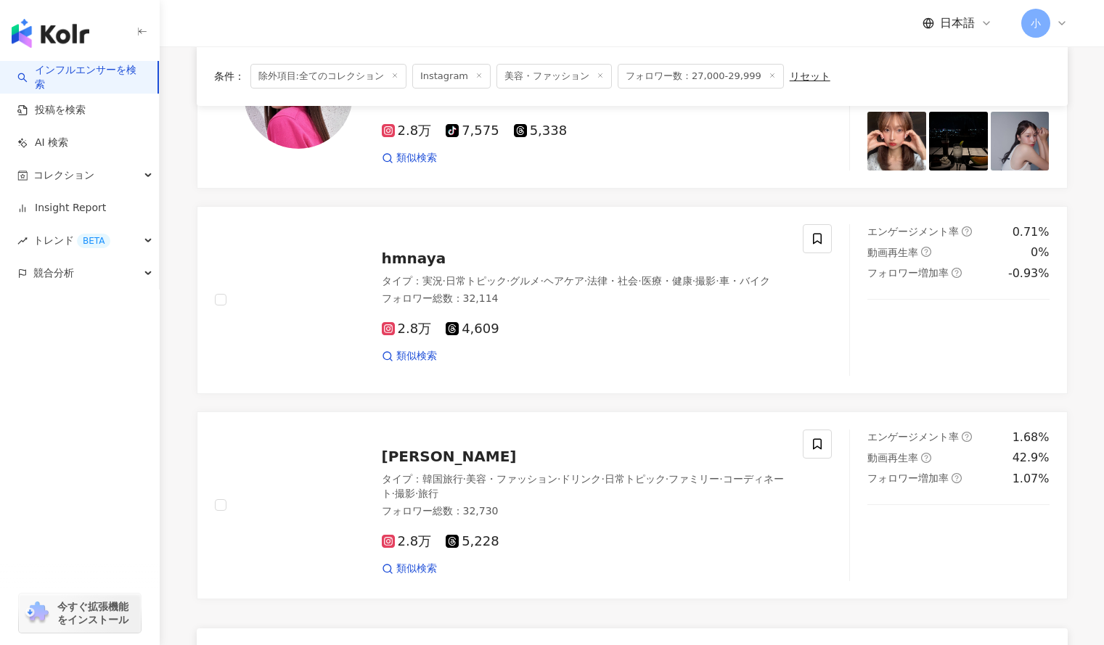
scroll to position [2102, 0]
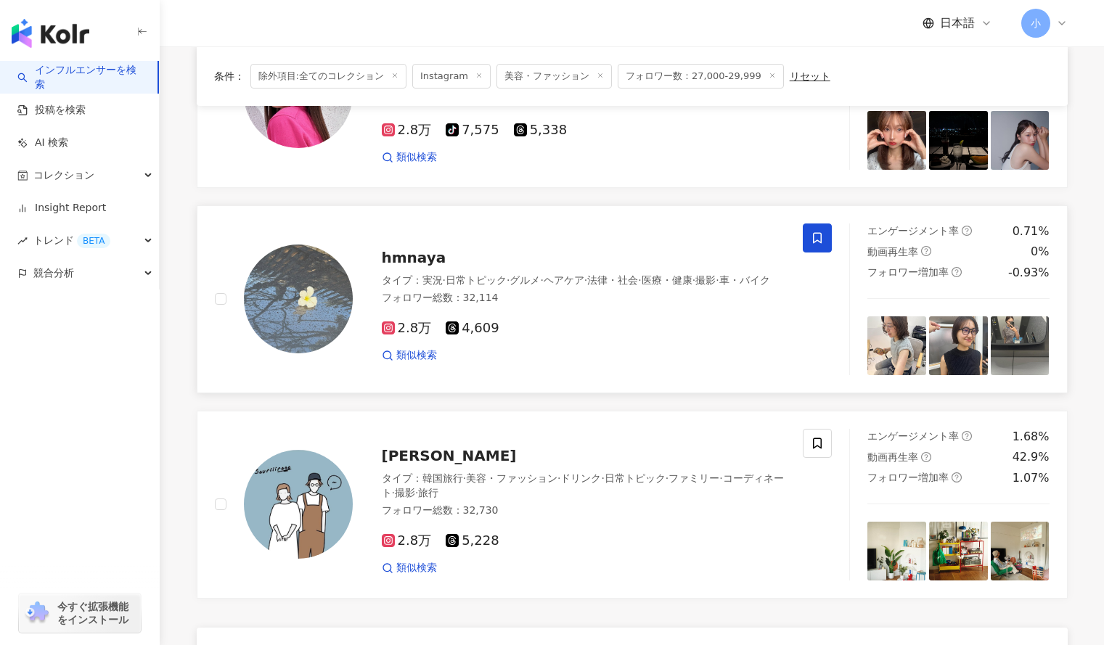
click at [821, 233] on icon at bounding box center [817, 237] width 9 height 11
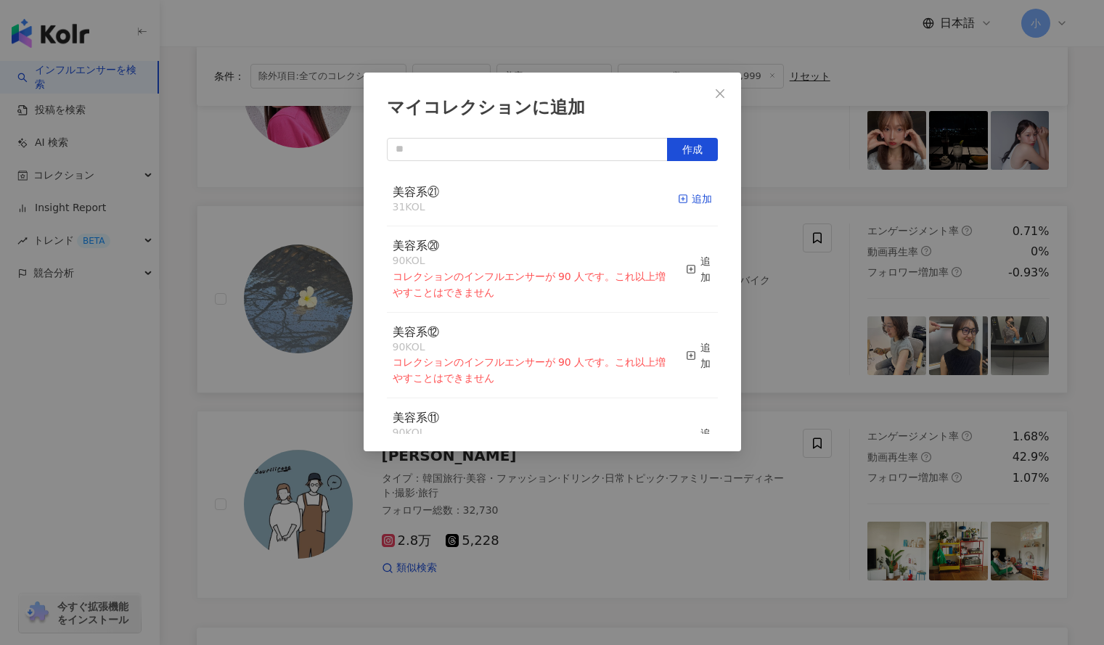
click at [695, 198] on div "追加" at bounding box center [695, 199] width 34 height 16
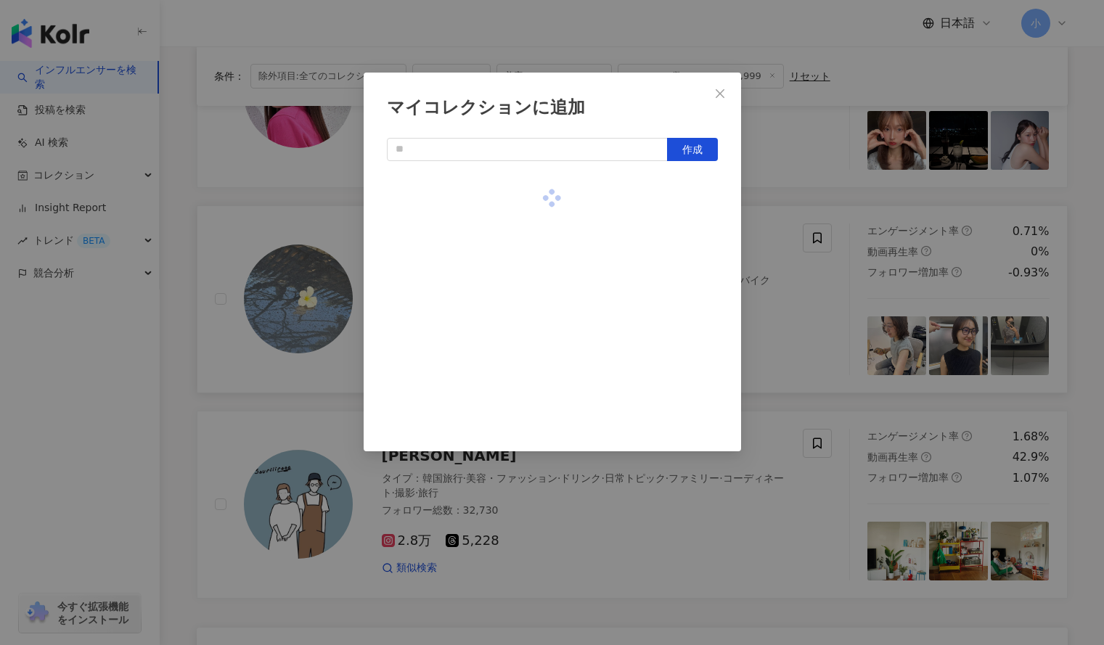
click at [867, 189] on div "マイコレクションに追加 作成" at bounding box center [552, 322] width 1104 height 645
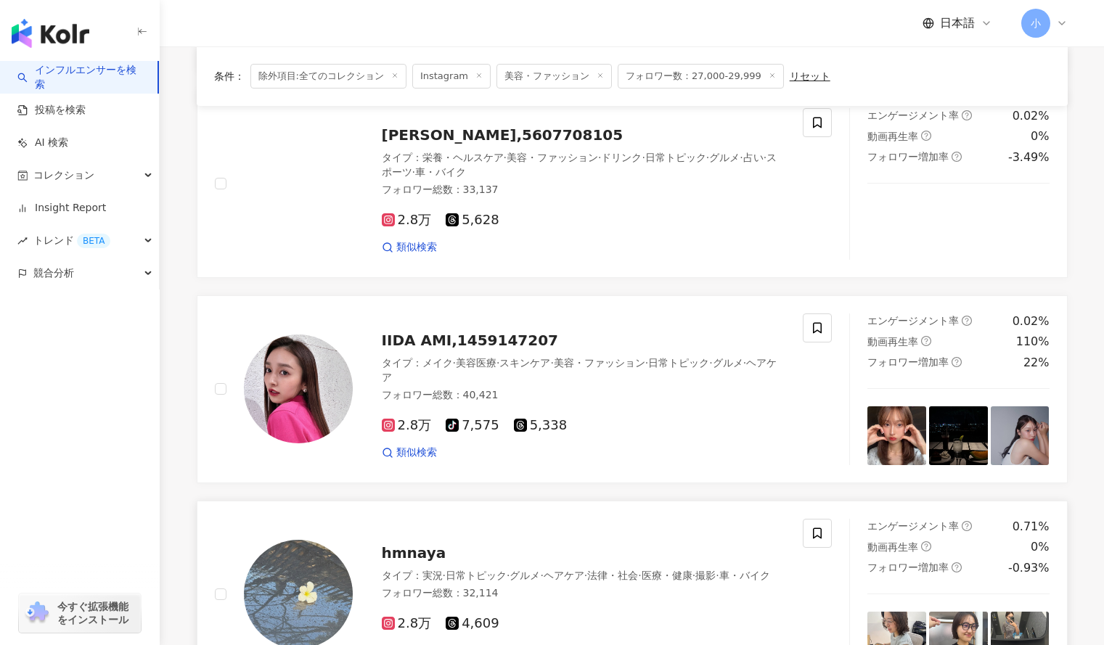
scroll to position [1802, 0]
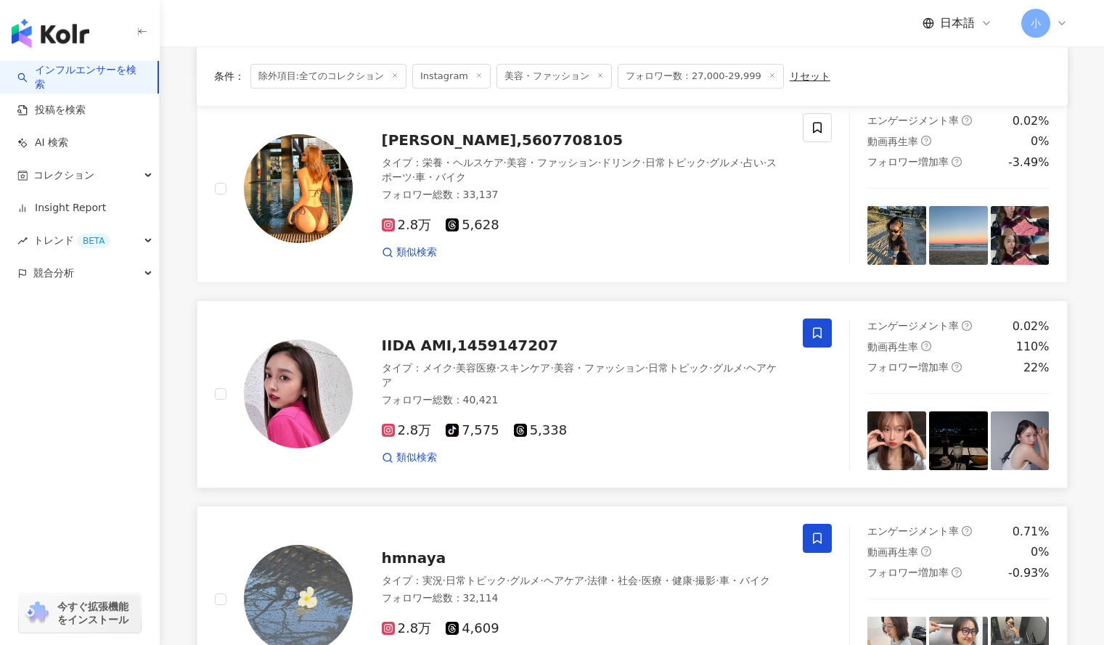
click at [818, 327] on icon at bounding box center [817, 333] width 13 height 13
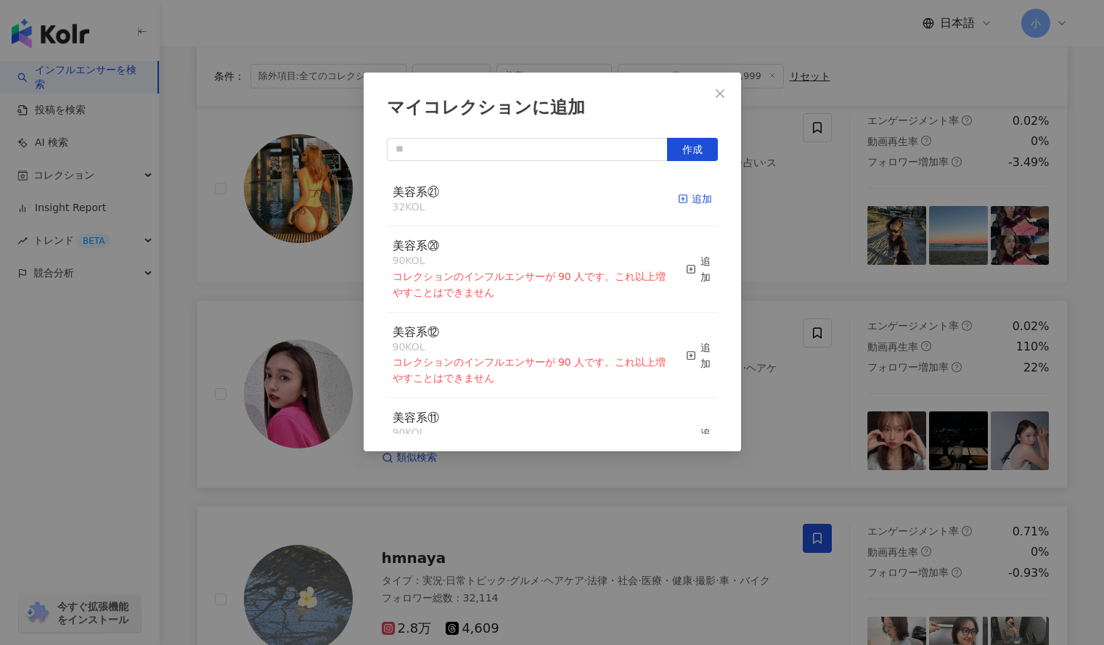
click at [678, 200] on div "追加" at bounding box center [695, 199] width 34 height 16
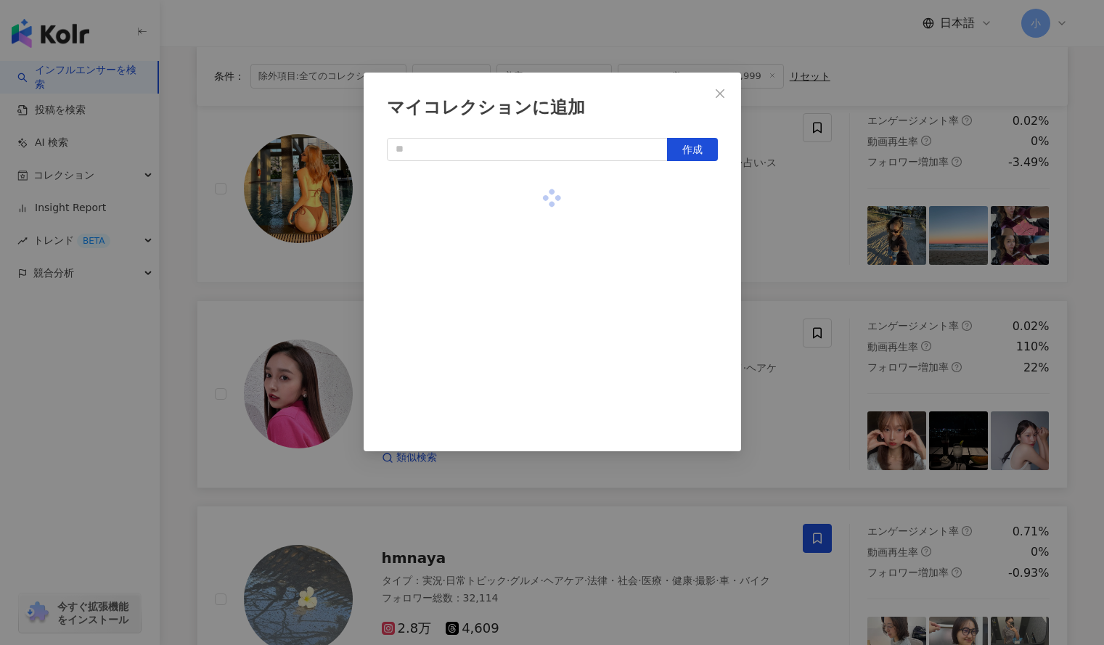
click at [787, 211] on div "マイコレクションに追加 作成" at bounding box center [552, 322] width 1104 height 645
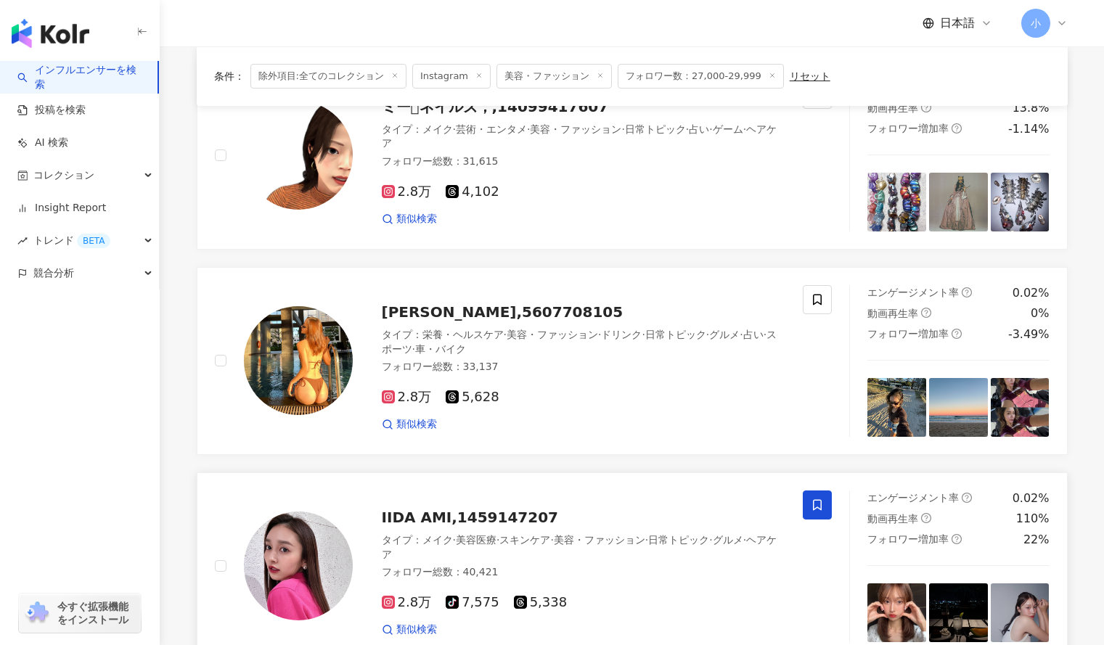
scroll to position [1607, 0]
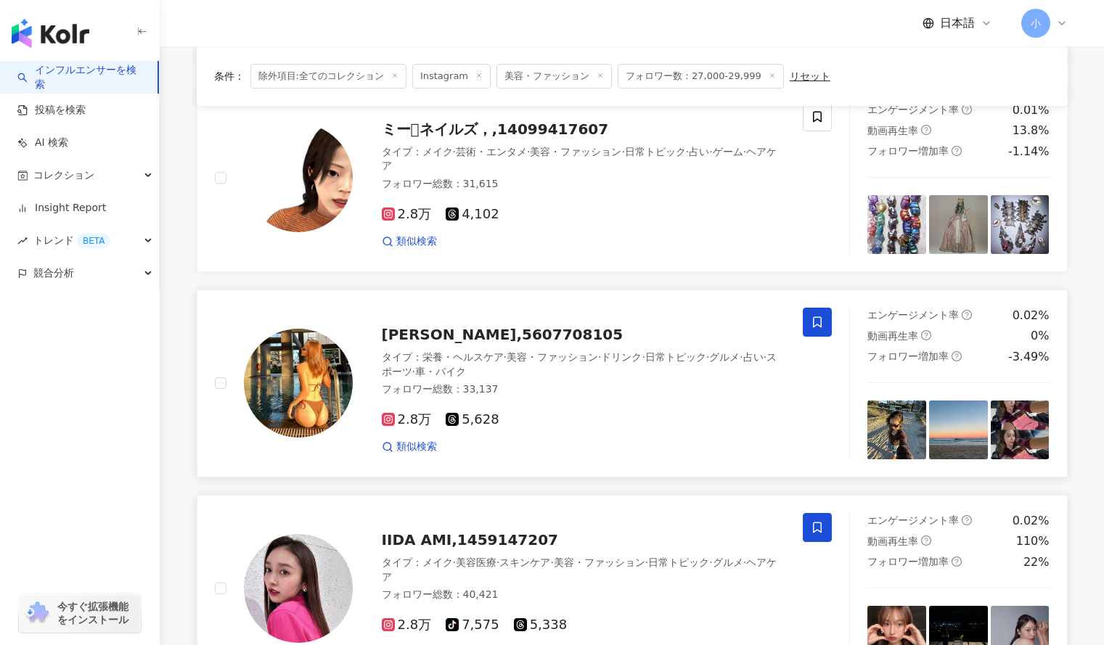
click at [812, 316] on icon at bounding box center [817, 322] width 13 height 13
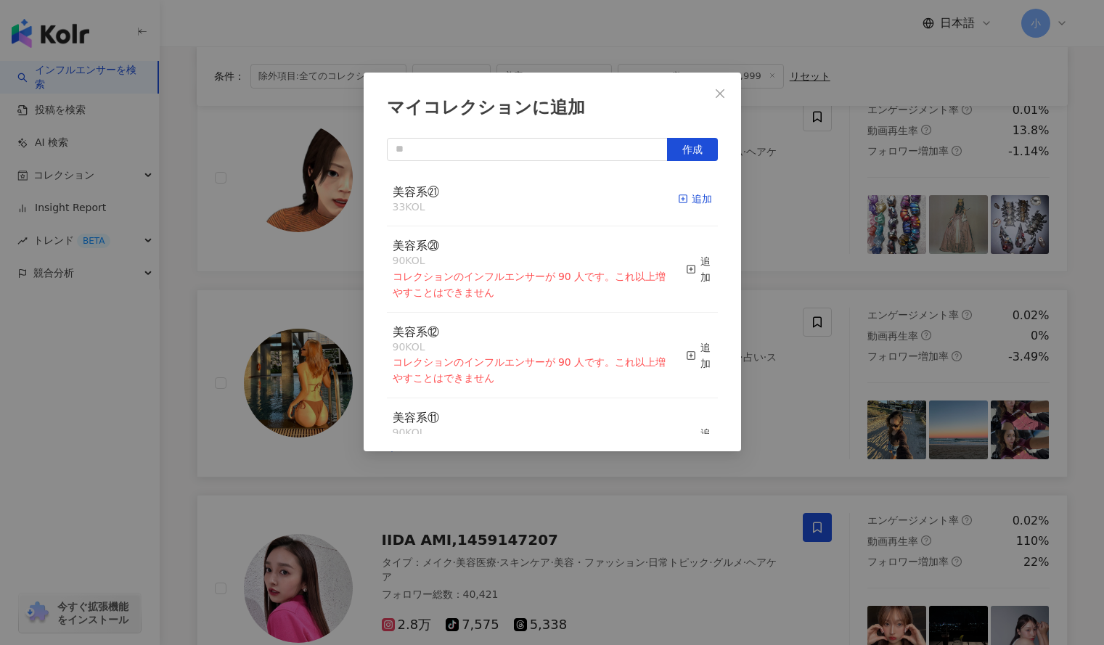
click at [692, 198] on div "追加" at bounding box center [695, 199] width 34 height 16
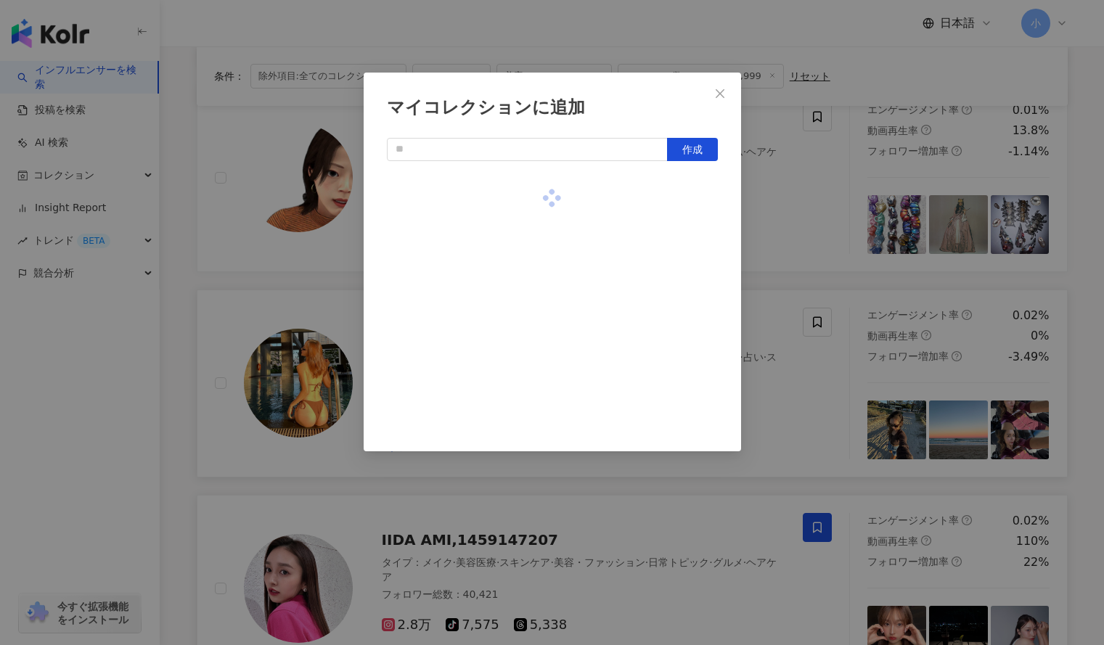
click at [774, 204] on div "マイコレクションに追加 作成" at bounding box center [552, 322] width 1104 height 645
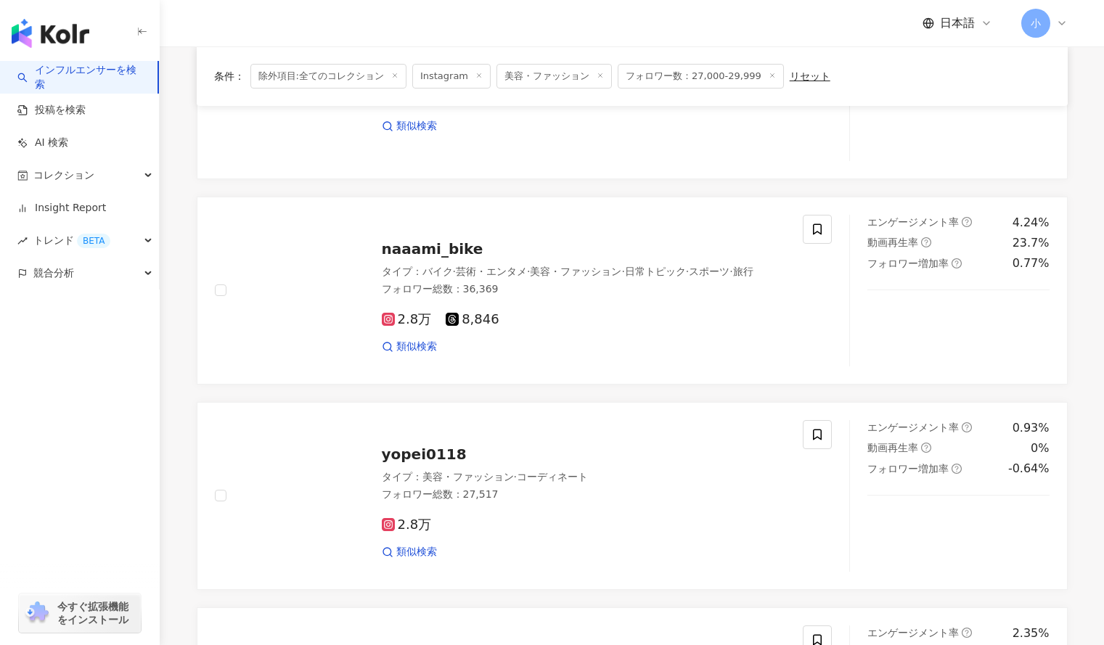
scroll to position [878, 0]
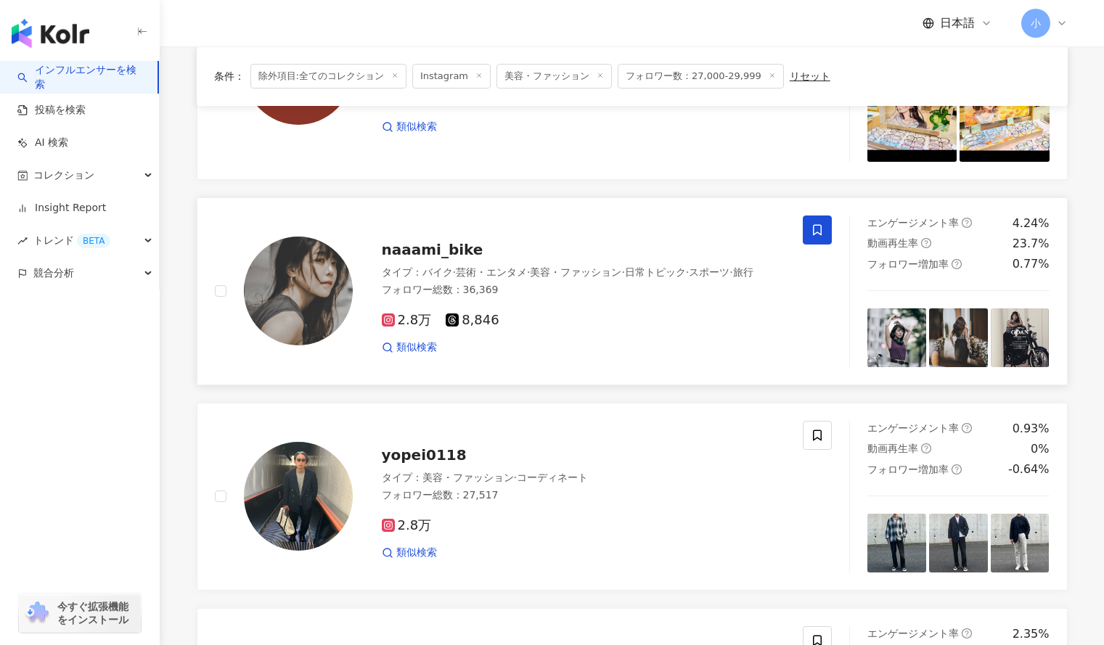
click at [815, 235] on icon at bounding box center [817, 230] width 13 height 13
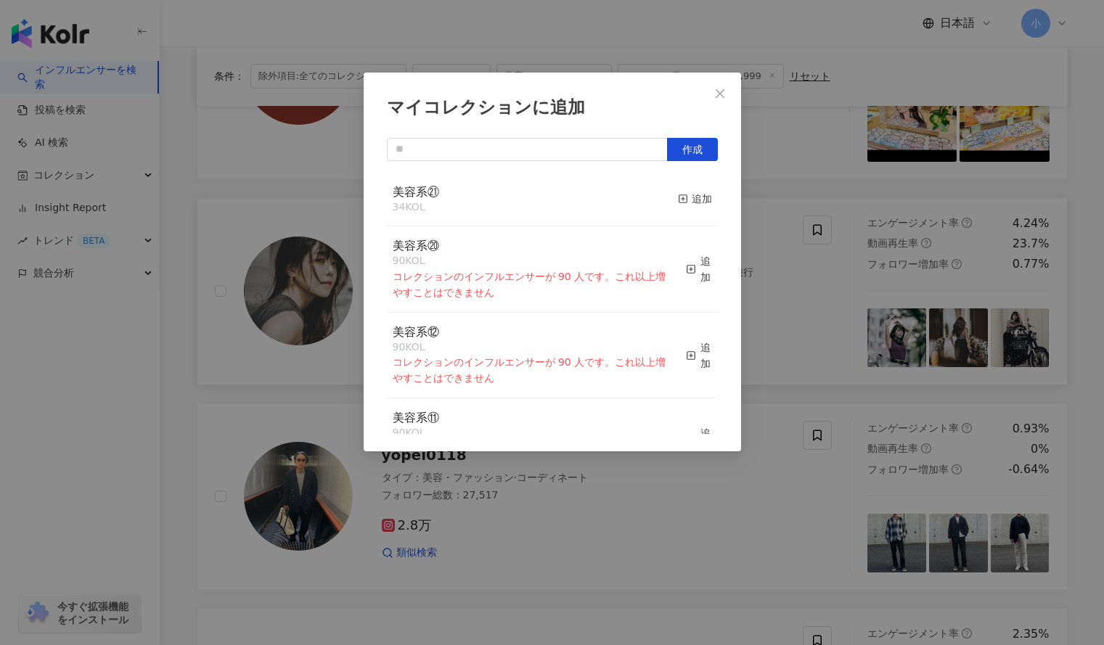
click at [774, 279] on div "マイコレクションに追加 作成 美容系㉑ 34 KOL 追加 美容系⑳ 90 KOL コレクションのインフルエンサーが 90 人です。これ以上増やすことはできま…" at bounding box center [552, 322] width 1104 height 645
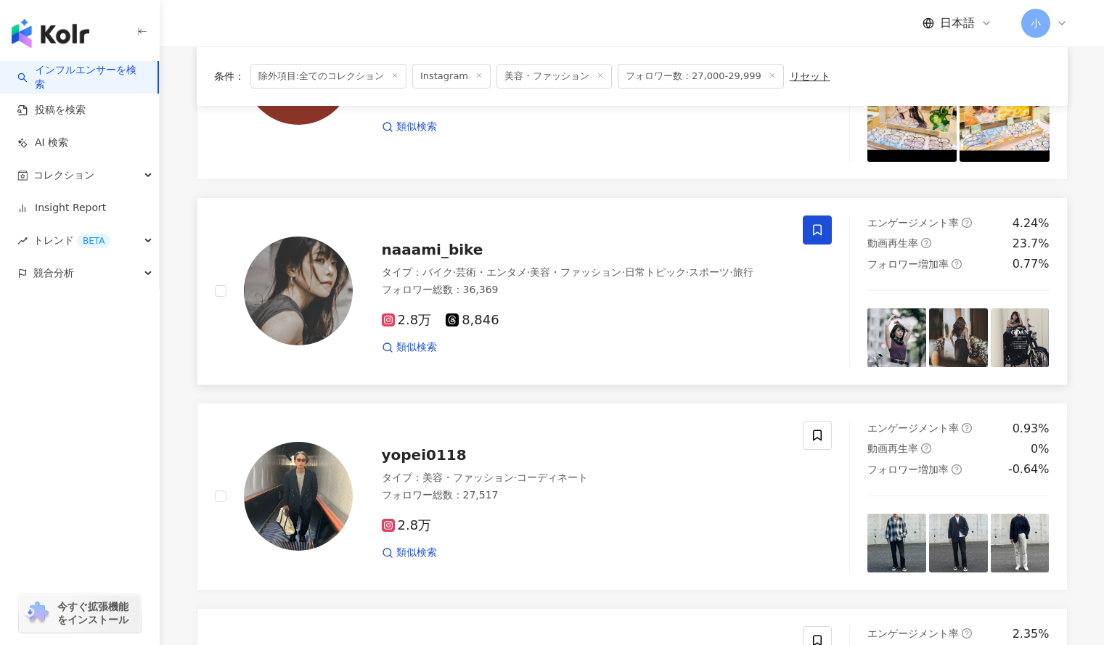
click at [817, 235] on icon at bounding box center [817, 230] width 13 height 13
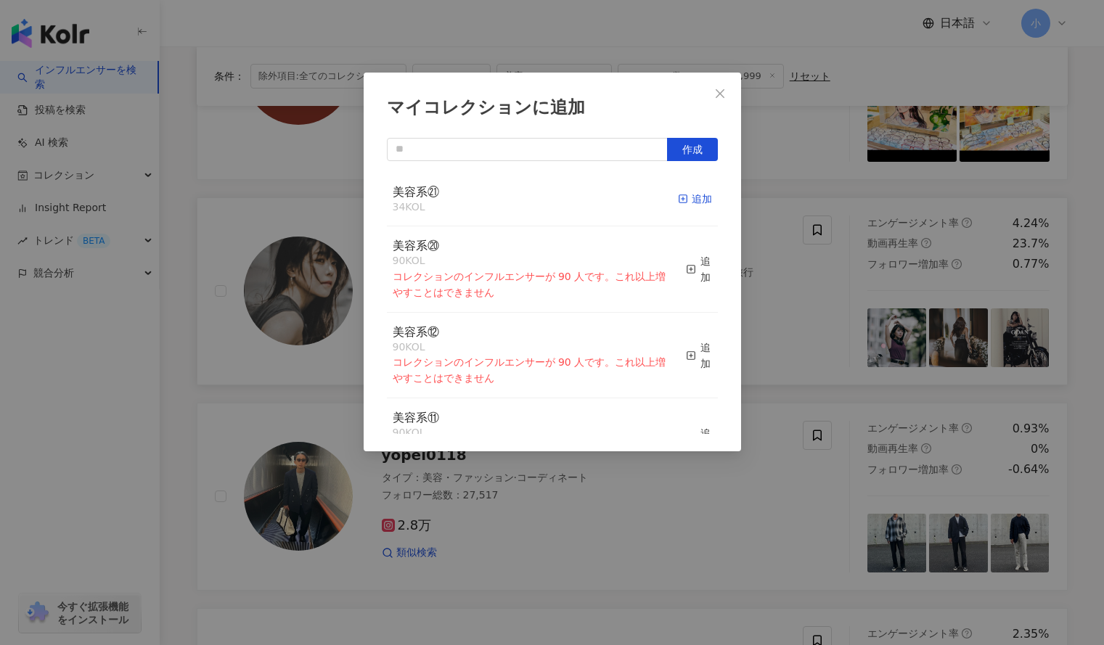
click at [687, 206] on div "追加" at bounding box center [695, 199] width 34 height 16
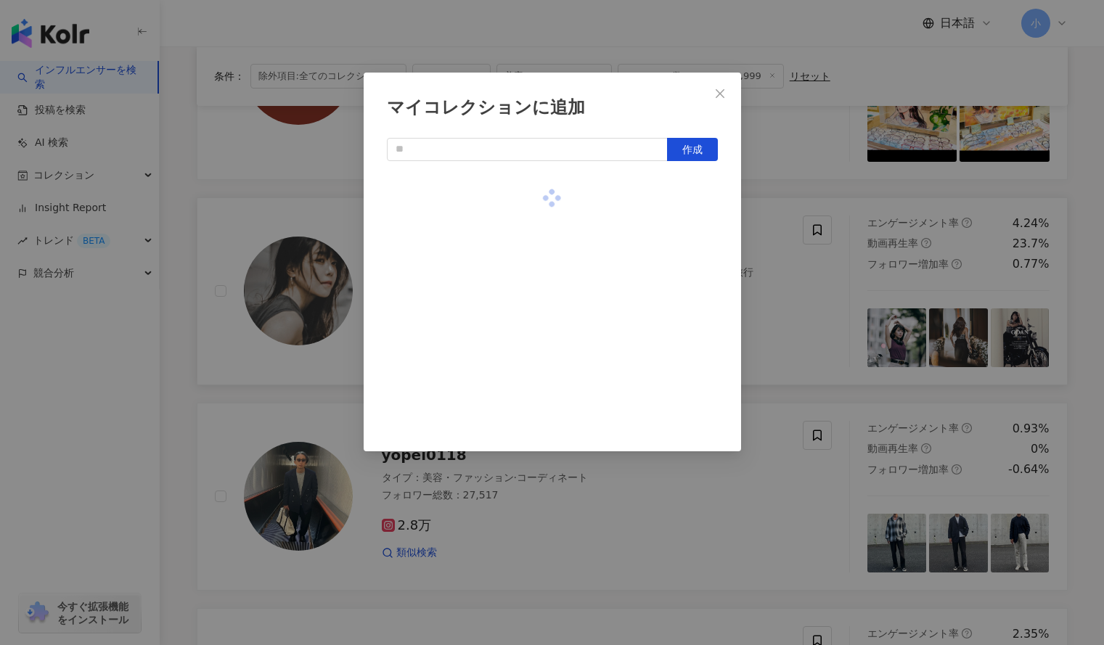
click at [792, 205] on div "マイコレクションに追加 作成" at bounding box center [552, 322] width 1104 height 645
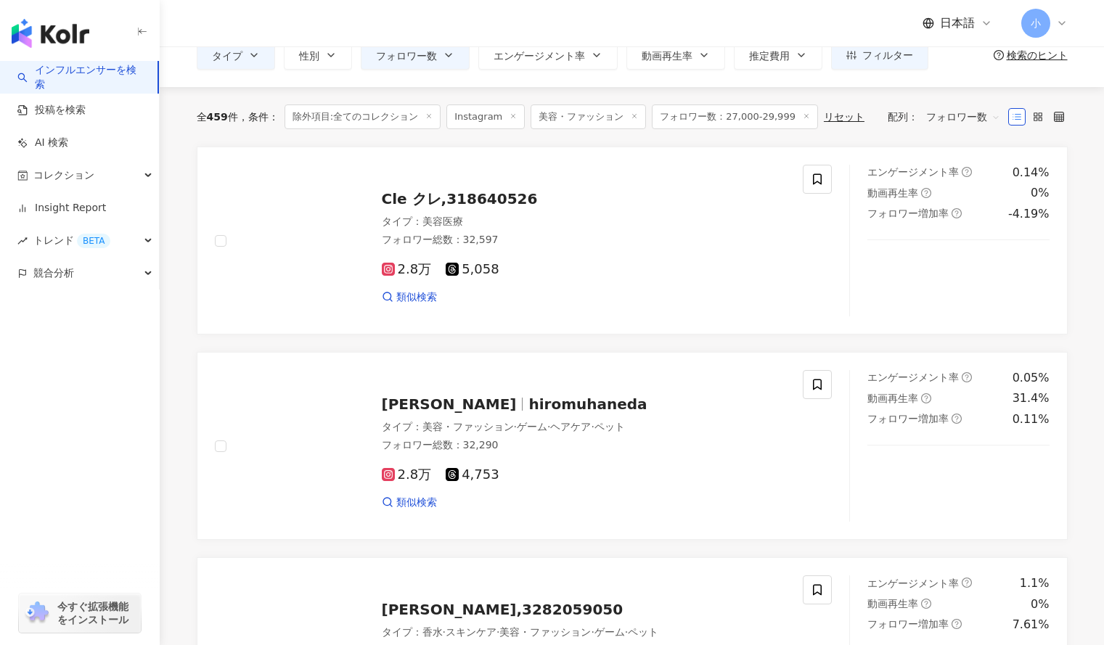
scroll to position [75, 0]
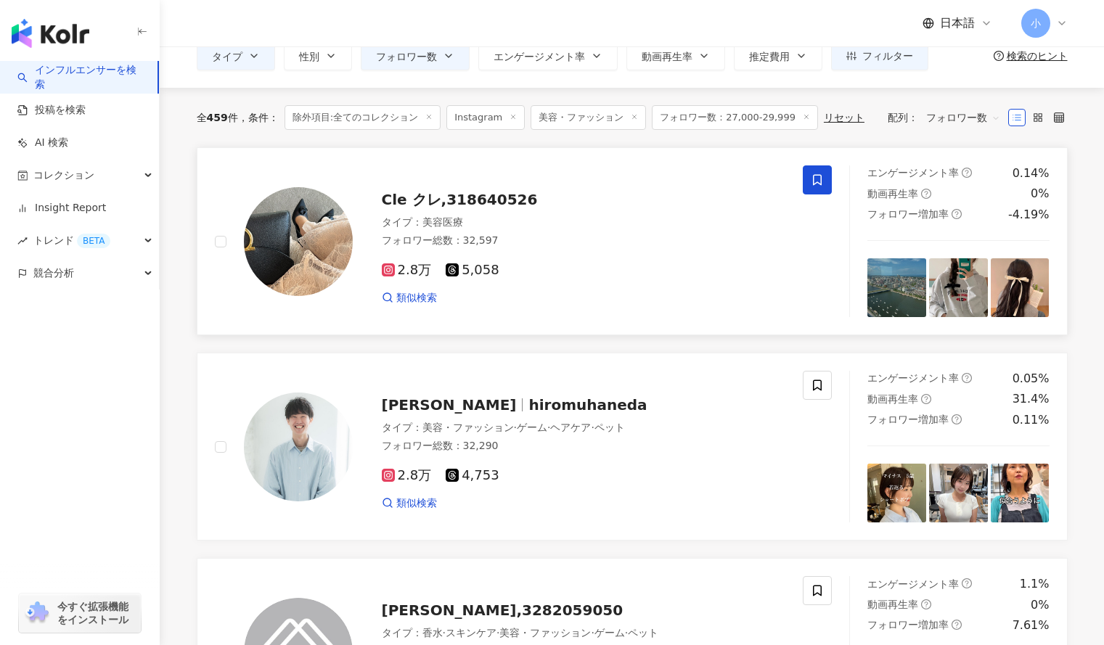
click at [819, 179] on icon at bounding box center [817, 179] width 13 height 13
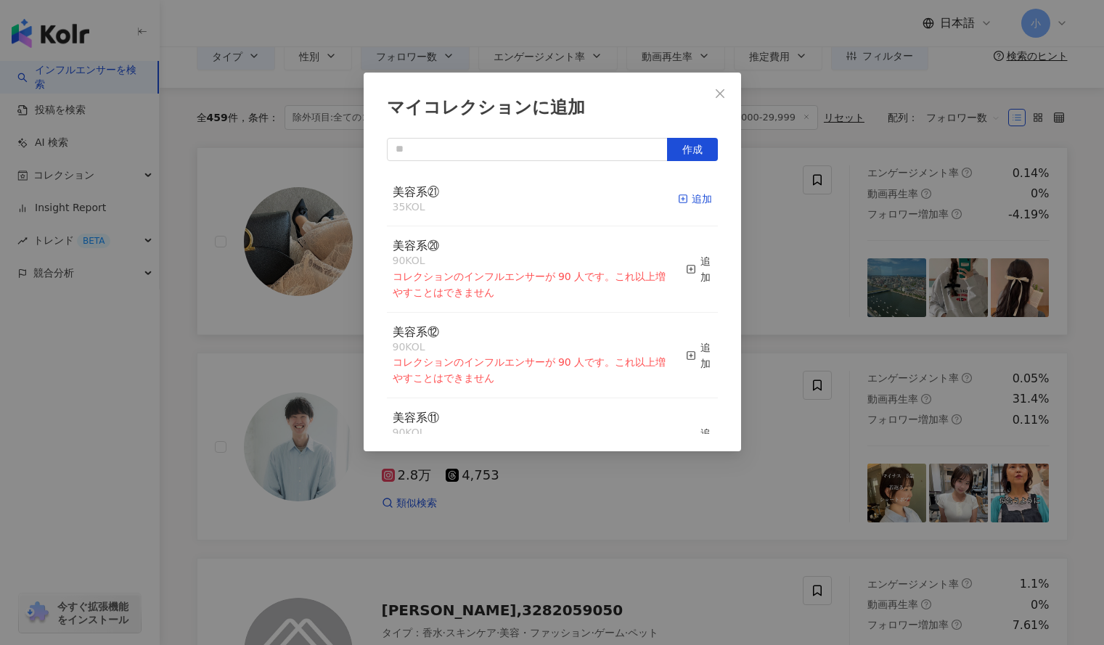
click at [684, 195] on div "追加" at bounding box center [695, 199] width 34 height 16
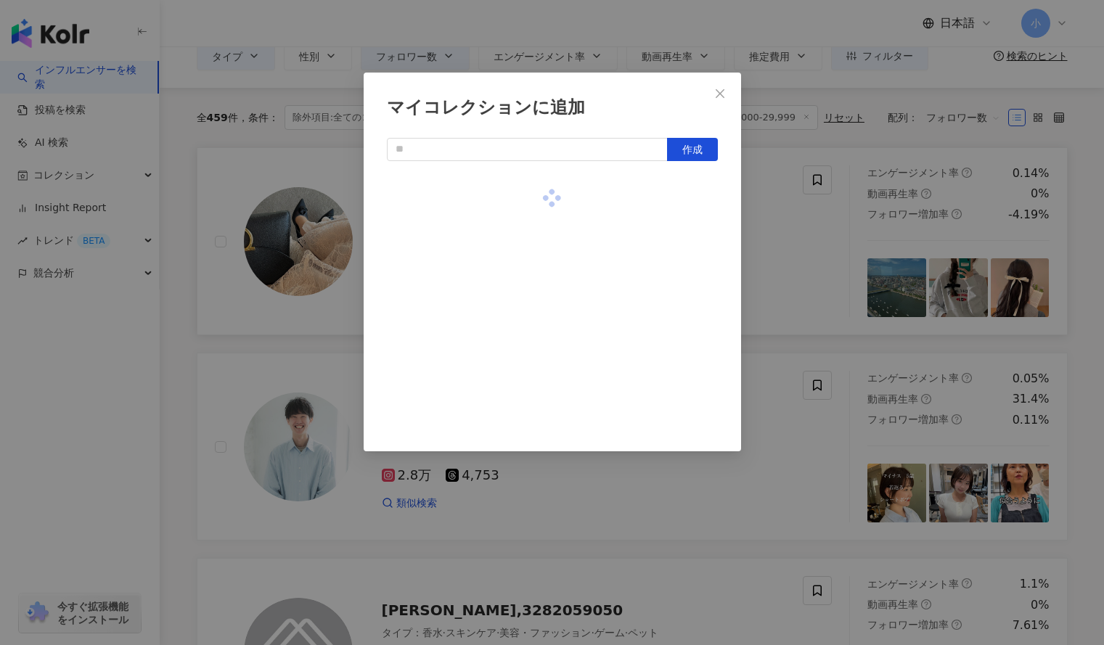
click at [817, 241] on div "マイコレクションに追加 作成" at bounding box center [552, 322] width 1104 height 645
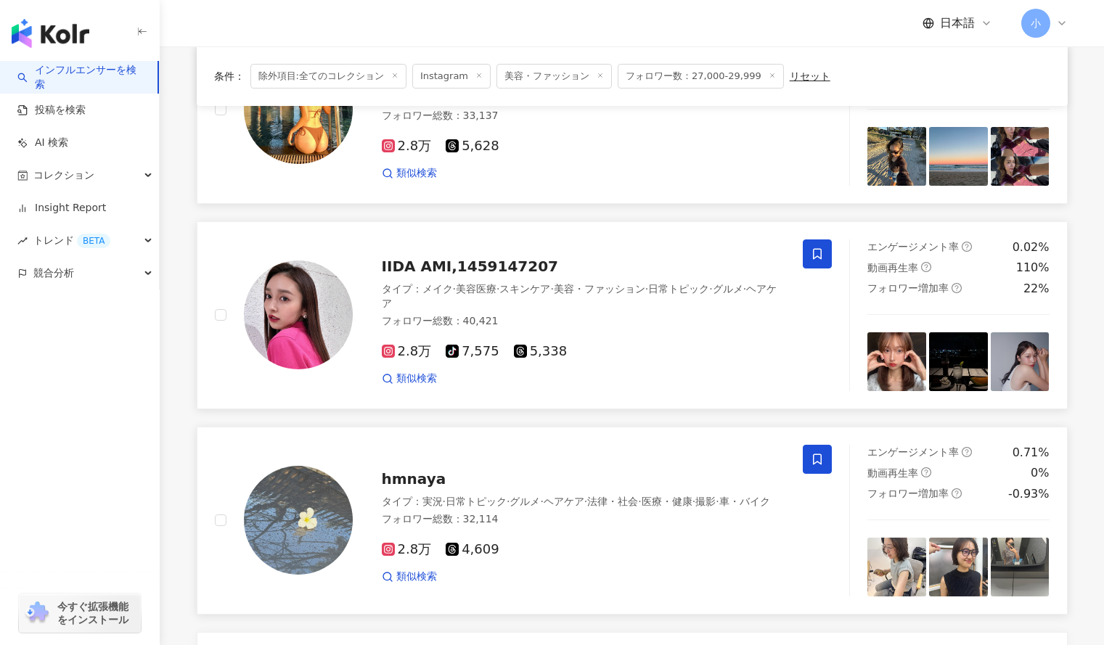
scroll to position [2387, 0]
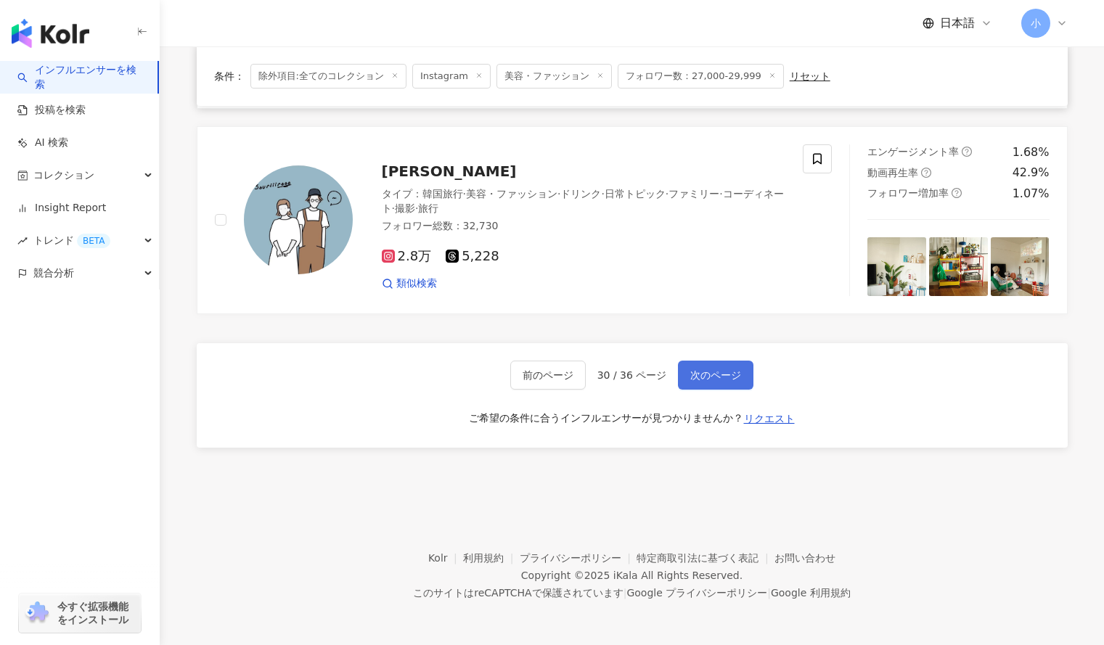
click at [714, 380] on span "次のページ" at bounding box center [715, 375] width 51 height 12
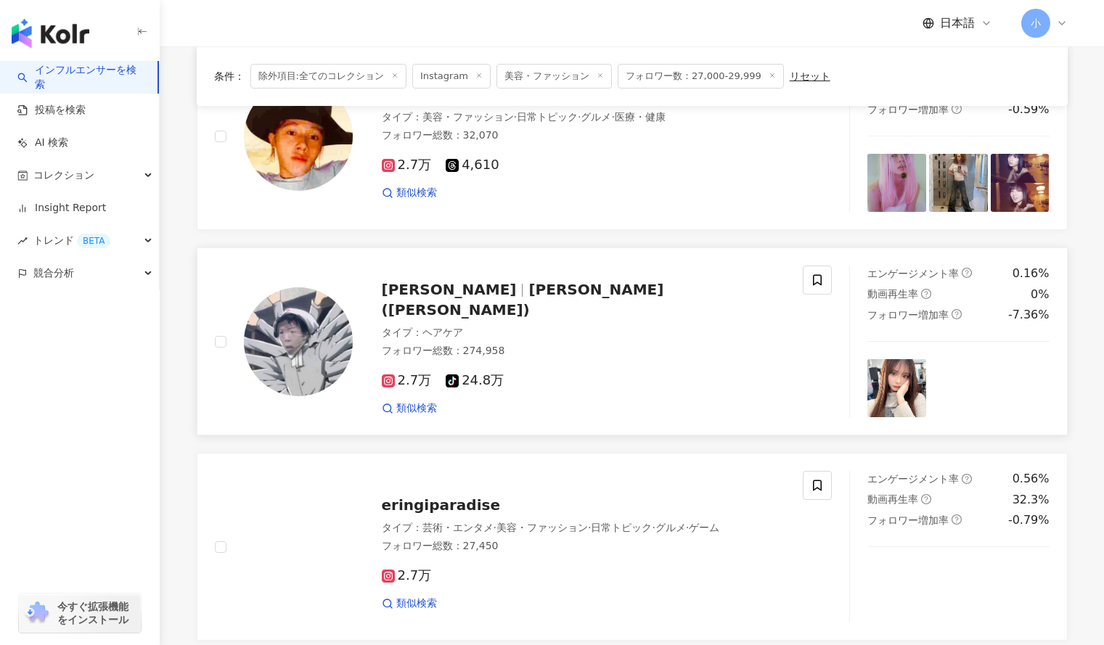
scroll to position [1412, 0]
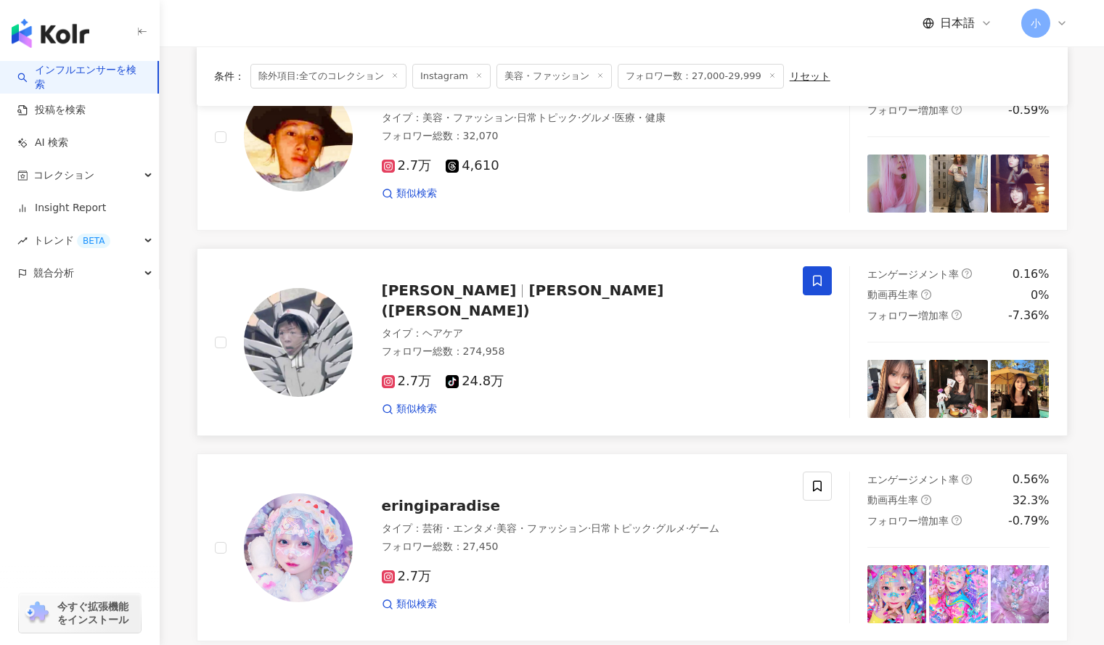
click at [819, 282] on icon at bounding box center [817, 280] width 13 height 13
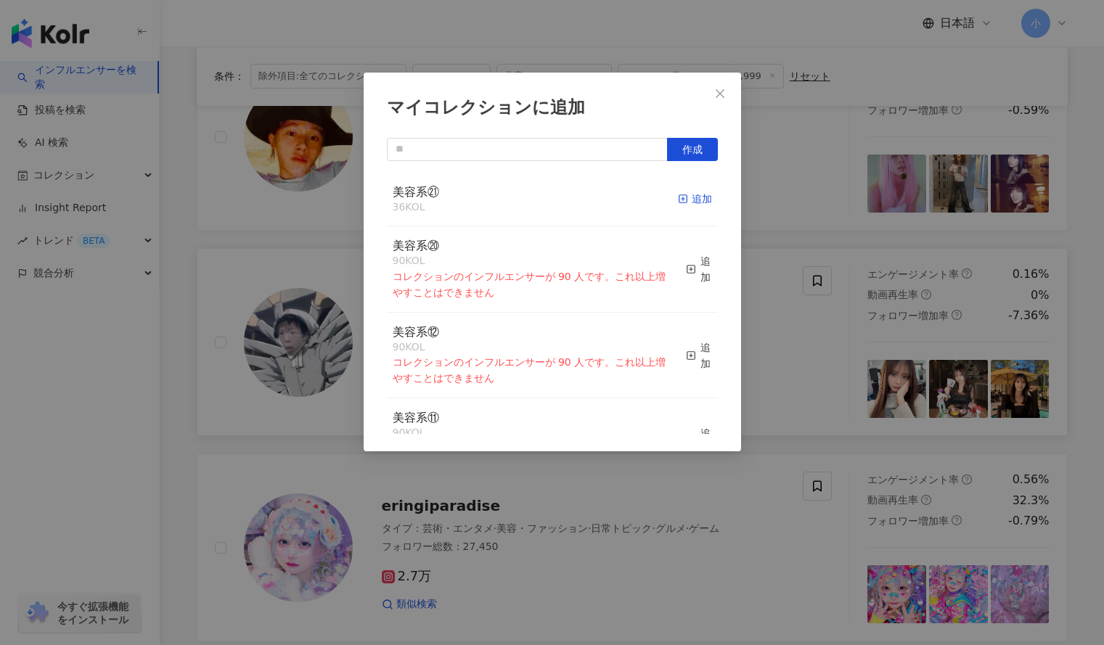
click at [678, 202] on icon "button" at bounding box center [683, 199] width 10 height 10
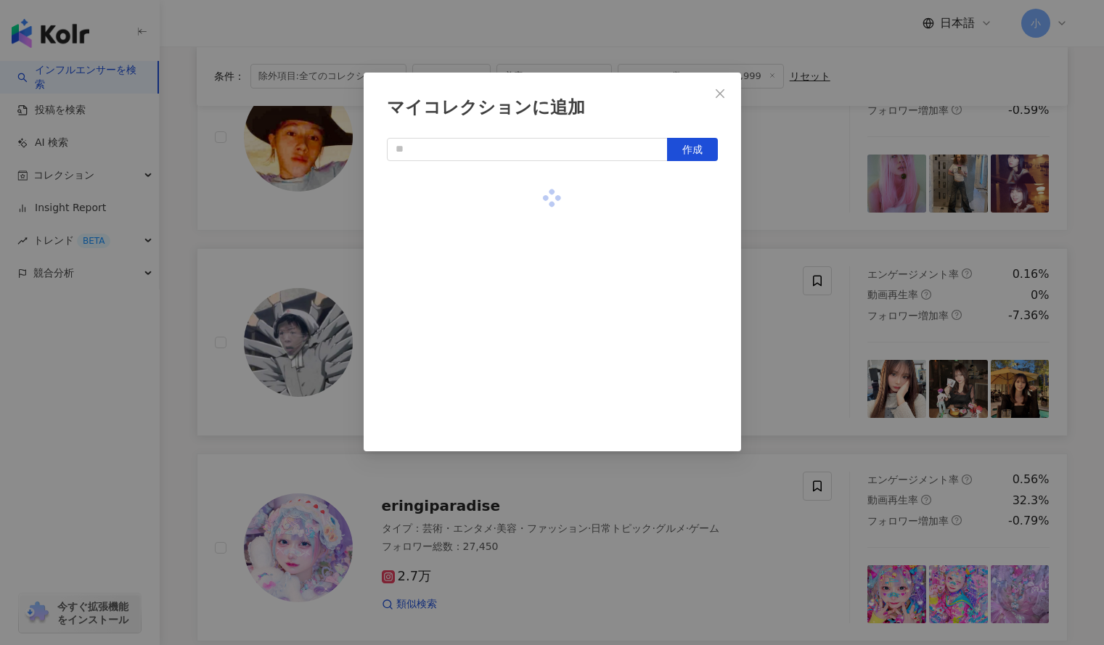
click at [794, 214] on div "マイコレクションに追加 作成" at bounding box center [552, 322] width 1104 height 645
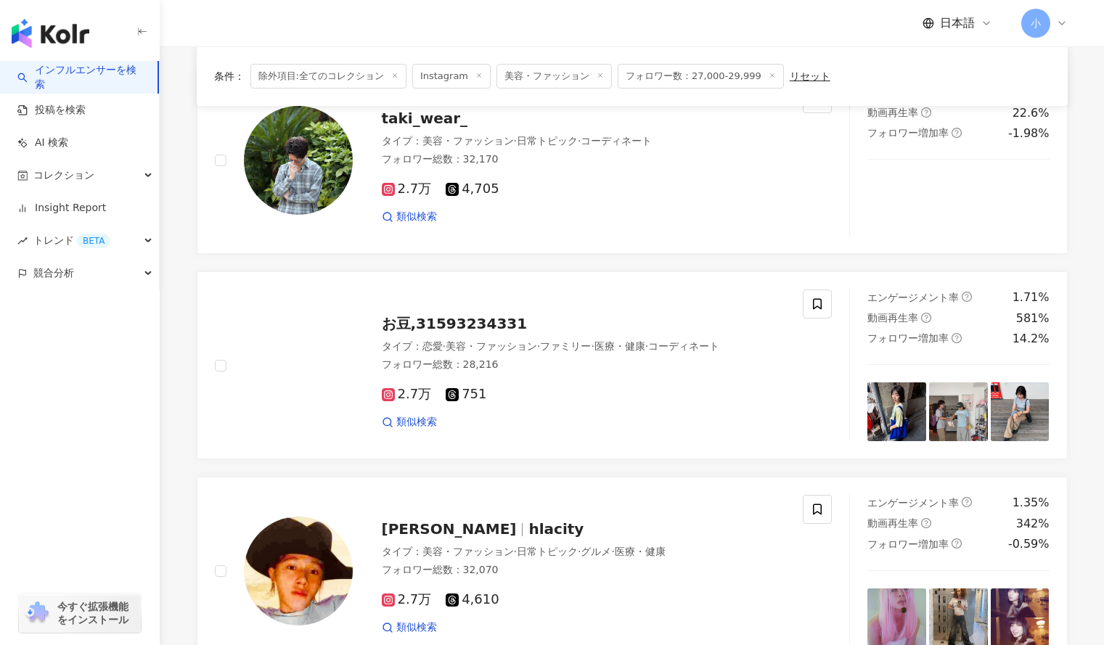
scroll to position [978, 0]
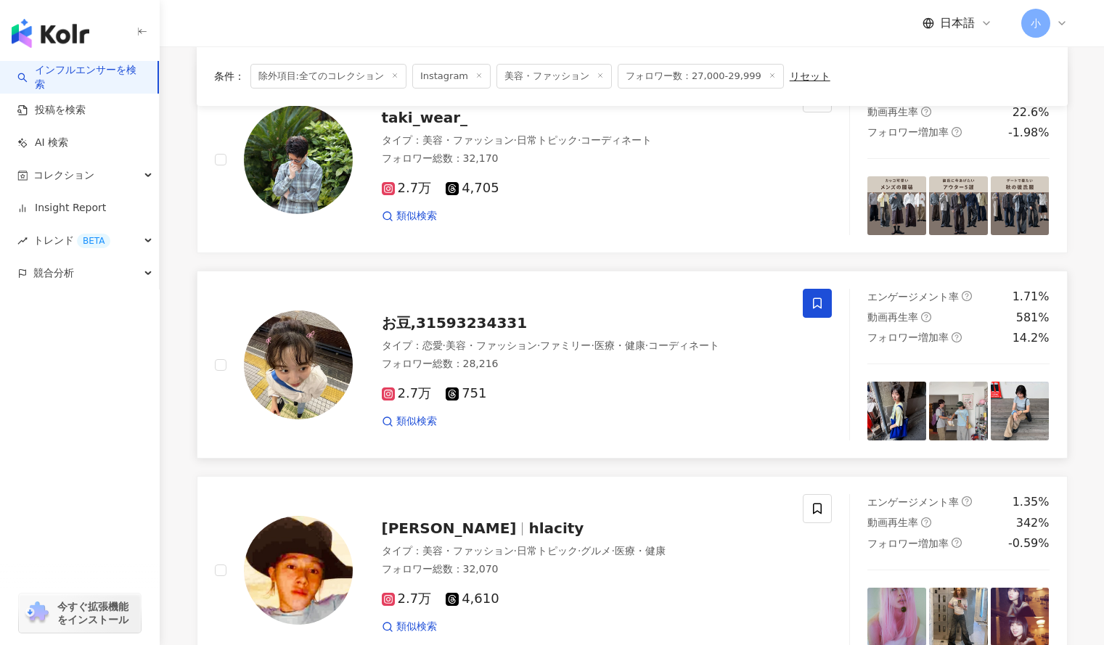
click at [815, 309] on icon at bounding box center [817, 303] width 13 height 13
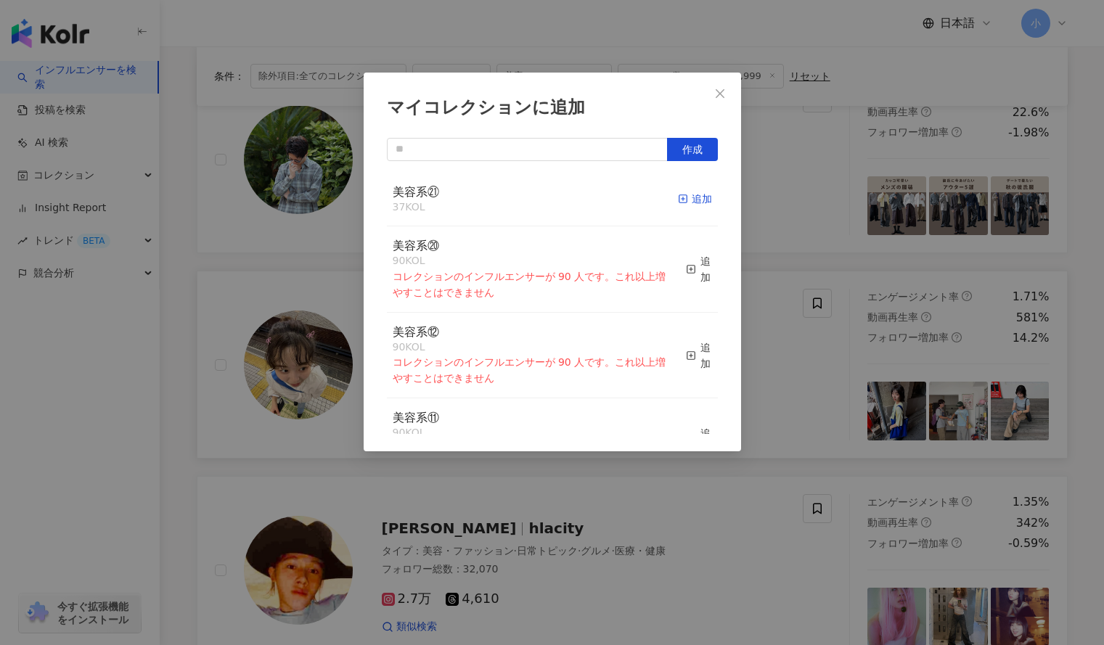
click at [678, 196] on icon "button" at bounding box center [683, 199] width 10 height 10
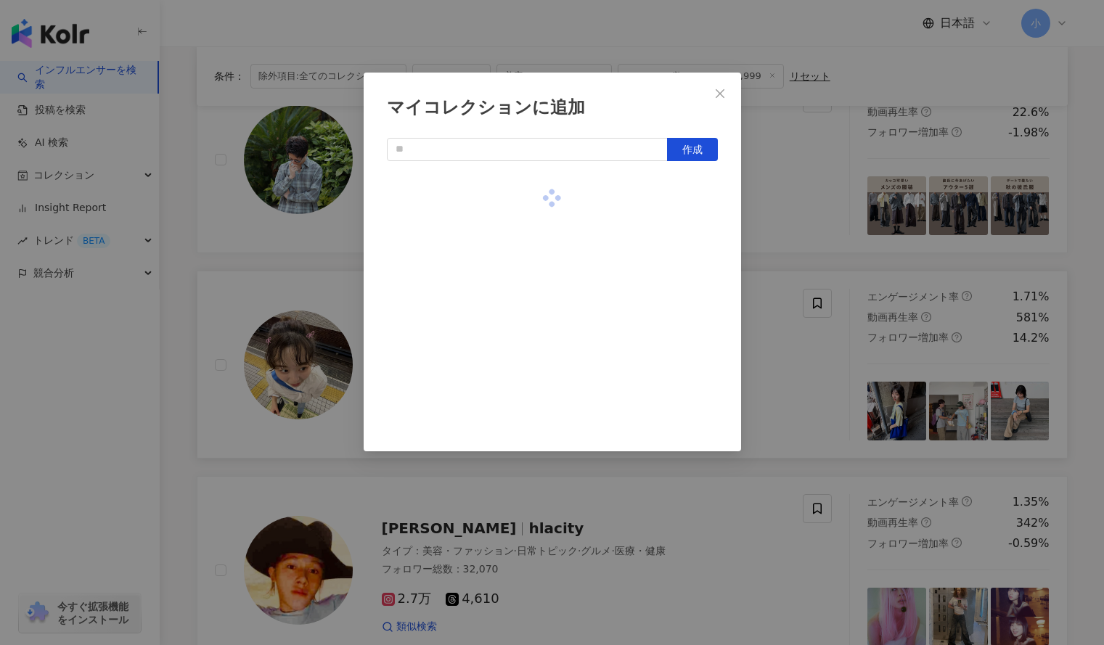
click at [805, 203] on div "マイコレクションに追加 作成" at bounding box center [552, 322] width 1104 height 645
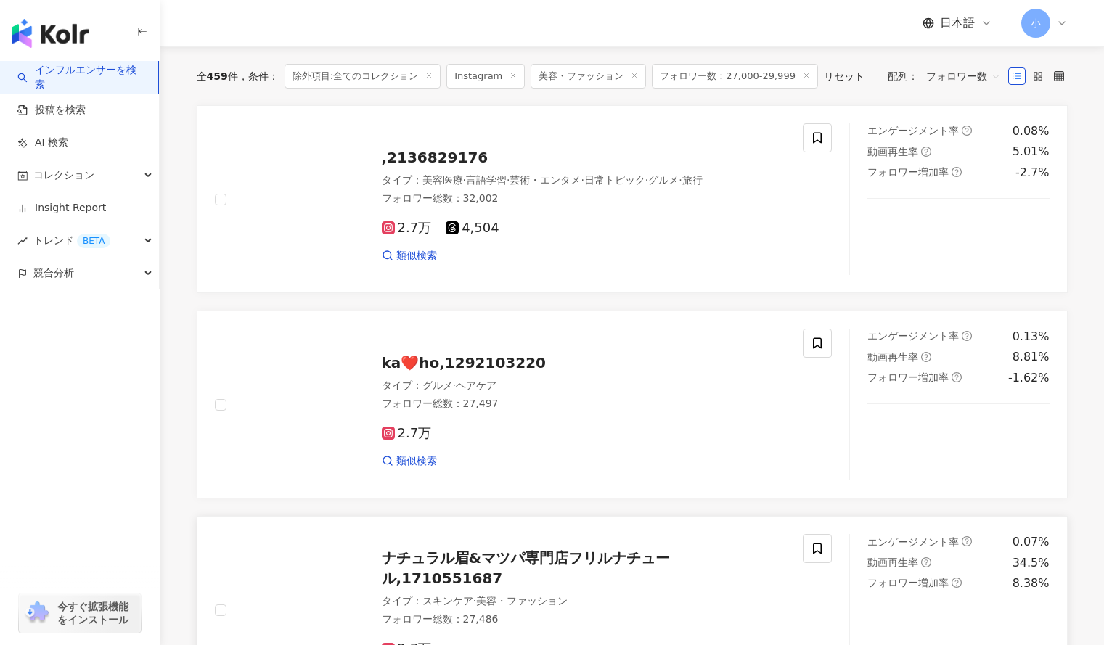
scroll to position [107, 0]
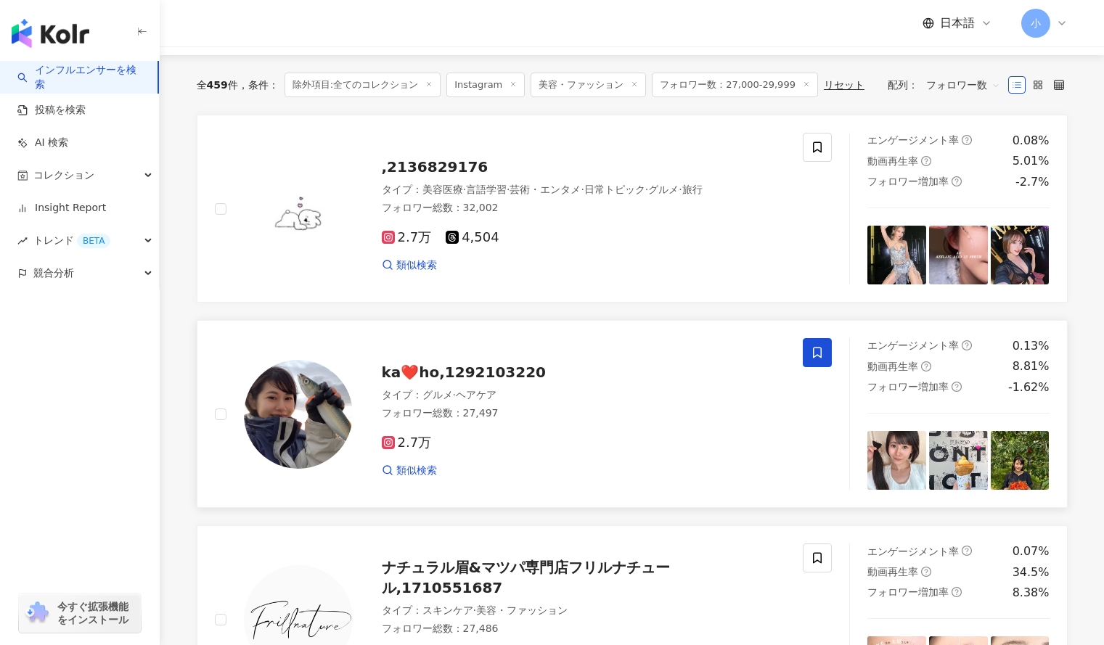
click at [816, 353] on icon at bounding box center [817, 352] width 13 height 13
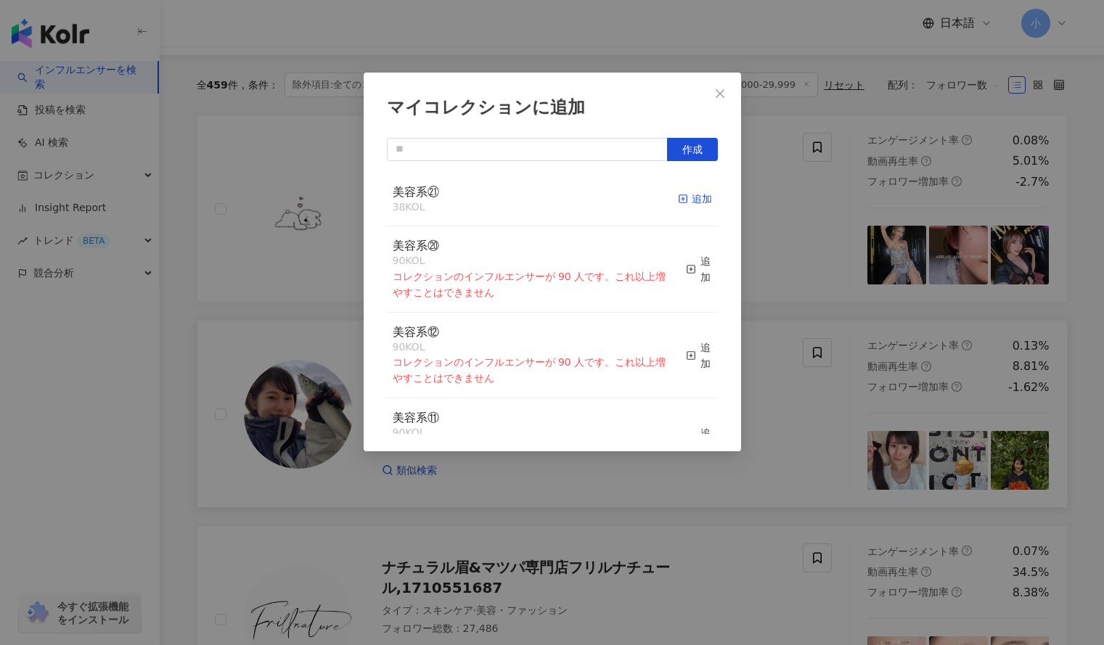
click at [687, 207] on div "追加" at bounding box center [695, 199] width 34 height 16
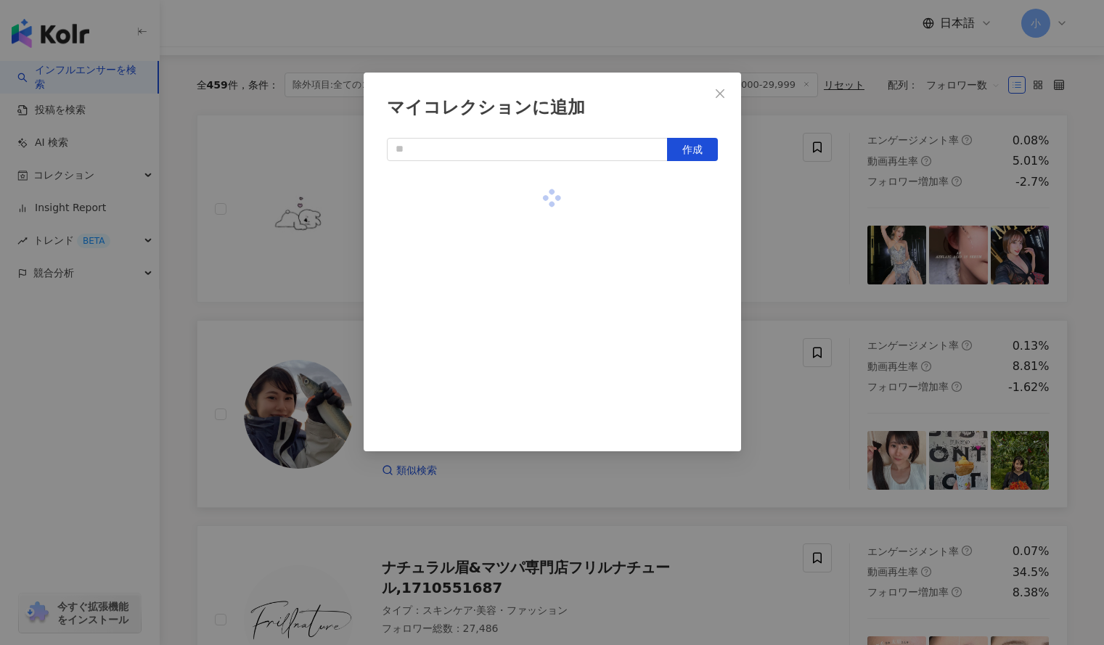
click at [771, 235] on div "マイコレクションに追加 作成" at bounding box center [552, 322] width 1104 height 645
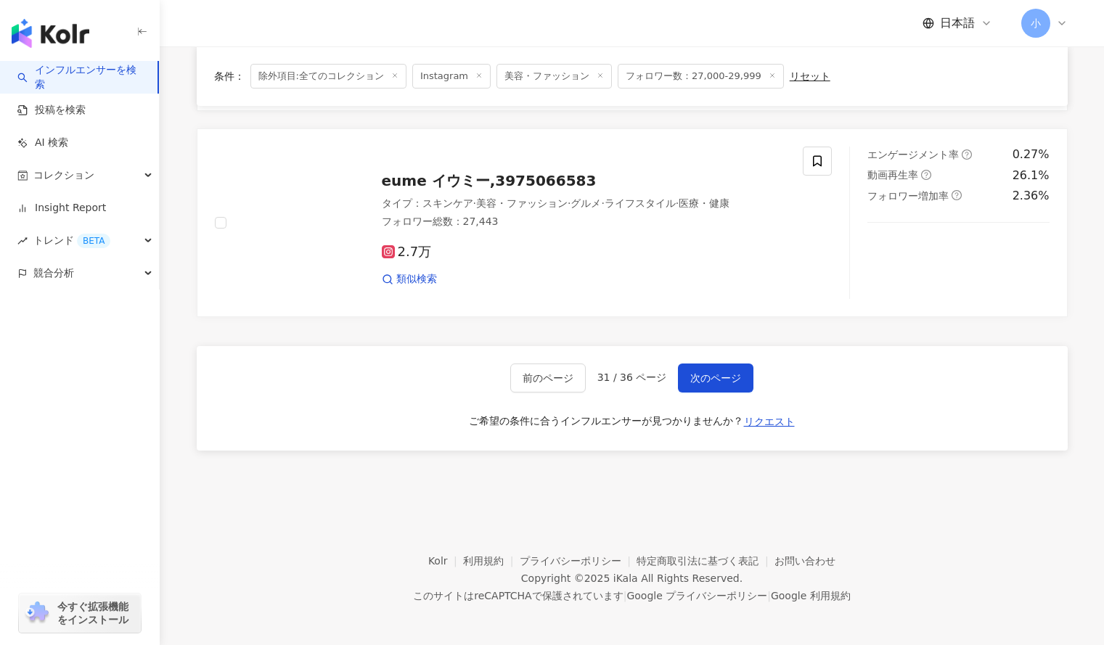
scroll to position [2151, 0]
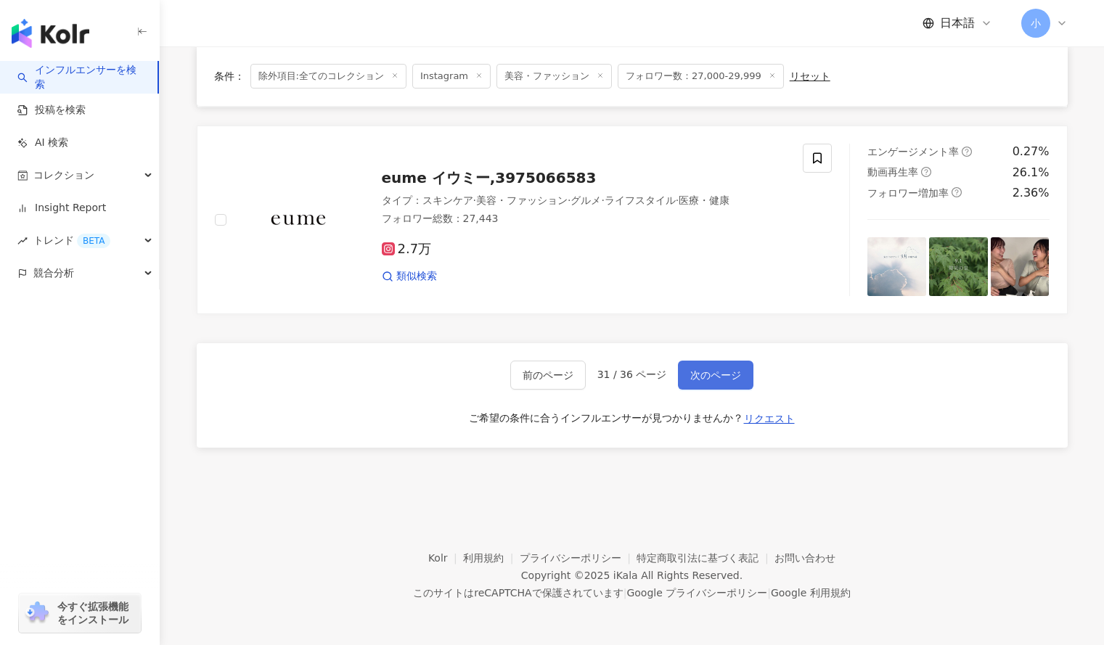
click at [712, 378] on span "次のページ" at bounding box center [715, 375] width 51 height 12
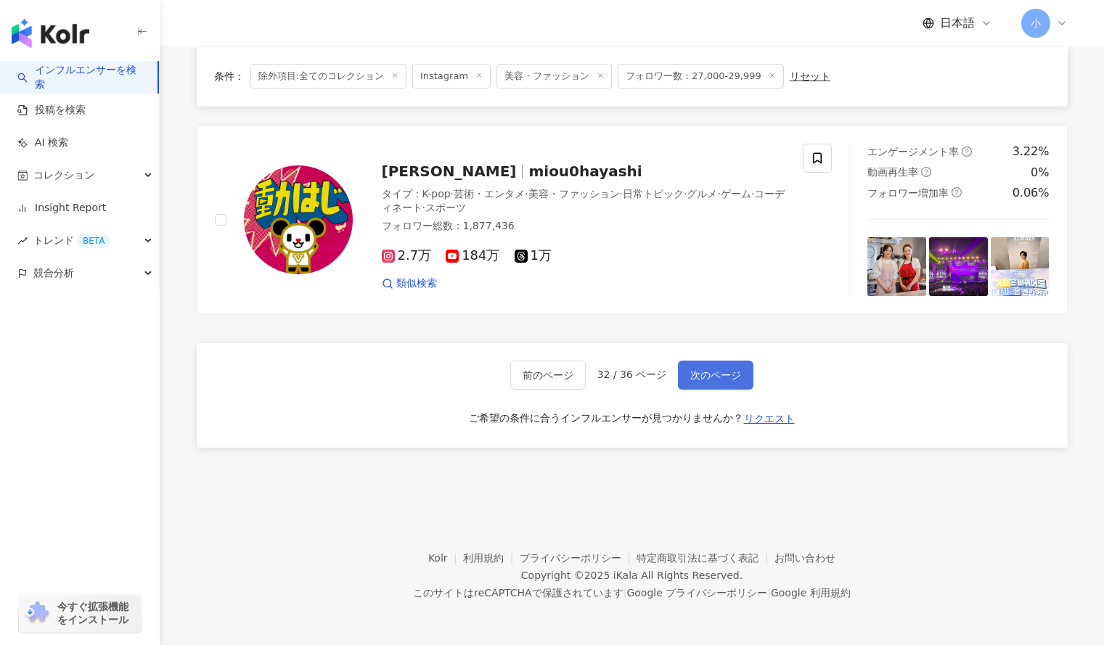
click at [721, 373] on span "次のページ" at bounding box center [715, 375] width 51 height 12
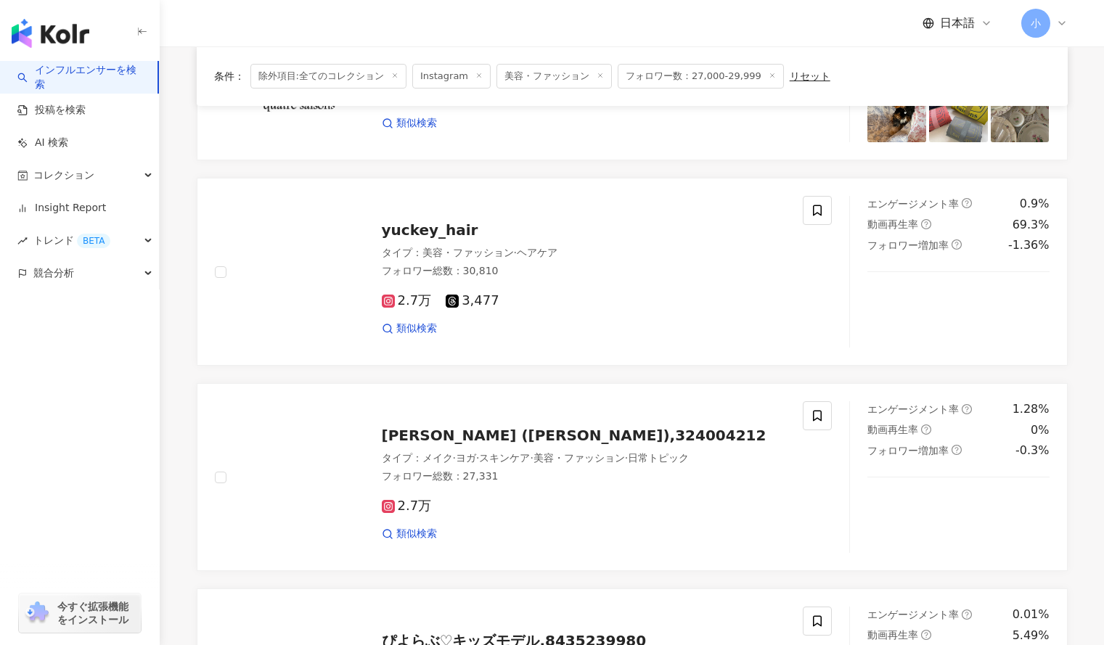
scroll to position [1489, 0]
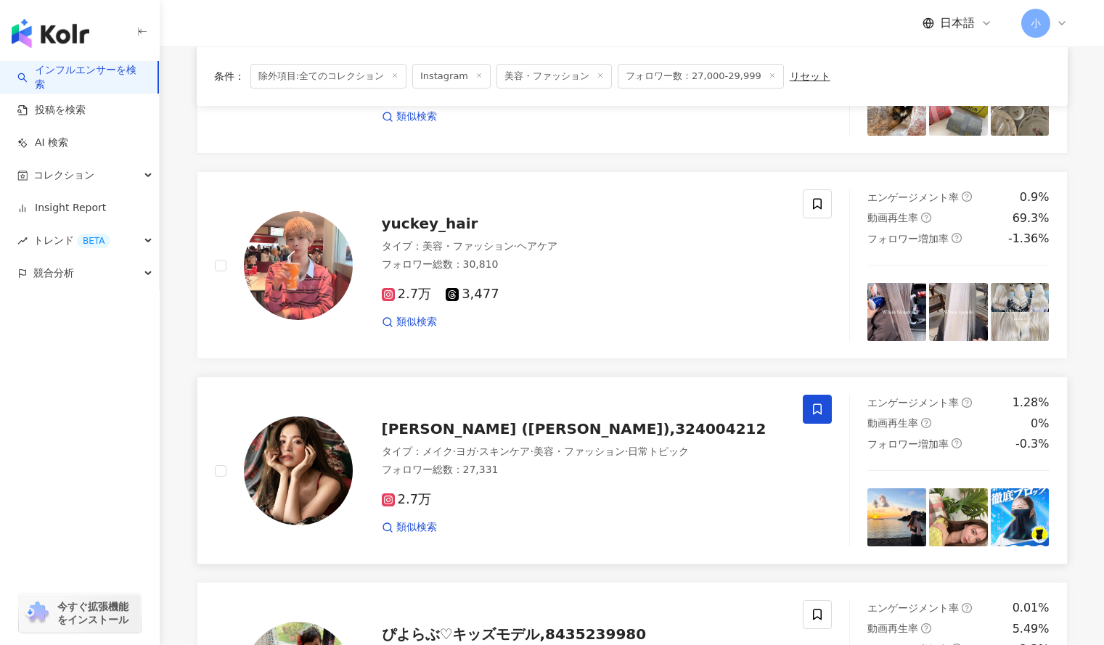
click at [820, 406] on icon at bounding box center [817, 409] width 13 height 13
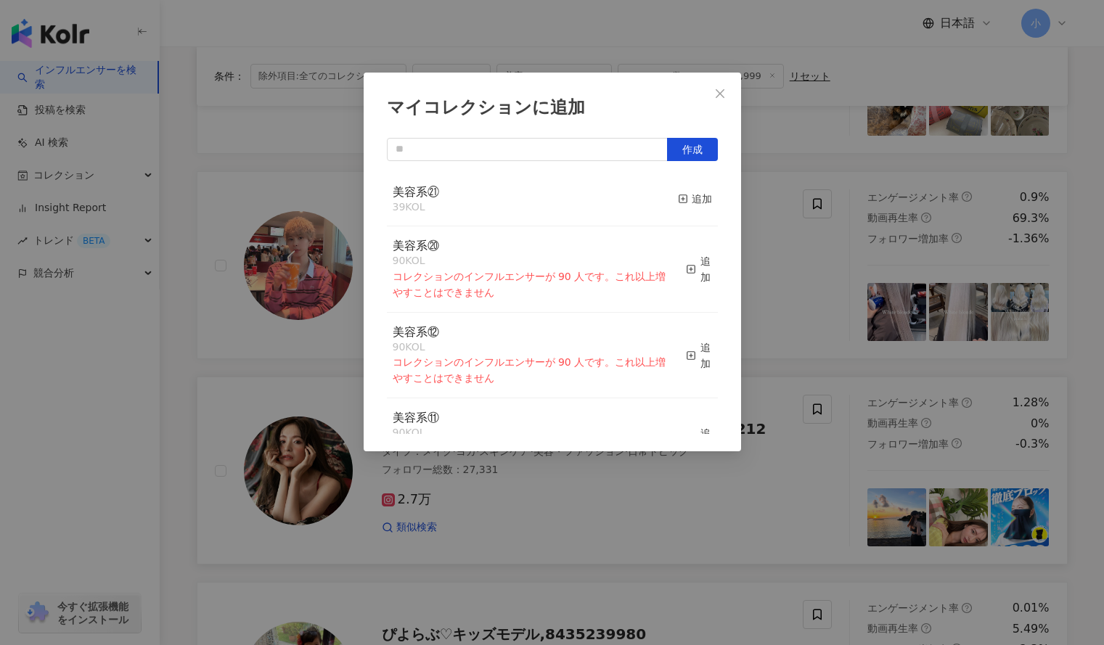
click at [691, 208] on button "追加" at bounding box center [695, 199] width 34 height 30
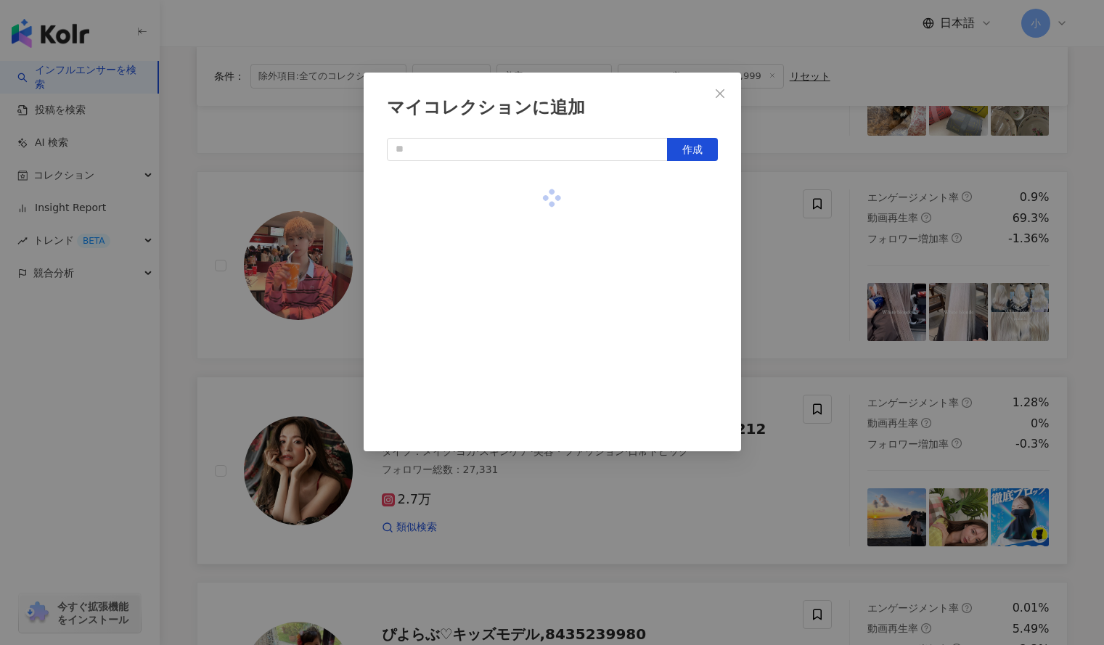
click at [764, 233] on div "マイコレクションに追加 作成" at bounding box center [552, 322] width 1104 height 645
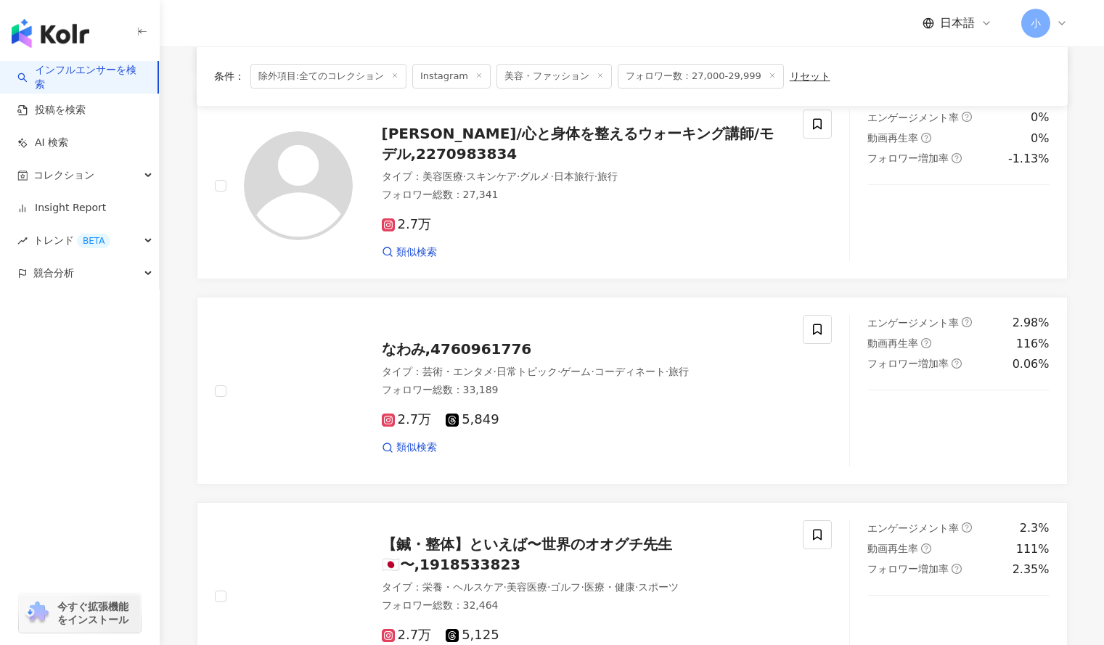
scroll to position [746, 0]
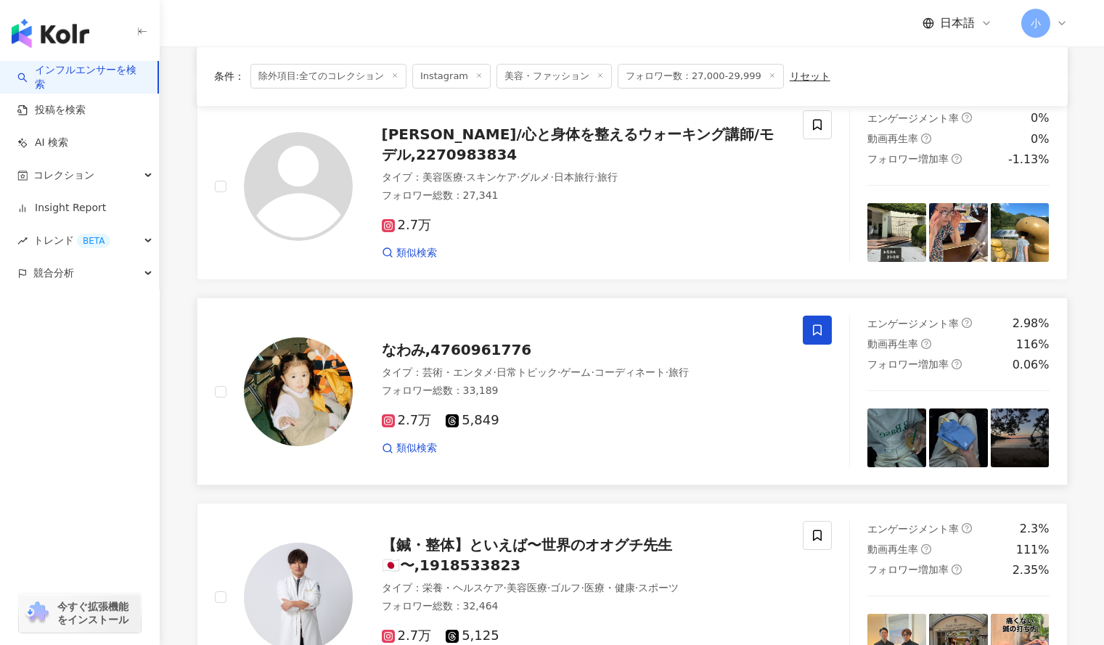
click at [816, 334] on icon at bounding box center [817, 330] width 9 height 11
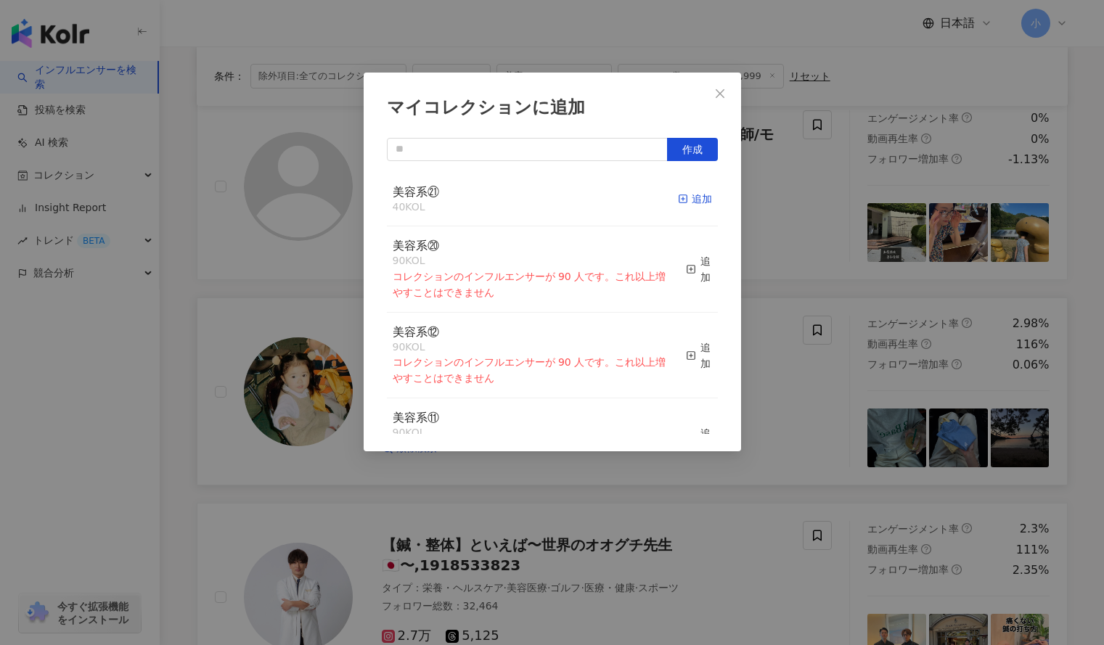
click at [692, 200] on div "追加" at bounding box center [695, 199] width 34 height 16
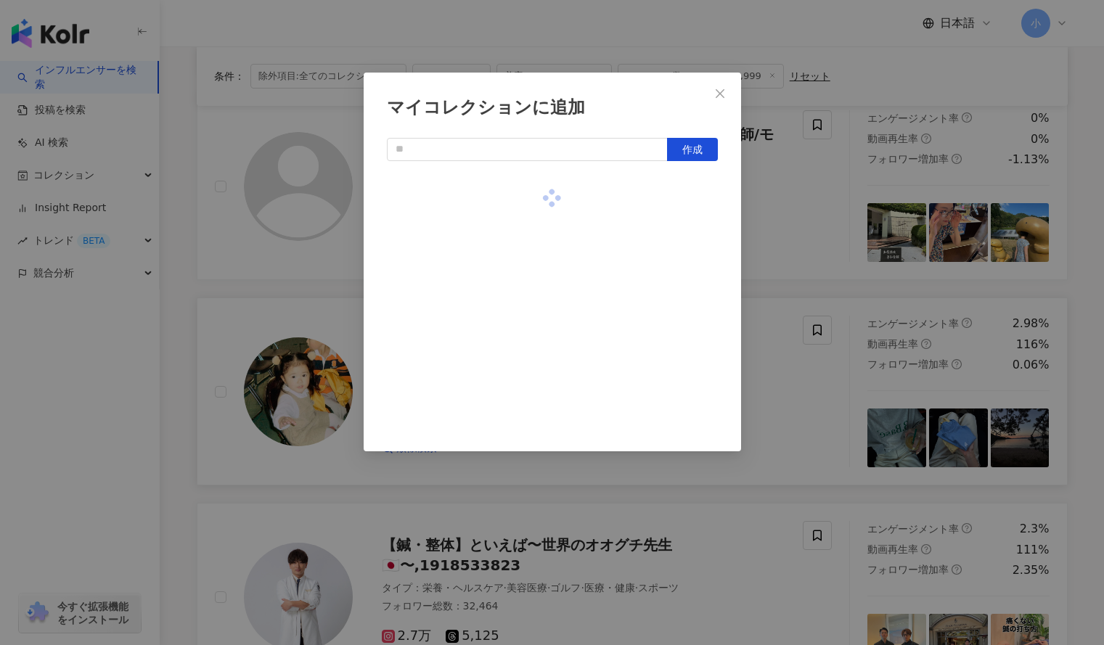
click at [817, 203] on div "マイコレクションに追加 作成" at bounding box center [552, 322] width 1104 height 645
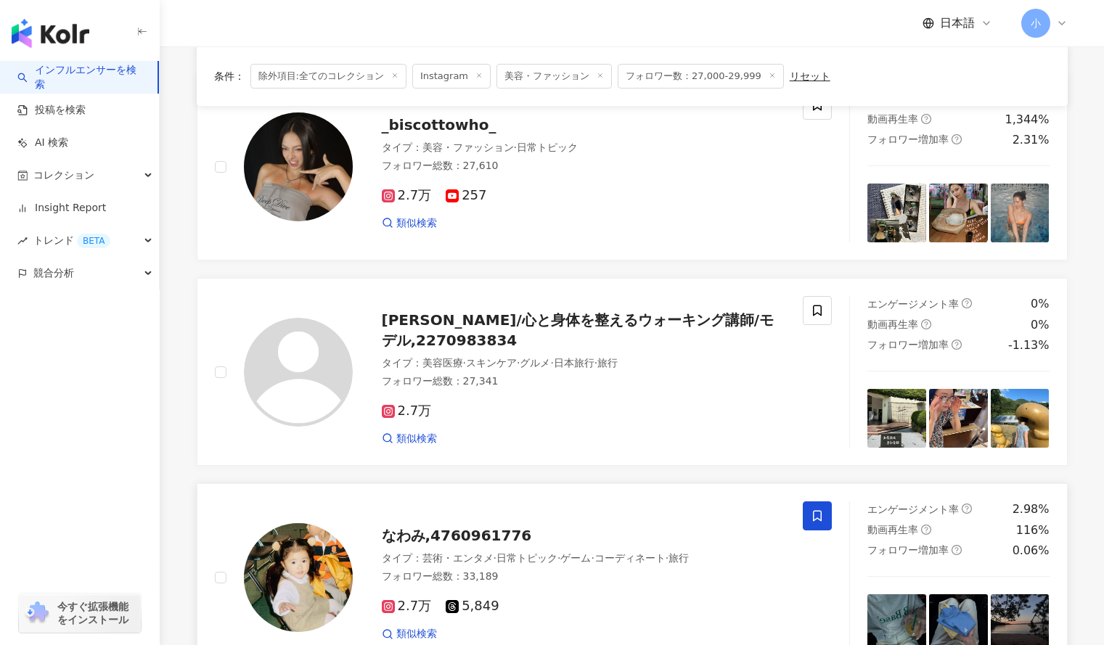
scroll to position [558, 0]
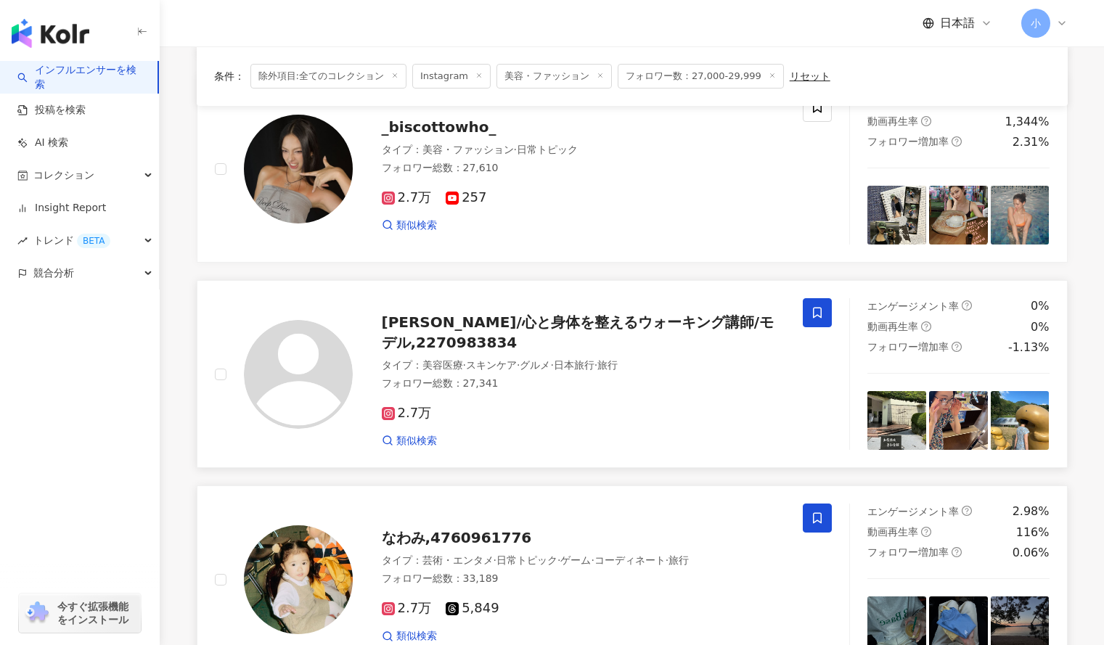
click at [811, 313] on icon at bounding box center [817, 312] width 13 height 13
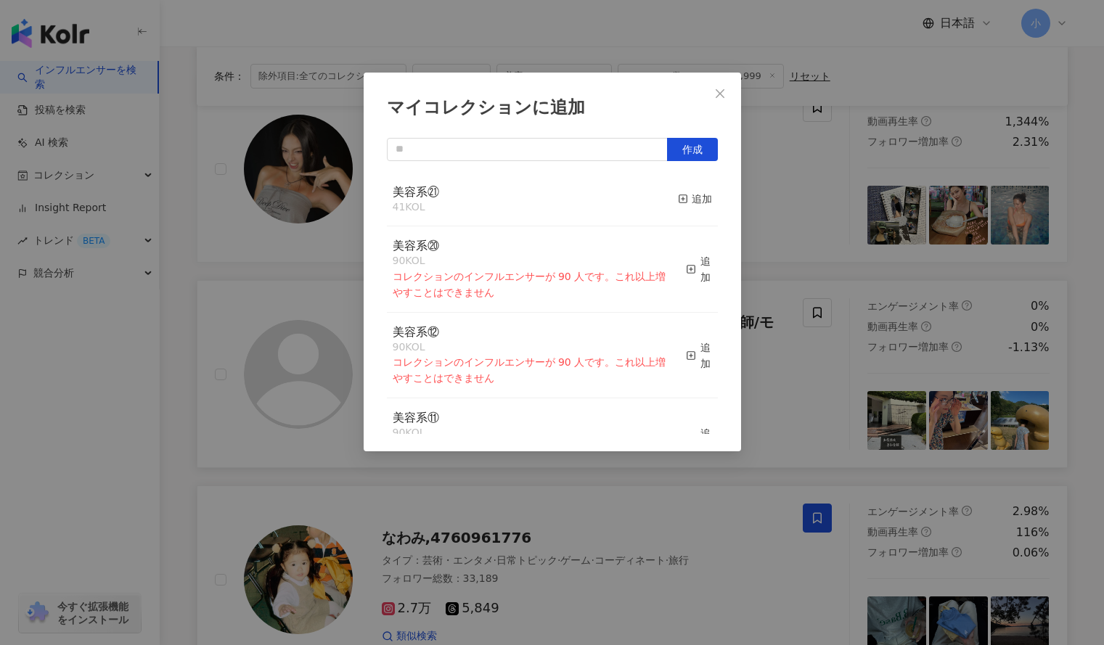
click at [694, 208] on button "追加" at bounding box center [695, 199] width 34 height 30
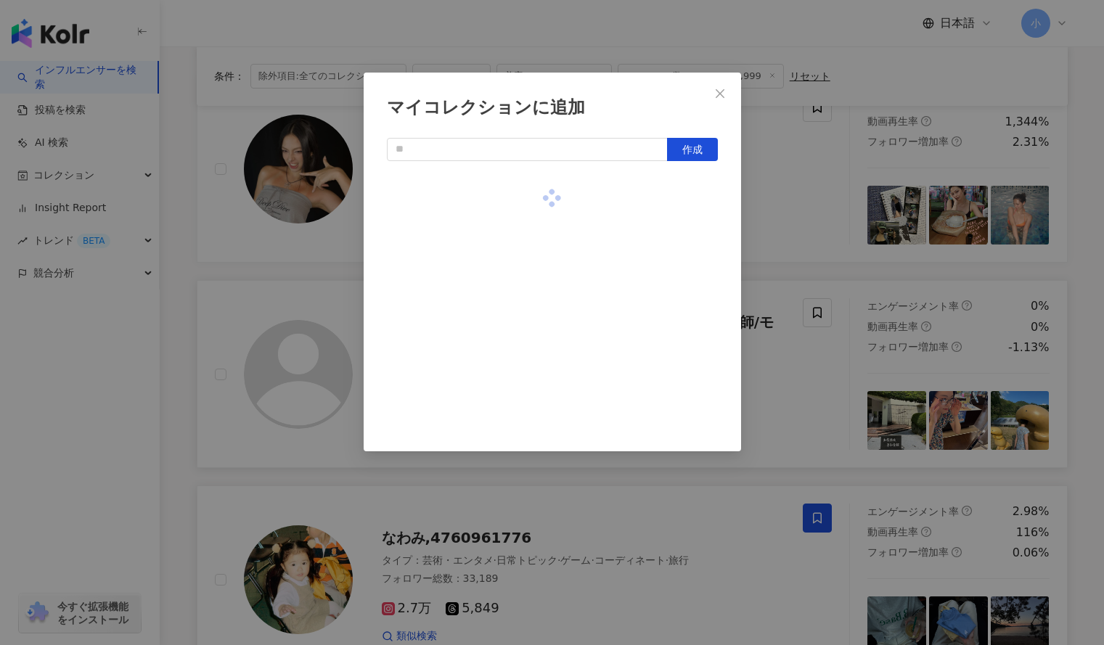
click at [768, 222] on div "マイコレクションに追加 作成" at bounding box center [552, 322] width 1104 height 645
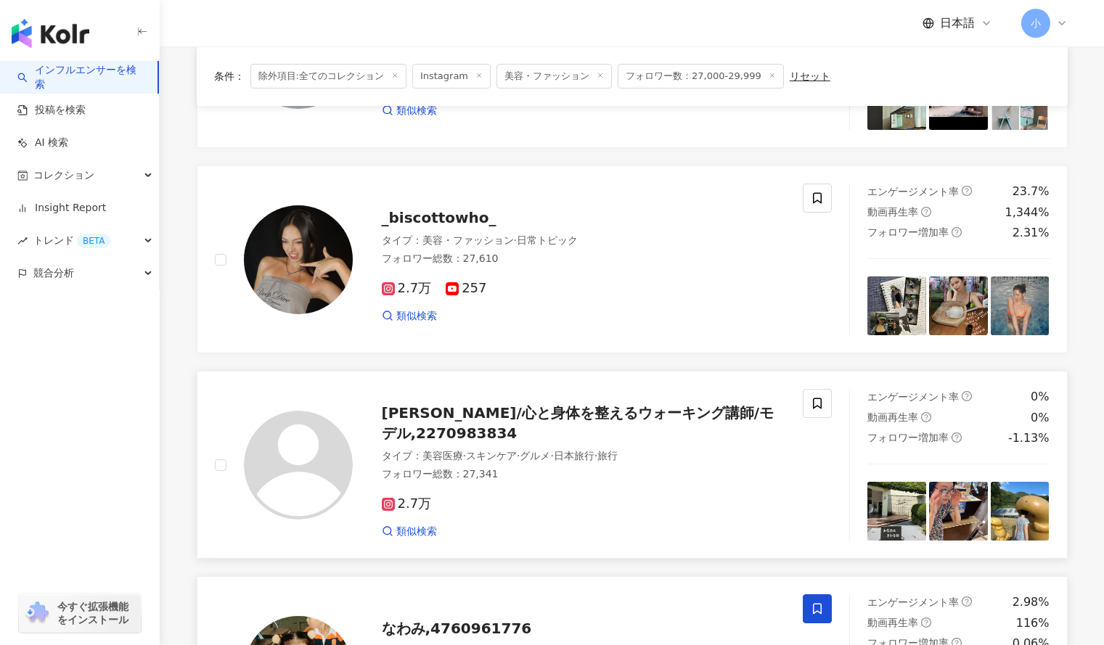
scroll to position [462, 0]
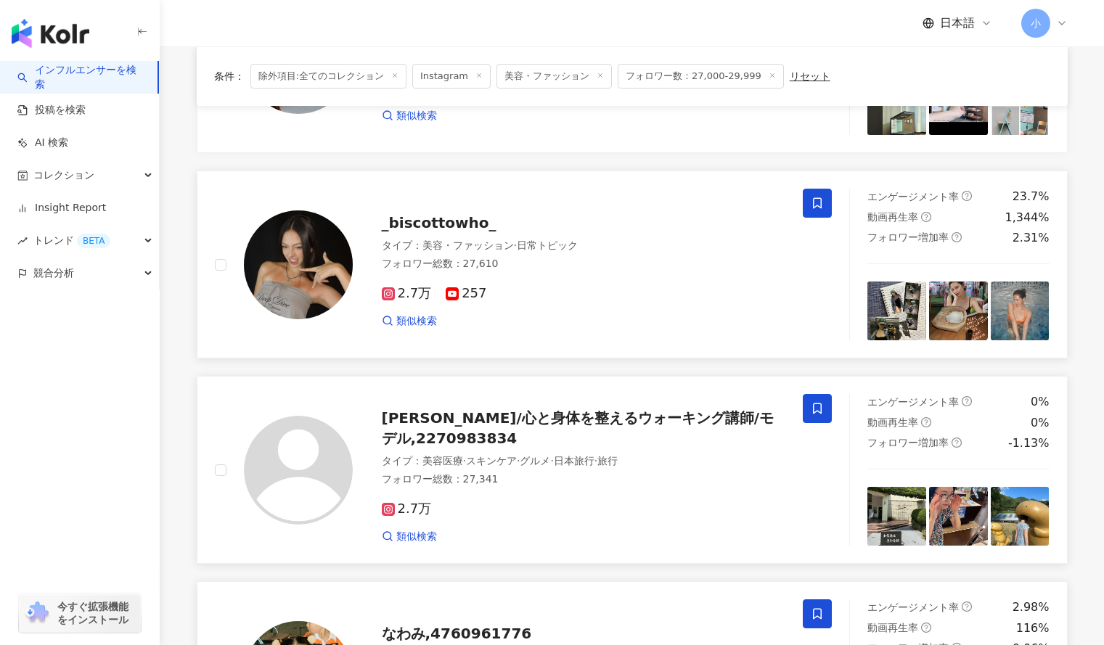
click at [811, 197] on icon at bounding box center [817, 203] width 13 height 13
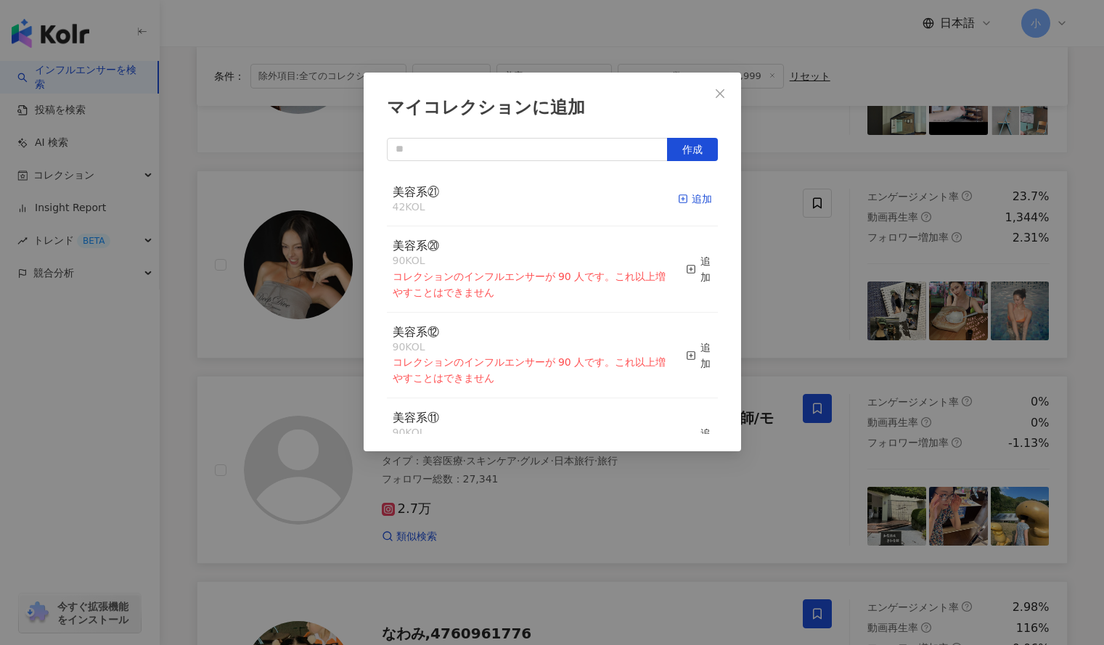
click at [684, 203] on div "追加" at bounding box center [695, 199] width 34 height 16
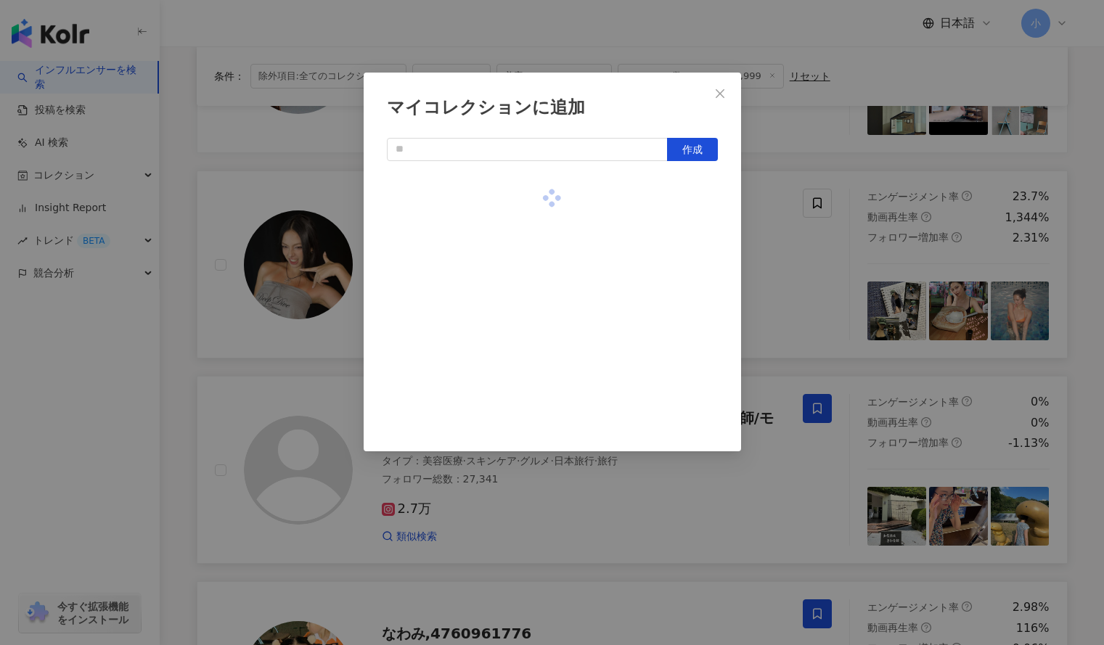
click at [799, 259] on div "マイコレクションに追加 作成" at bounding box center [552, 322] width 1104 height 645
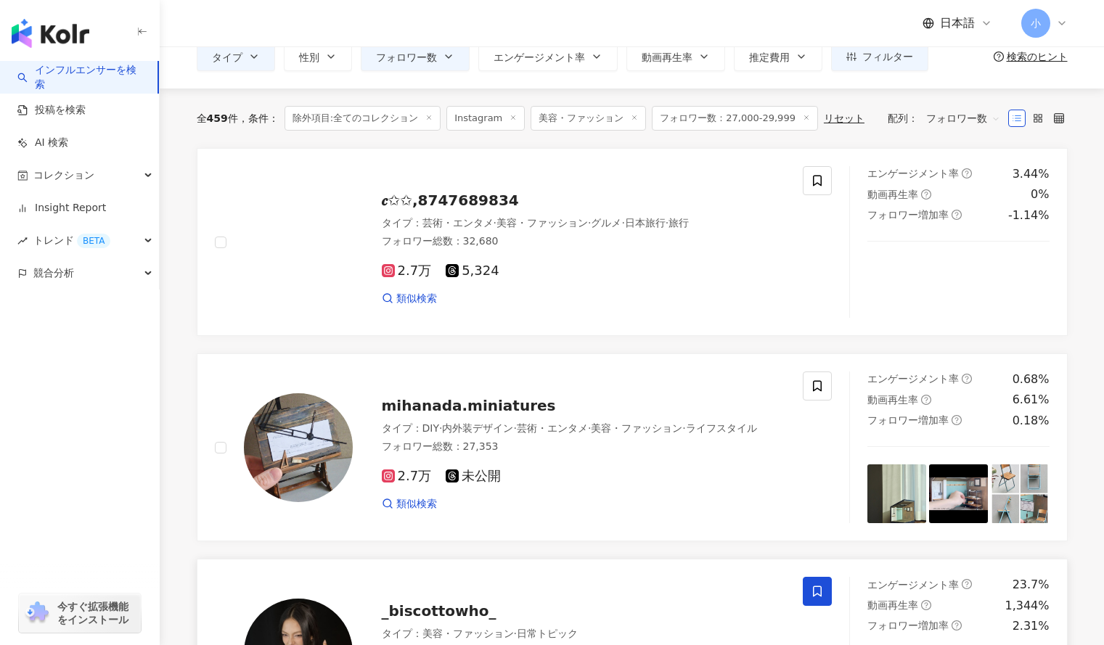
scroll to position [73, 0]
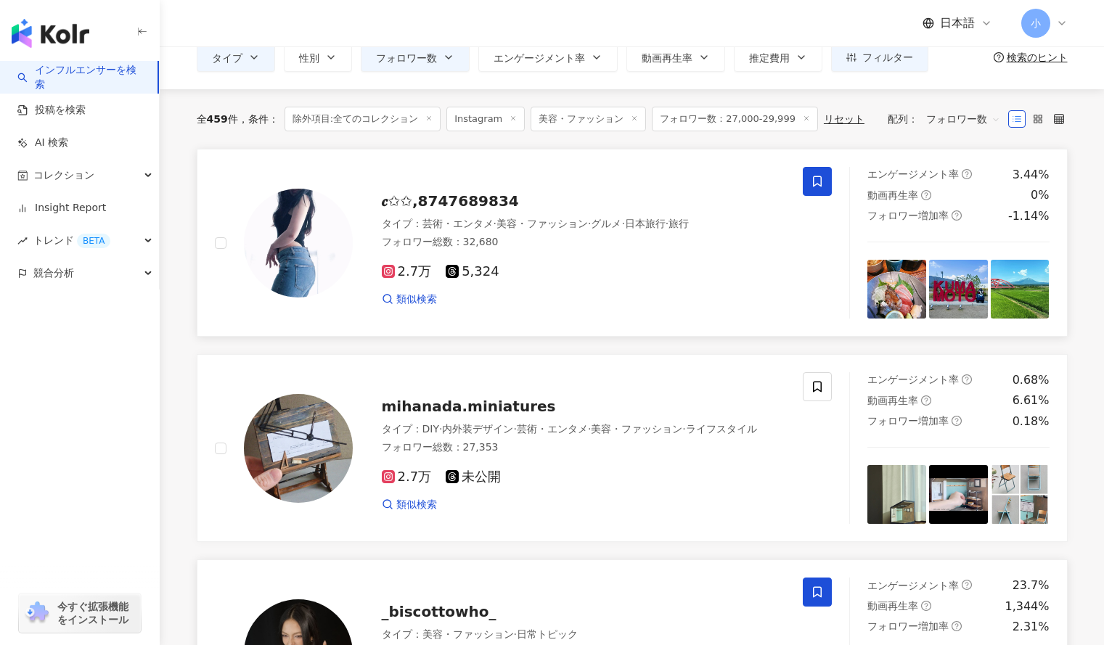
click at [815, 173] on span at bounding box center [817, 181] width 29 height 29
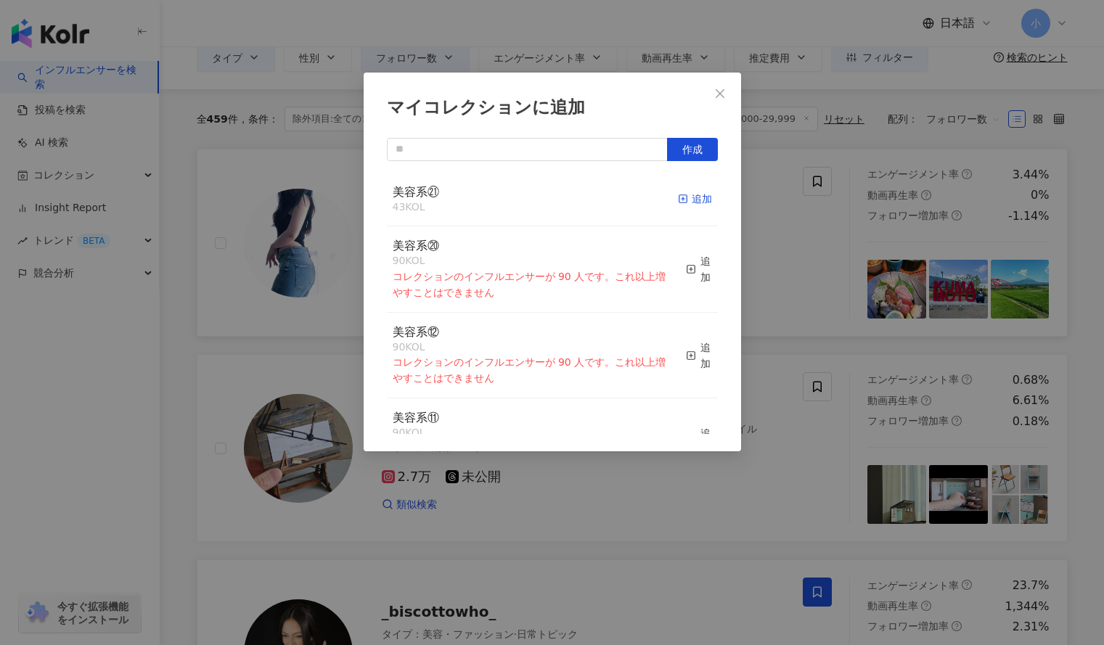
click at [682, 202] on div "追加" at bounding box center [695, 199] width 34 height 16
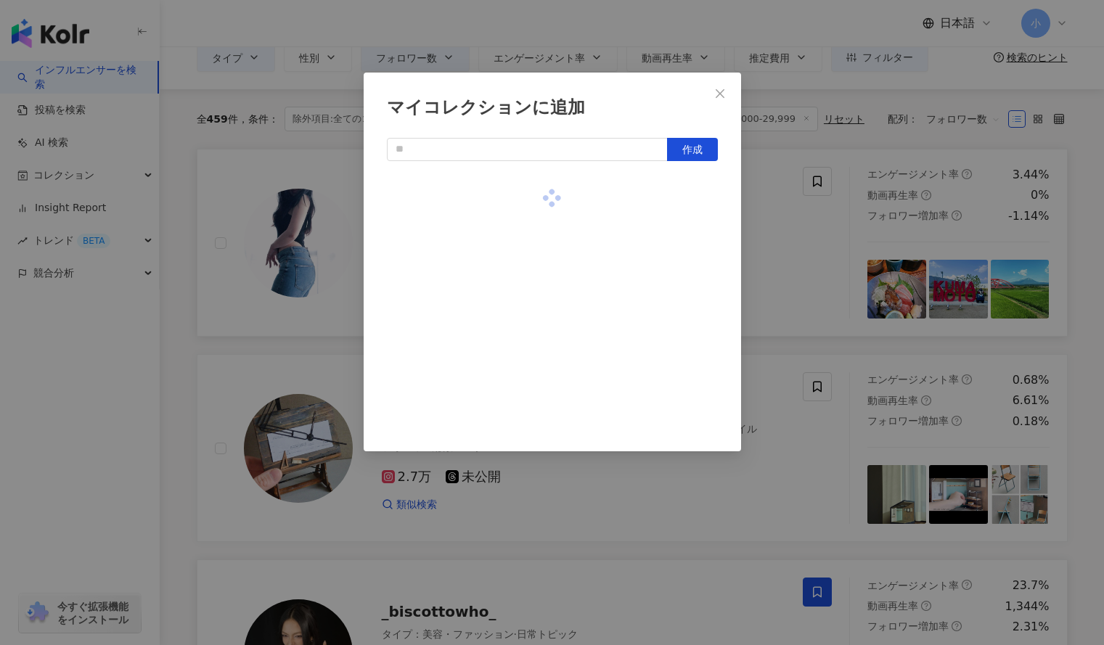
click at [812, 222] on div "マイコレクションに追加 作成" at bounding box center [552, 322] width 1104 height 645
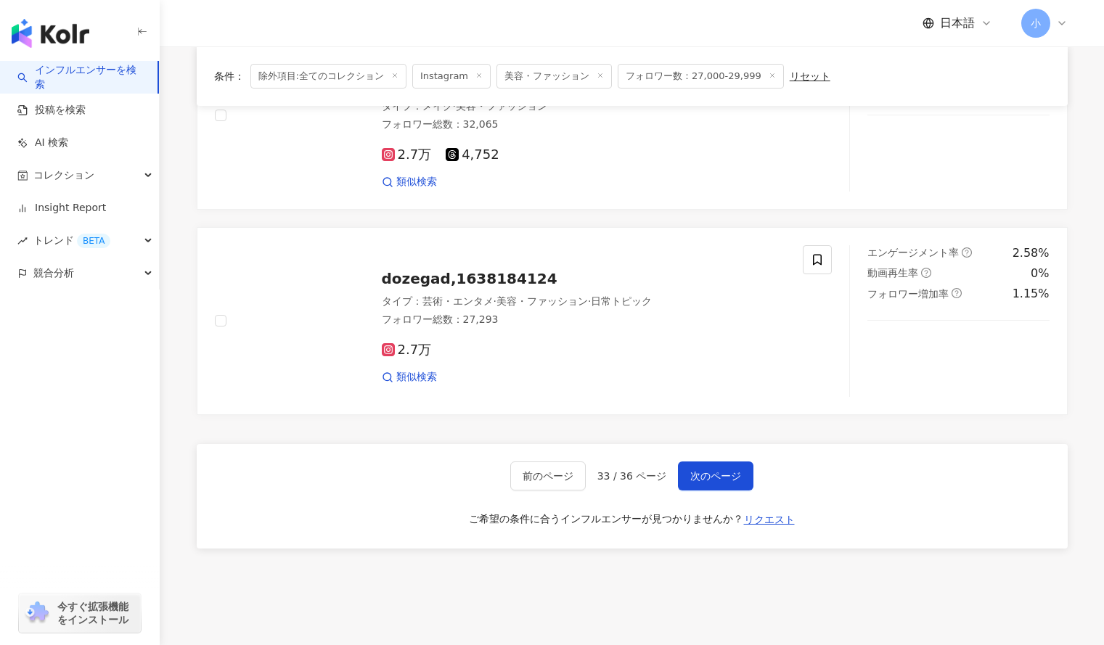
scroll to position [2356, 0]
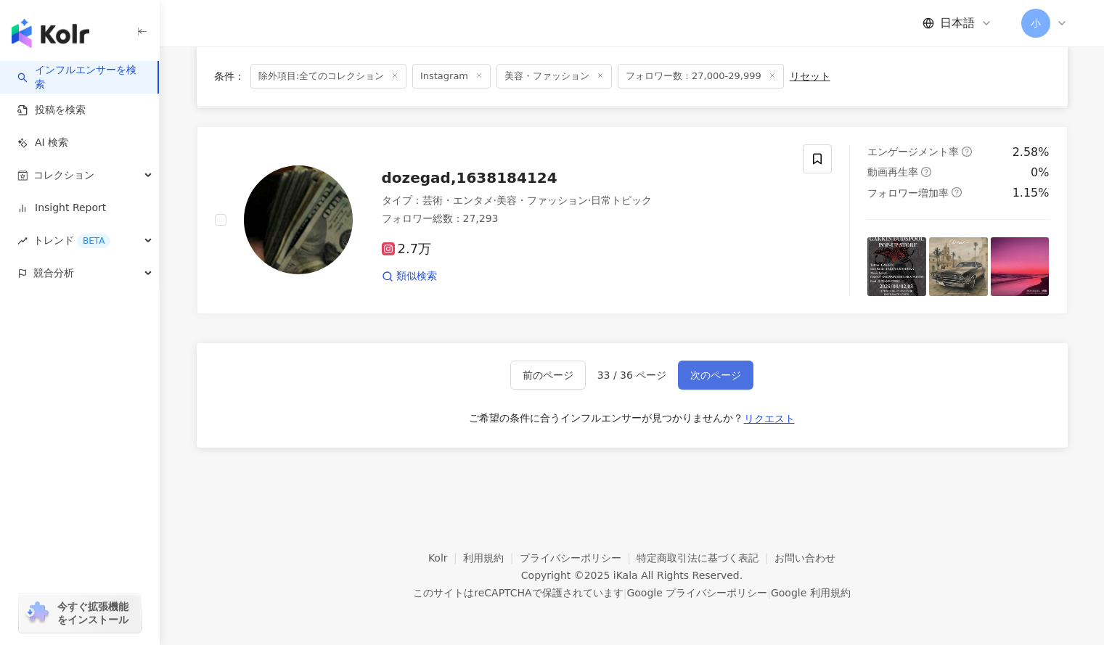
click at [717, 373] on span "次のページ" at bounding box center [715, 375] width 51 height 12
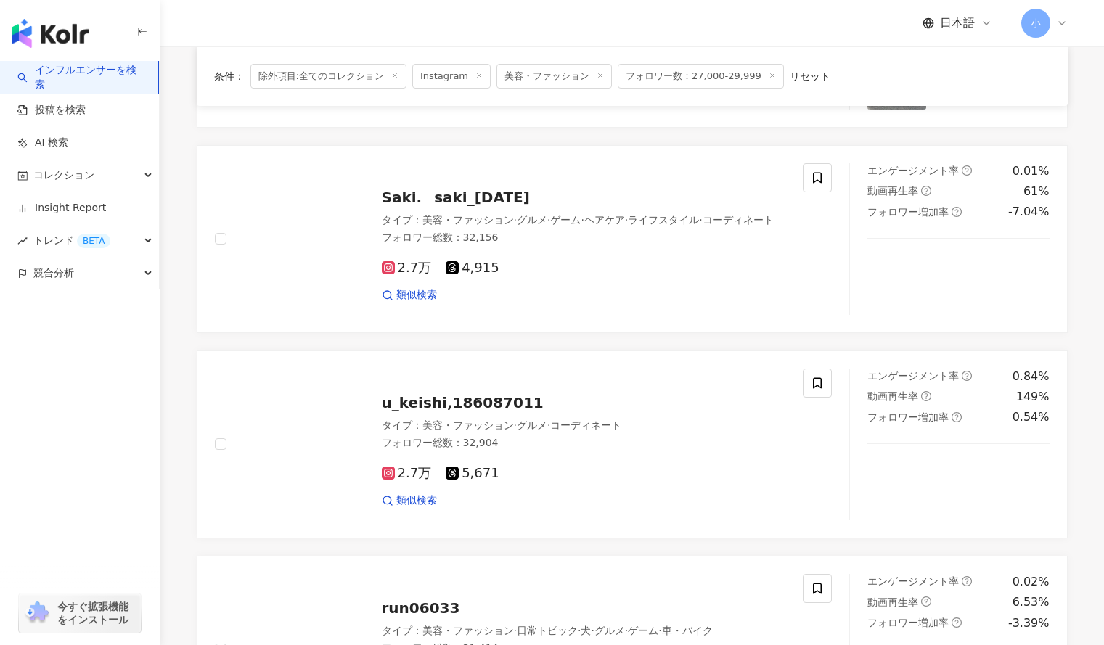
scroll to position [1962, 0]
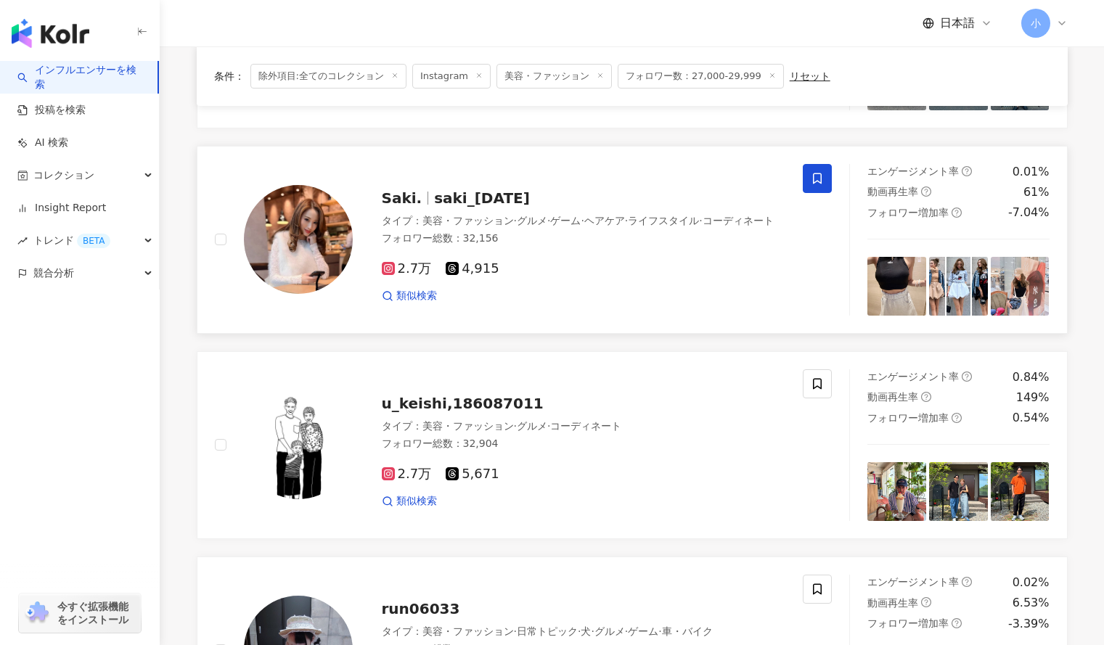
click at [811, 172] on icon at bounding box center [817, 178] width 13 height 13
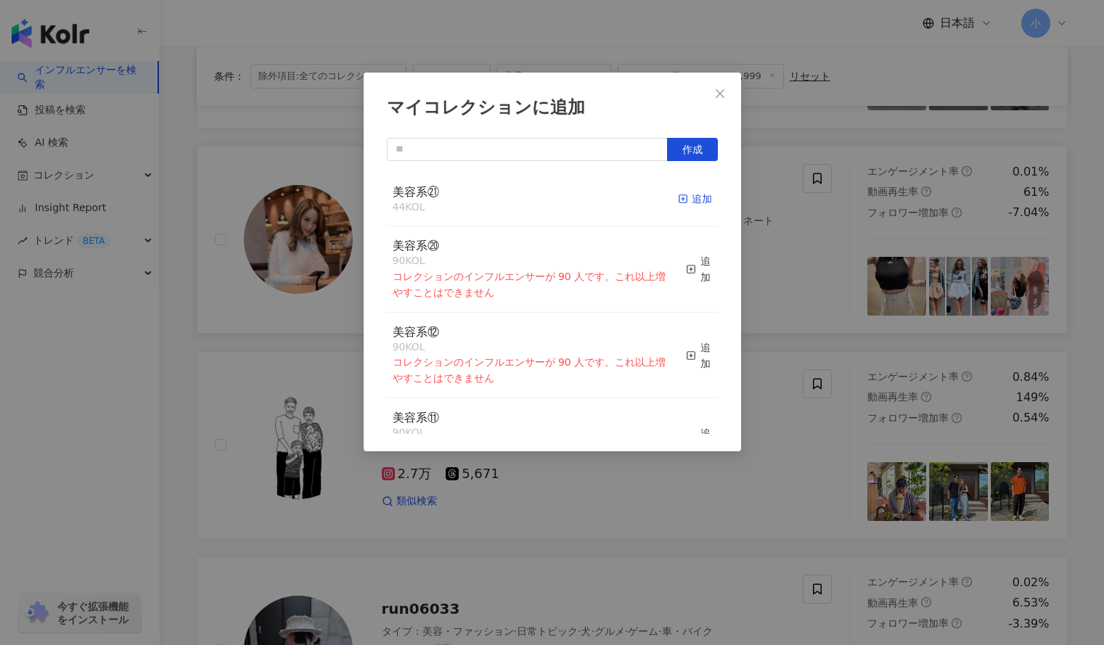
click at [685, 200] on div "追加" at bounding box center [695, 199] width 34 height 16
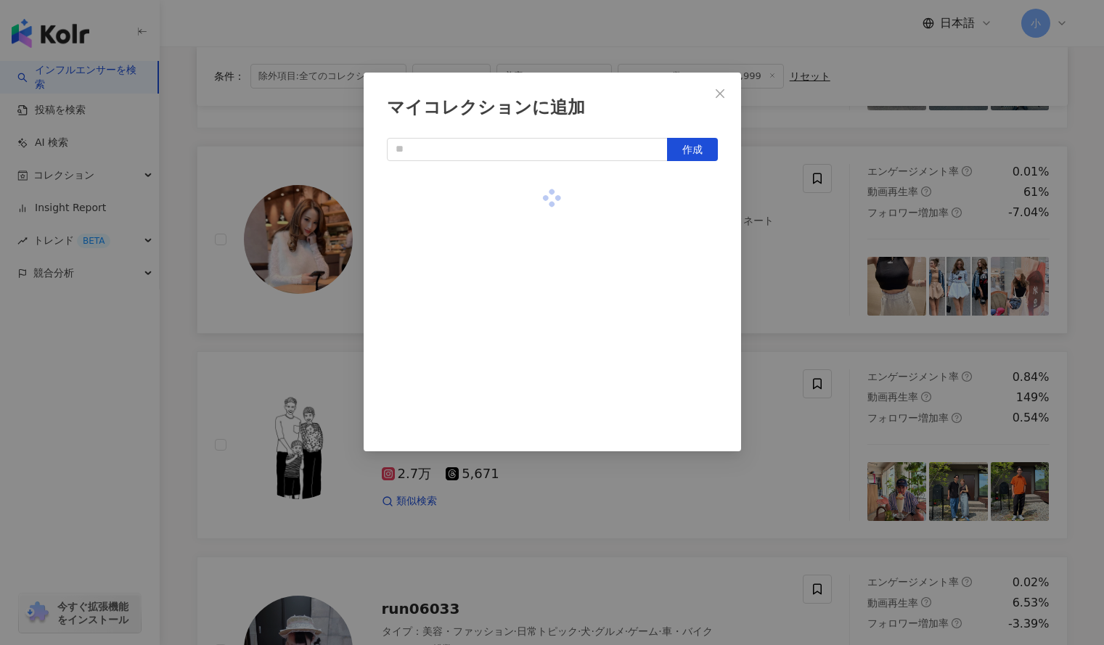
click at [827, 238] on div "マイコレクションに追加 作成" at bounding box center [552, 322] width 1104 height 645
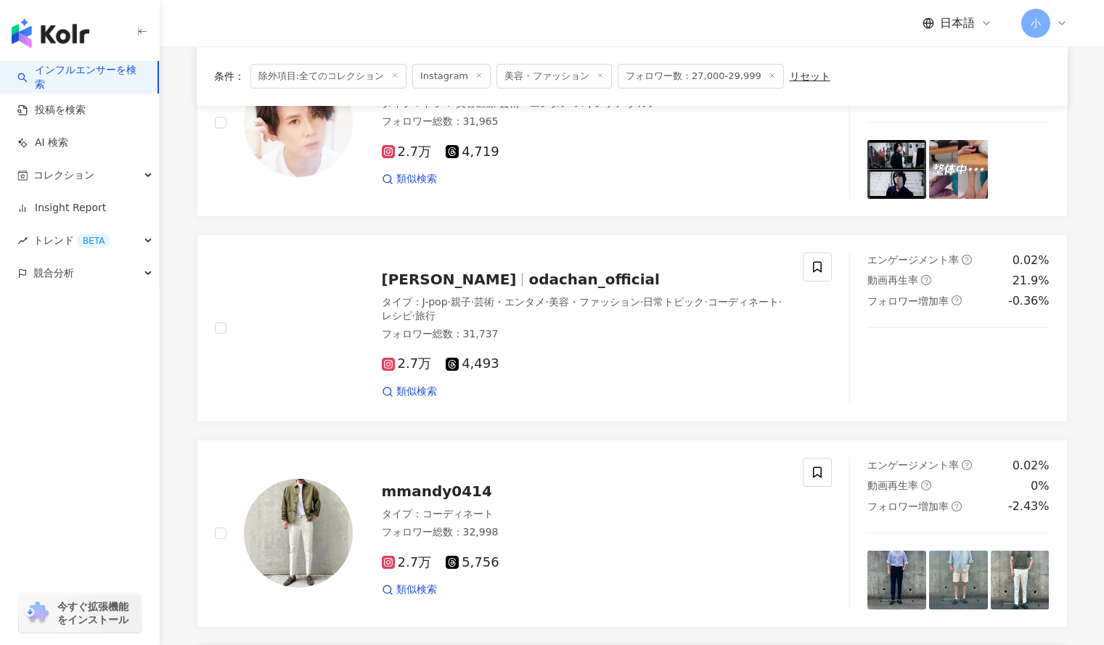
scroll to position [1462, 0]
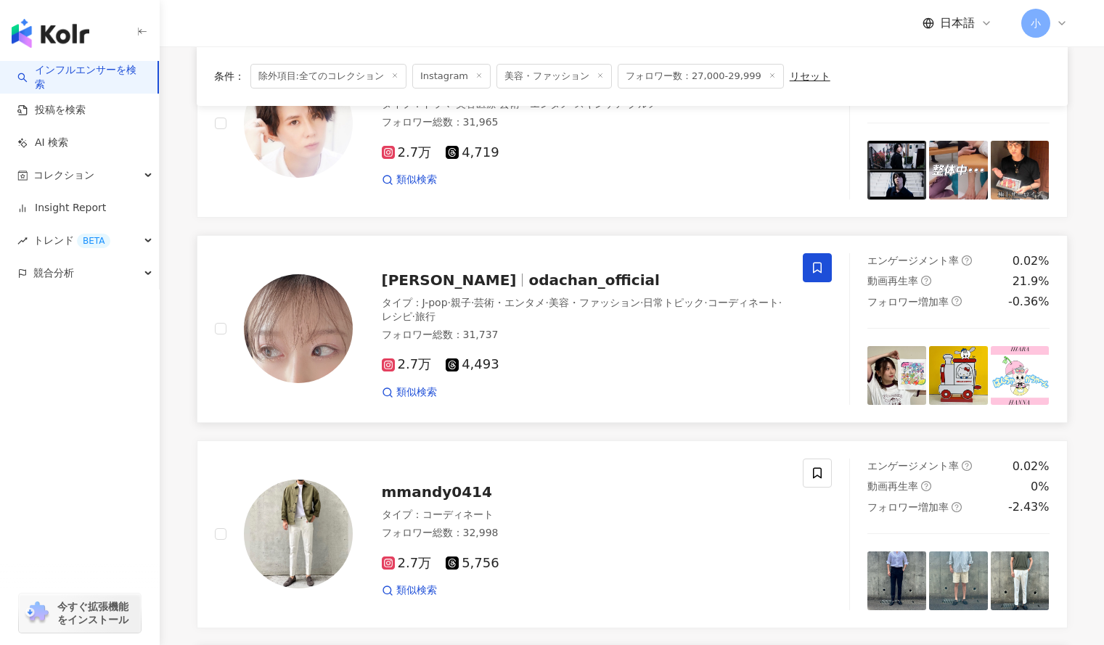
click at [818, 261] on icon at bounding box center [817, 267] width 13 height 13
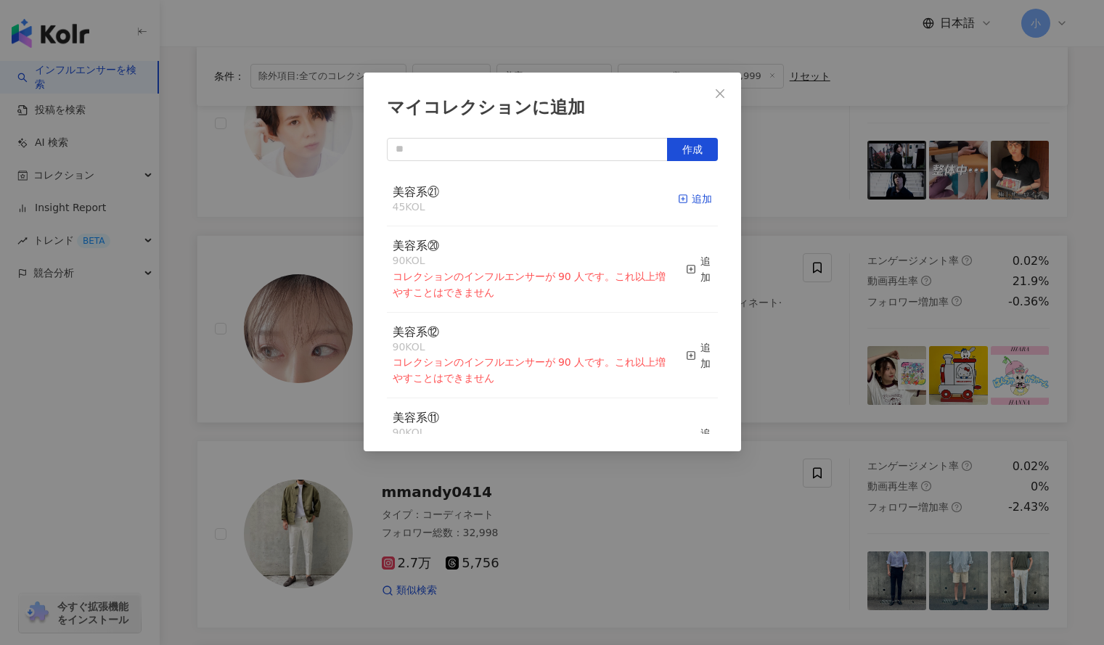
click at [678, 201] on icon "button" at bounding box center [683, 199] width 10 height 10
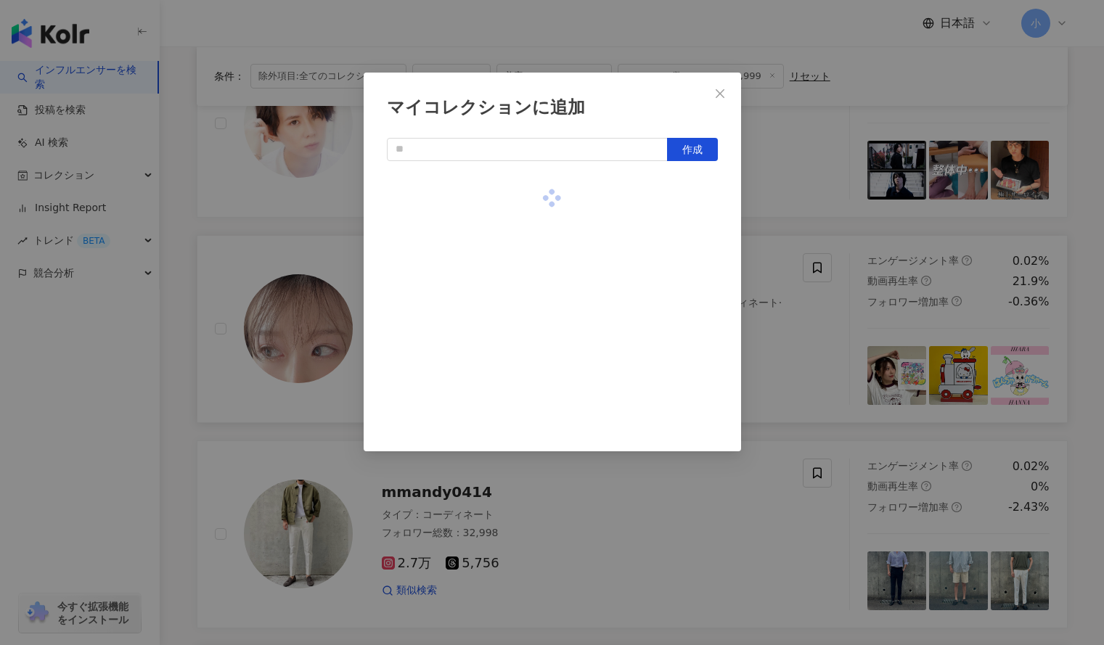
click at [791, 197] on div "マイコレクションに追加 作成" at bounding box center [552, 322] width 1104 height 645
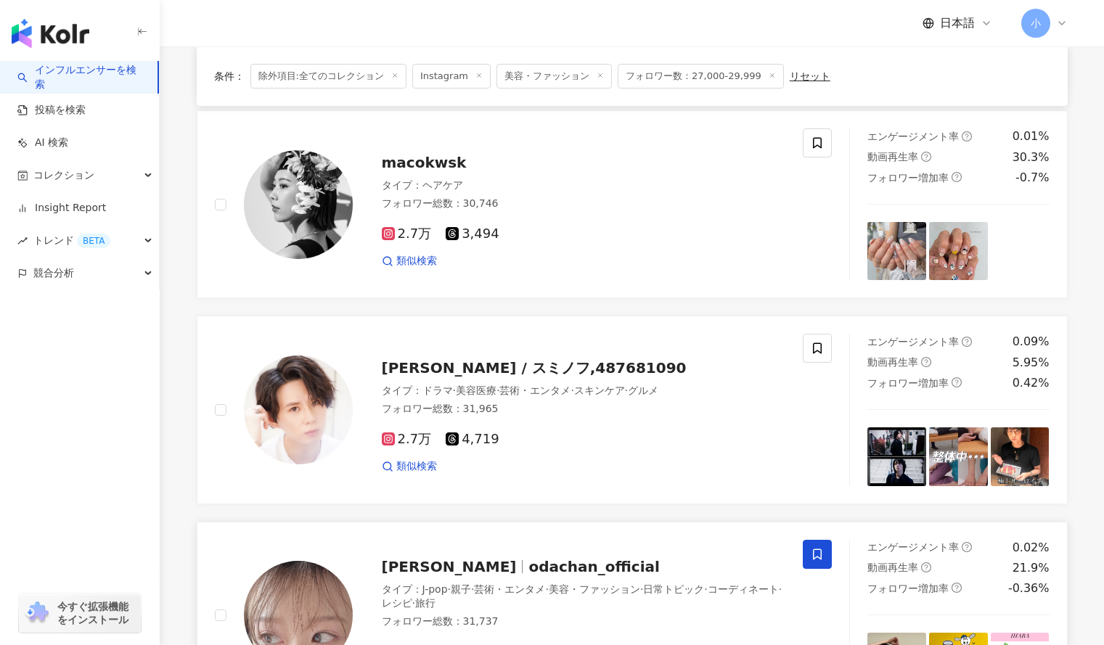
scroll to position [1174, 0]
click at [819, 129] on span at bounding box center [817, 143] width 29 height 29
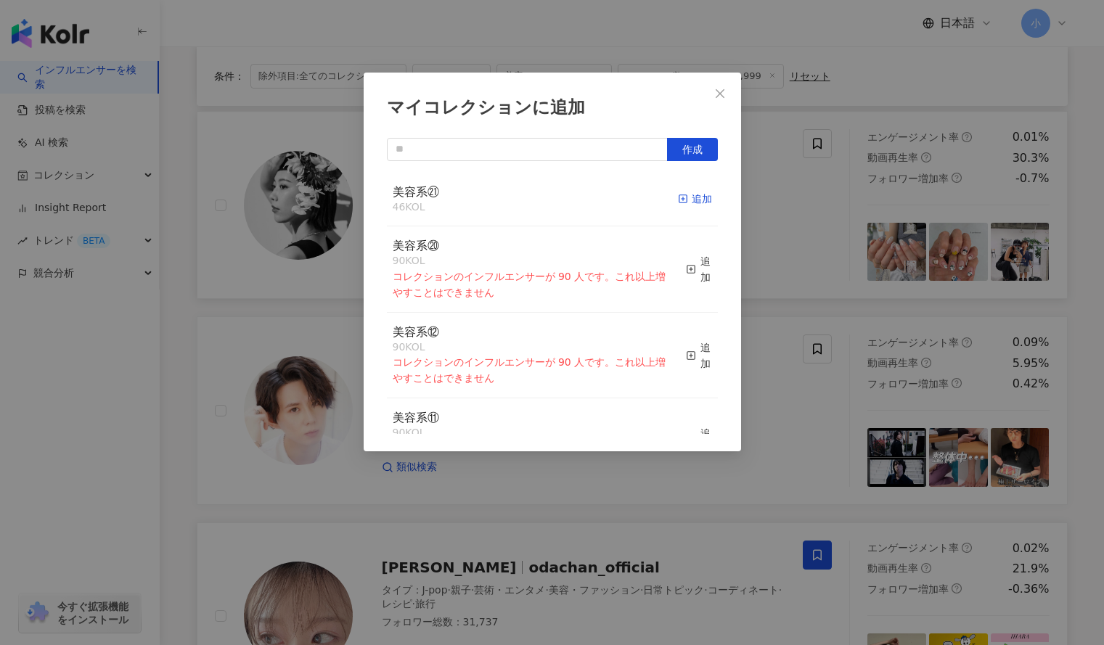
click at [682, 197] on div "追加" at bounding box center [695, 199] width 34 height 16
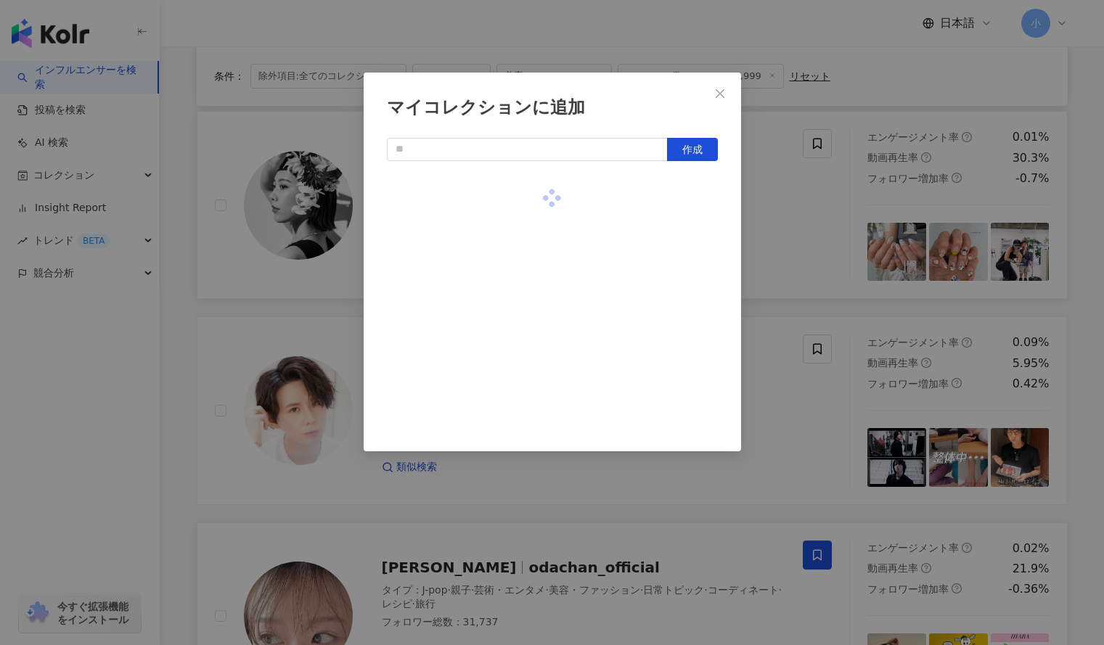
click at [798, 184] on div "マイコレクションに追加 作成" at bounding box center [552, 322] width 1104 height 645
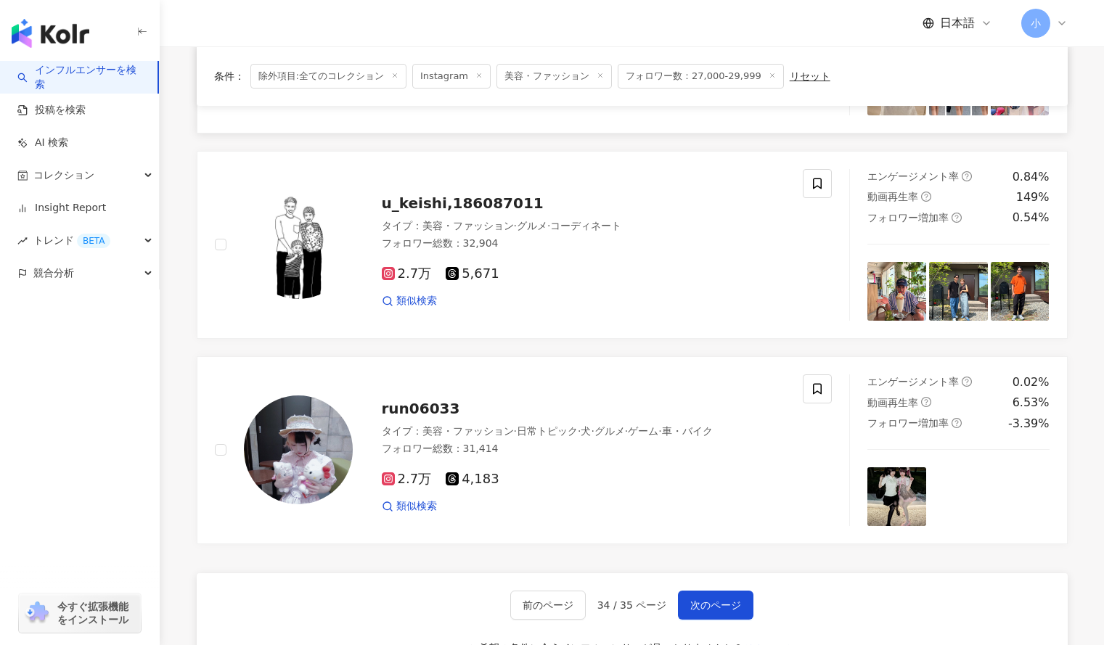
scroll to position [2371, 0]
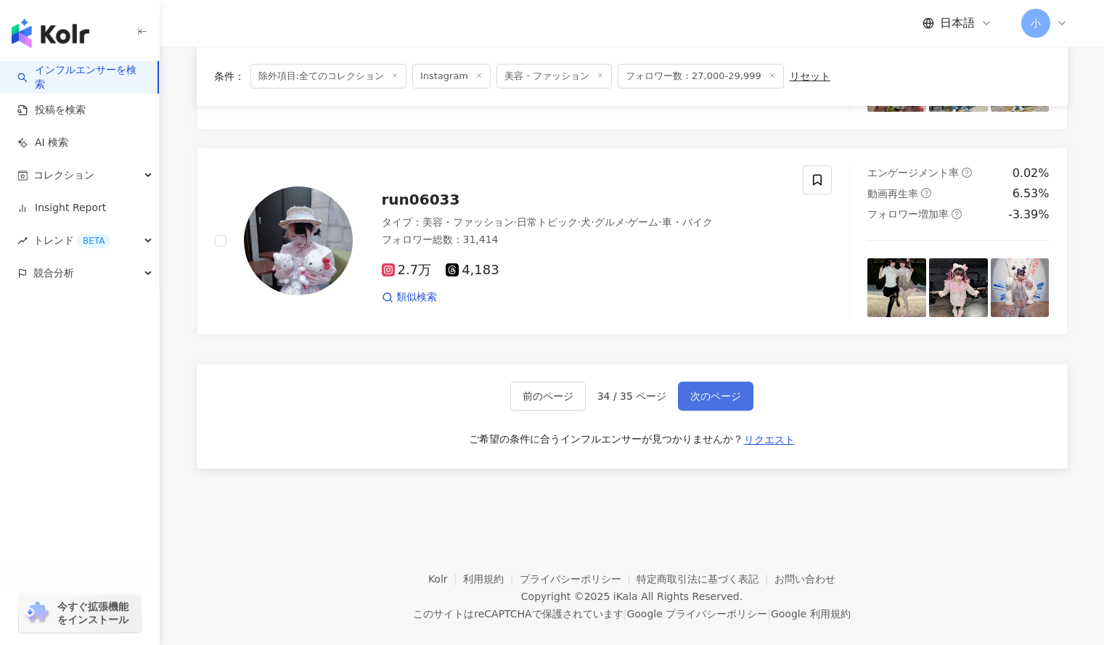
click at [708, 390] on span "次のページ" at bounding box center [715, 396] width 51 height 12
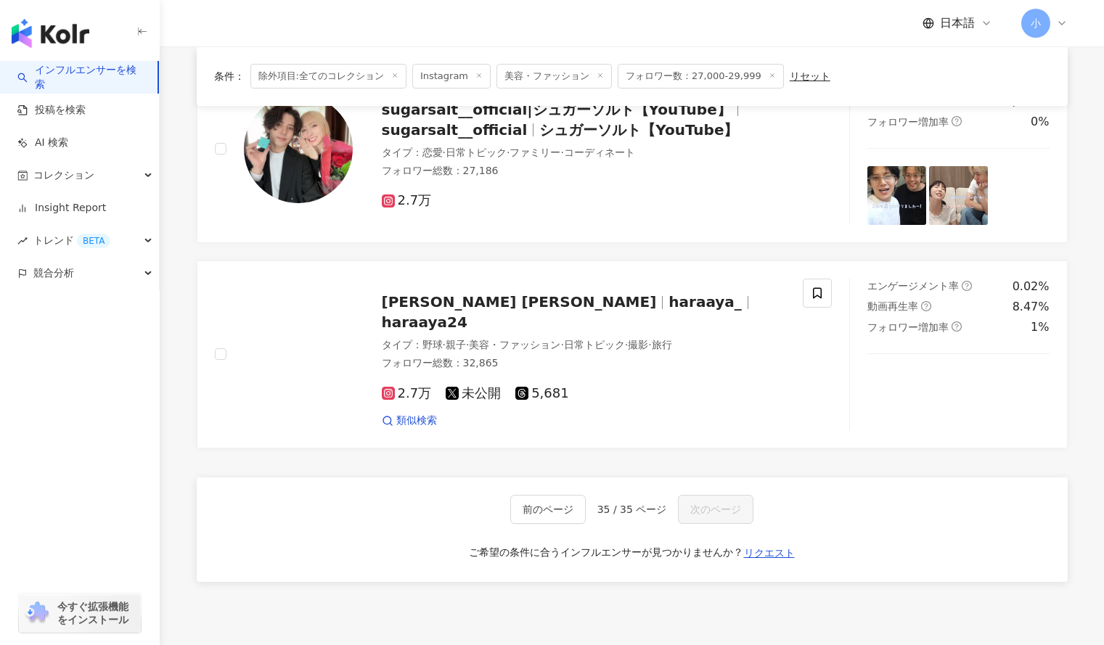
scroll to position [2221, 0]
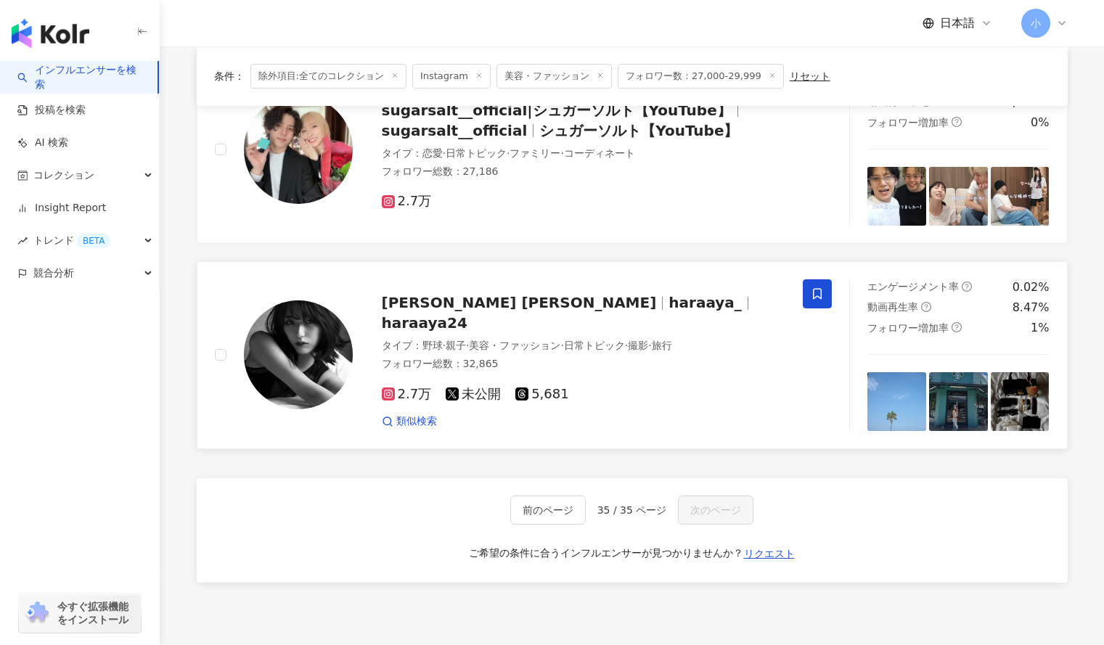
click at [813, 293] on icon at bounding box center [817, 293] width 13 height 13
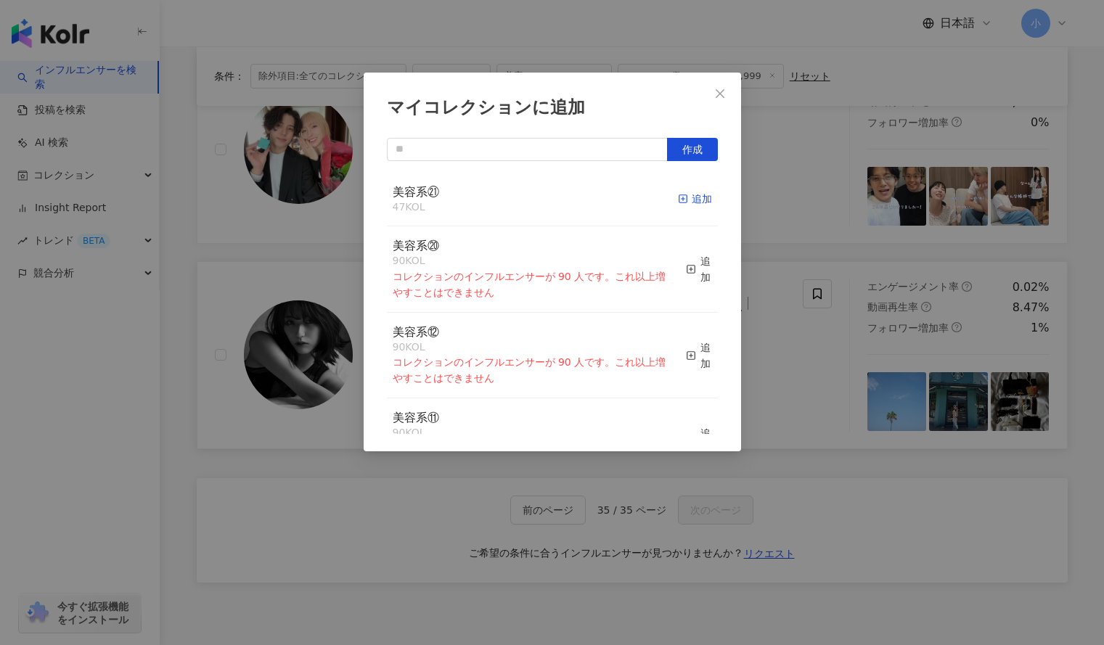
click at [679, 197] on rect "button" at bounding box center [683, 199] width 8 height 8
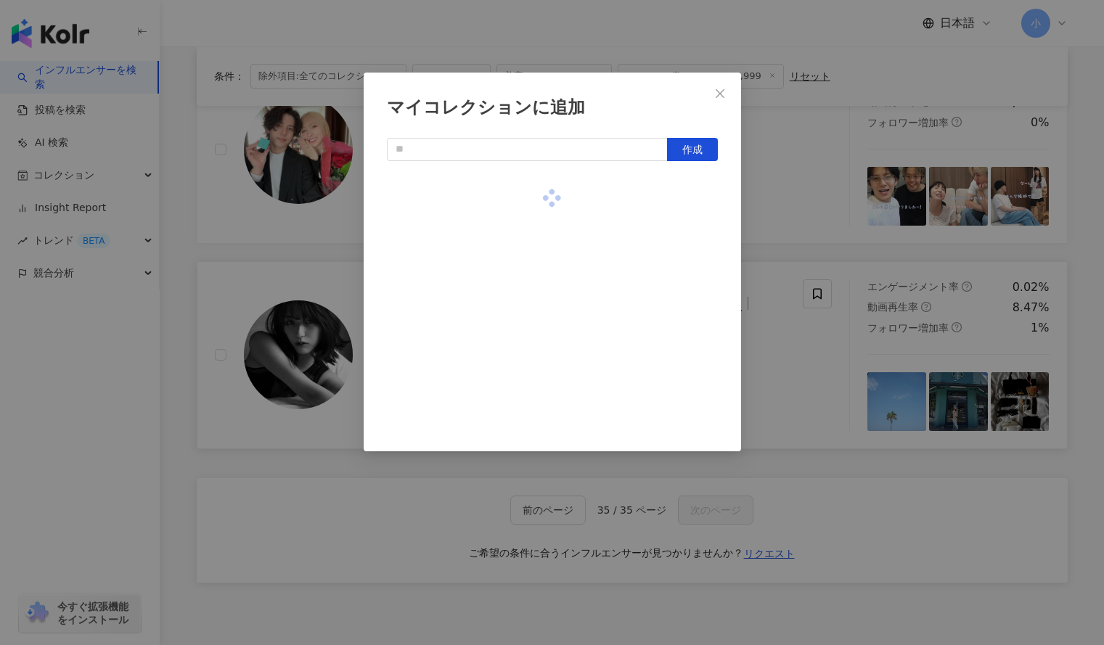
click at [789, 213] on div "マイコレクションに追加 作成" at bounding box center [552, 322] width 1104 height 645
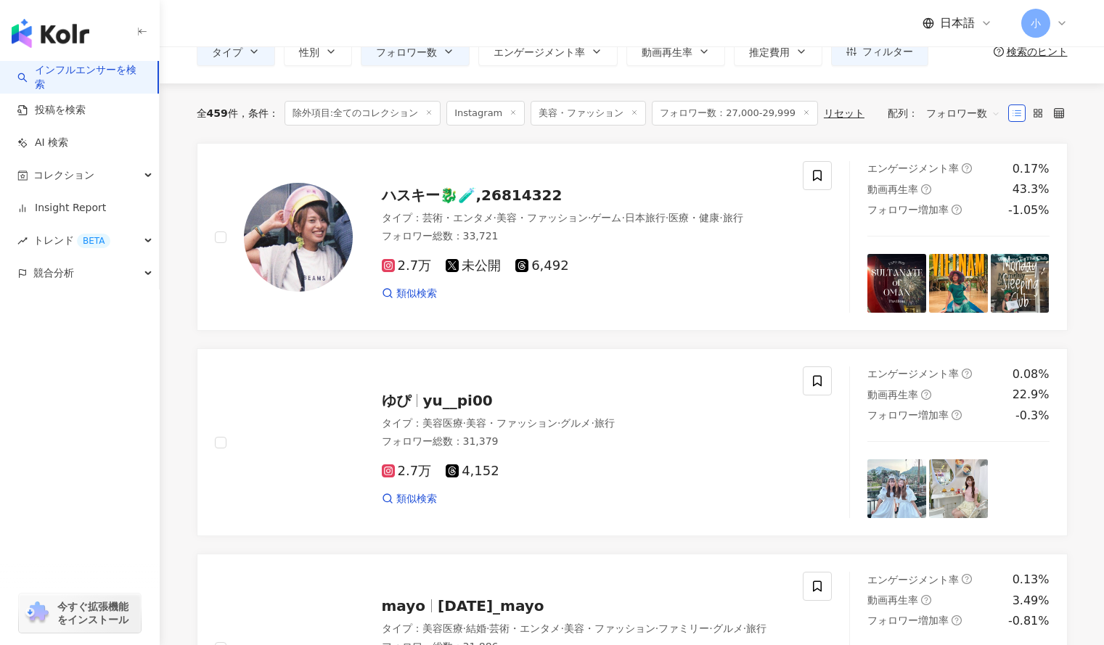
scroll to position [0, 0]
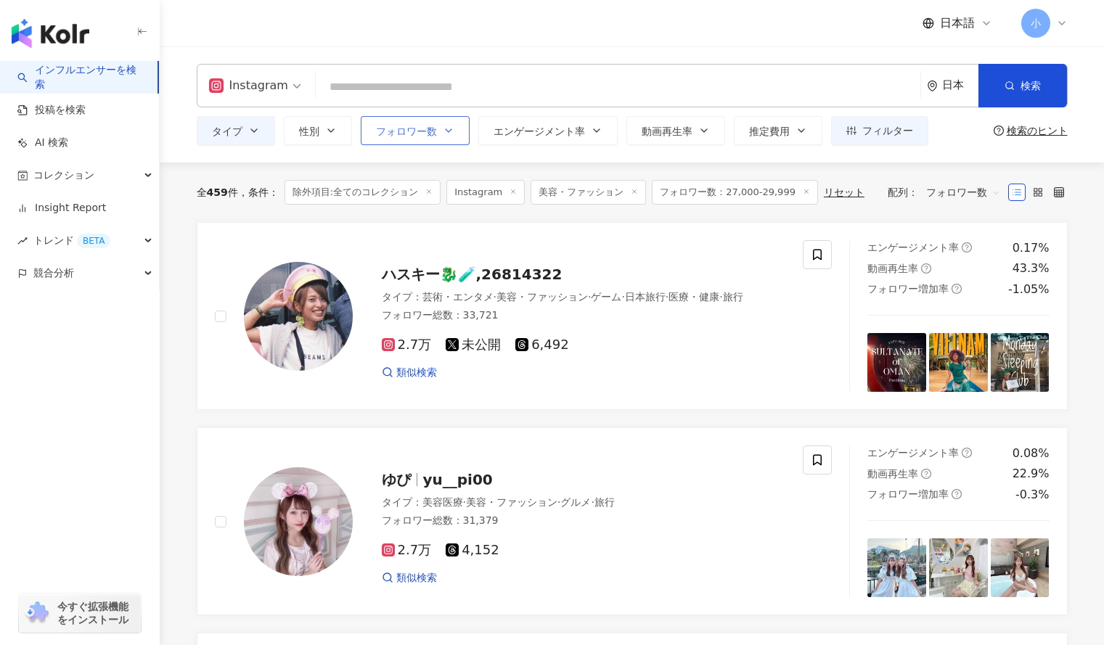
click at [437, 118] on button "フォロワー数" at bounding box center [415, 130] width 109 height 29
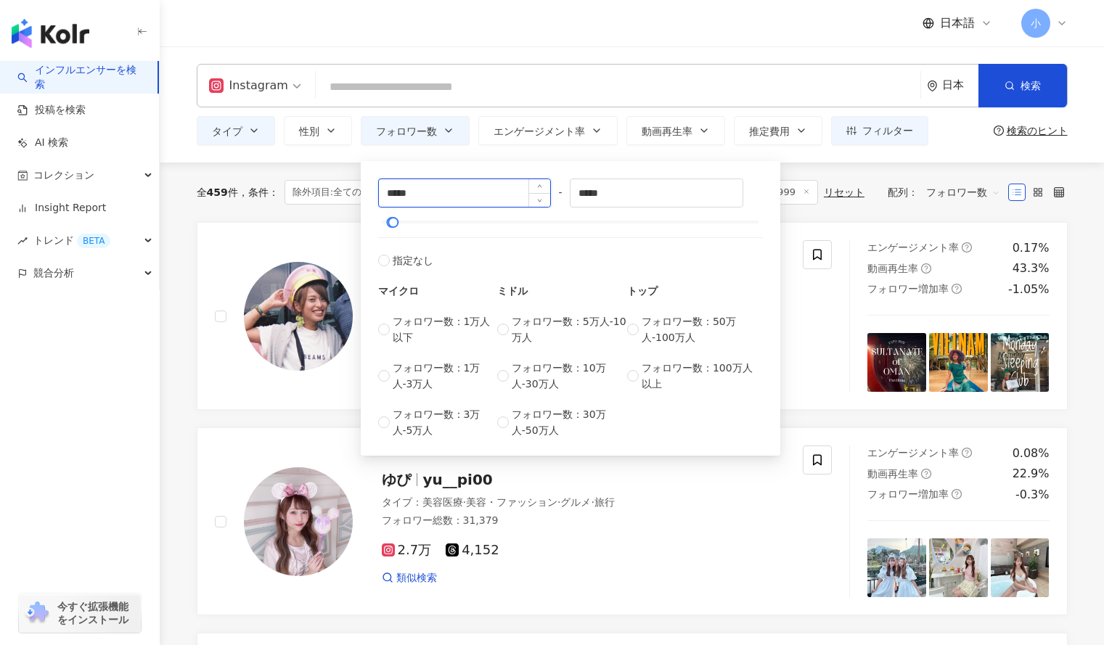
click at [394, 192] on input "*****" at bounding box center [465, 193] width 172 height 28
click at [396, 193] on input "*****" at bounding box center [465, 193] width 172 height 28
type input "*****"
click at [593, 195] on input "*****" at bounding box center [656, 193] width 172 height 28
type input "*****"
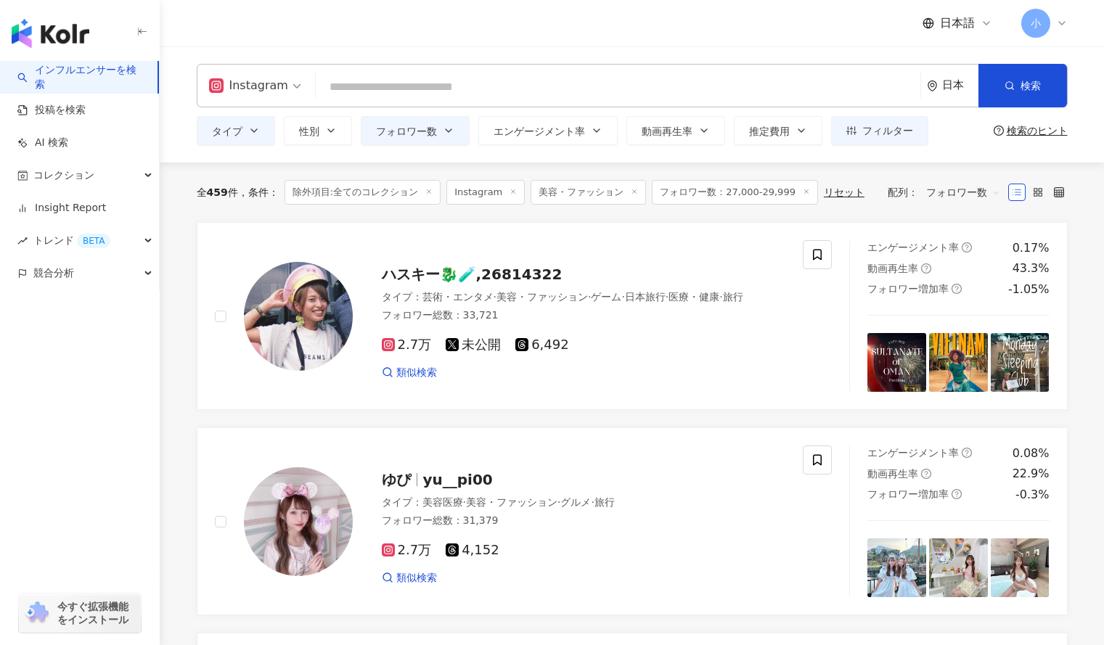
click at [826, 160] on div "Instagram 日本 検索 タイプ 性別 フォロワー数 エンゲージメント率 動画再生率 推定費用 フィルター ***** - ***** 指定なし マイク…" at bounding box center [632, 104] width 944 height 116
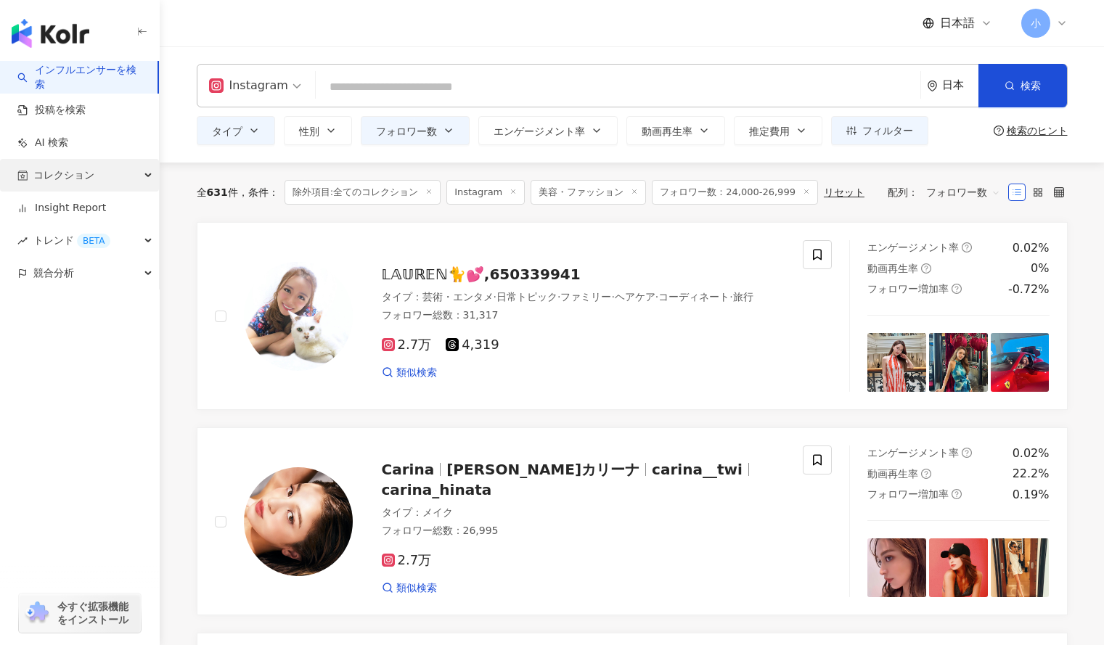
click at [57, 183] on span "コレクション" at bounding box center [63, 175] width 61 height 33
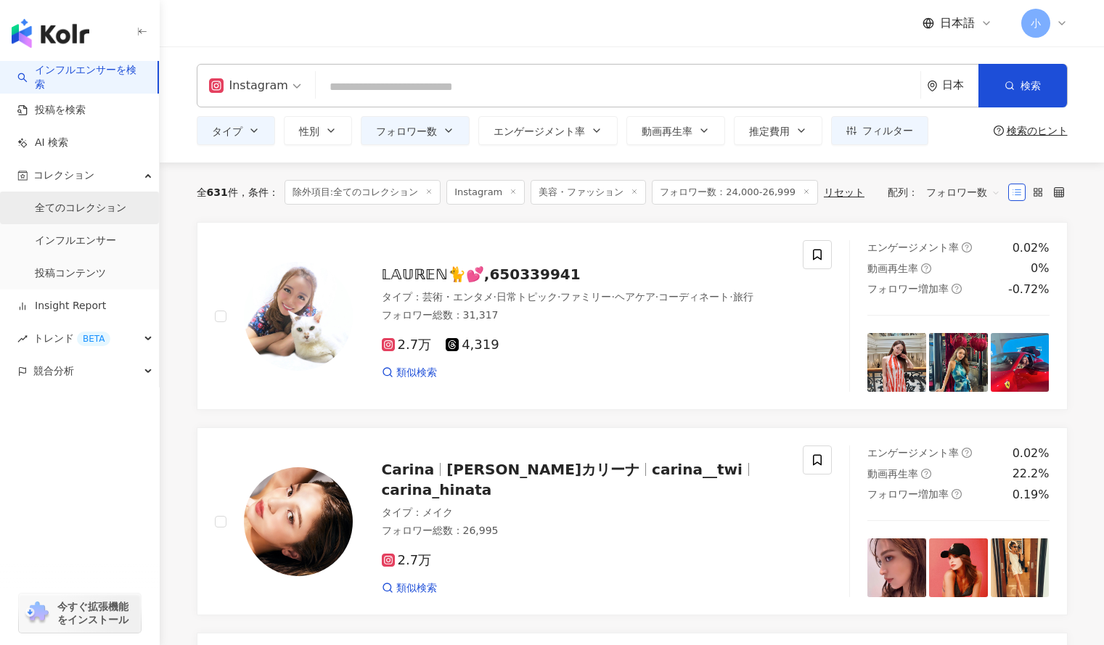
click at [76, 216] on link "全てのコレクション" at bounding box center [80, 208] width 91 height 15
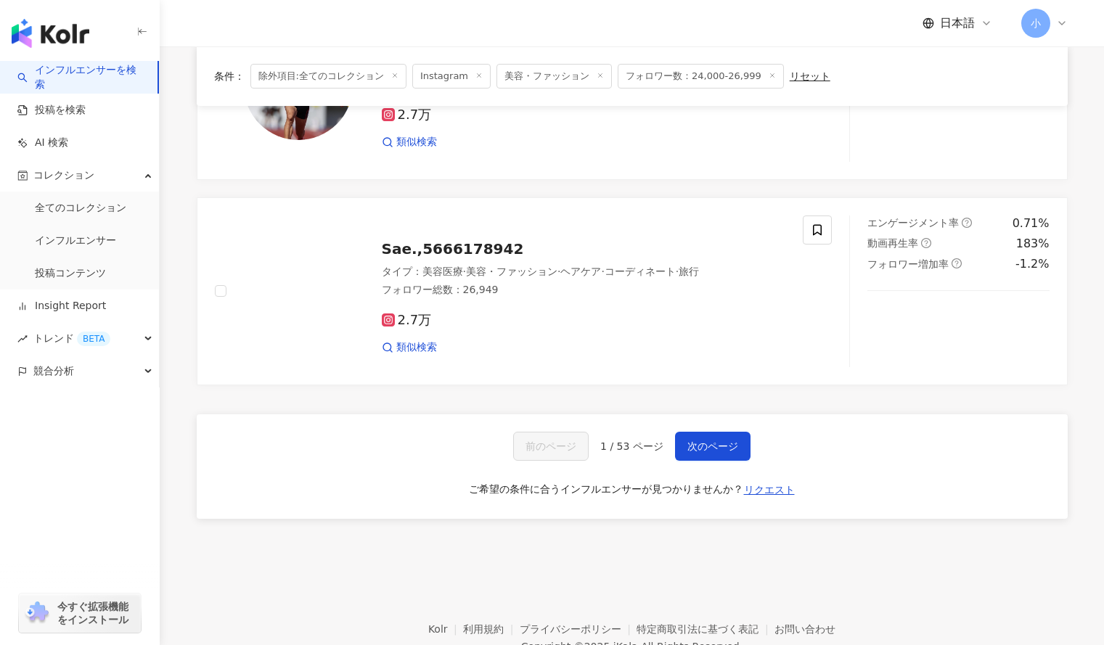
scroll to position [2302, 0]
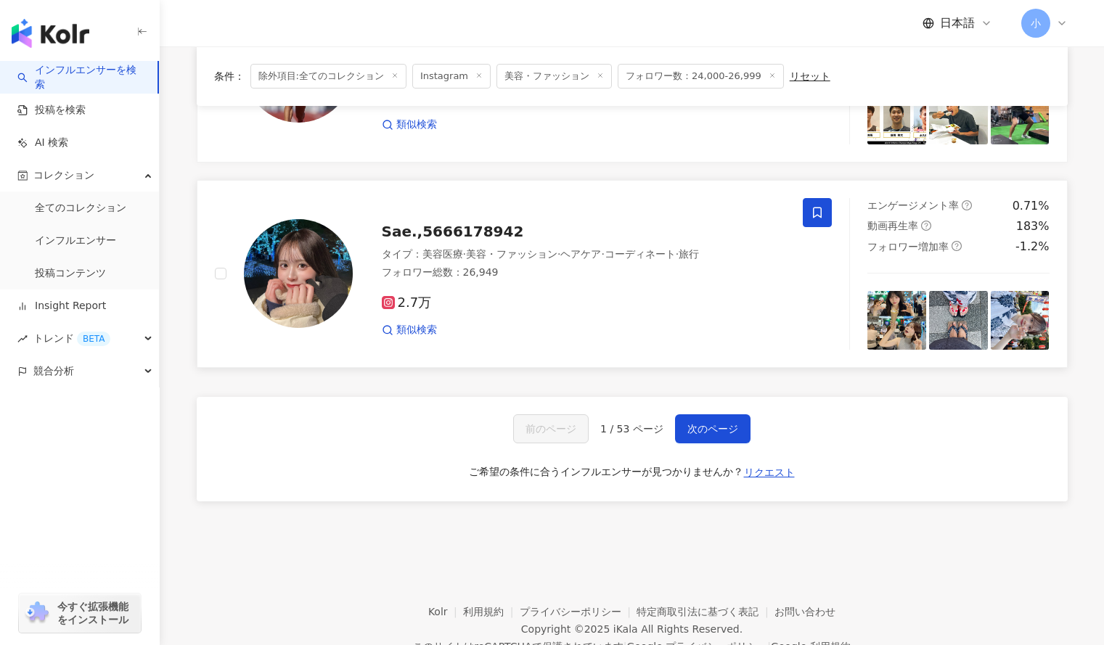
click at [814, 210] on icon at bounding box center [817, 212] width 9 height 11
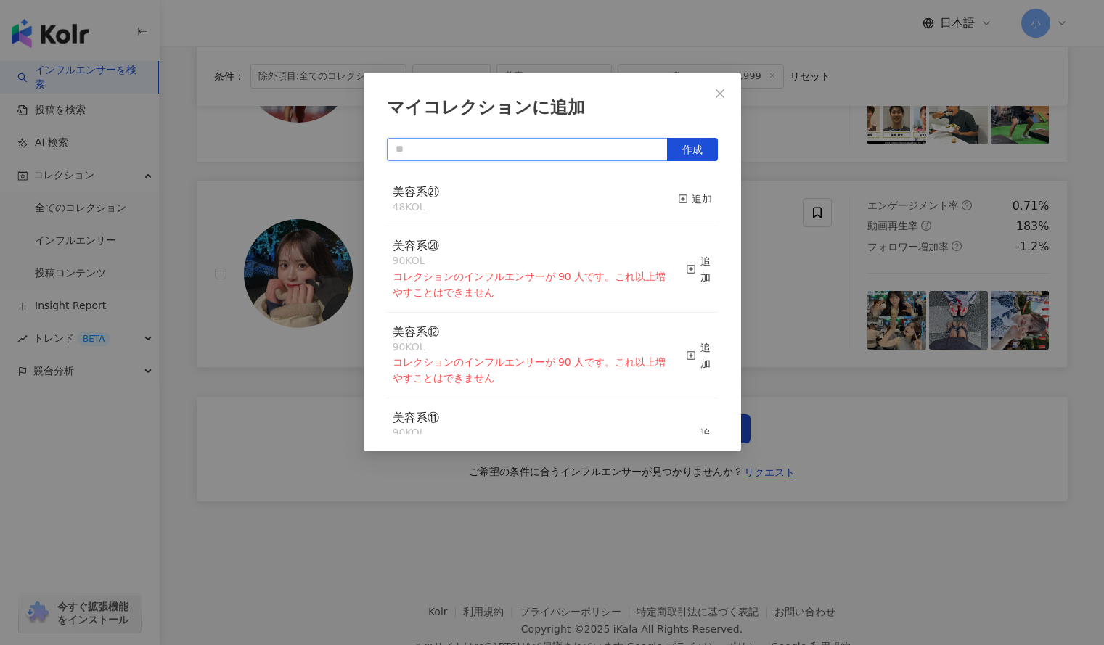
click at [521, 153] on input "text" at bounding box center [527, 149] width 281 height 23
type input "****"
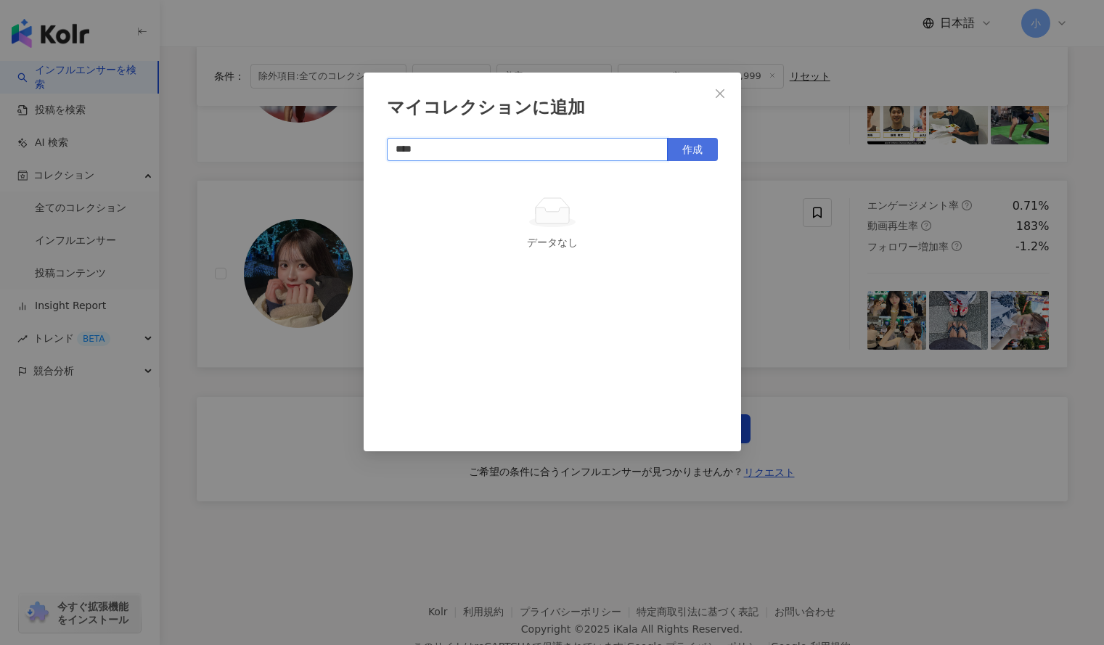
click at [705, 152] on button "作成" at bounding box center [692, 149] width 51 height 23
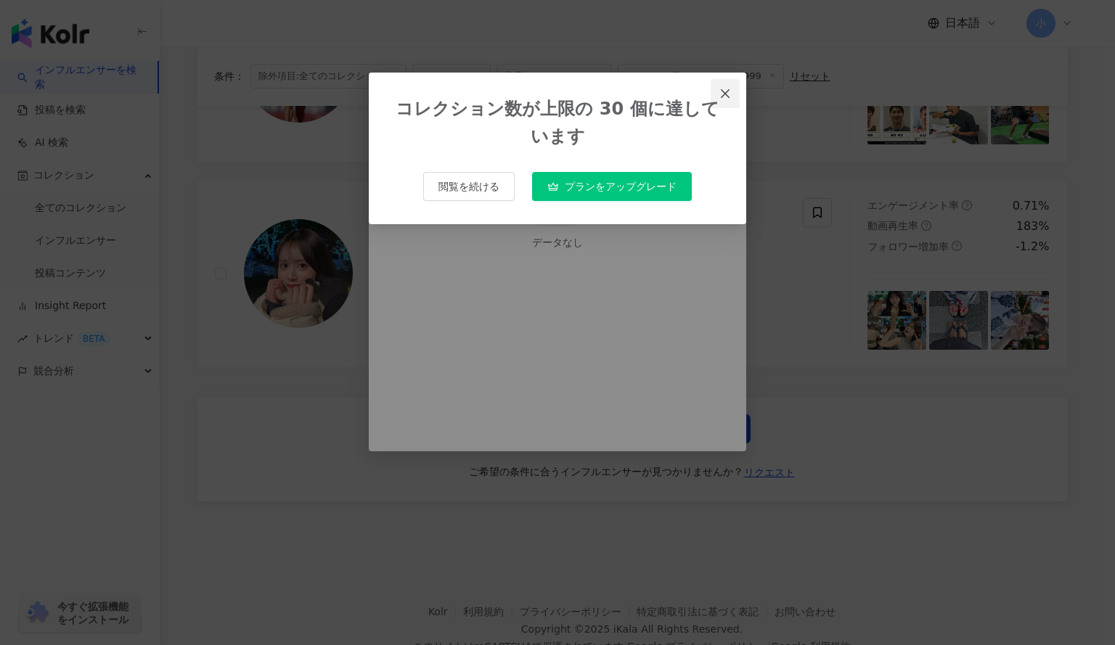
click at [721, 91] on icon "close" at bounding box center [725, 94] width 12 height 12
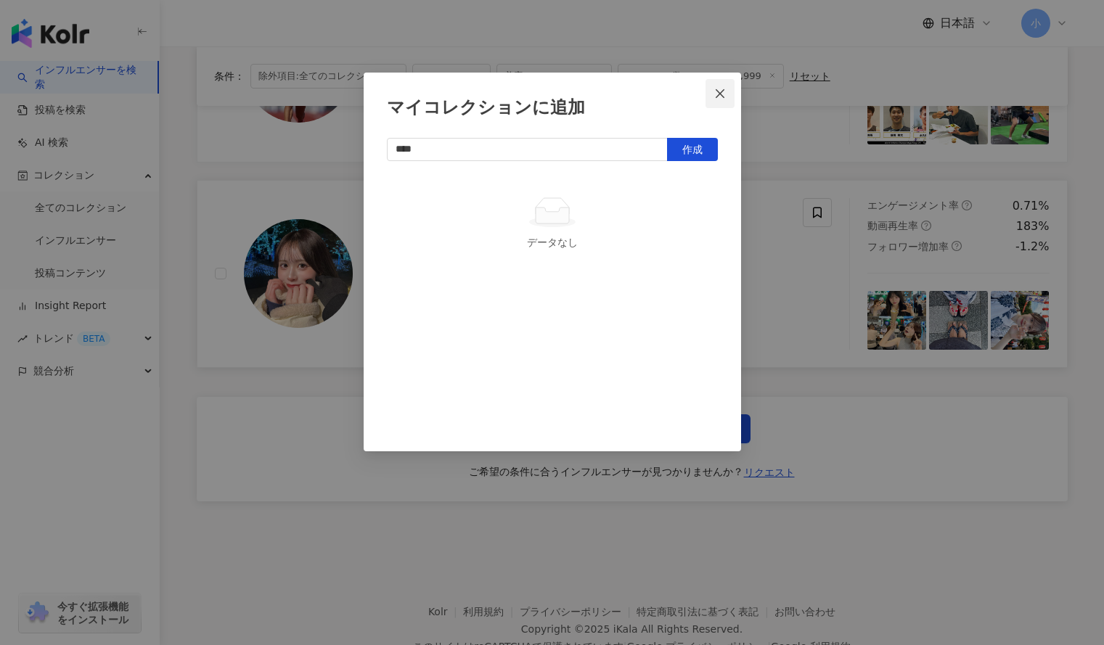
click at [722, 92] on icon "close" at bounding box center [720, 94] width 12 height 12
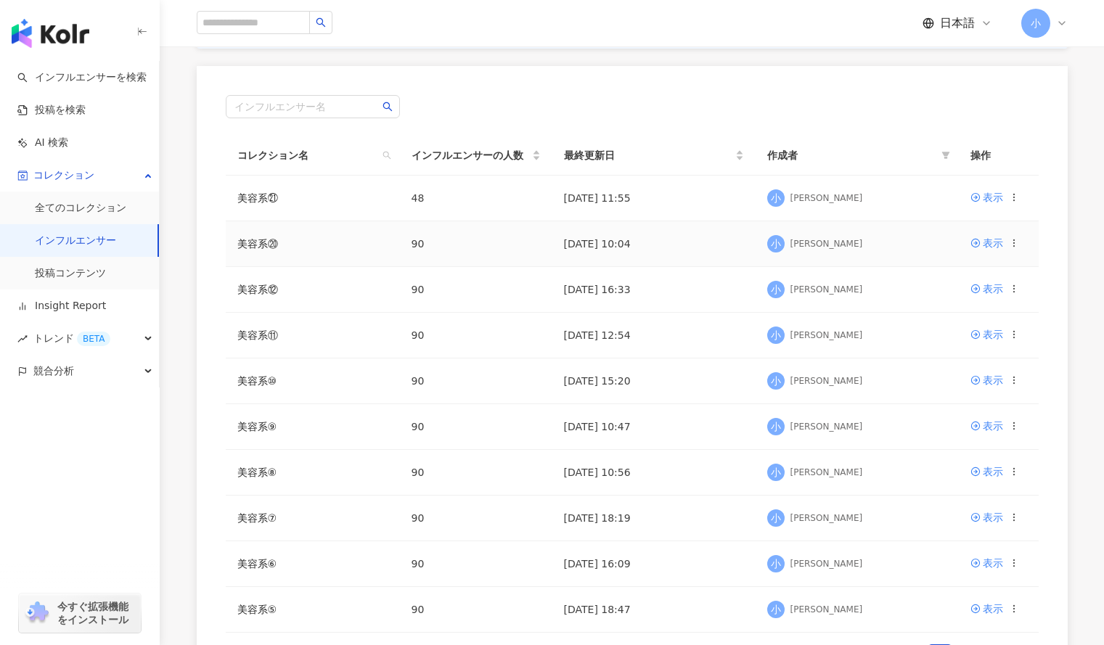
scroll to position [149, 0]
click at [356, 252] on td "美容系⑳" at bounding box center [313, 246] width 174 height 46
click at [263, 247] on link "美容系⑳" at bounding box center [257, 246] width 41 height 12
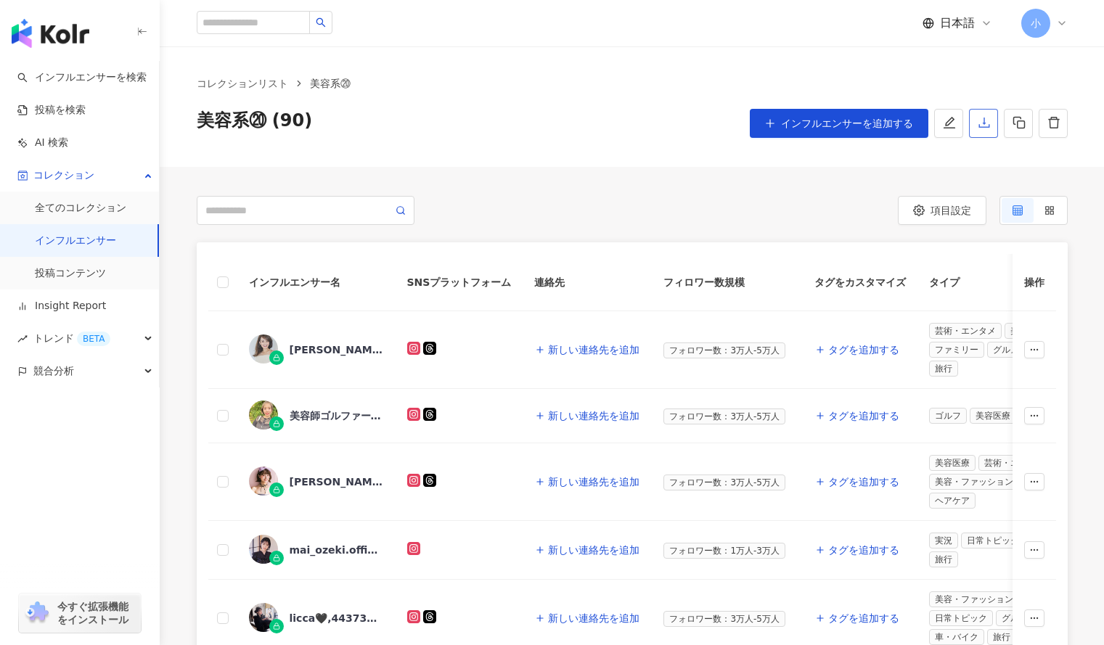
click at [989, 131] on button "button" at bounding box center [983, 123] width 29 height 29
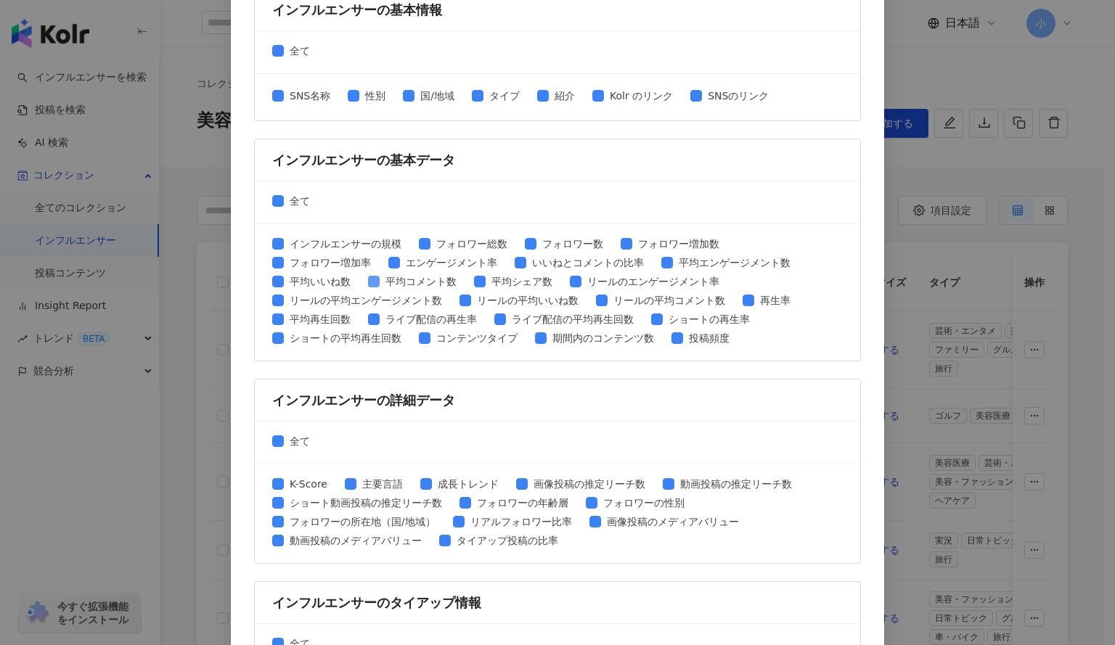
scroll to position [416, 0]
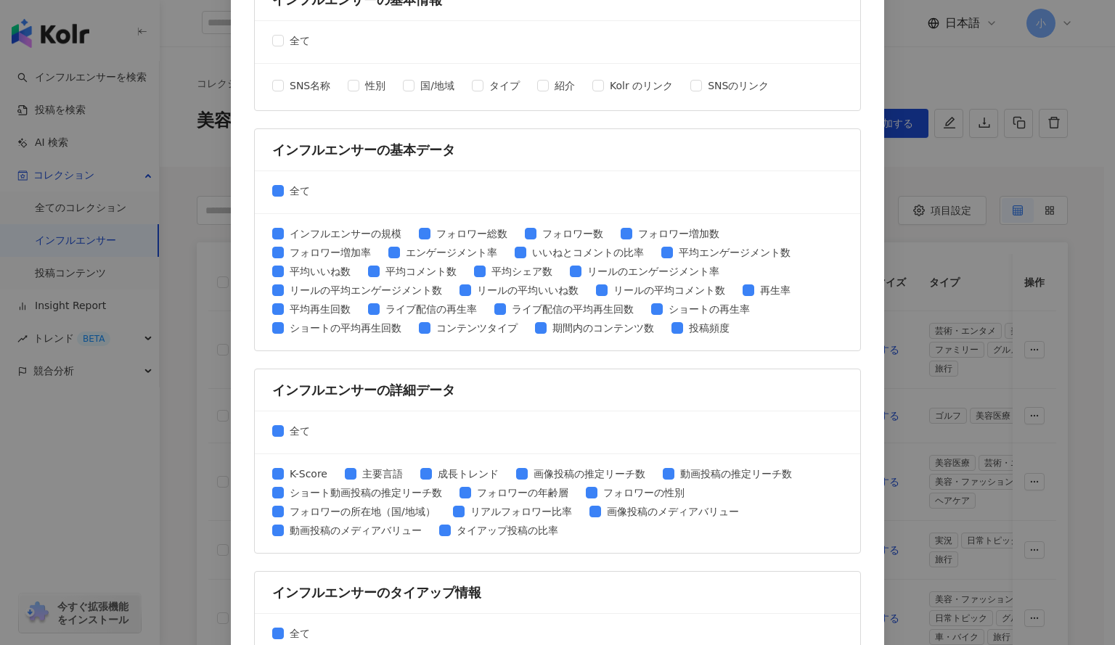
click at [346, 86] on div "SNS名称 性別 国/地域 タイプ 紹介 Kolr のリンク SNSのリンク" at bounding box center [526, 87] width 508 height 19
click at [284, 86] on span "SNS名称" at bounding box center [310, 86] width 52 height 16
click at [695, 89] on span at bounding box center [696, 86] width 12 height 12
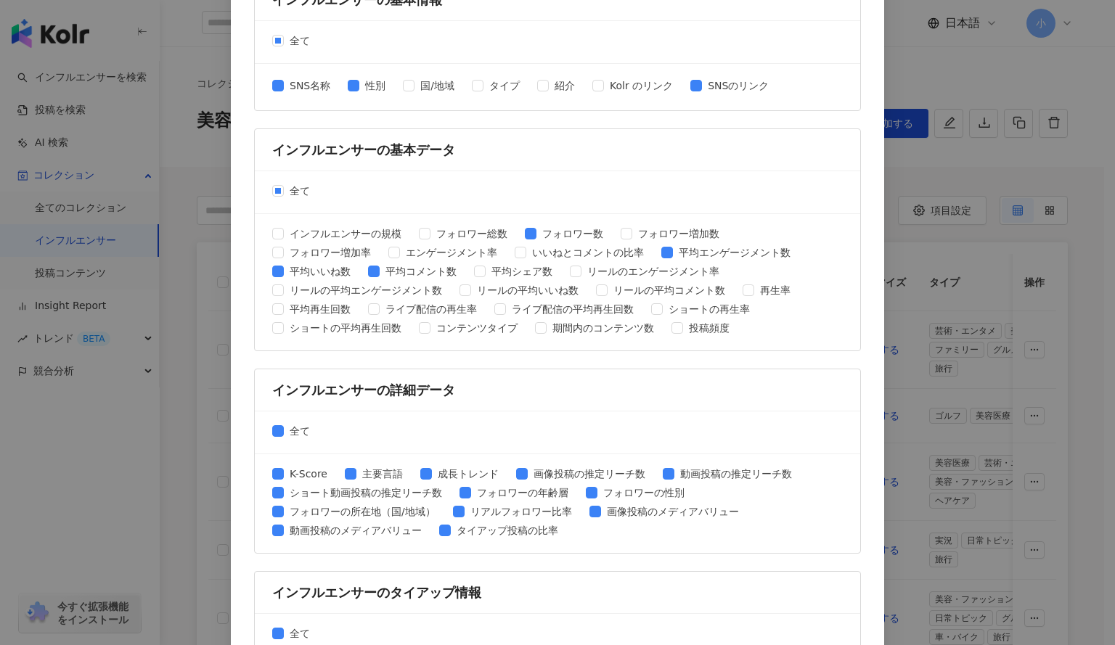
scroll to position [539, 0]
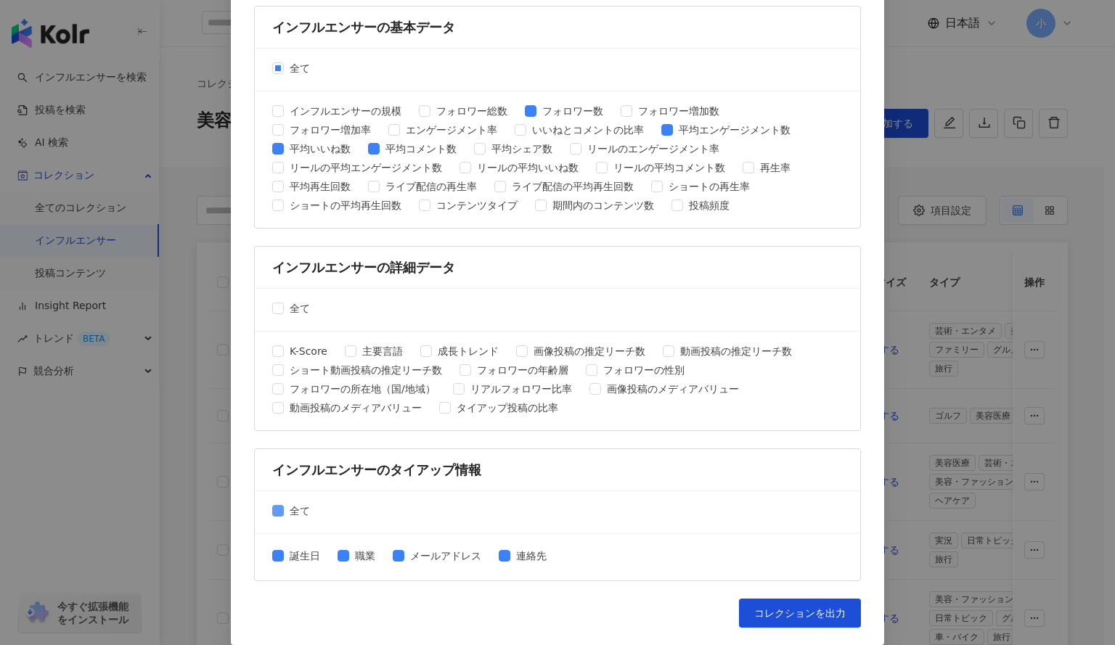
click at [284, 515] on span "全て" at bounding box center [300, 511] width 32 height 16
click at [764, 626] on button "コレクションを出力" at bounding box center [800, 613] width 122 height 29
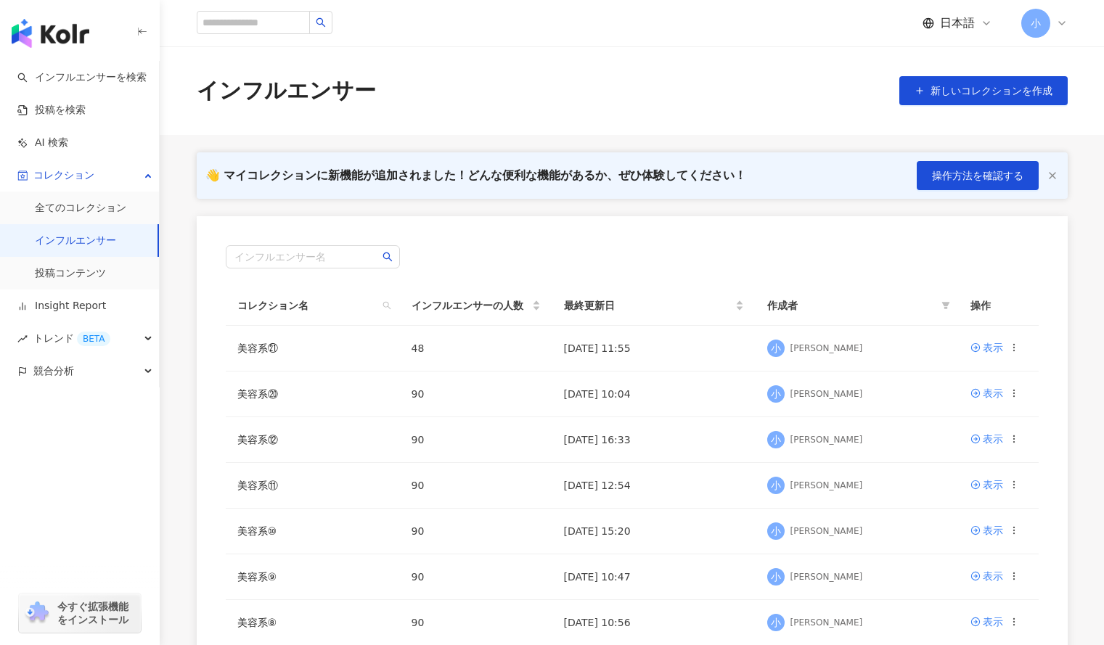
click at [215, 155] on div "👋 マイコレクションに新機能が追加されました！どんな便利な機能があるか、ぜひ体験してください！ 操作方法を確認する" at bounding box center [632, 175] width 871 height 46
click at [266, 361] on td "美容系㉑" at bounding box center [313, 349] width 174 height 46
click at [266, 441] on link "美容系⑫" at bounding box center [257, 440] width 41 height 12
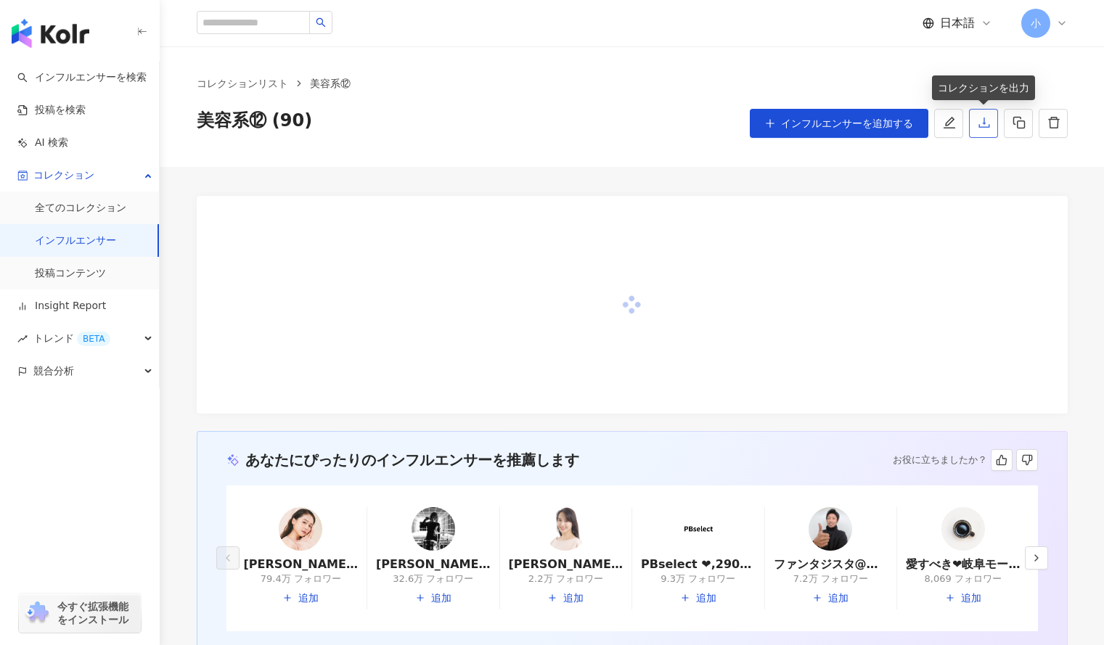
click at [980, 126] on icon "download" at bounding box center [984, 122] width 13 height 13
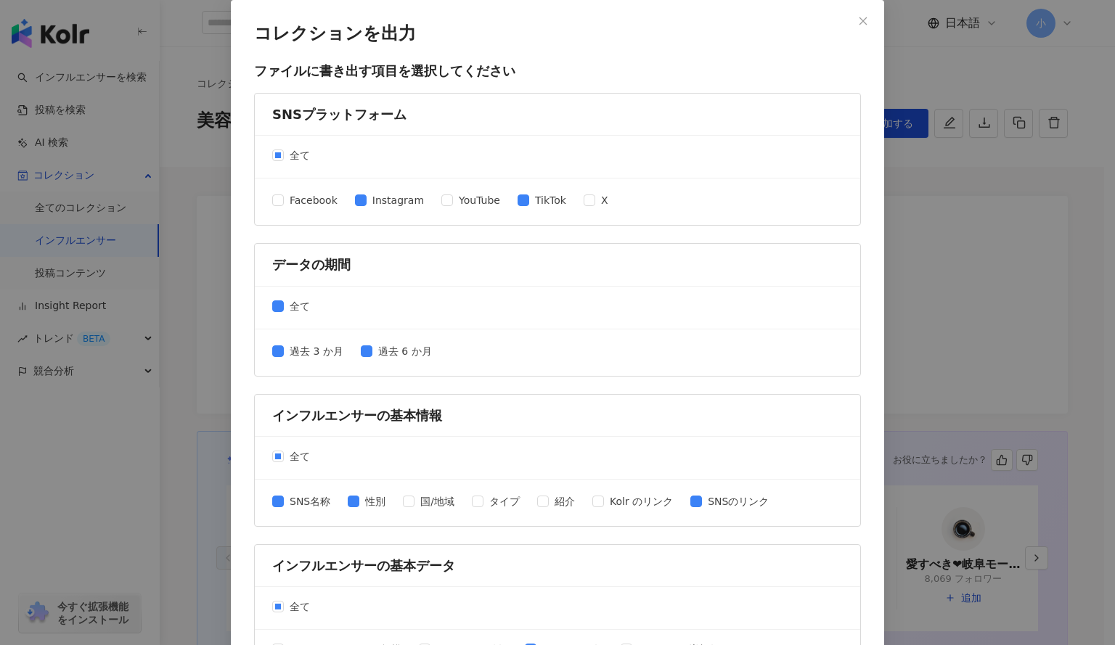
click at [1013, 355] on div "コレクションを出力 ファイルに書き出す項目を選択してください SNSプラットフォーム 全て Facebook Instagram YouTube TikTok…" at bounding box center [557, 322] width 1115 height 645
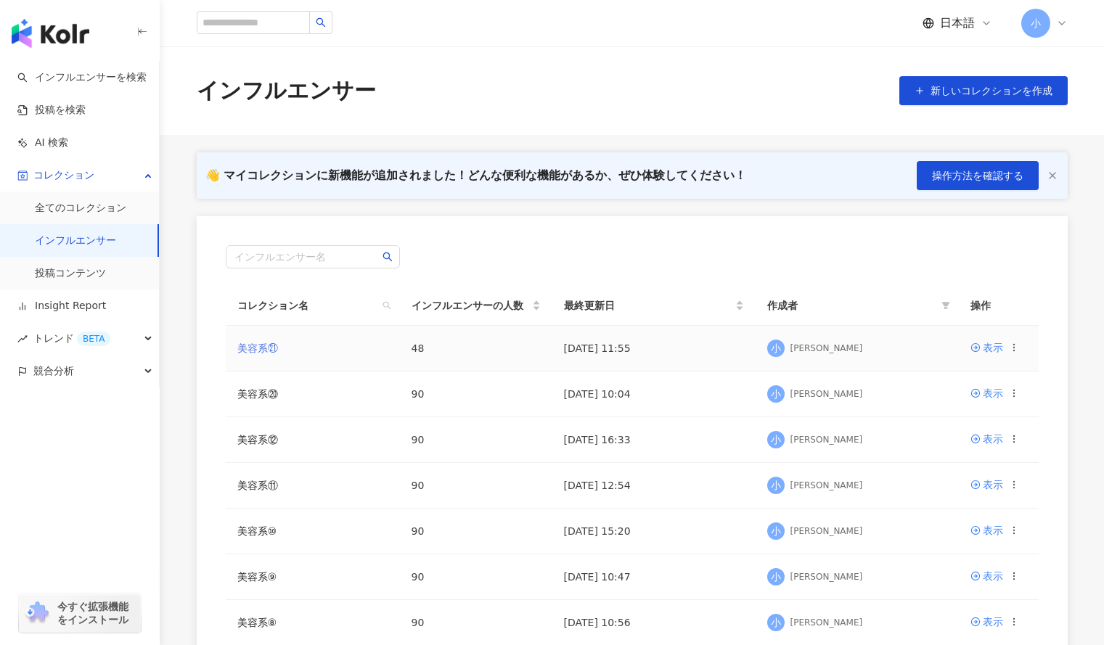
click at [266, 349] on link "美容系㉑" at bounding box center [257, 349] width 41 height 12
click at [245, 348] on link "美容系㉑" at bounding box center [257, 349] width 41 height 12
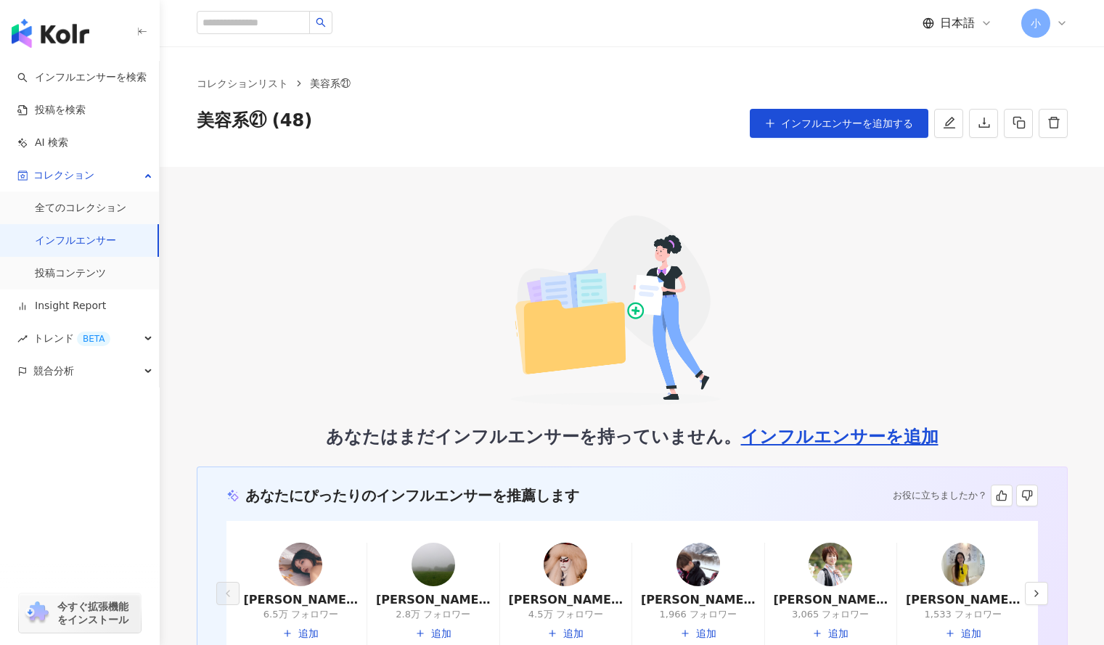
click at [87, 244] on link "インフルエンサー" at bounding box center [75, 241] width 81 height 15
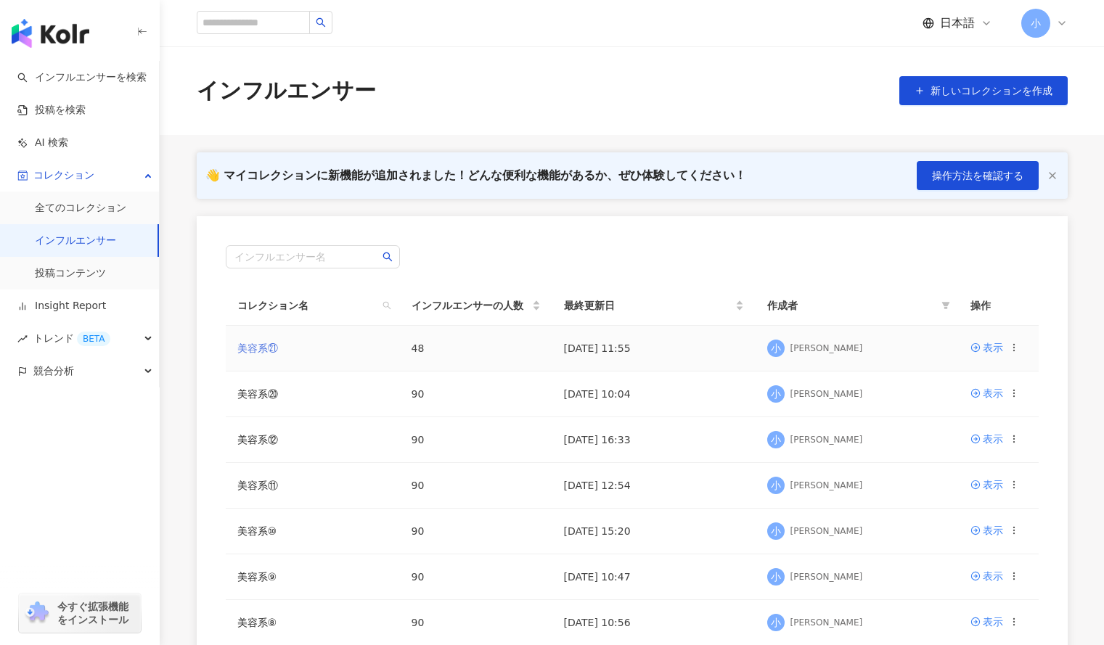
click at [262, 350] on link "美容系㉑" at bounding box center [257, 349] width 41 height 12
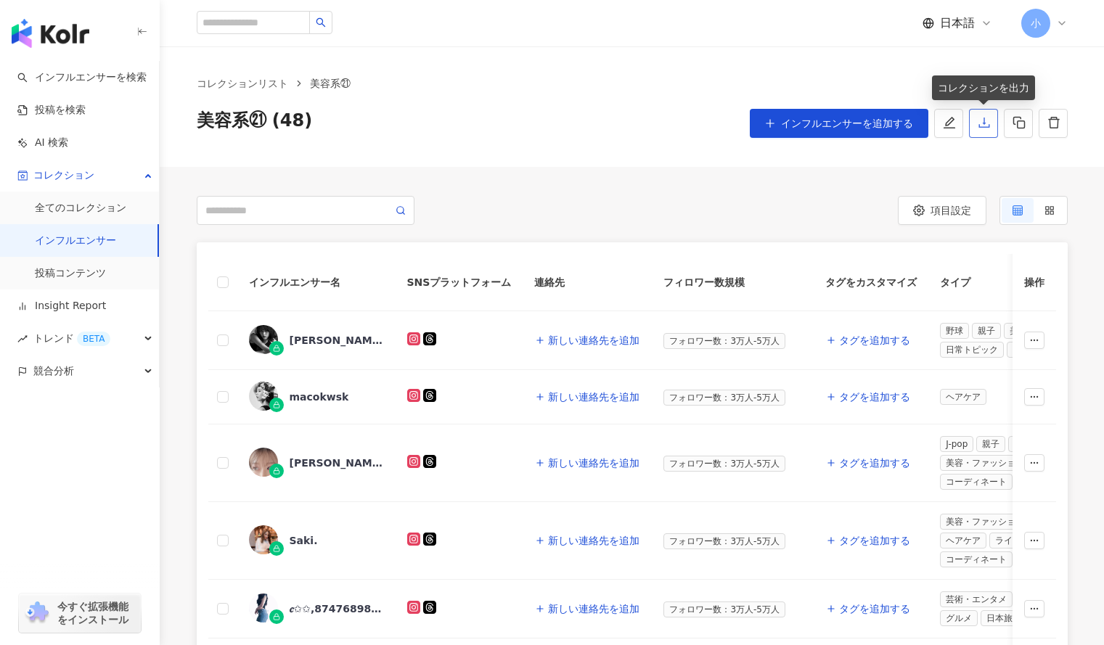
click at [994, 120] on button "button" at bounding box center [983, 123] width 29 height 29
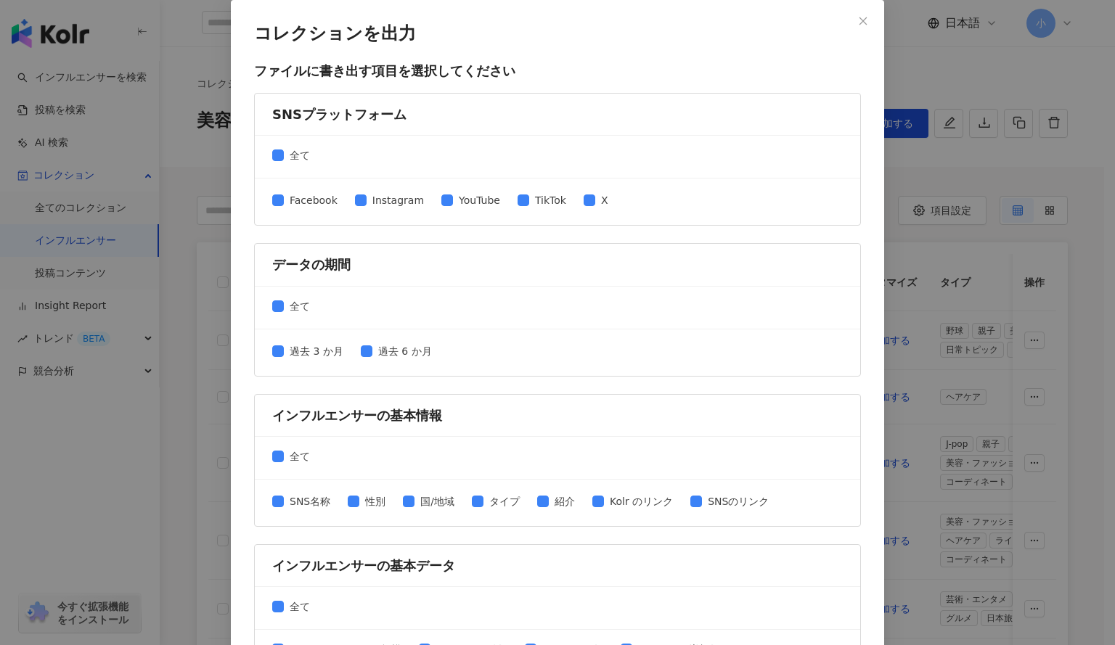
click at [274, 145] on div "全て" at bounding box center [557, 157] width 605 height 43
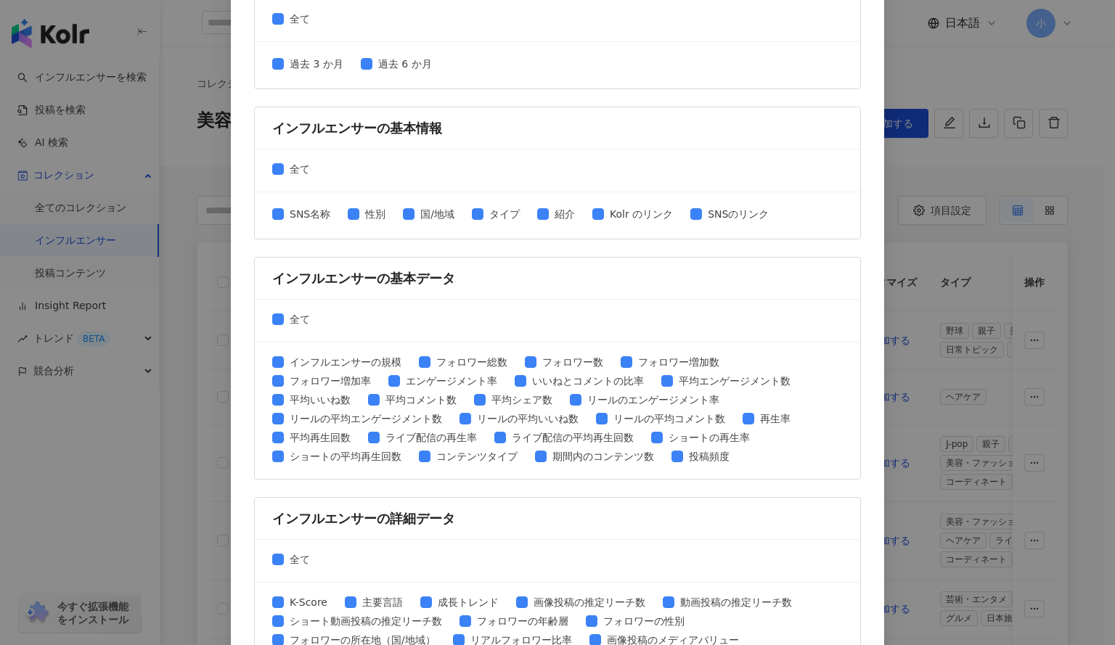
scroll to position [288, 0]
click at [348, 216] on div "SNS名称 性別 国/地域 タイプ 紹介 Kolr のリンク SNSのリンク" at bounding box center [526, 214] width 508 height 19
click at [284, 211] on span "SNS名称" at bounding box center [310, 213] width 52 height 16
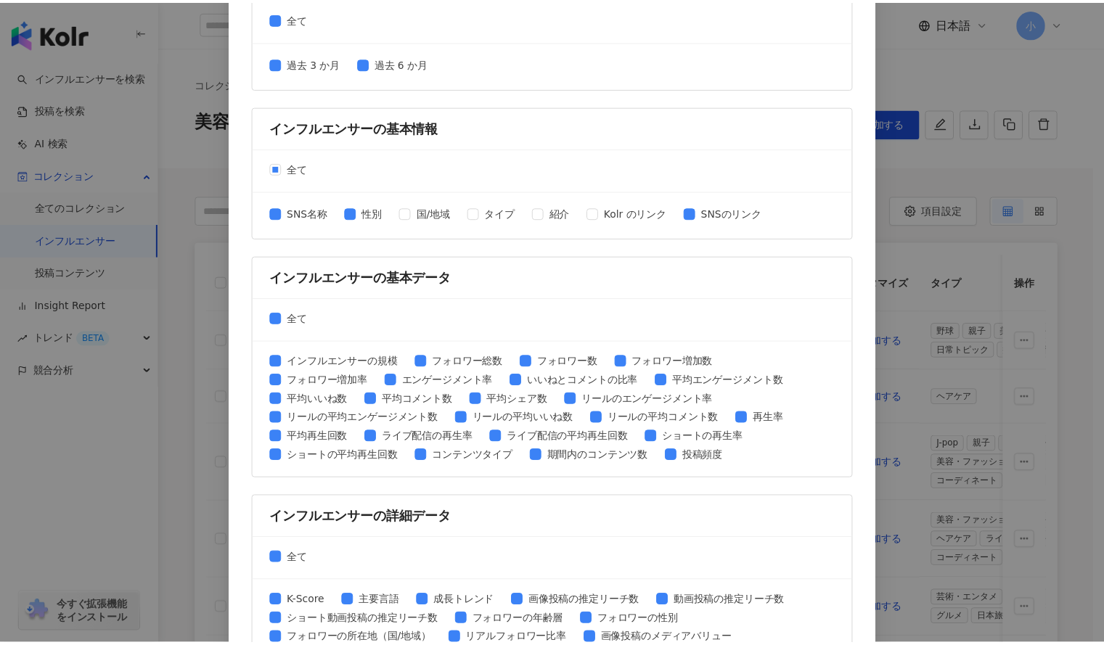
scroll to position [539, 0]
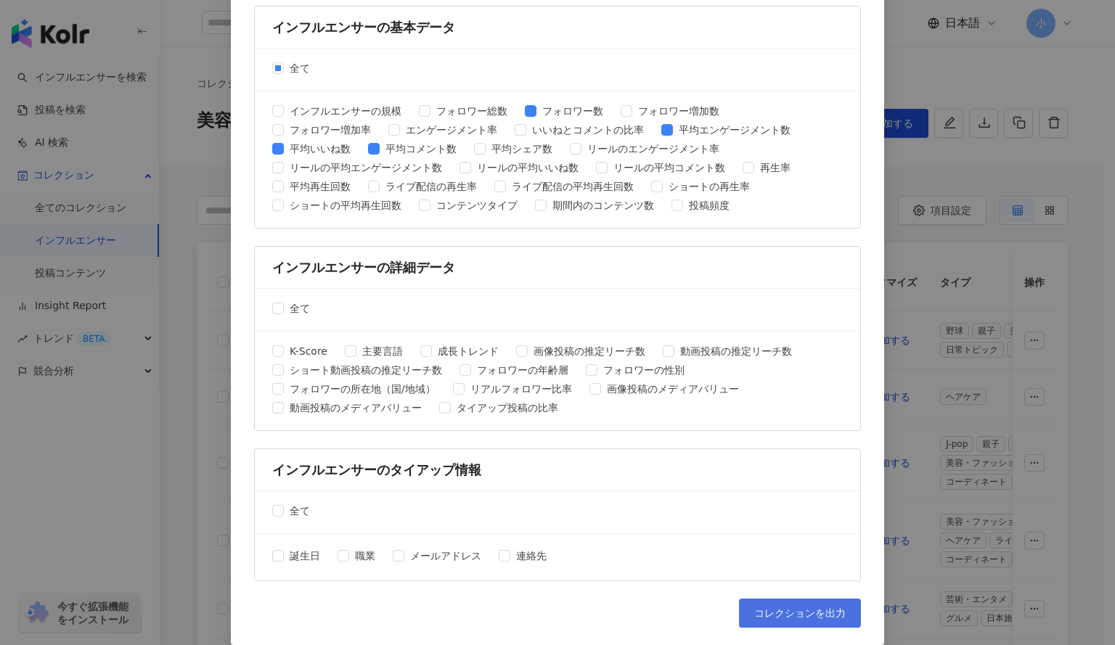
click at [774, 609] on span "コレクションを出力" at bounding box center [799, 614] width 91 height 12
click at [1069, 160] on div "コレクションを出力 ファイルに書き出す項目を選択してください SNSプラットフォーム 全て Facebook Instagram YouTube TikTok…" at bounding box center [557, 322] width 1115 height 645
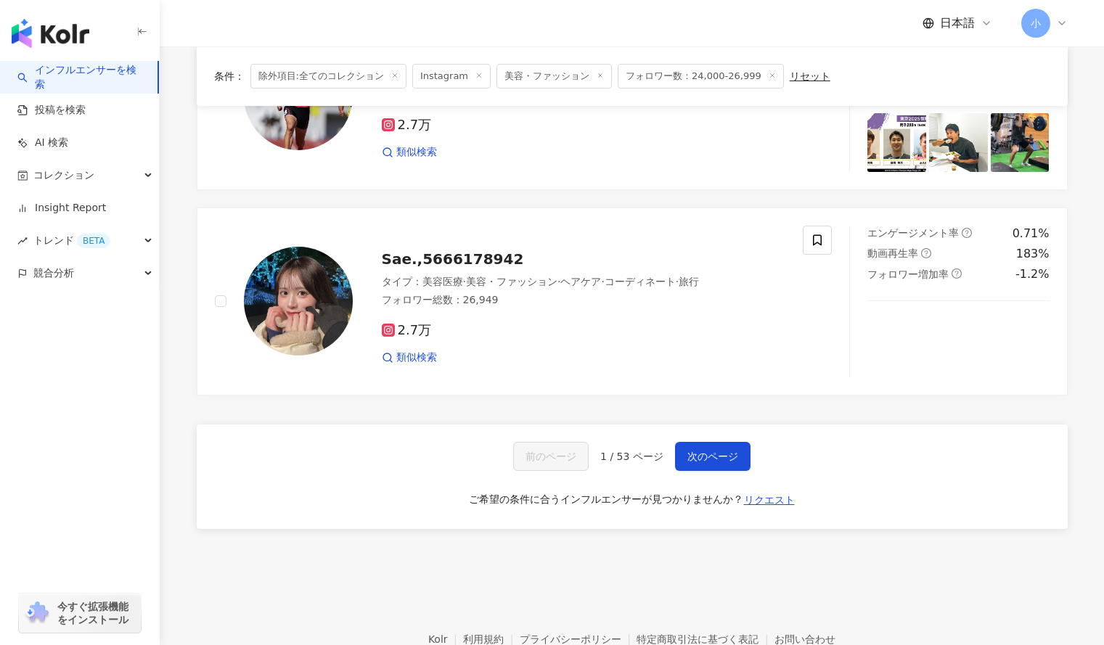
scroll to position [2356, 0]
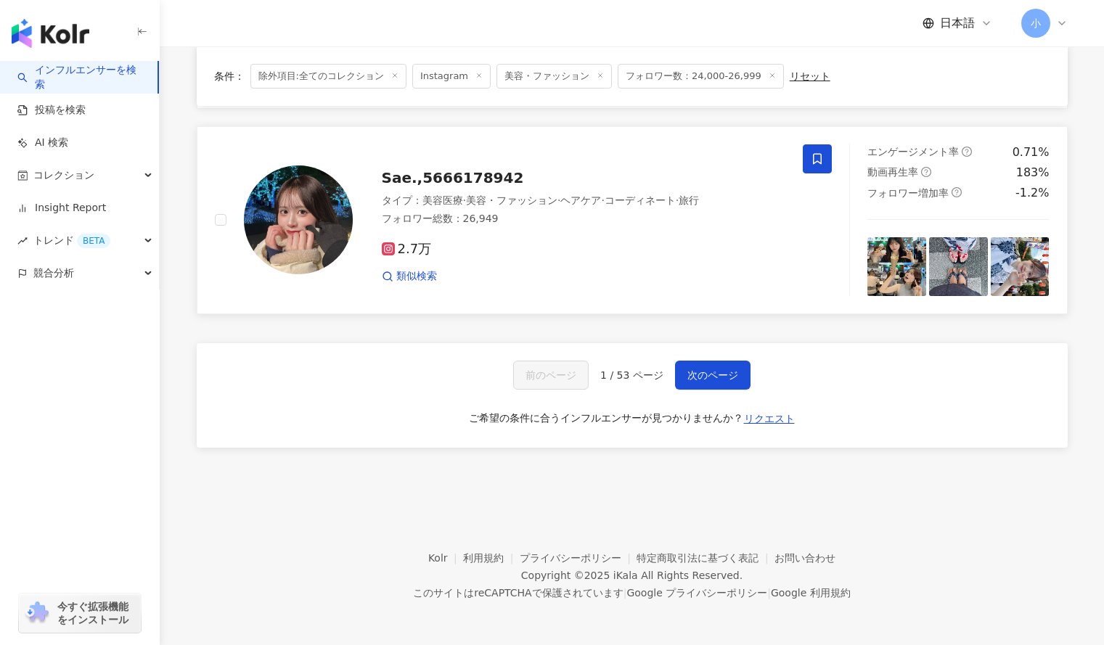
click at [823, 155] on icon at bounding box center [817, 158] width 13 height 13
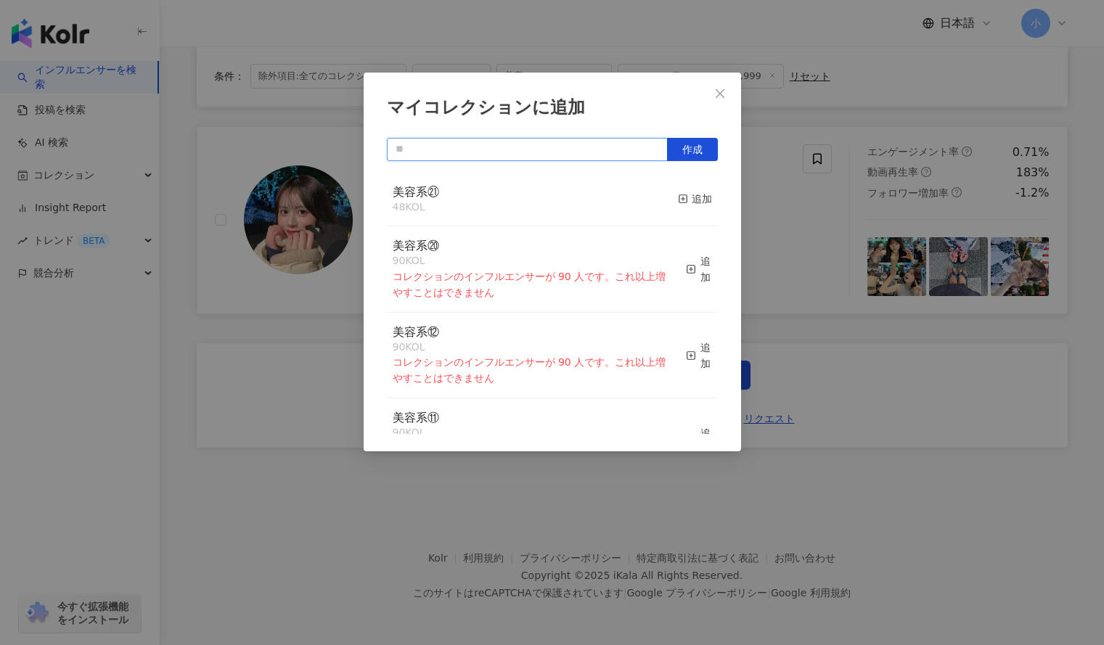
click at [625, 149] on input "text" at bounding box center [527, 149] width 281 height 23
click at [113, 165] on div "マイコレクションに追加 作成 美容系㉑ 48 KOL 追加 美容系⑳ 90 KOL コレクションのインフルエンサーが 90 人です。これ以上増やすことはできま…" at bounding box center [552, 322] width 1104 height 645
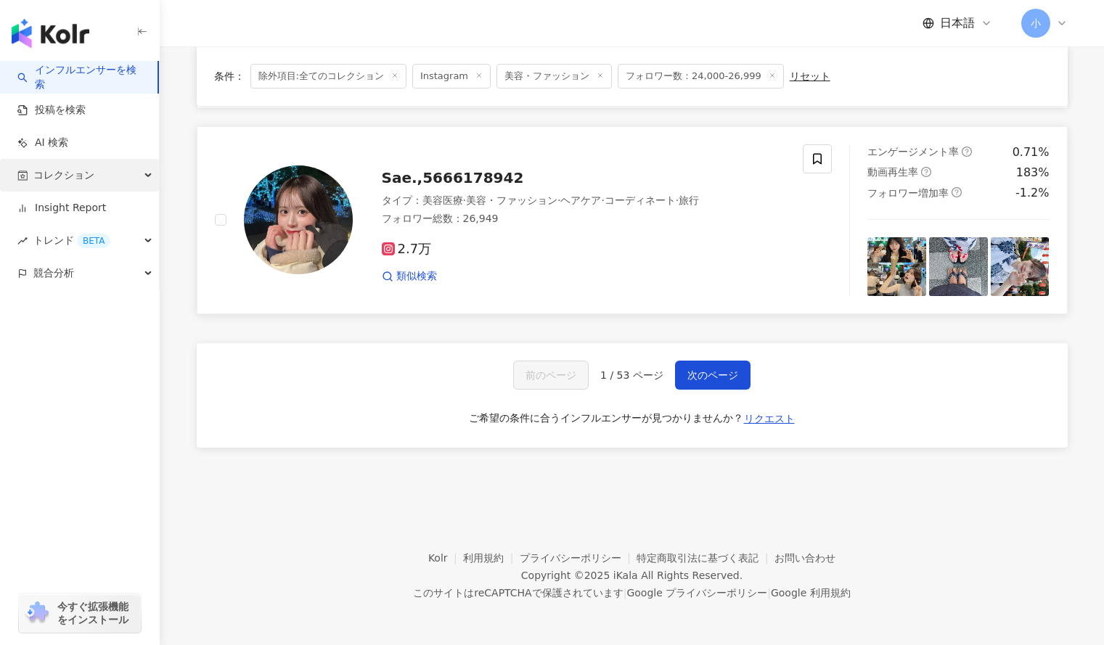
click at [116, 173] on div "コレクション" at bounding box center [79, 175] width 159 height 33
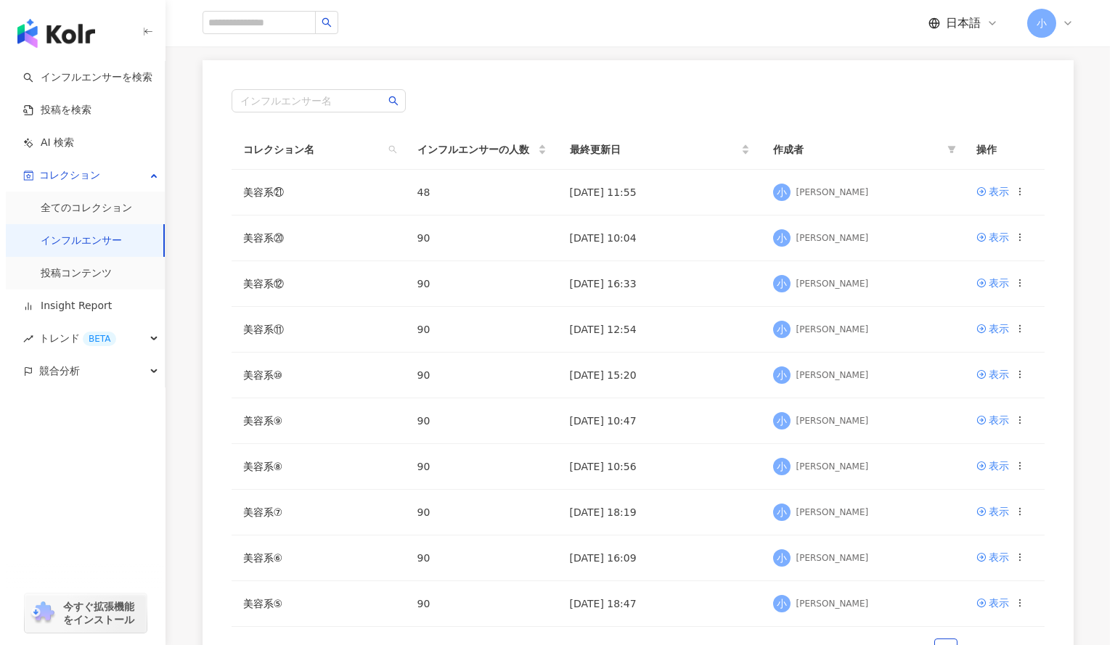
scroll to position [165, 0]
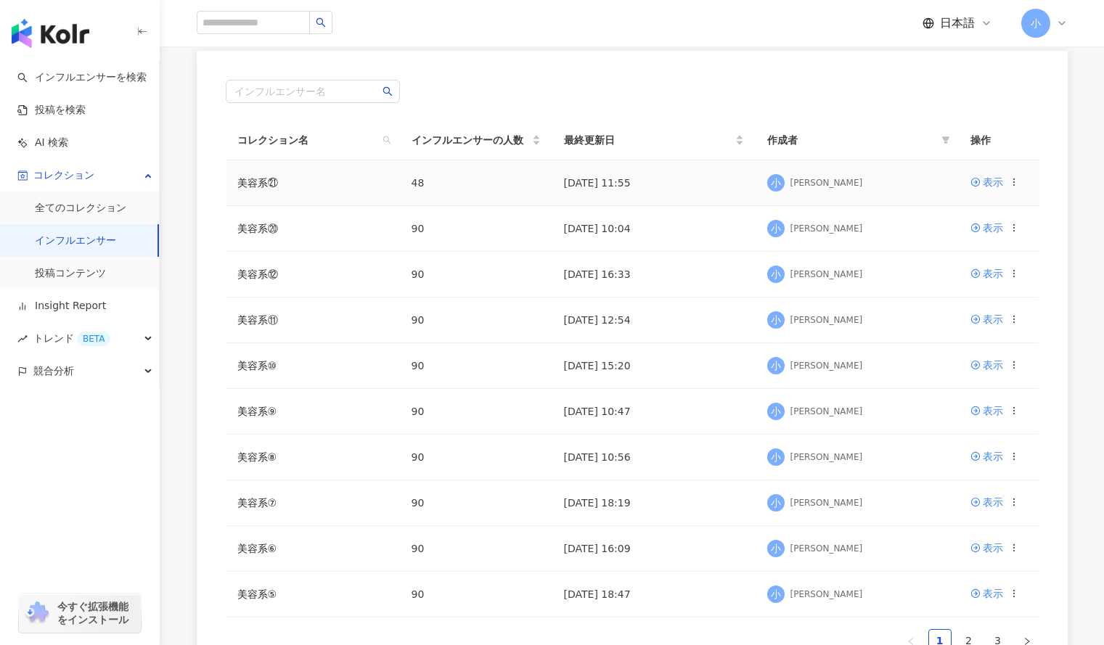
click at [1017, 182] on td "表示" at bounding box center [999, 183] width 80 height 46
click at [1017, 182] on icon at bounding box center [1014, 182] width 10 height 10
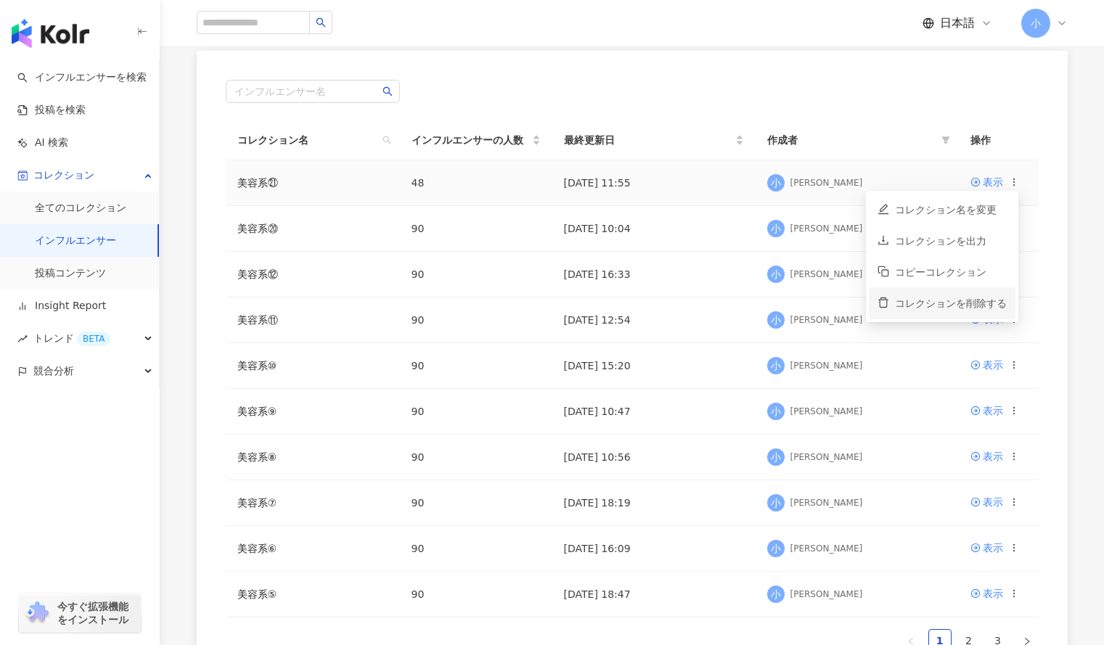
click at [956, 303] on div "コレクションを削除する" at bounding box center [951, 303] width 112 height 16
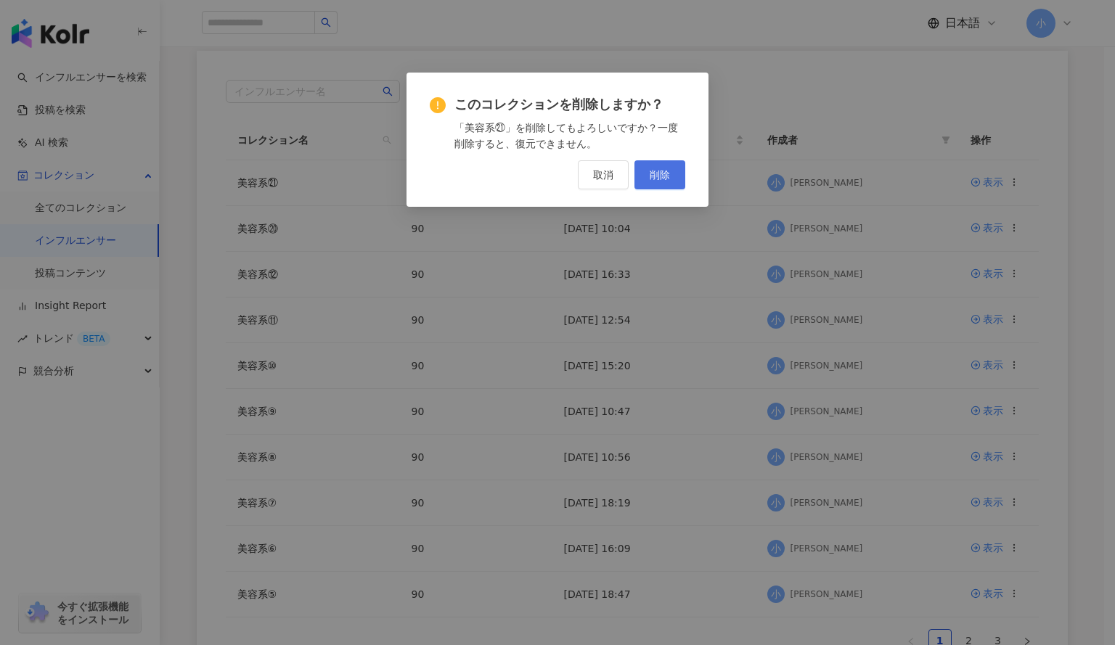
click at [654, 164] on button "削除" at bounding box center [659, 174] width 51 height 29
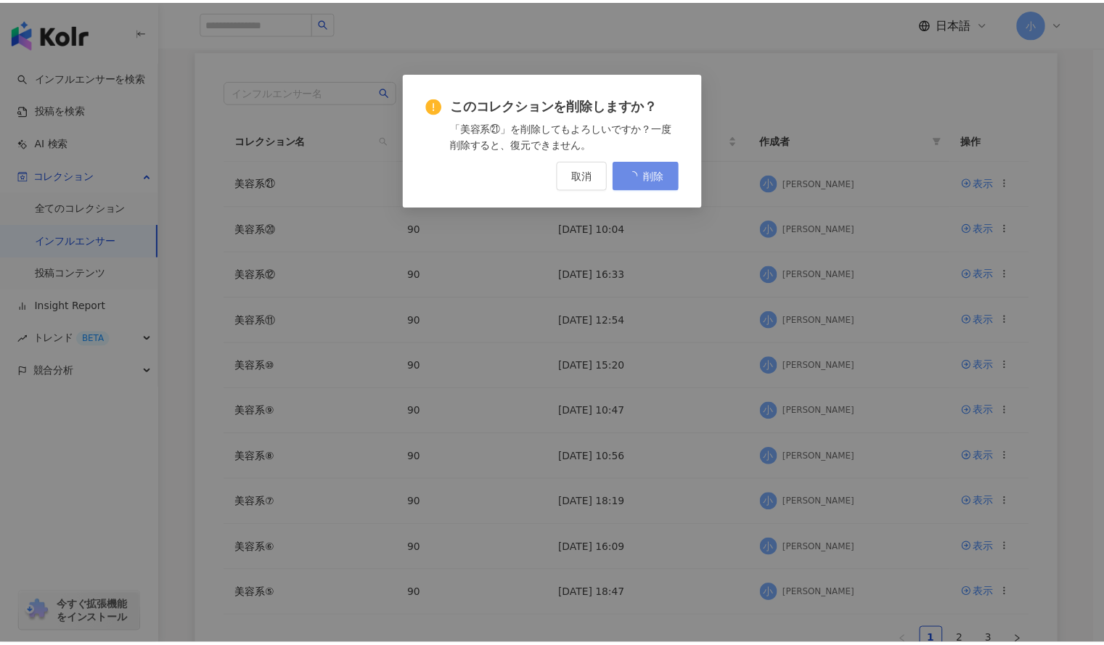
scroll to position [0, 0]
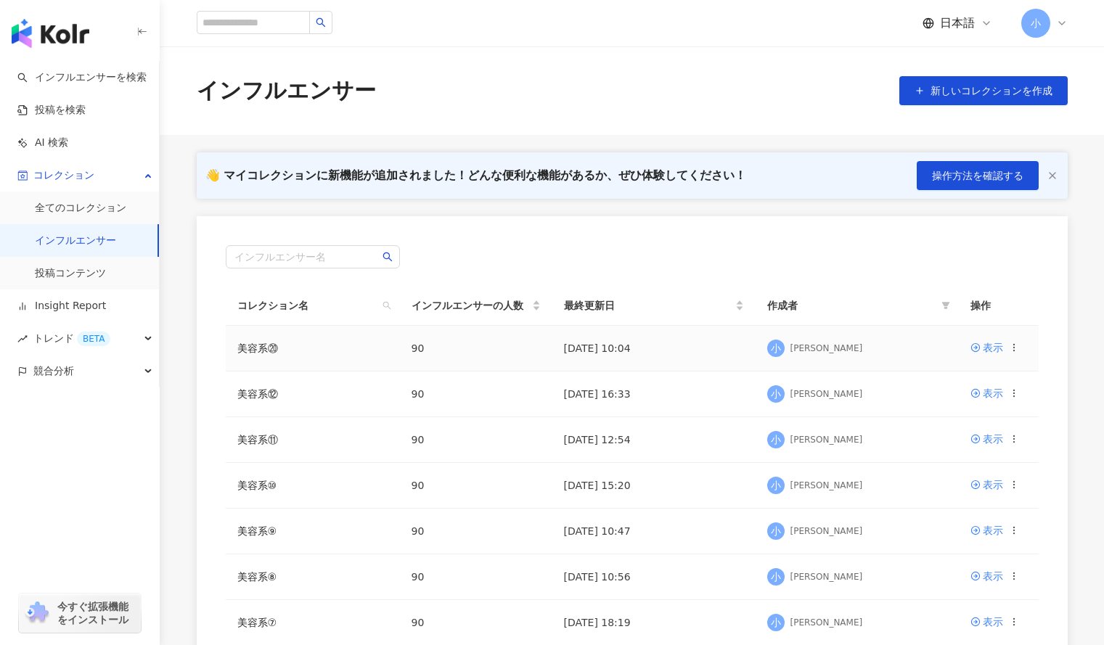
click at [1011, 348] on icon at bounding box center [1014, 348] width 10 height 10
click at [928, 465] on div "コレクションを削除する" at bounding box center [951, 469] width 112 height 16
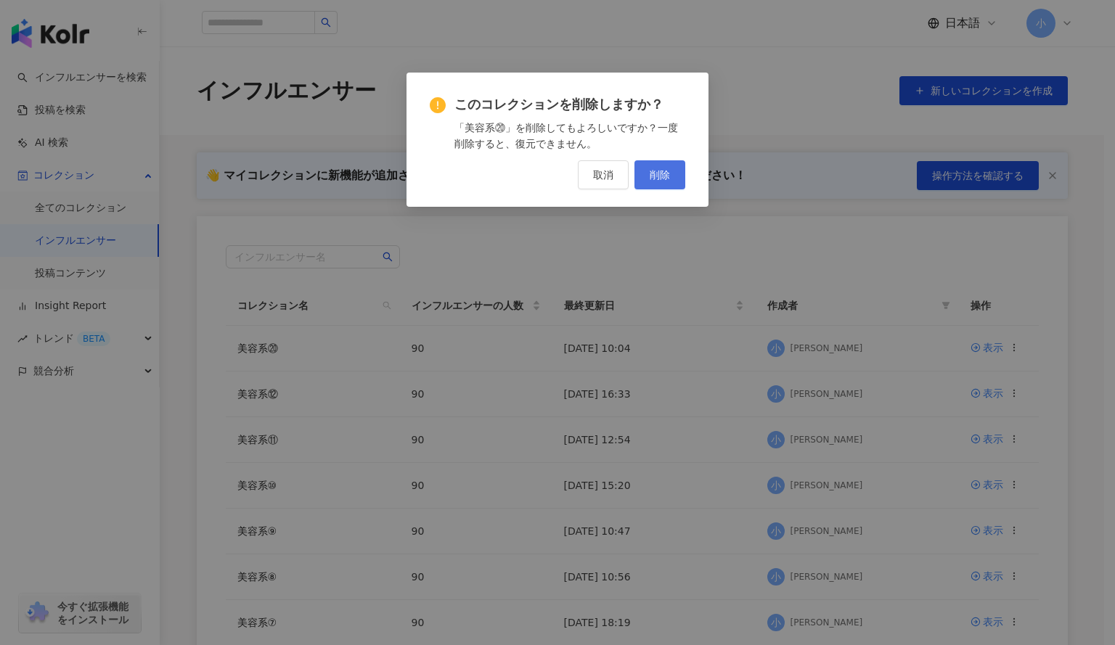
click at [666, 169] on span "削除" at bounding box center [660, 175] width 20 height 12
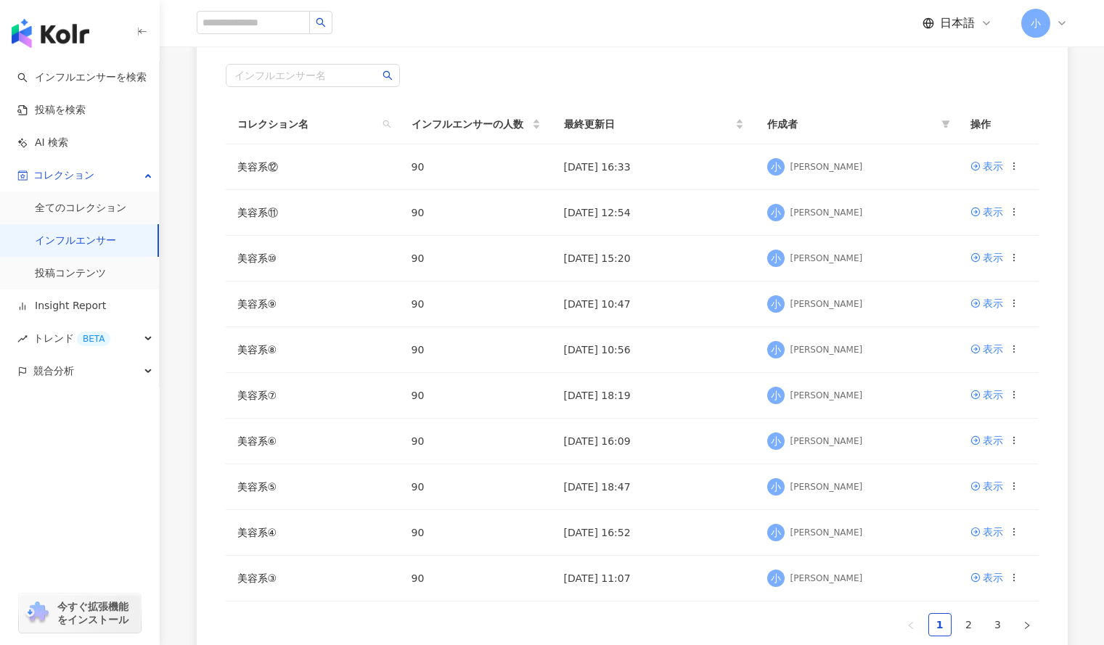
scroll to position [182, 0]
click at [258, 167] on link "美容系⑫" at bounding box center [257, 166] width 41 height 12
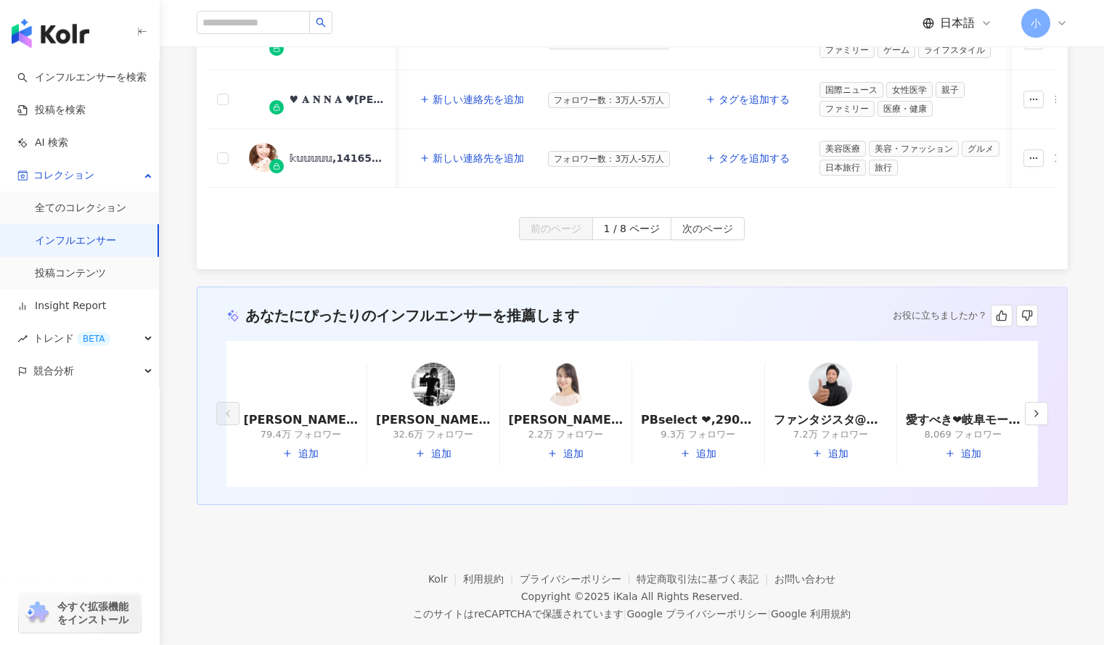
scroll to position [926, 0]
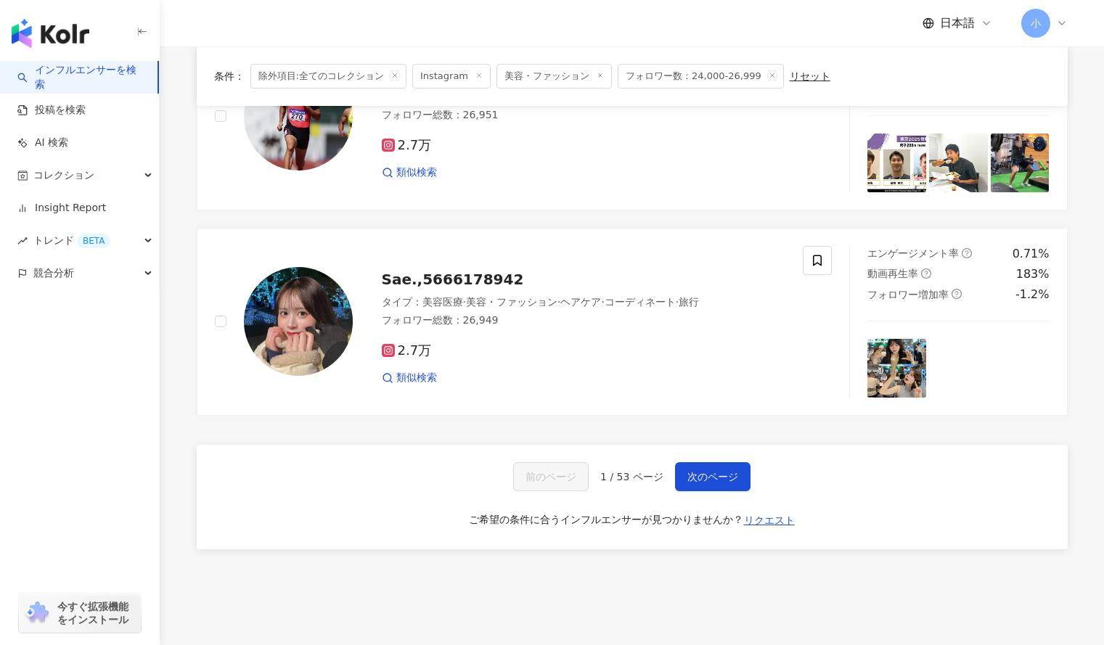
scroll to position [2254, 0]
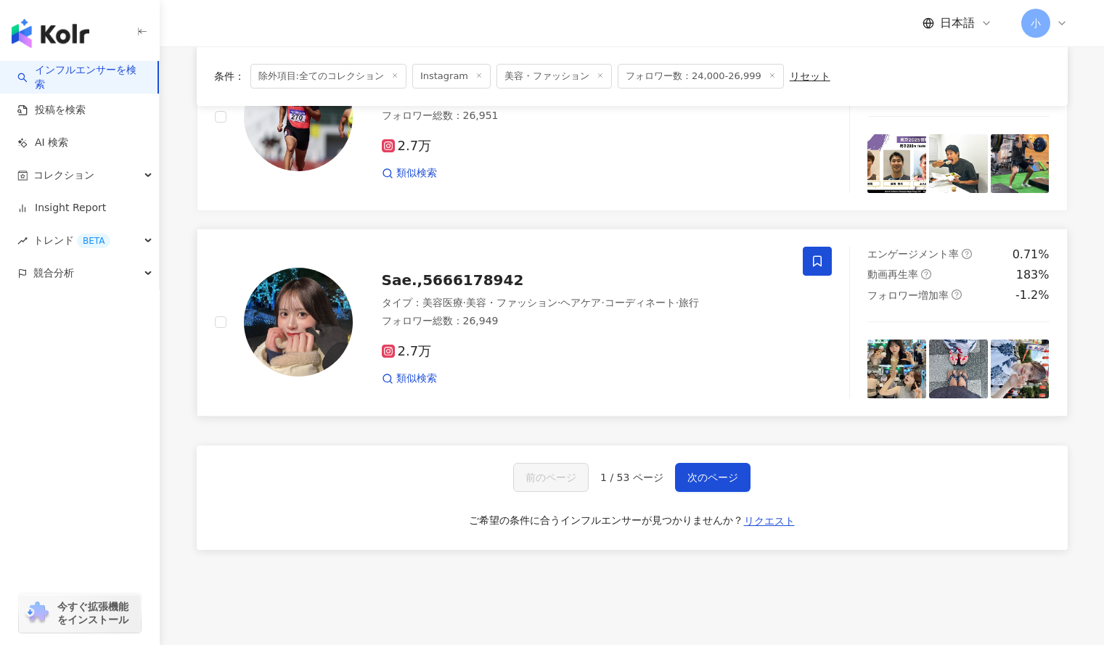
click at [809, 270] on span at bounding box center [817, 261] width 29 height 29
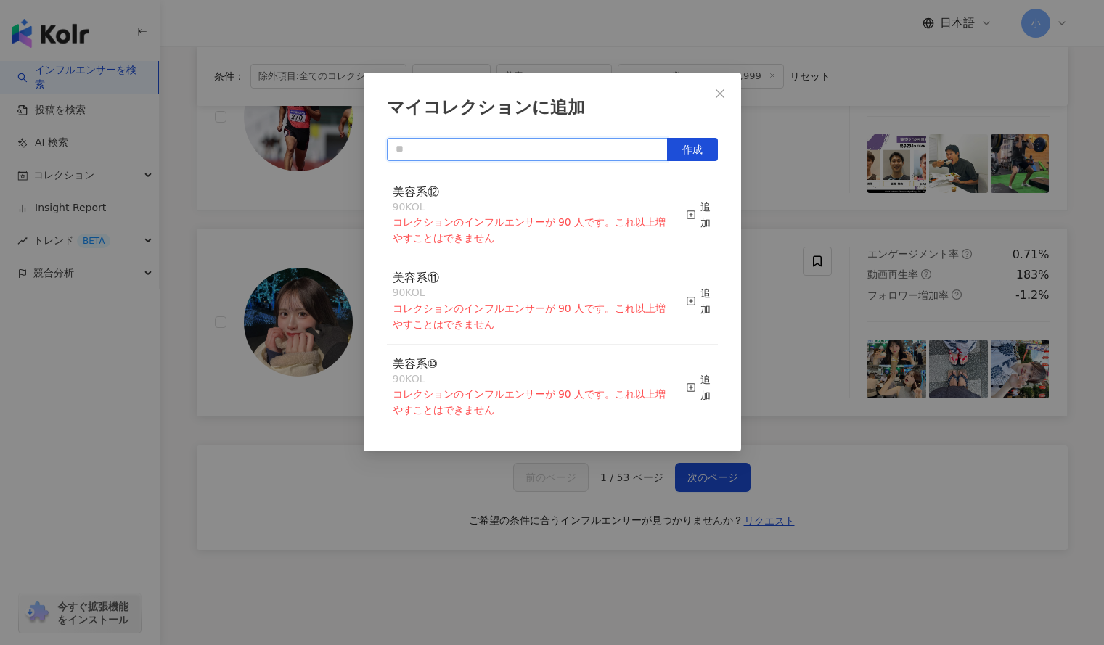
click at [525, 144] on input "text" at bounding box center [527, 149] width 281 height 23
type input "****"
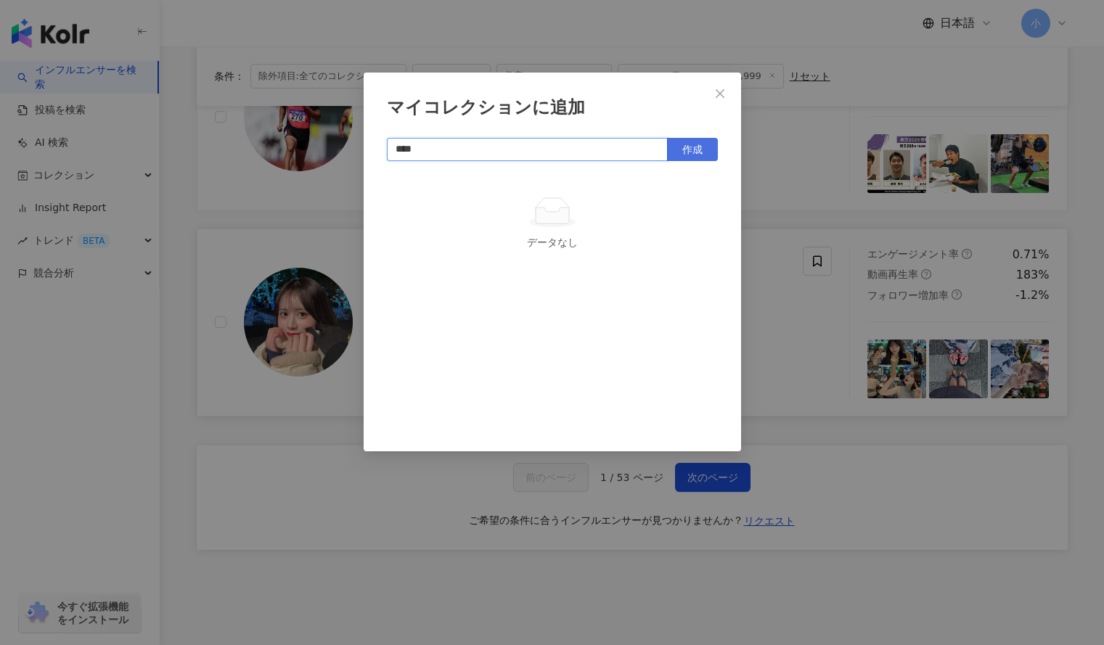
click at [693, 151] on span "作成" at bounding box center [692, 150] width 20 height 12
click at [719, 96] on icon "close" at bounding box center [720, 94] width 12 height 12
